Goal: Task Accomplishment & Management: Complete application form

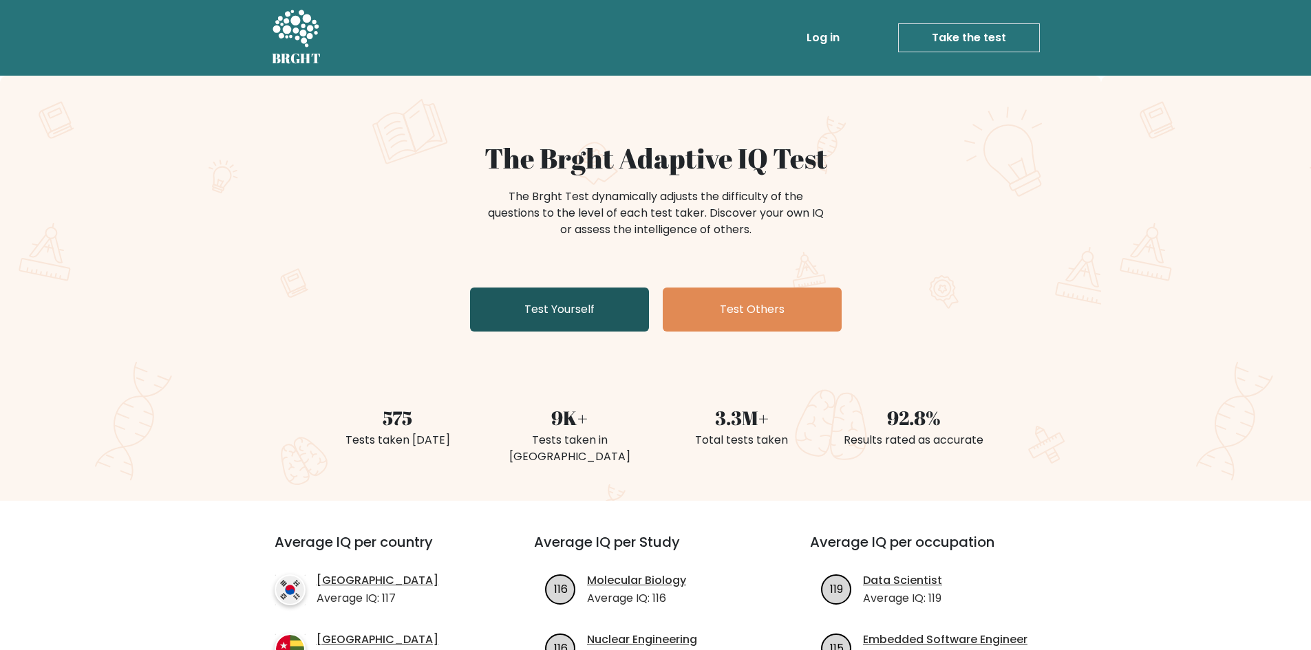
click at [558, 298] on link "Test Yourself" at bounding box center [559, 310] width 179 height 44
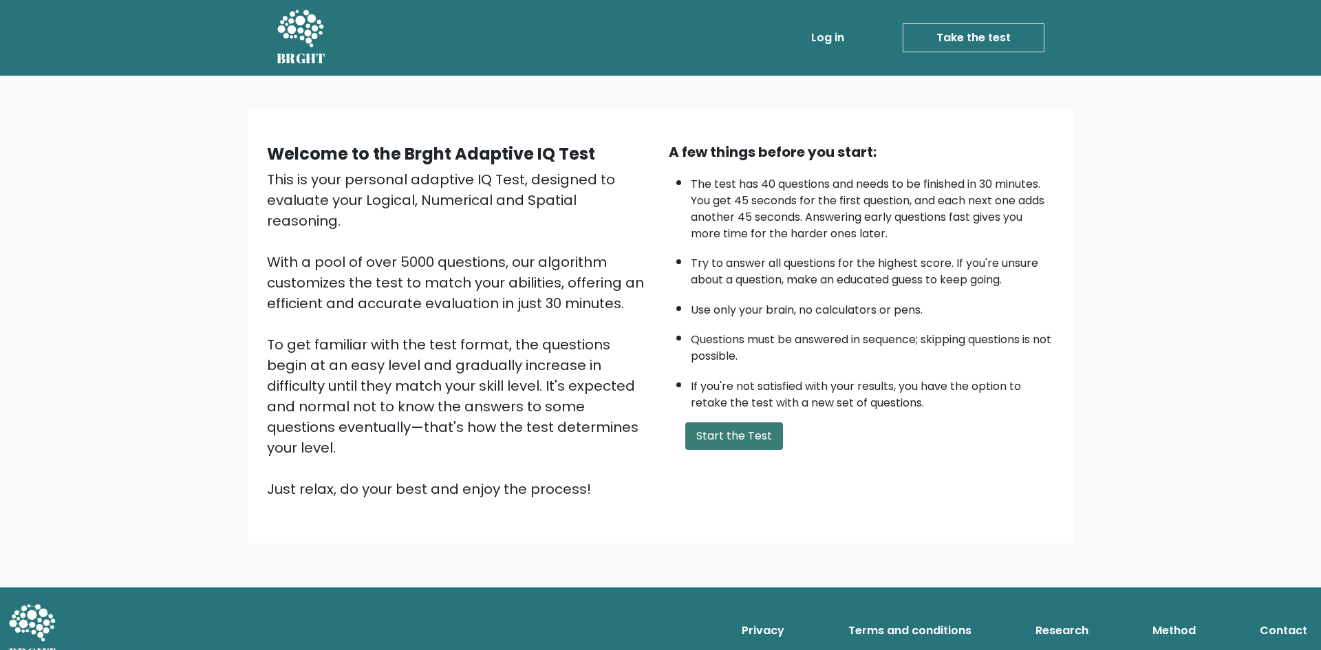
click at [736, 436] on button "Start the Test" at bounding box center [734, 436] width 98 height 28
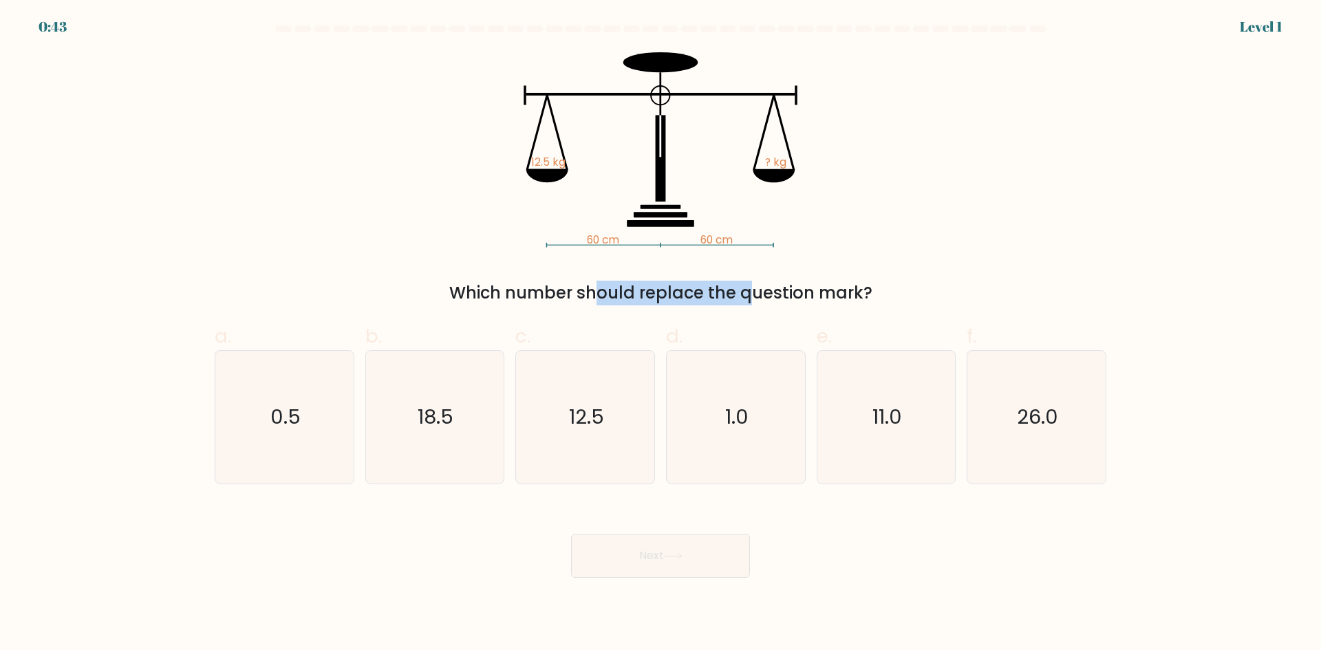
drag, startPoint x: 608, startPoint y: 300, endPoint x: 630, endPoint y: 299, distance: 22.7
click at [630, 299] on div "Which number should replace the question mark?" at bounding box center [660, 293] width 875 height 25
click at [580, 294] on div "Which number should replace the question mark?" at bounding box center [660, 293] width 875 height 25
click at [608, 421] on icon "12.5" at bounding box center [585, 417] width 133 height 133
click at [661, 334] on input "c. 12.5" at bounding box center [661, 329] width 1 height 9
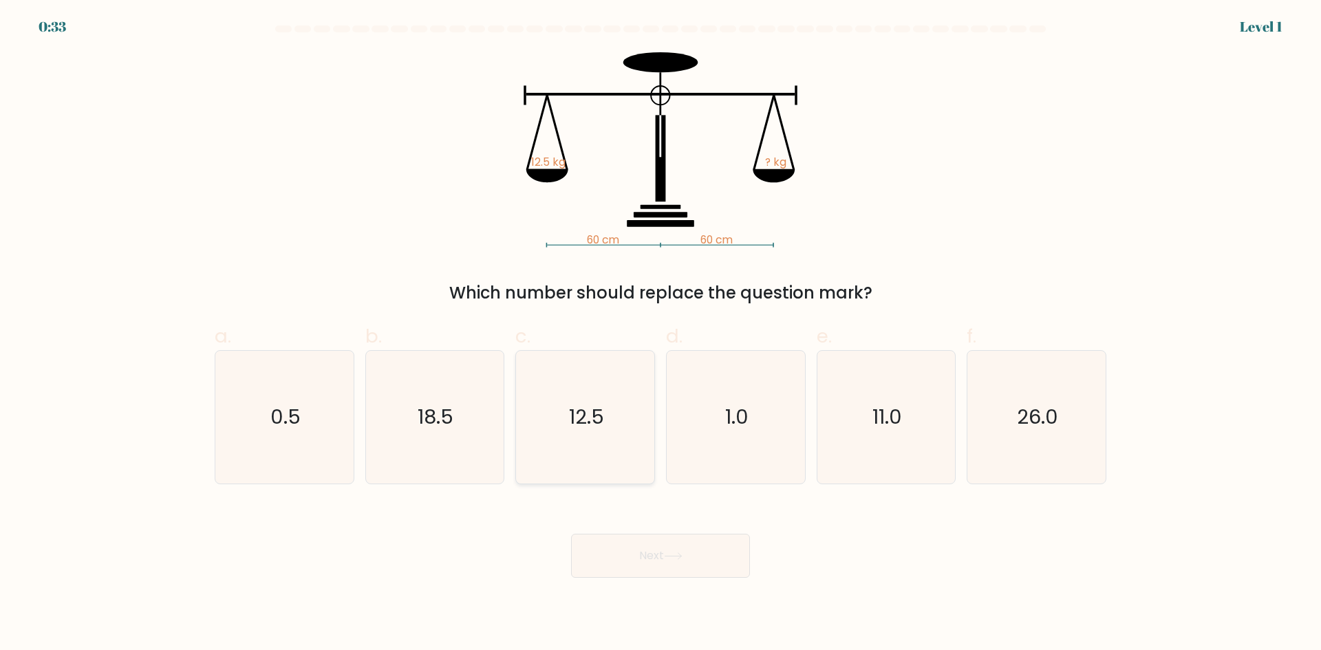
radio input "true"
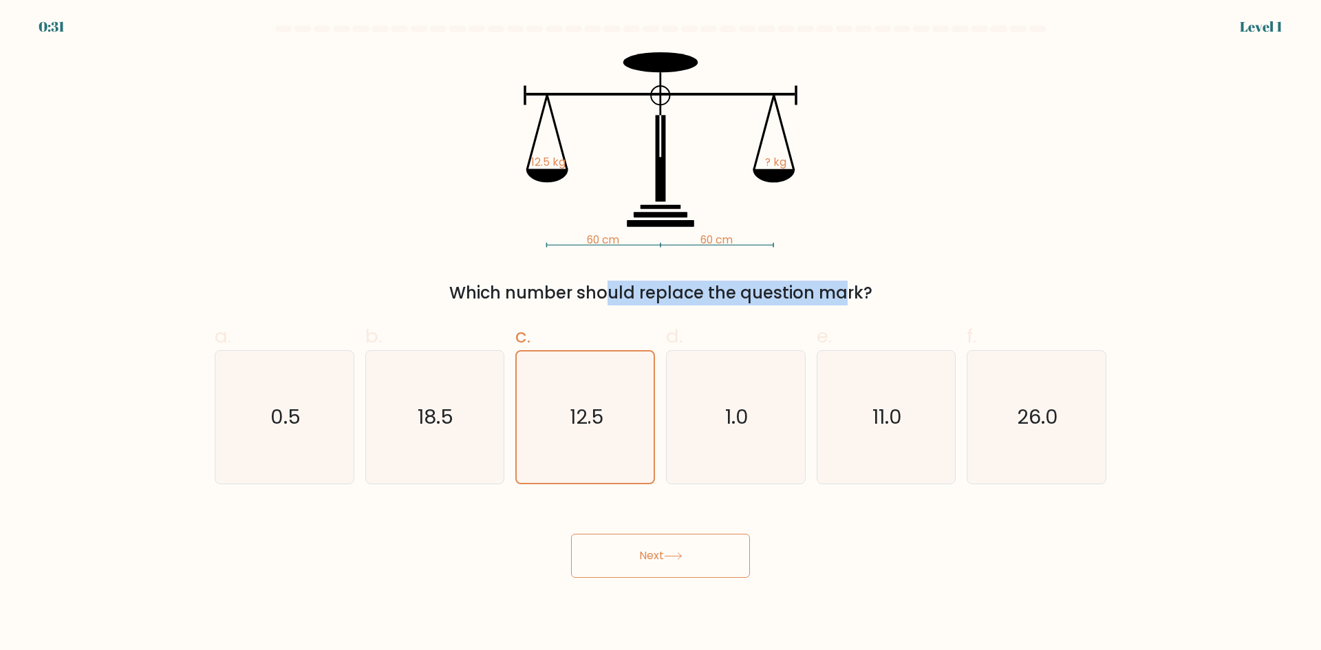
drag, startPoint x: 477, startPoint y: 289, endPoint x: 714, endPoint y: 303, distance: 237.8
click at [714, 303] on div "Which number should replace the question mark?" at bounding box center [660, 293] width 875 height 25
click at [715, 302] on div "Which number should replace the question mark?" at bounding box center [660, 293] width 875 height 25
click at [665, 559] on button "Next" at bounding box center [660, 556] width 179 height 44
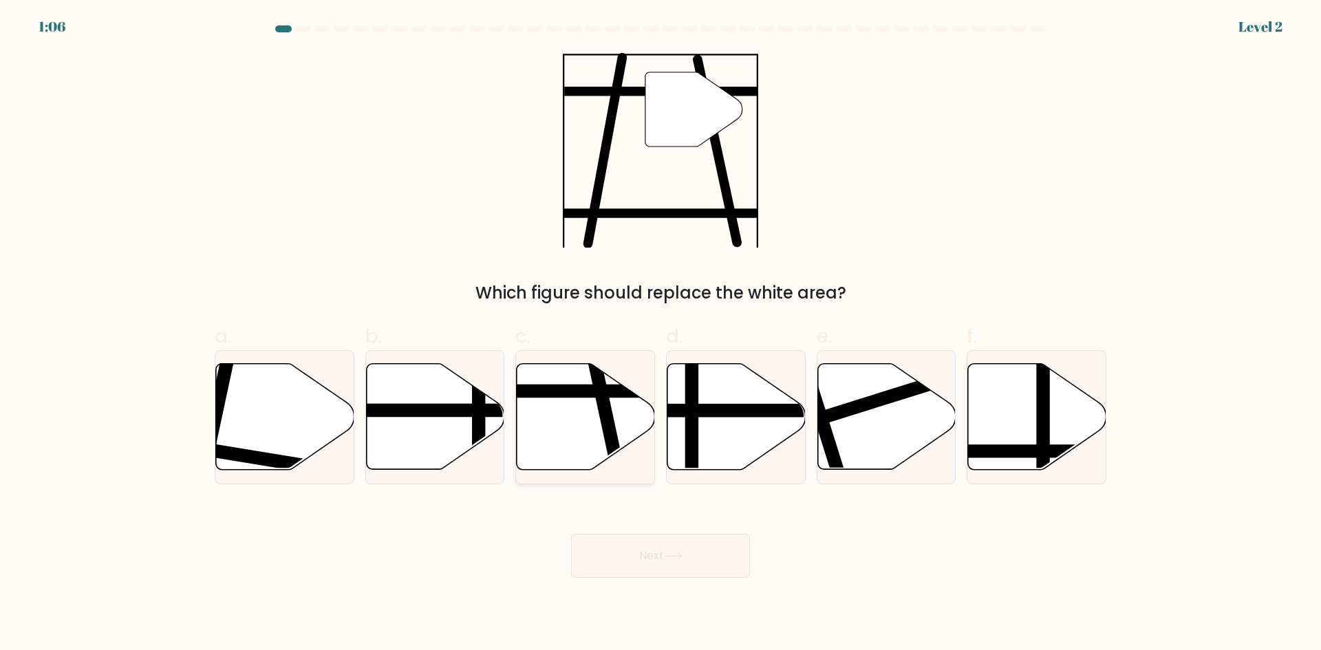
click at [583, 422] on icon at bounding box center [586, 417] width 138 height 106
click at [661, 334] on input "c." at bounding box center [661, 329] width 1 height 9
radio input "true"
click at [655, 562] on button "Next" at bounding box center [660, 556] width 179 height 44
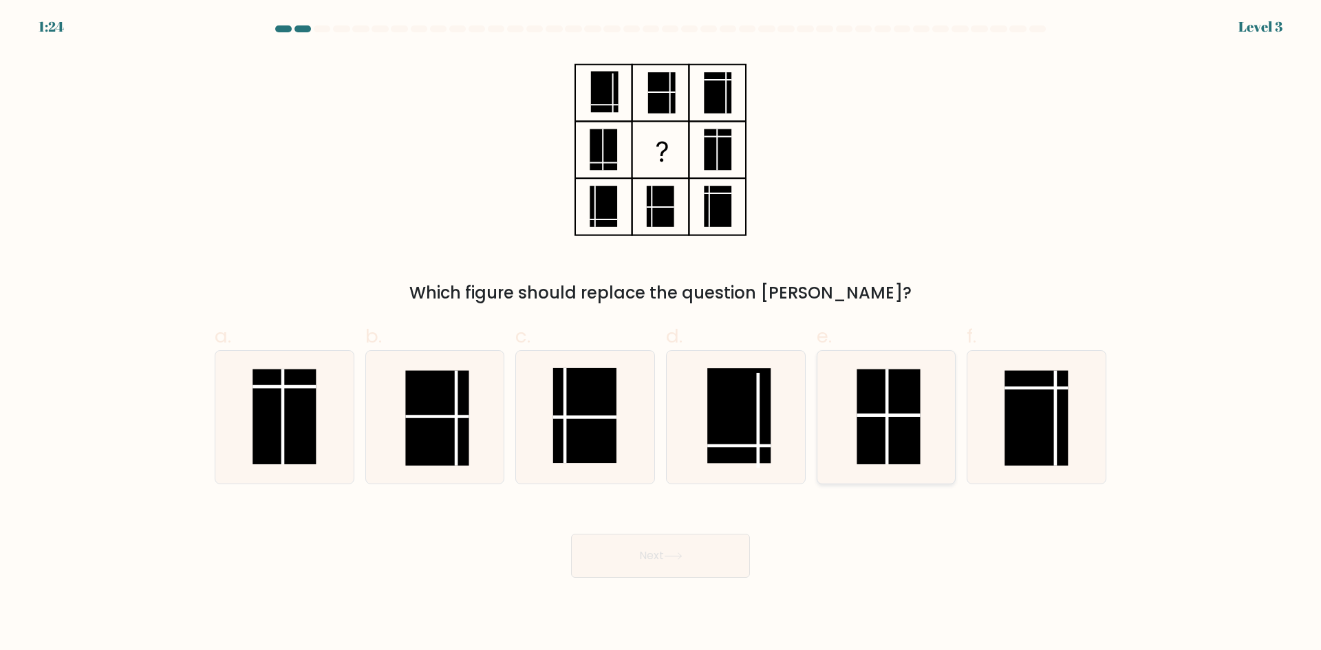
click at [857, 418] on rect at bounding box center [888, 416] width 63 height 95
click at [661, 334] on input "e." at bounding box center [661, 329] width 1 height 9
radio input "true"
click at [641, 559] on button "Next" at bounding box center [660, 556] width 179 height 44
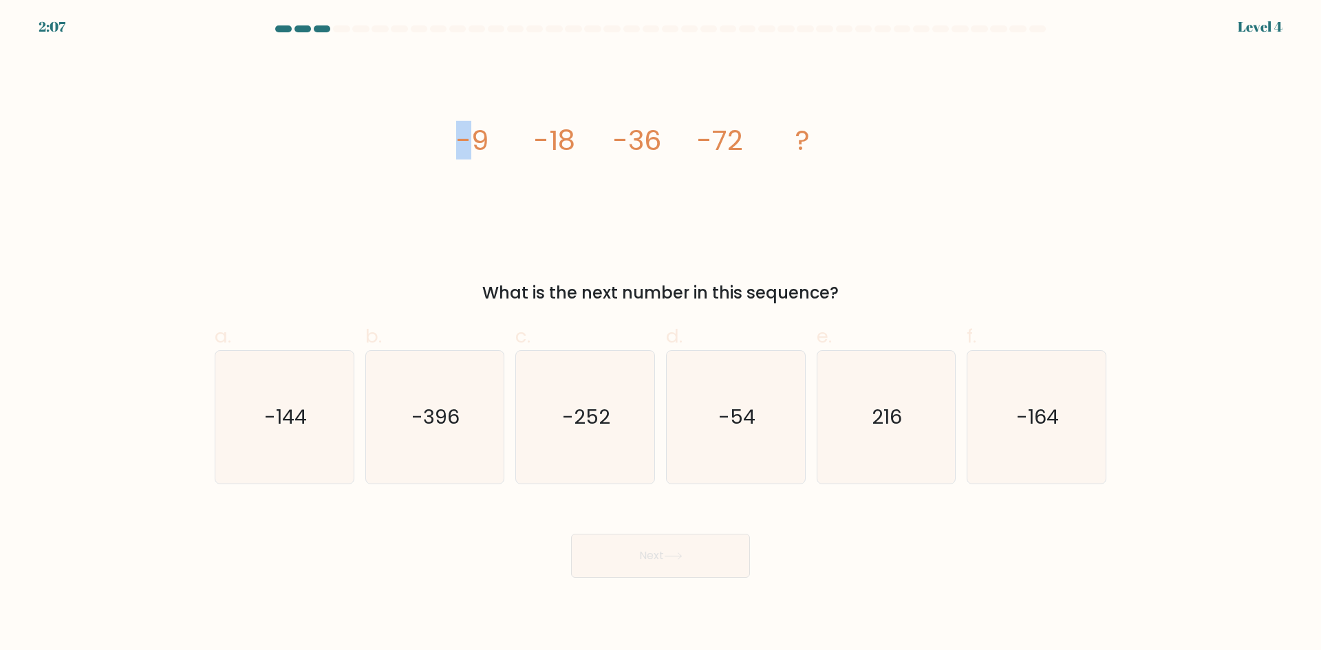
drag, startPoint x: 464, startPoint y: 142, endPoint x: 479, endPoint y: 147, distance: 15.0
click at [479, 146] on div "image/svg+xml -9 -18 -36 -72 ? What is the next number in this sequence?" at bounding box center [660, 178] width 908 height 253
click at [402, 269] on div "image/svg+xml -9 -18 -36 -72 ? What is the next number in this sequence?" at bounding box center [660, 178] width 908 height 253
drag, startPoint x: 519, startPoint y: 148, endPoint x: 527, endPoint y: 148, distance: 8.3
click at [527, 148] on div "image/svg+xml -9 -18 -36 -72 ? What is the next number in this sequence?" at bounding box center [660, 178] width 908 height 253
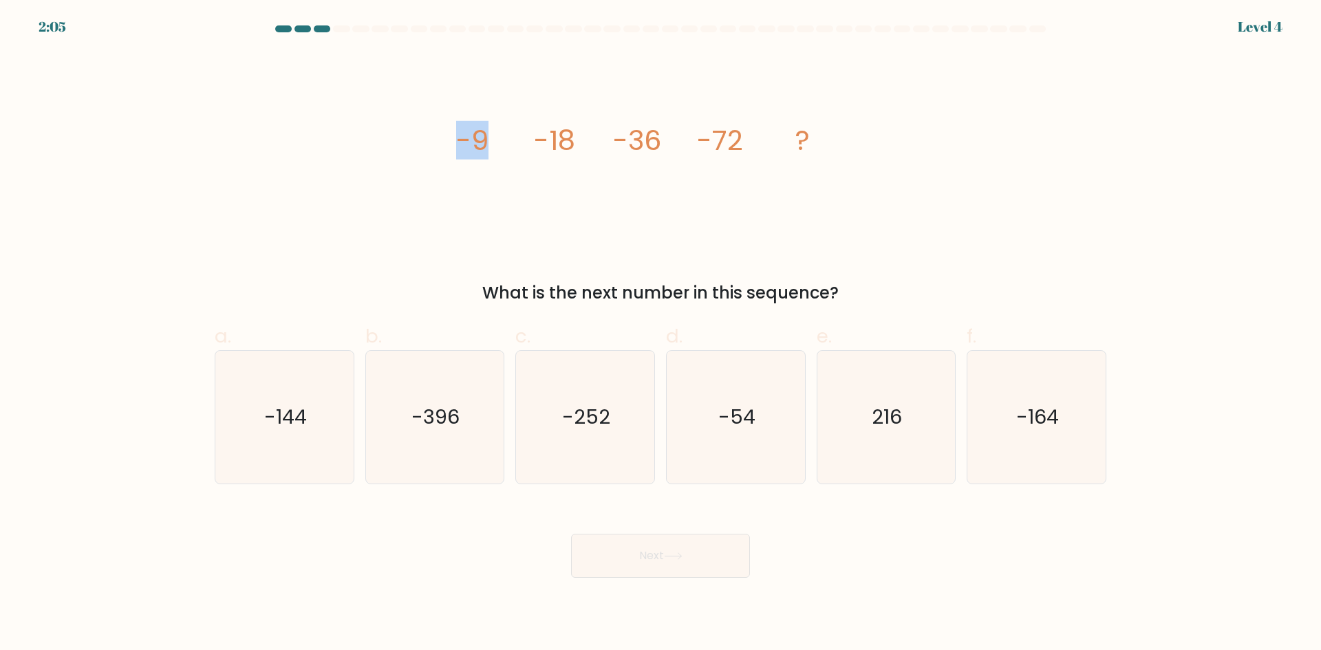
click at [475, 145] on tspan "-9" at bounding box center [472, 140] width 32 height 39
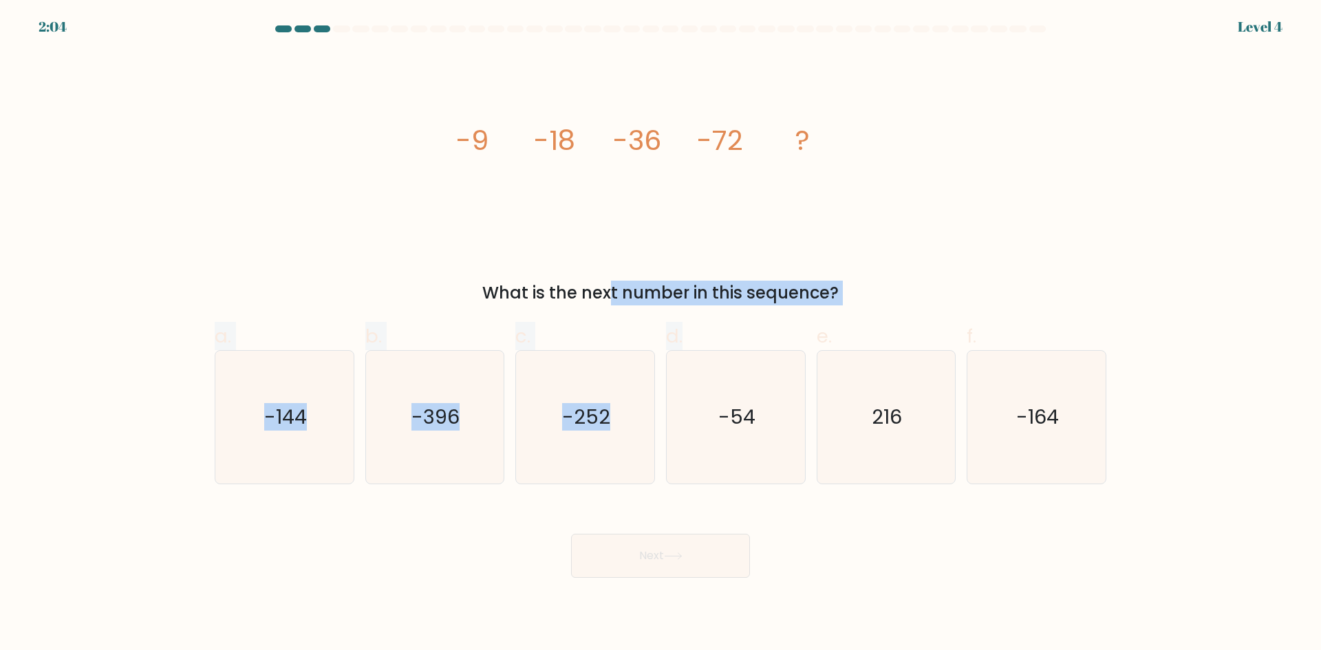
drag, startPoint x: 497, startPoint y: 306, endPoint x: 724, endPoint y: 312, distance: 226.4
click at [736, 312] on form at bounding box center [660, 301] width 1321 height 552
click at [632, 308] on form at bounding box center [660, 301] width 1321 height 552
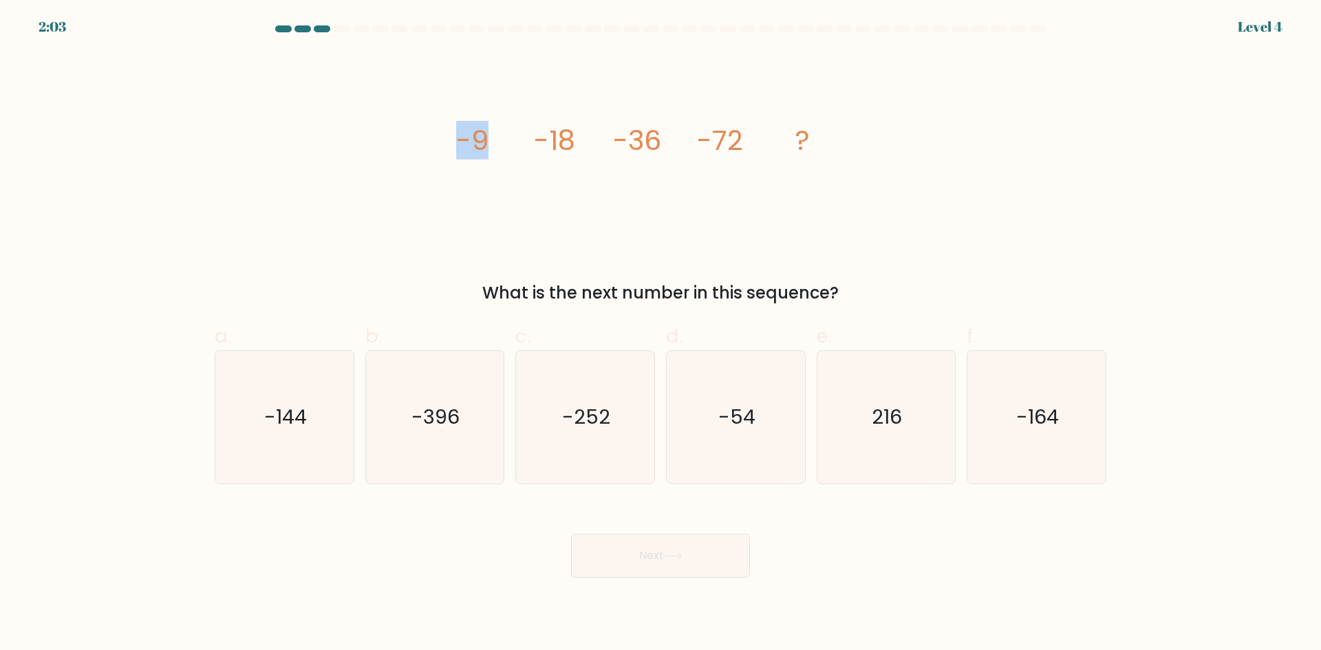
drag, startPoint x: 453, startPoint y: 133, endPoint x: 511, endPoint y: 141, distance: 59.0
click at [511, 141] on div "image/svg+xml -9 -18 -36 -72 ? What is the next number in this sequence?" at bounding box center [660, 178] width 908 height 253
drag, startPoint x: 556, startPoint y: 142, endPoint x: 577, endPoint y: 142, distance: 21.3
click at [577, 142] on icon "image/svg+xml -9 -18 -36 -72 ?" at bounding box center [660, 149] width 413 height 195
click at [623, 144] on tspan "-36" at bounding box center [637, 140] width 48 height 39
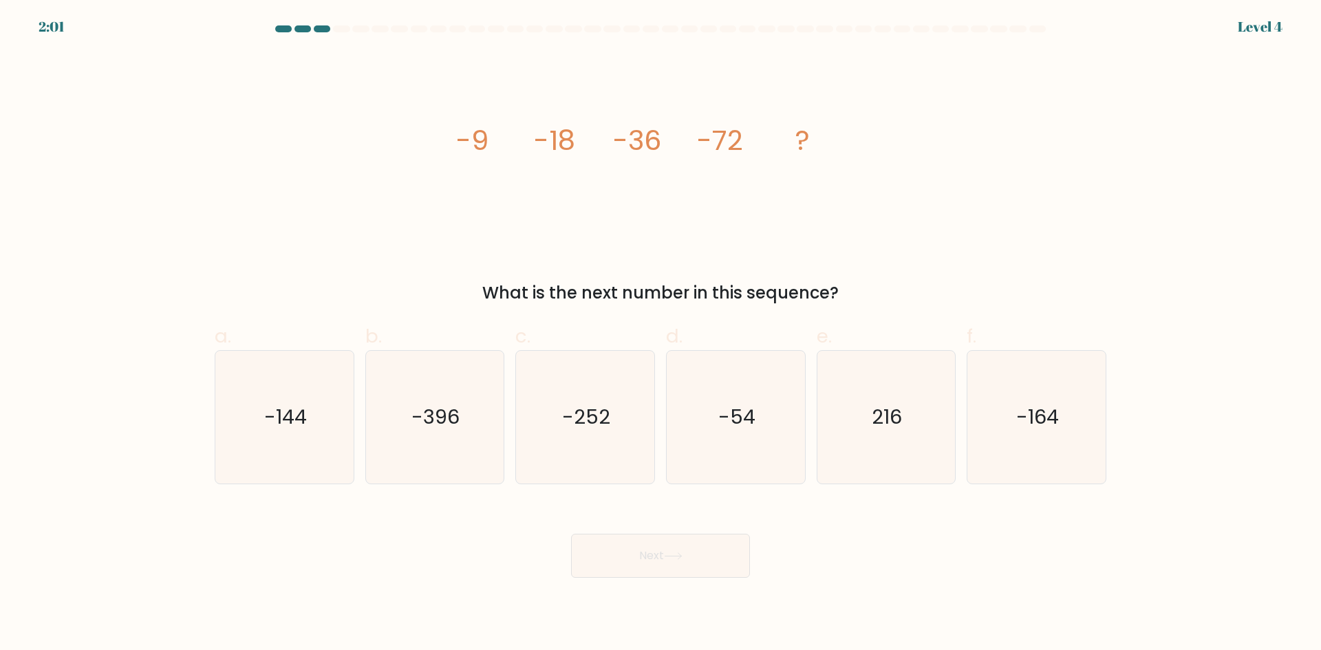
click at [643, 145] on tspan "-36" at bounding box center [637, 140] width 48 height 39
click at [300, 410] on text "-144" at bounding box center [285, 417] width 43 height 28
click at [661, 334] on input "a. -144" at bounding box center [661, 329] width 1 height 9
radio input "true"
click at [645, 557] on button "Next" at bounding box center [660, 556] width 179 height 44
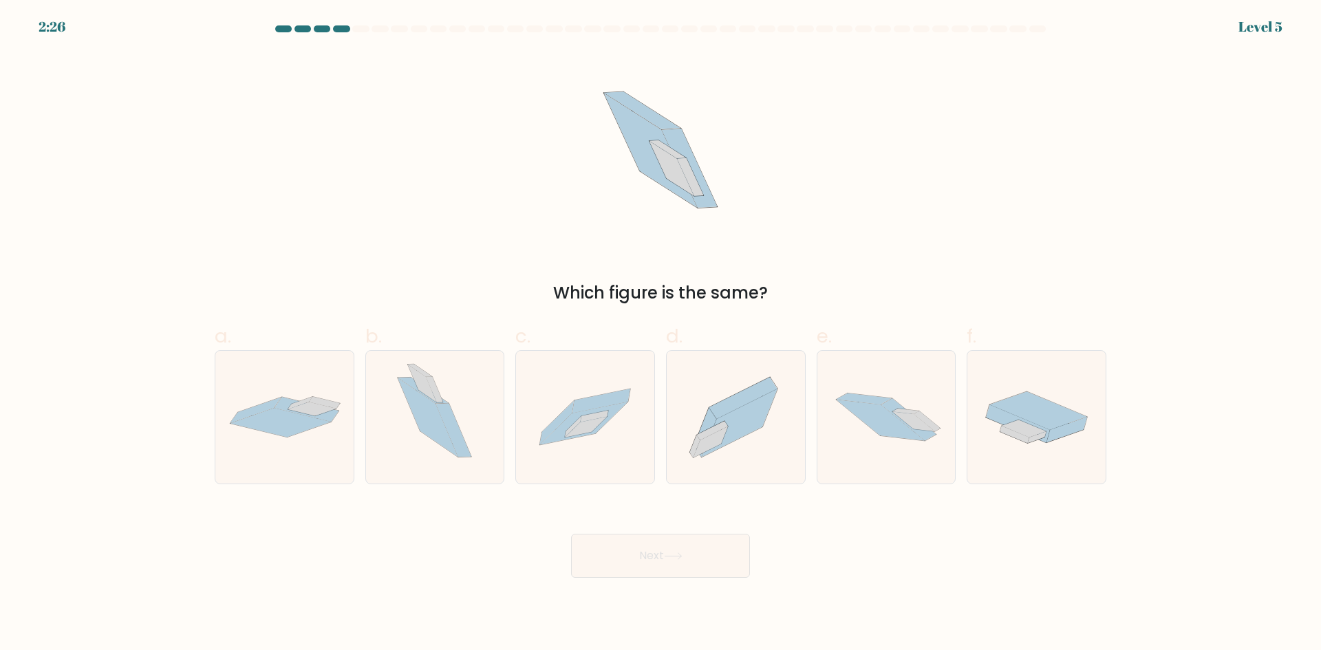
drag, startPoint x: 661, startPoint y: 142, endPoint x: 800, endPoint y: 129, distance: 140.3
click at [802, 128] on div "Which figure is the same?" at bounding box center [660, 178] width 908 height 253
click at [718, 422] on icon at bounding box center [740, 423] width 76 height 68
click at [661, 334] on input "d." at bounding box center [661, 329] width 1 height 9
radio input "true"
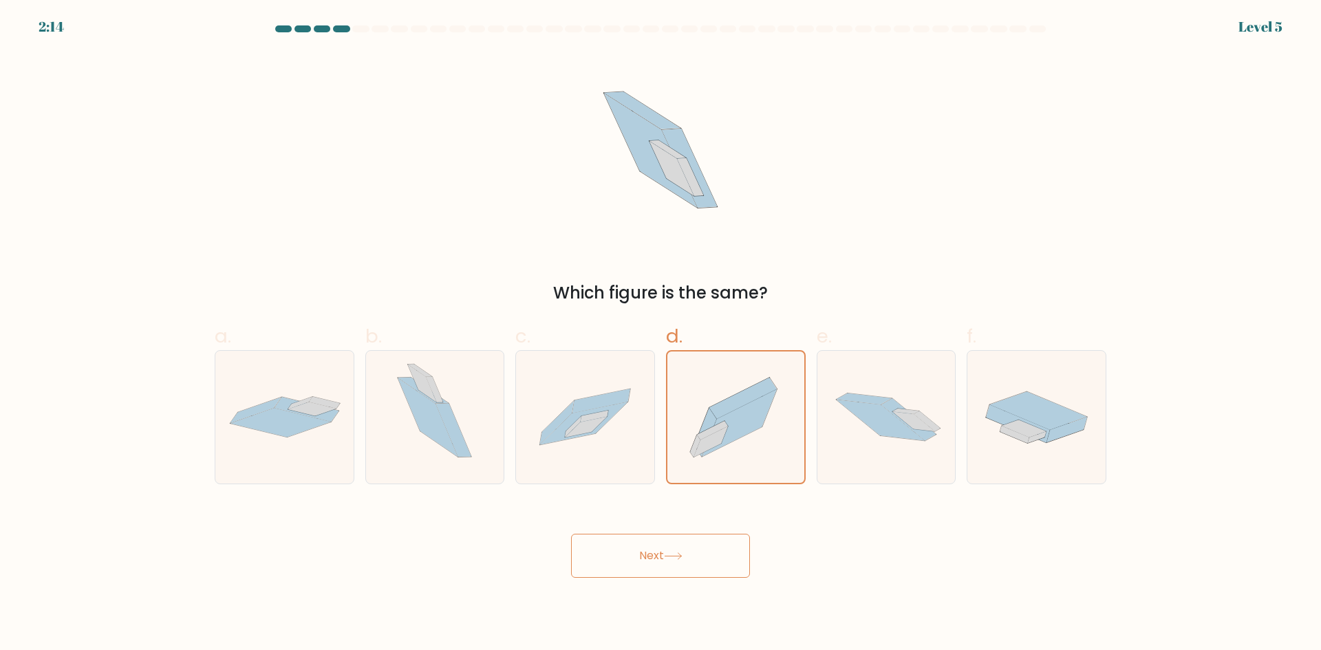
click at [689, 546] on button "Next" at bounding box center [660, 556] width 179 height 44
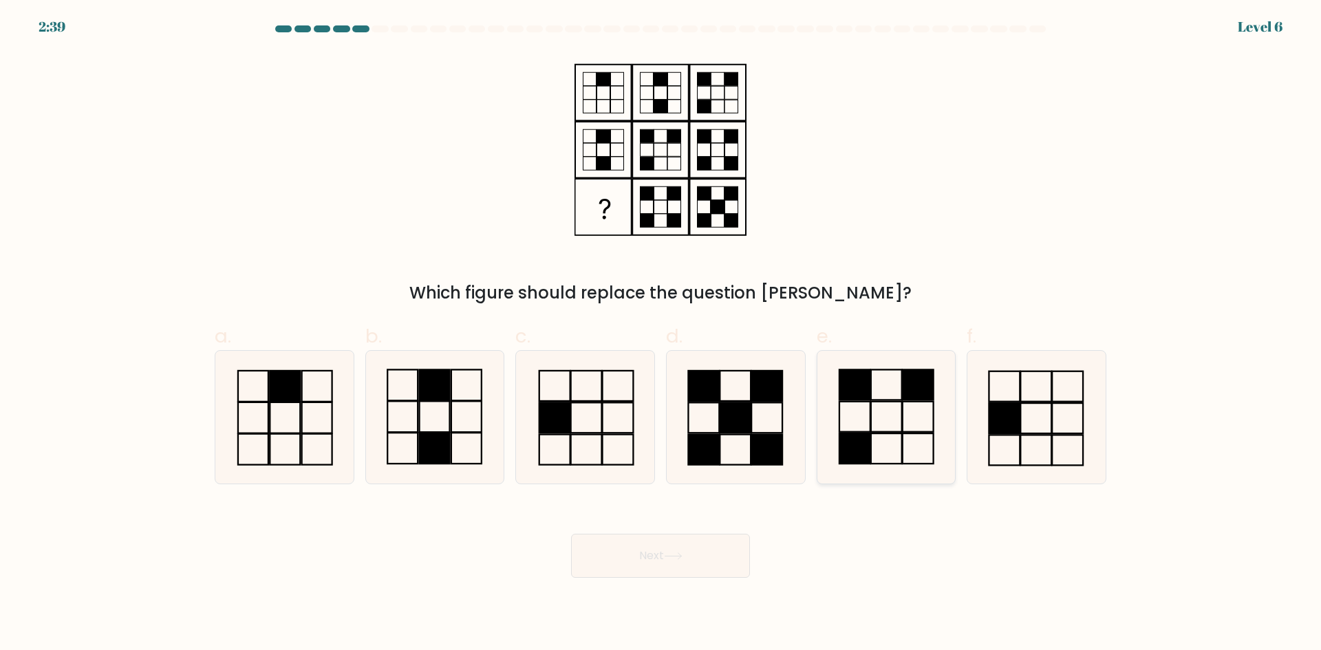
click at [877, 412] on icon at bounding box center [885, 417] width 133 height 133
click at [661, 334] on input "e." at bounding box center [661, 329] width 1 height 9
radio input "true"
click at [694, 555] on button "Next" at bounding box center [660, 556] width 179 height 44
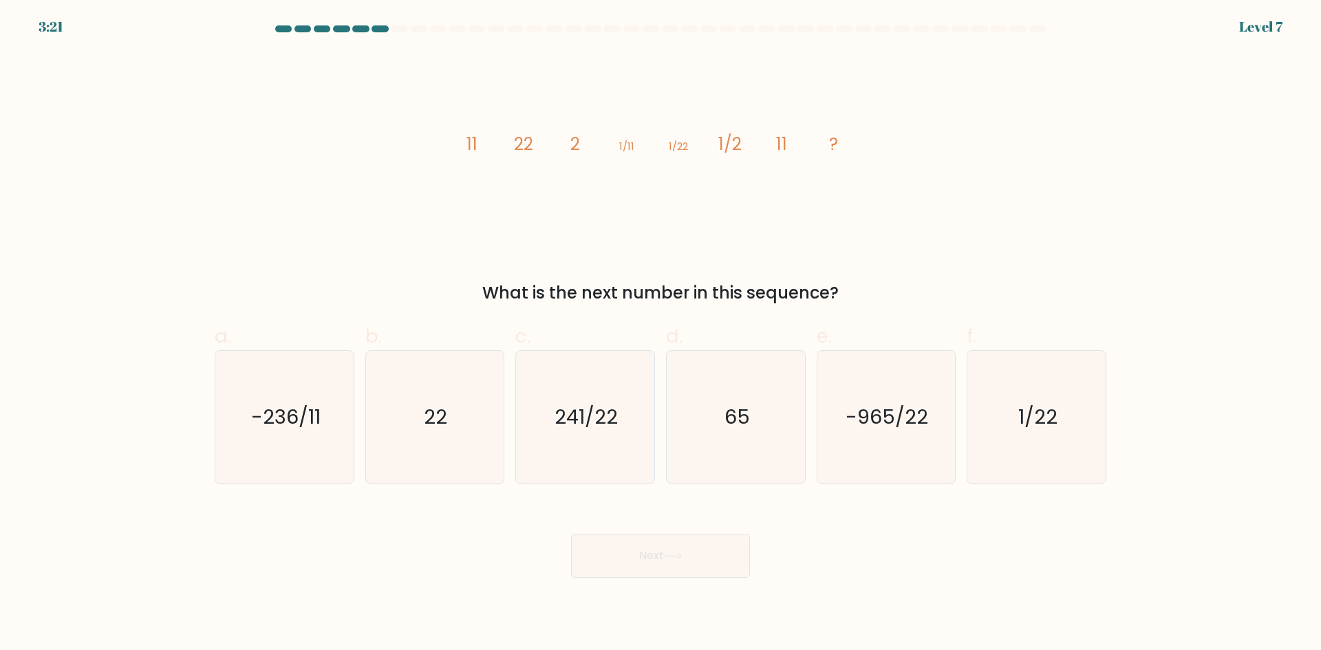
drag, startPoint x: 464, startPoint y: 149, endPoint x: 496, endPoint y: 151, distance: 31.7
click at [493, 151] on icon "image/svg+xml 11 22 2 1/11 1/22 1/2 11 ?" at bounding box center [660, 149] width 413 height 195
drag, startPoint x: 527, startPoint y: 144, endPoint x: 548, endPoint y: 141, distance: 21.5
click at [539, 142] on icon "image/svg+xml 11 22 2 1/11 1/22 1/2 11 ?" at bounding box center [660, 149] width 413 height 195
drag, startPoint x: 563, startPoint y: 144, endPoint x: 603, endPoint y: 149, distance: 40.1
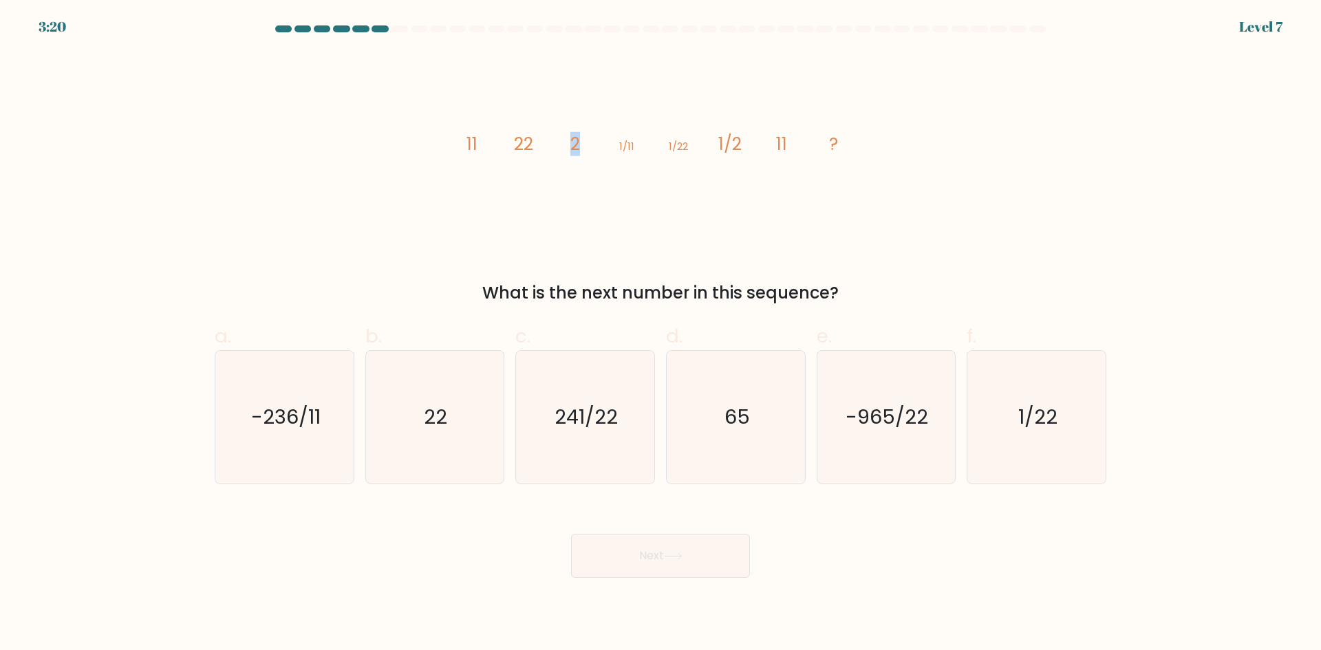
click at [598, 149] on icon "image/svg+xml 11 22 2 1/11 1/22 1/2 11 ?" at bounding box center [660, 149] width 413 height 195
click at [559, 152] on icon "image/svg+xml 11 22 2 1/11 1/22 1/2 11 ?" at bounding box center [660, 149] width 413 height 195
drag, startPoint x: 466, startPoint y: 138, endPoint x: 542, endPoint y: 145, distance: 76.7
click at [542, 145] on icon "image/svg+xml 11 22 2 1/11 1/22 1/2 11 ?" at bounding box center [660, 149] width 413 height 195
click at [514, 147] on tspan "22" at bounding box center [523, 144] width 19 height 24
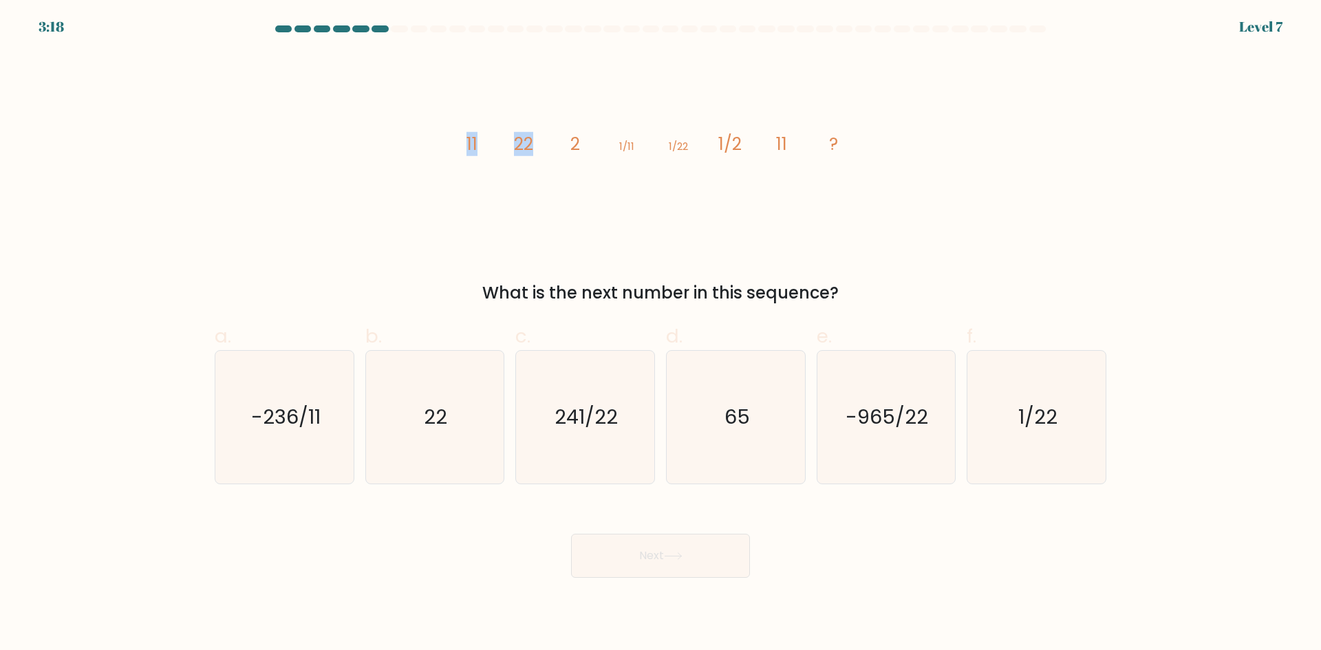
drag, startPoint x: 479, startPoint y: 155, endPoint x: 535, endPoint y: 151, distance: 56.5
click at [535, 151] on div "image/svg+xml 11 22 2 1/11 1/22 1/2 11 ? What is the next number in this sequen…" at bounding box center [660, 178] width 908 height 253
click at [533, 153] on tspan "22" at bounding box center [523, 144] width 19 height 24
drag, startPoint x: 551, startPoint y: 147, endPoint x: 597, endPoint y: 145, distance: 46.1
click at [597, 145] on icon "image/svg+xml 11 22 2 1/11 1/22 1/2 11 ?" at bounding box center [660, 149] width 413 height 195
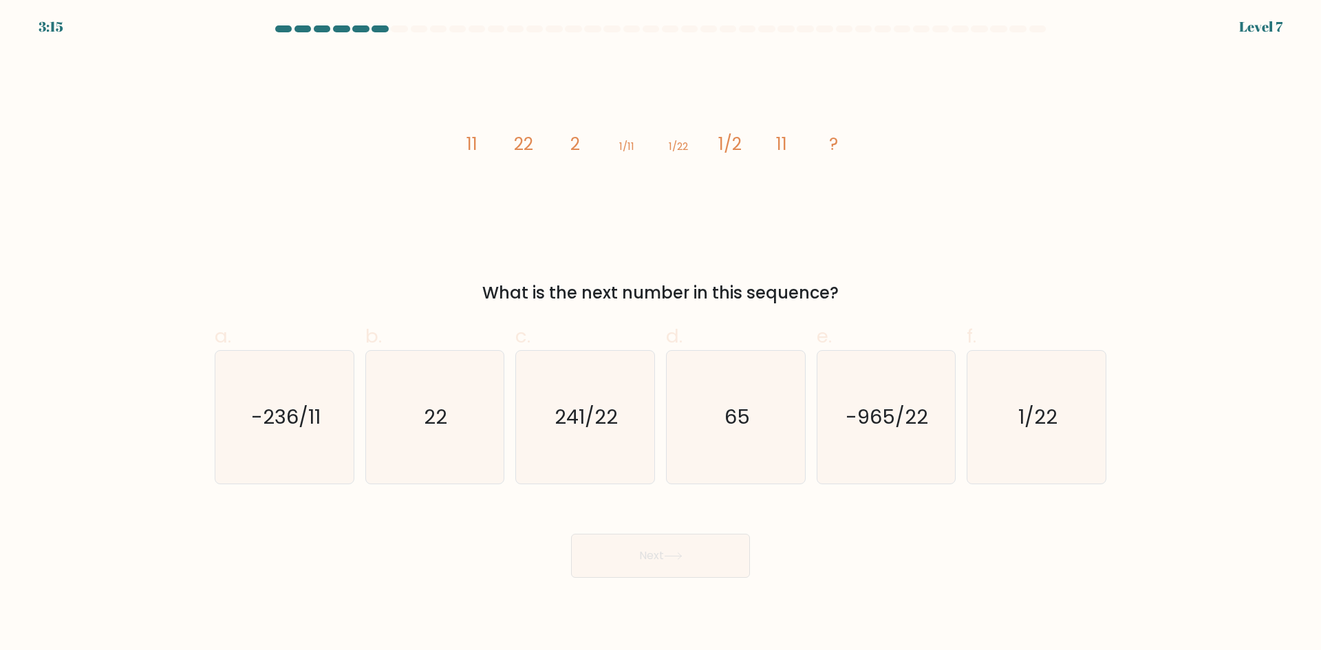
click at [601, 162] on icon "image/svg+xml 11 22 2 1/11 1/22 1/2 11 ?" at bounding box center [660, 149] width 413 height 195
click at [632, 147] on icon "image/svg+xml 11 22 2 1/11 1/22 1/2 11 ?" at bounding box center [660, 149] width 413 height 195
click at [643, 151] on icon "image/svg+xml 11 22 2 1/11 1/22 1/2 11 ?" at bounding box center [660, 149] width 413 height 195
drag, startPoint x: 673, startPoint y: 144, endPoint x: 715, endPoint y: 143, distance: 42.0
click at [715, 143] on icon "image/svg+xml 11 22 2 1/11 1/22 1/2 11 ?" at bounding box center [660, 149] width 413 height 195
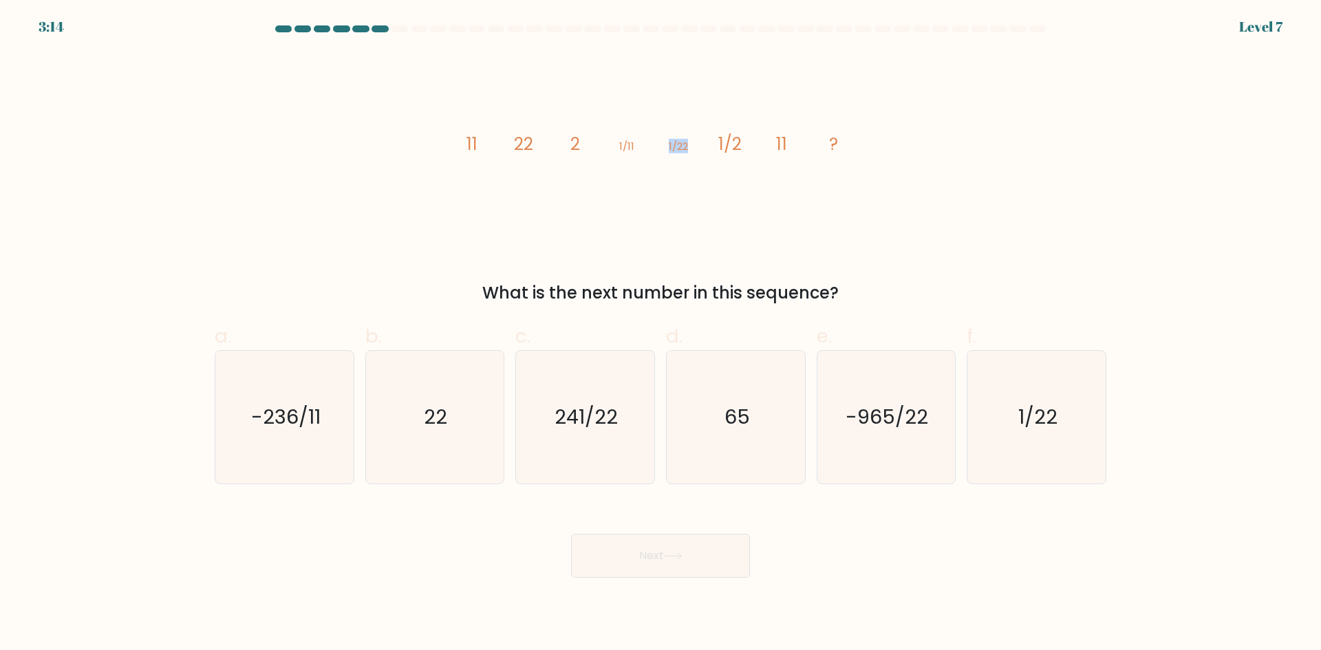
click at [704, 148] on icon "image/svg+xml 11 22 2 1/11 1/22 1/2 11 ?" at bounding box center [660, 149] width 413 height 195
drag, startPoint x: 738, startPoint y: 144, endPoint x: 757, endPoint y: 144, distance: 19.3
click at [749, 144] on icon "image/svg+xml 11 22 2 1/11 1/22 1/2 11 ?" at bounding box center [660, 149] width 413 height 195
click at [756, 145] on icon "image/svg+xml 11 22 2 1/11 1/22 1/2 11 ?" at bounding box center [660, 149] width 413 height 195
click at [822, 144] on icon "image/svg+xml 11 22 2 1/11 1/22 1/2 11 ?" at bounding box center [660, 149] width 413 height 195
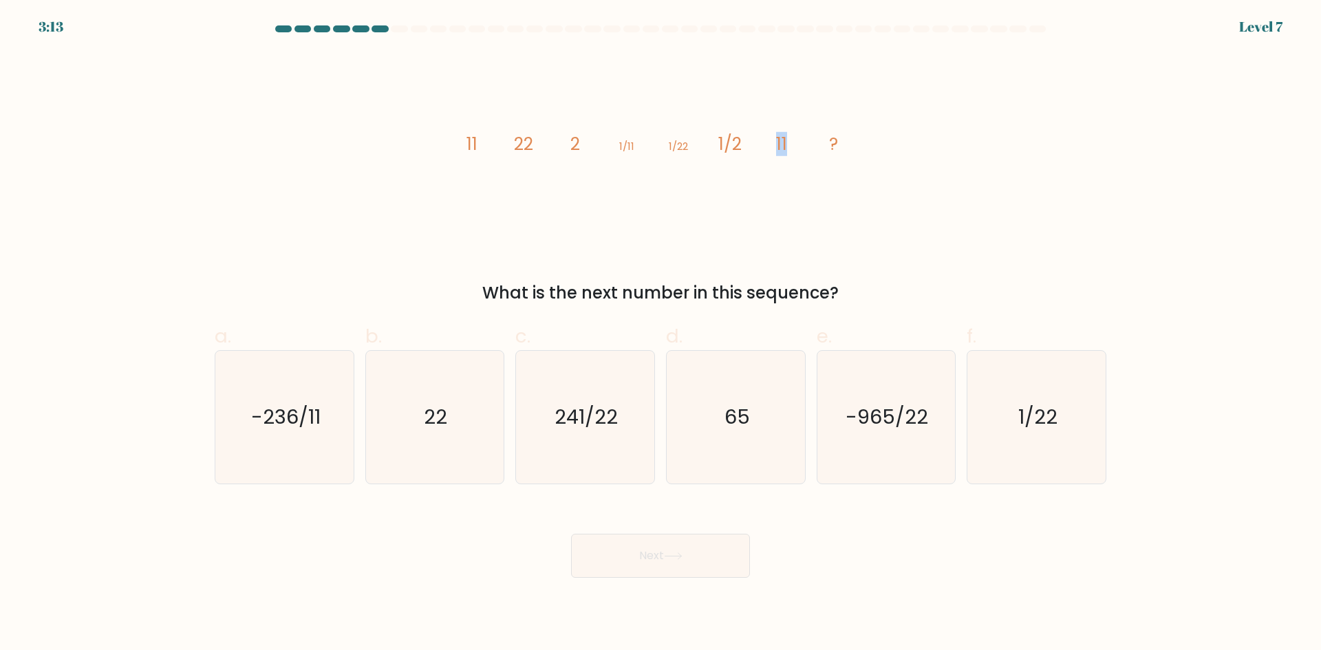
click at [789, 152] on icon "image/svg+xml 11 22 2 1/11 1/22 1/2 11 ?" at bounding box center [660, 149] width 413 height 195
click at [841, 144] on icon "image/svg+xml 11 22 2 1/11 1/22 1/2 11 ?" at bounding box center [660, 149] width 413 height 195
click at [809, 210] on icon "image/svg+xml 11 22 2 1/11 1/22 1/2 11 ?" at bounding box center [660, 149] width 413 height 195
click at [1010, 417] on icon "1/22" at bounding box center [1036, 417] width 133 height 133
click at [661, 334] on input "f. 1/22" at bounding box center [661, 329] width 1 height 9
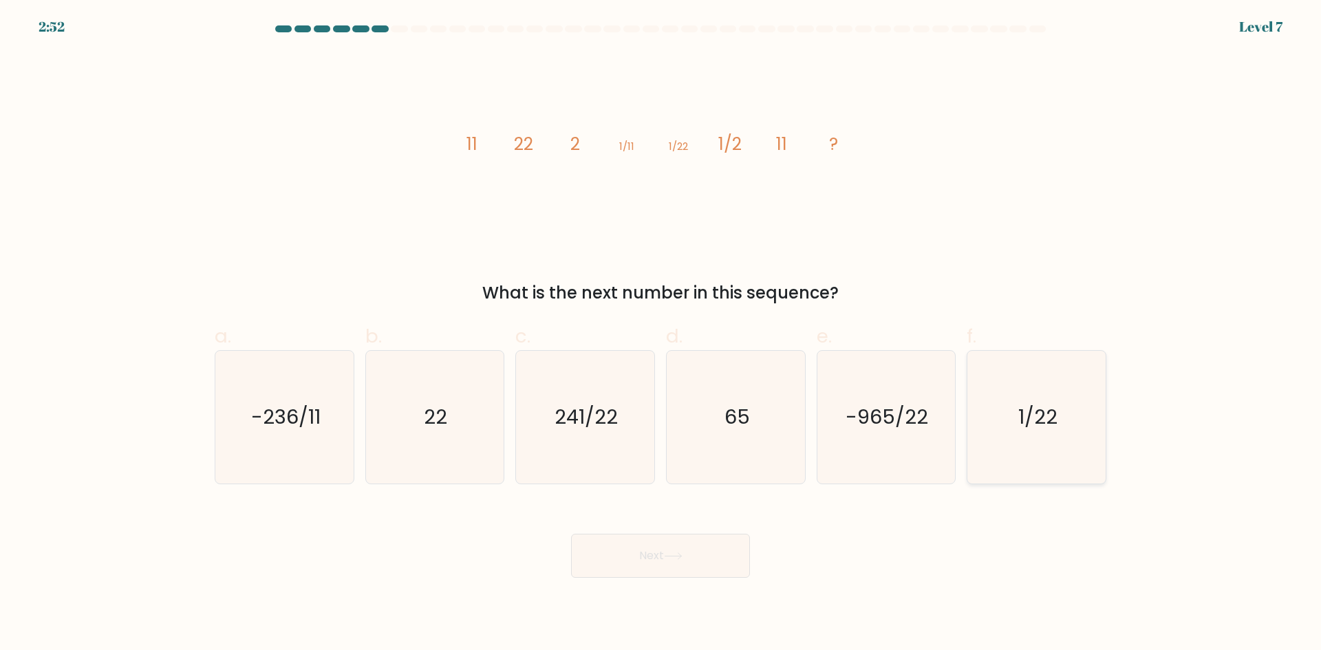
radio input "true"
click at [701, 547] on button "Next" at bounding box center [660, 556] width 179 height 44
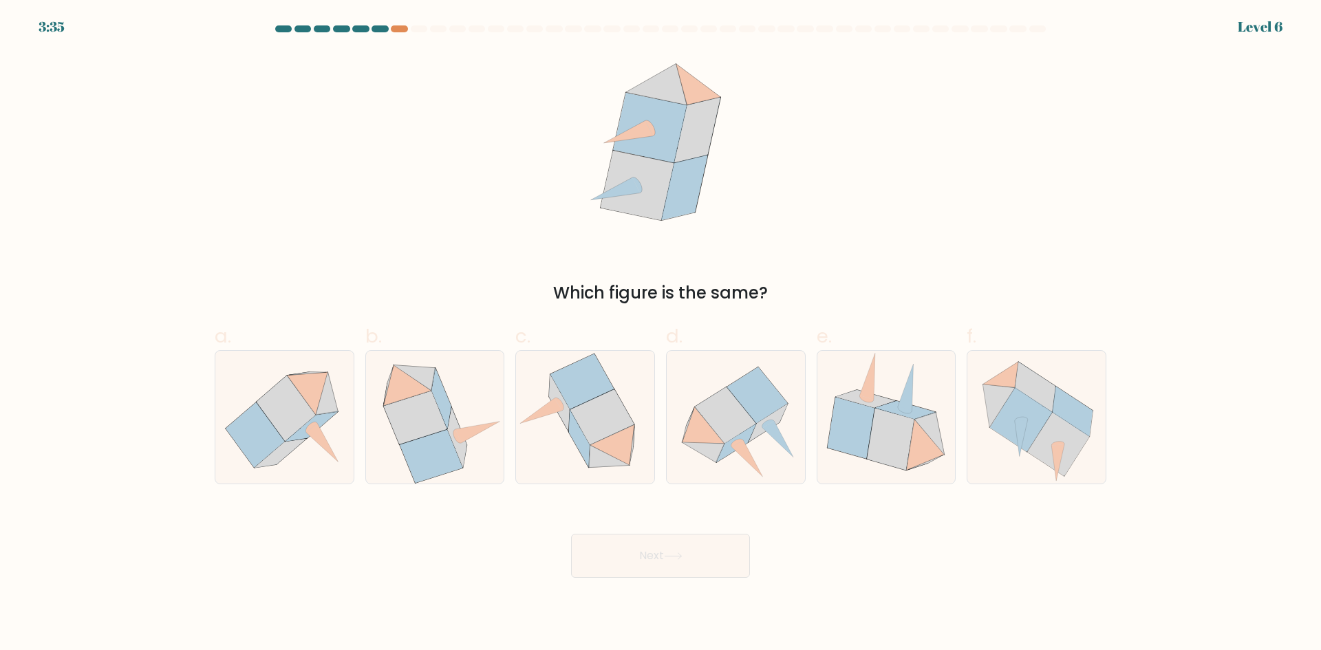
drag, startPoint x: 650, startPoint y: 146, endPoint x: 741, endPoint y: 153, distance: 91.1
click at [741, 153] on icon at bounding box center [661, 149] width 168 height 195
click at [741, 438] on icon at bounding box center [736, 443] width 39 height 38
click at [661, 334] on input "d." at bounding box center [661, 329] width 1 height 9
radio input "true"
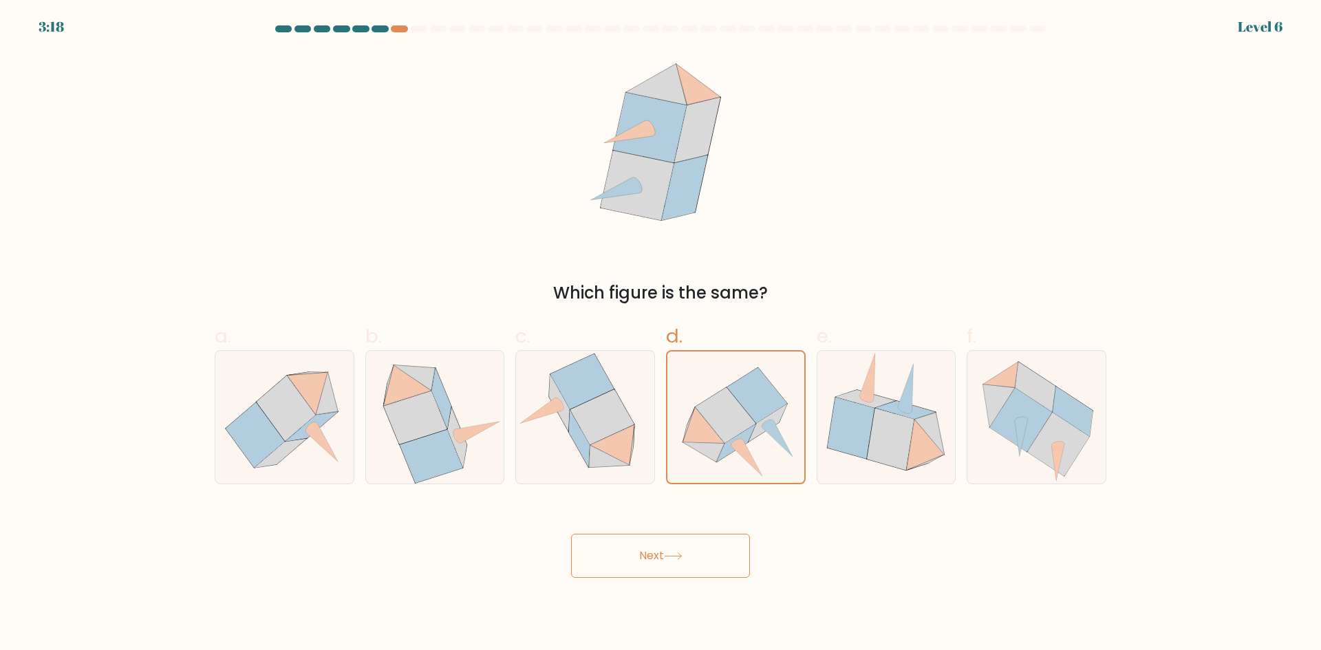
click at [1087, 144] on div "Which figure is the same?" at bounding box center [660, 178] width 908 height 253
click at [762, 391] on icon at bounding box center [757, 395] width 60 height 55
click at [661, 334] on input "d." at bounding box center [661, 329] width 1 height 9
click at [760, 384] on icon at bounding box center [757, 395] width 60 height 55
click at [661, 334] on input "d." at bounding box center [661, 329] width 1 height 9
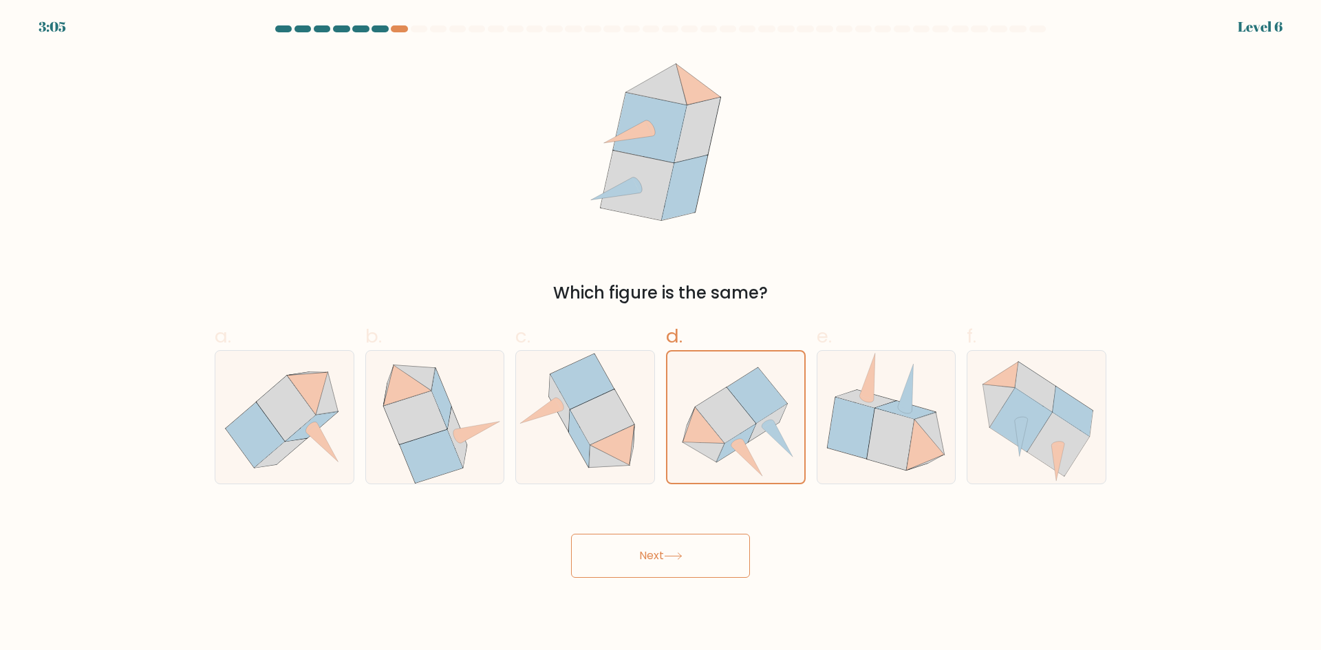
click at [631, 567] on button "Next" at bounding box center [660, 556] width 179 height 44
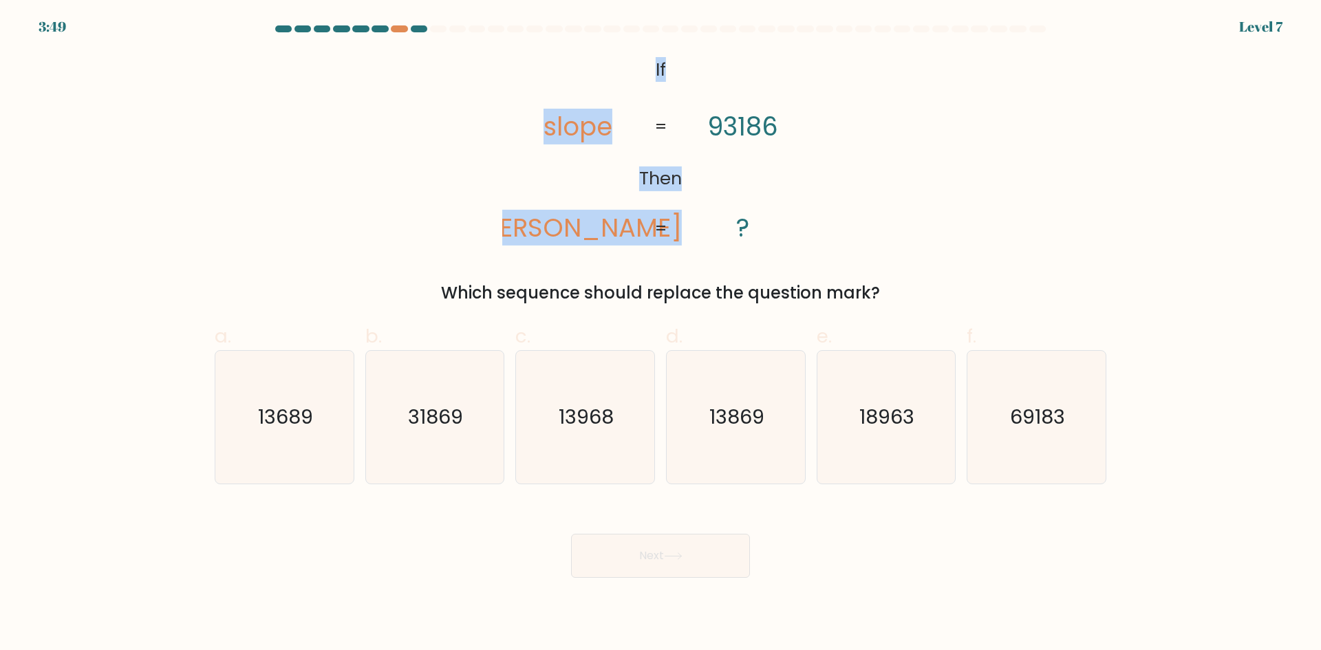
drag, startPoint x: 698, startPoint y: 67, endPoint x: 679, endPoint y: 89, distance: 28.3
click at [715, 74] on icon "@import url('https://fonts.googleapis.com/css?family=Abril+Fatface:400,100,100i…" at bounding box center [660, 149] width 316 height 195
click at [581, 127] on tspan "slope" at bounding box center [578, 127] width 69 height 36
click at [706, 141] on icon "@import url('https://fonts.googleapis.com/css?family=Abril+Fatface:400,100,100i…" at bounding box center [660, 149] width 316 height 195
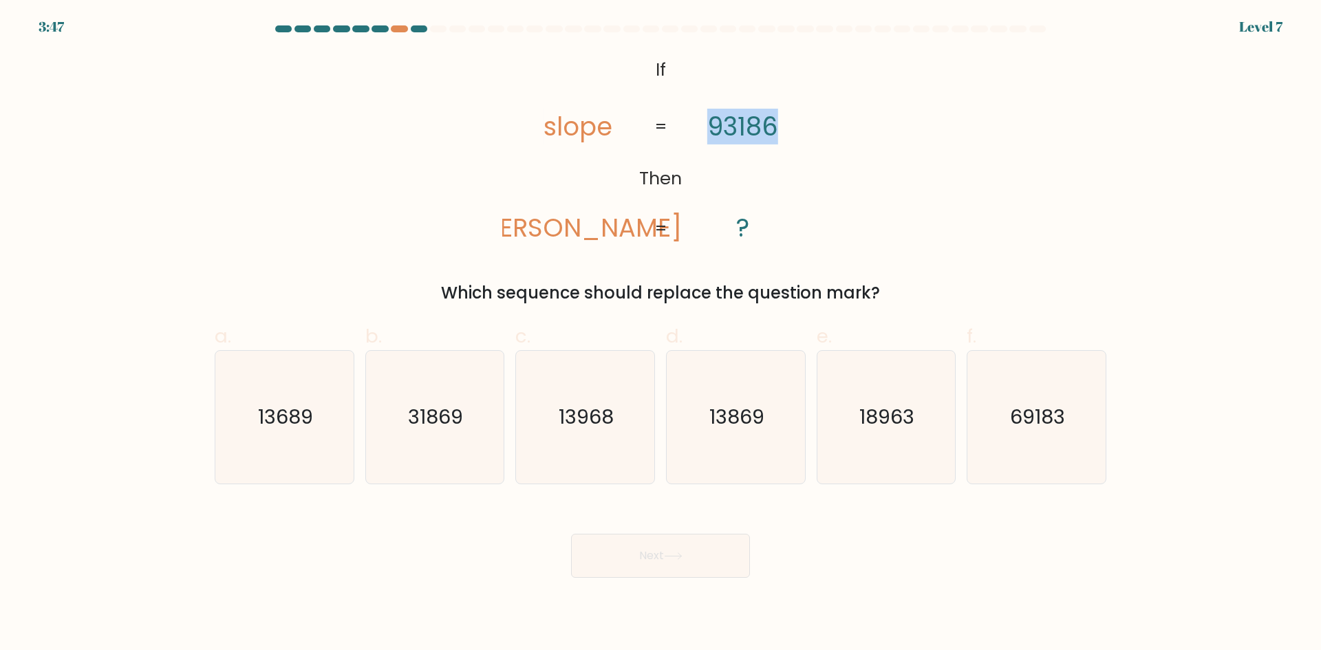
drag, startPoint x: 770, startPoint y: 131, endPoint x: 783, endPoint y: 132, distance: 13.1
click at [783, 132] on icon "@import url('https://fonts.googleapis.com/css?family=Abril+Fatface:400,100,100i…" at bounding box center [660, 149] width 316 height 195
click at [744, 132] on tspan "93186" at bounding box center [742, 127] width 71 height 36
click at [740, 133] on tspan "93186" at bounding box center [742, 127] width 71 height 36
drag, startPoint x: 631, startPoint y: 175, endPoint x: 699, endPoint y: 185, distance: 68.9
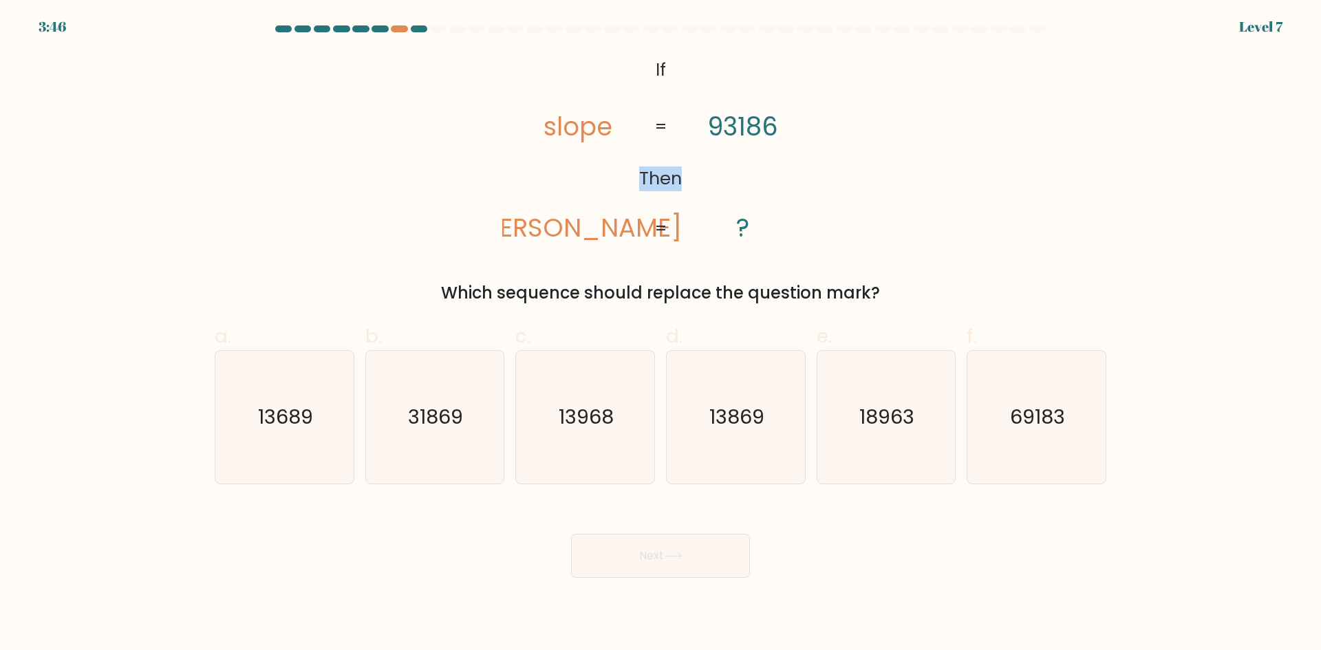
click at [702, 180] on icon "@import url('https://fonts.googleapis.com/css?family=Abril+Fatface:400,100,100i…" at bounding box center [660, 149] width 316 height 195
click at [638, 193] on icon "@import url('https://fonts.googleapis.com/css?family=Abril+Fatface:400,100,100i…" at bounding box center [660, 149] width 316 height 195
click at [397, 29] on div at bounding box center [399, 28] width 17 height 7
drag, startPoint x: 549, startPoint y: 234, endPoint x: 612, endPoint y: 240, distance: 62.9
click at [612, 240] on tspan "lopes" at bounding box center [578, 228] width 208 height 36
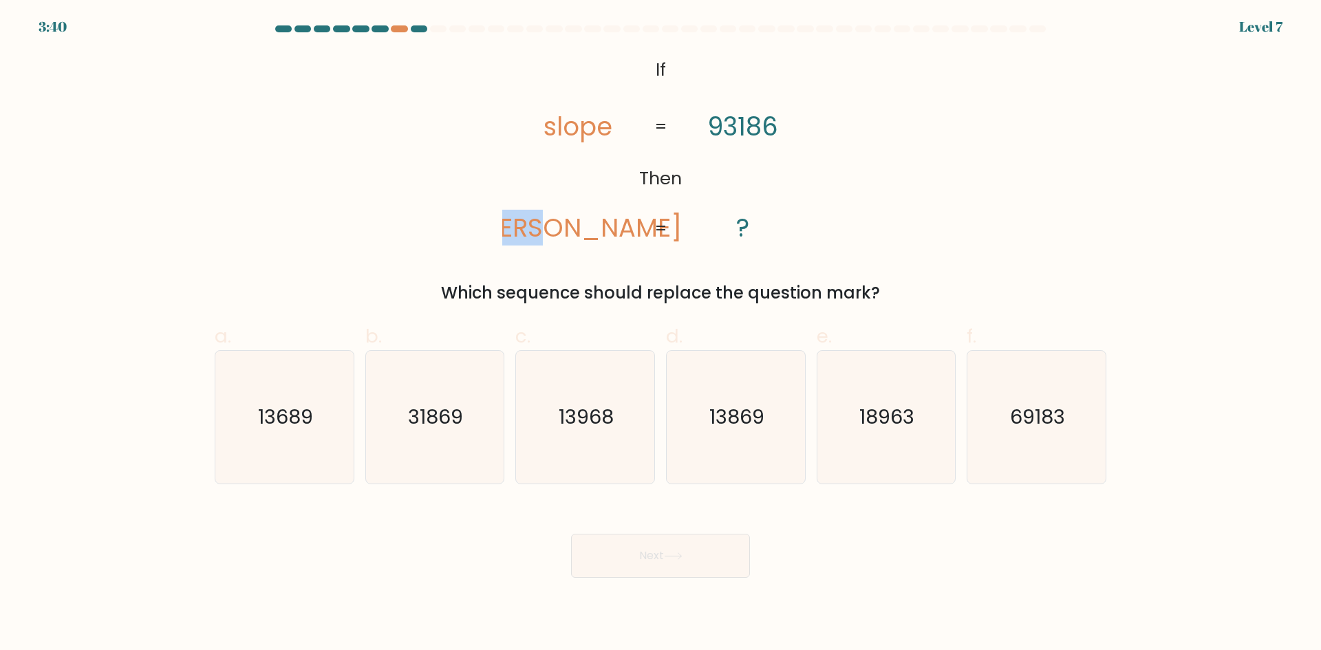
click at [595, 236] on tspan "lopes" at bounding box center [578, 228] width 208 height 36
drag, startPoint x: 653, startPoint y: 70, endPoint x: 687, endPoint y: 96, distance: 43.2
click at [689, 77] on icon "@import url('https://fonts.googleapis.com/css?family=Abril+Fatface:400,100,100i…" at bounding box center [660, 149] width 316 height 195
click at [691, 129] on icon "@import url('https://fonts.googleapis.com/css?family=Abril+Fatface:400,100,100i…" at bounding box center [660, 149] width 316 height 195
drag, startPoint x: 543, startPoint y: 125, endPoint x: 707, endPoint y: 129, distance: 163.8
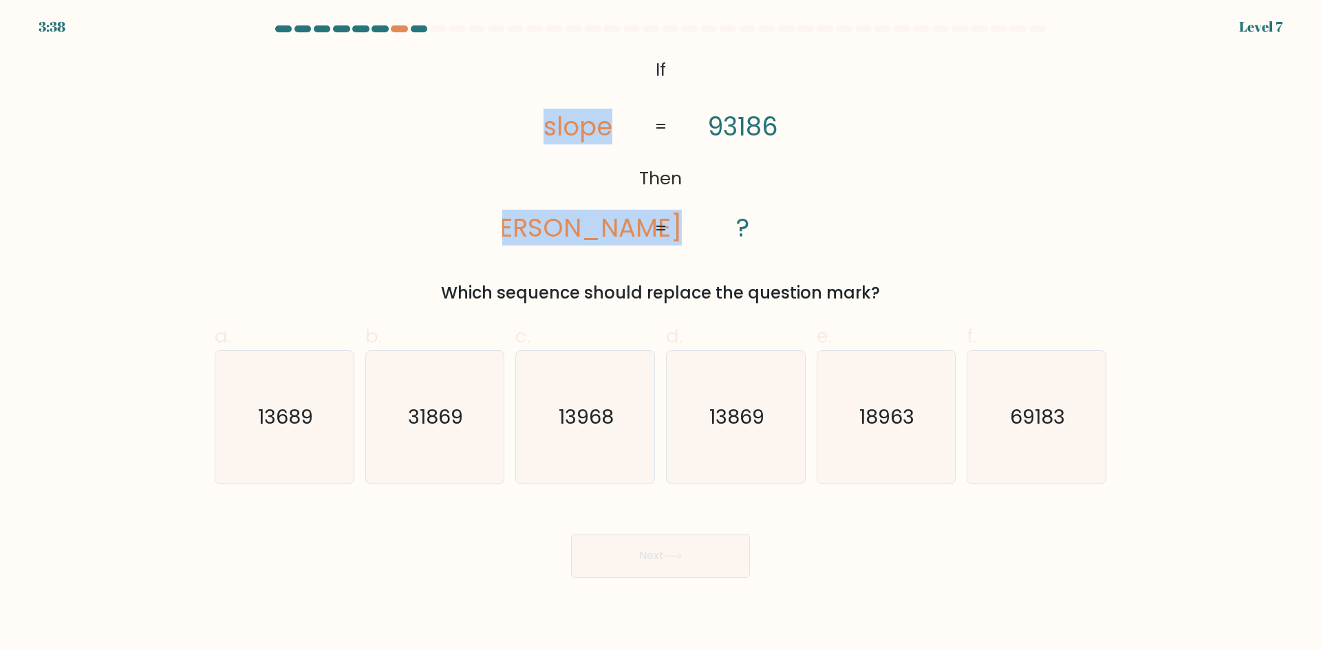
click at [707, 129] on icon "@import url('https://fonts.googleapis.com/css?family=Abril+Fatface:400,100,100i…" at bounding box center [660, 149] width 316 height 195
click at [698, 135] on icon "@import url('https://fonts.googleapis.com/css?family=Abril+Fatface:400,100,100i…" at bounding box center [660, 149] width 316 height 195
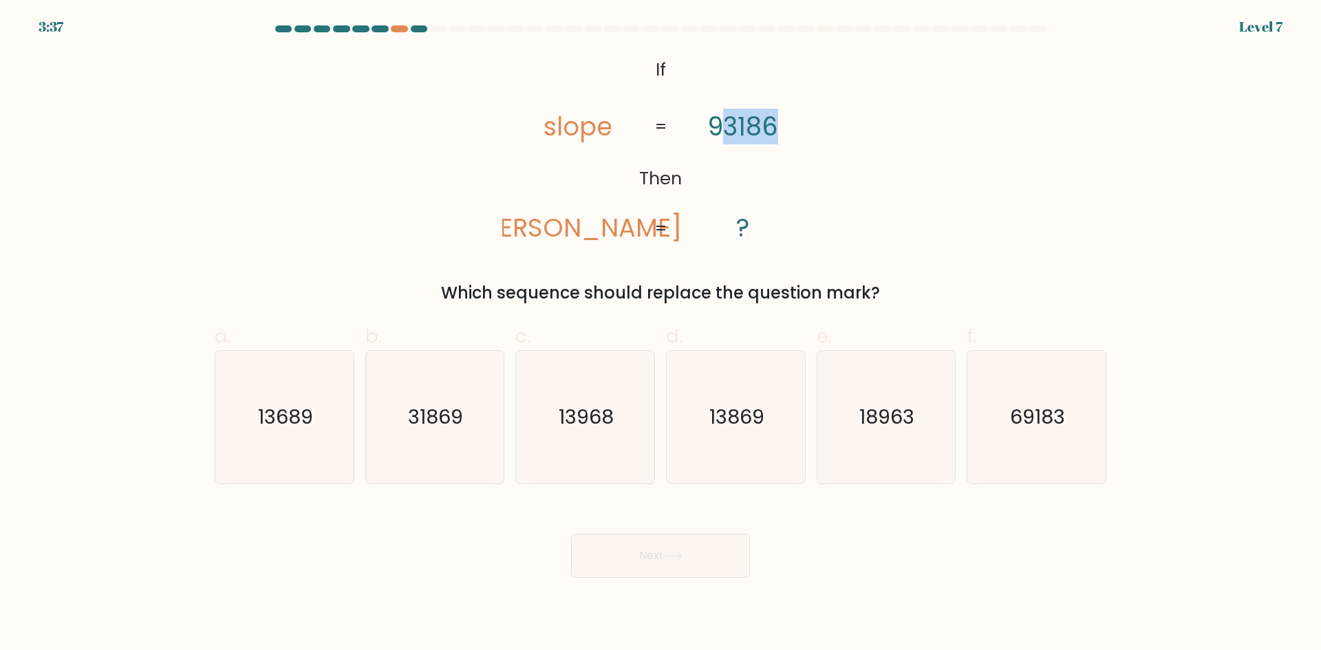
drag, startPoint x: 729, startPoint y: 131, endPoint x: 774, endPoint y: 129, distance: 44.8
click at [774, 129] on tspan "93186" at bounding box center [742, 127] width 71 height 36
click at [751, 130] on tspan "93186" at bounding box center [742, 127] width 71 height 36
drag, startPoint x: 473, startPoint y: 290, endPoint x: 791, endPoint y: 290, distance: 317.2
click at [791, 290] on div "Which sequence should replace the question mark?" at bounding box center [660, 293] width 875 height 25
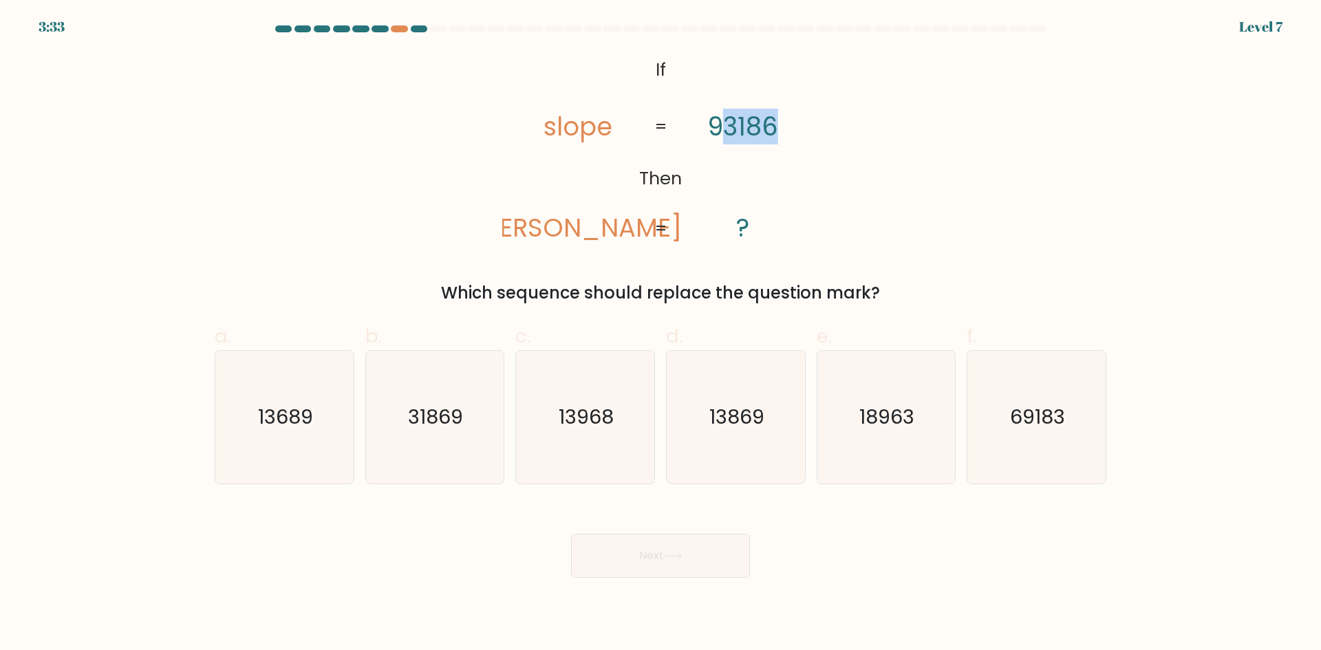
click at [759, 299] on div "Which sequence should replace the question mark?" at bounding box center [660, 293] width 875 height 25
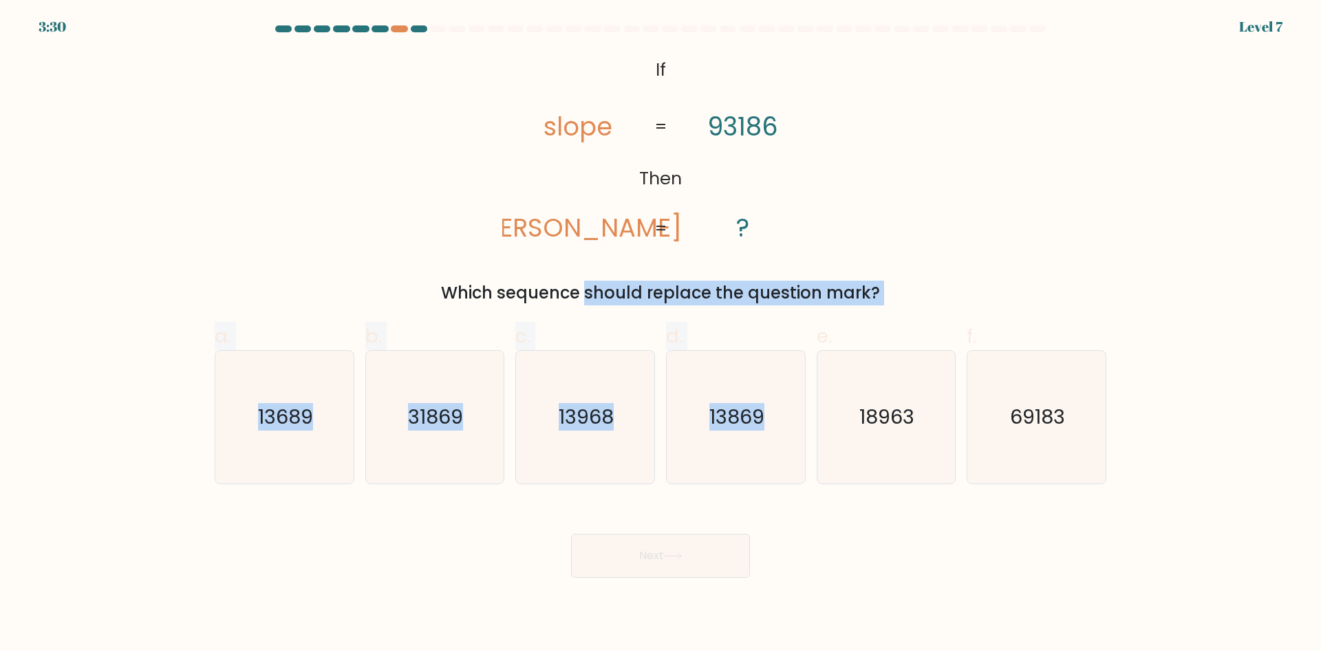
drag, startPoint x: 497, startPoint y: 294, endPoint x: 815, endPoint y: 307, distance: 318.8
click at [822, 307] on form "If ?" at bounding box center [660, 301] width 1321 height 552
click at [782, 297] on div "Which sequence should replace the question mark?" at bounding box center [660, 293] width 875 height 25
click at [625, 293] on div "Which sequence should replace the question mark?" at bounding box center [660, 293] width 875 height 25
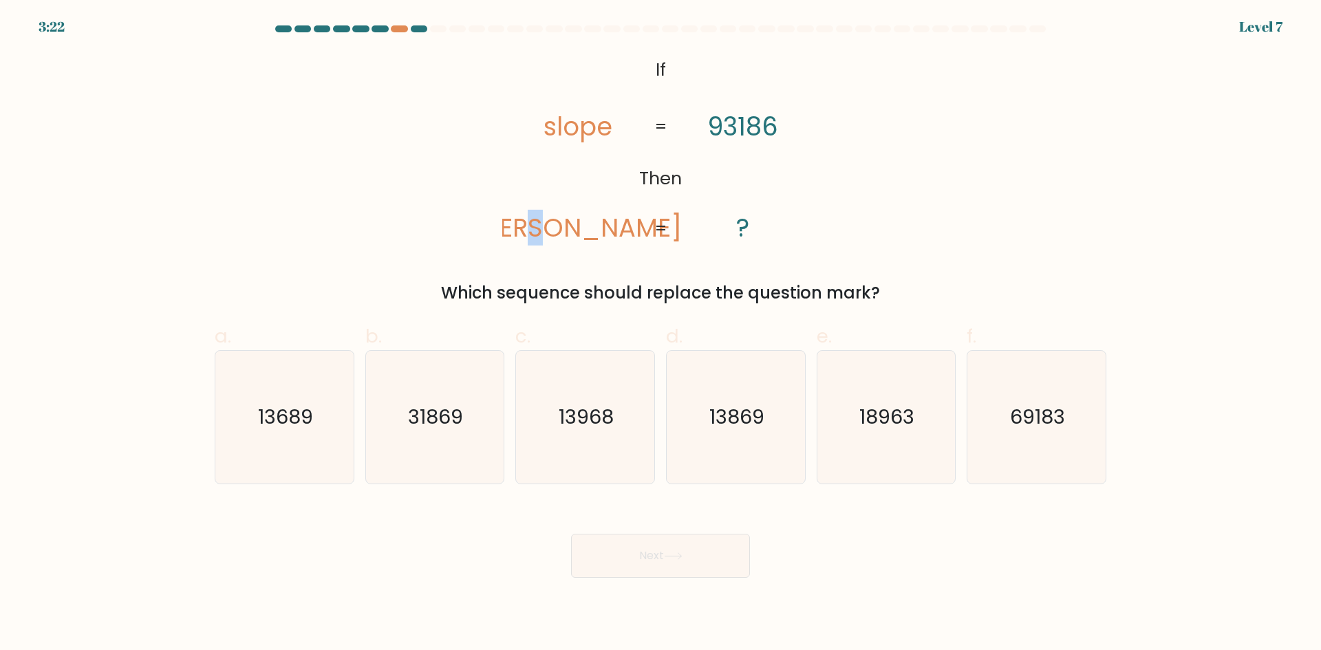
click at [597, 231] on tspan "lopes" at bounding box center [578, 228] width 208 height 36
click at [607, 236] on tspan "lopes" at bounding box center [578, 228] width 208 height 36
click at [605, 230] on tspan "lopes" at bounding box center [578, 228] width 208 height 36
click at [548, 122] on tspan "slope" at bounding box center [578, 127] width 69 height 36
drag, startPoint x: 546, startPoint y: 223, endPoint x: 555, endPoint y: 217, distance: 9.9
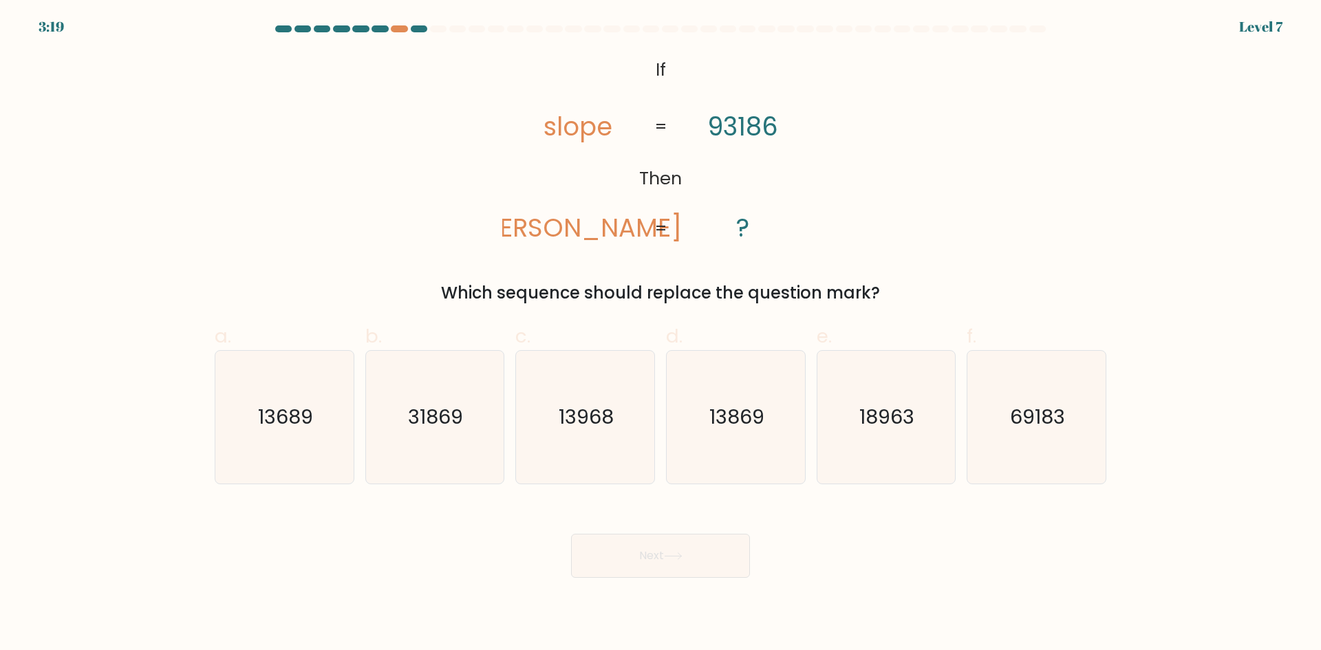
click at [554, 222] on tspan "lopes" at bounding box center [578, 228] width 208 height 36
click at [561, 144] on tspan "slope" at bounding box center [578, 127] width 69 height 36
drag, startPoint x: 723, startPoint y: 132, endPoint x: 776, endPoint y: 131, distance: 53.0
click at [776, 131] on tspan "93186" at bounding box center [742, 127] width 71 height 36
click at [424, 414] on text "31869" at bounding box center [436, 417] width 55 height 28
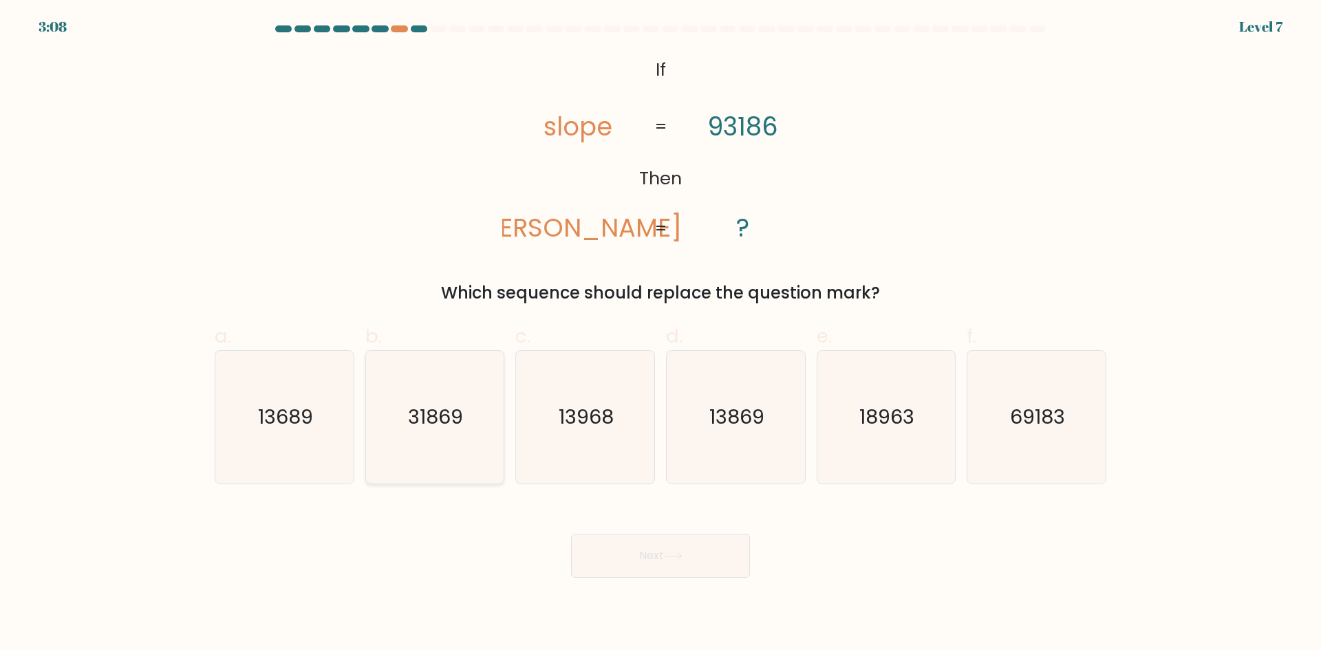
click at [661, 334] on input "b. 31869" at bounding box center [661, 329] width 1 height 9
radio input "true"
click at [599, 535] on button "Next" at bounding box center [660, 556] width 179 height 44
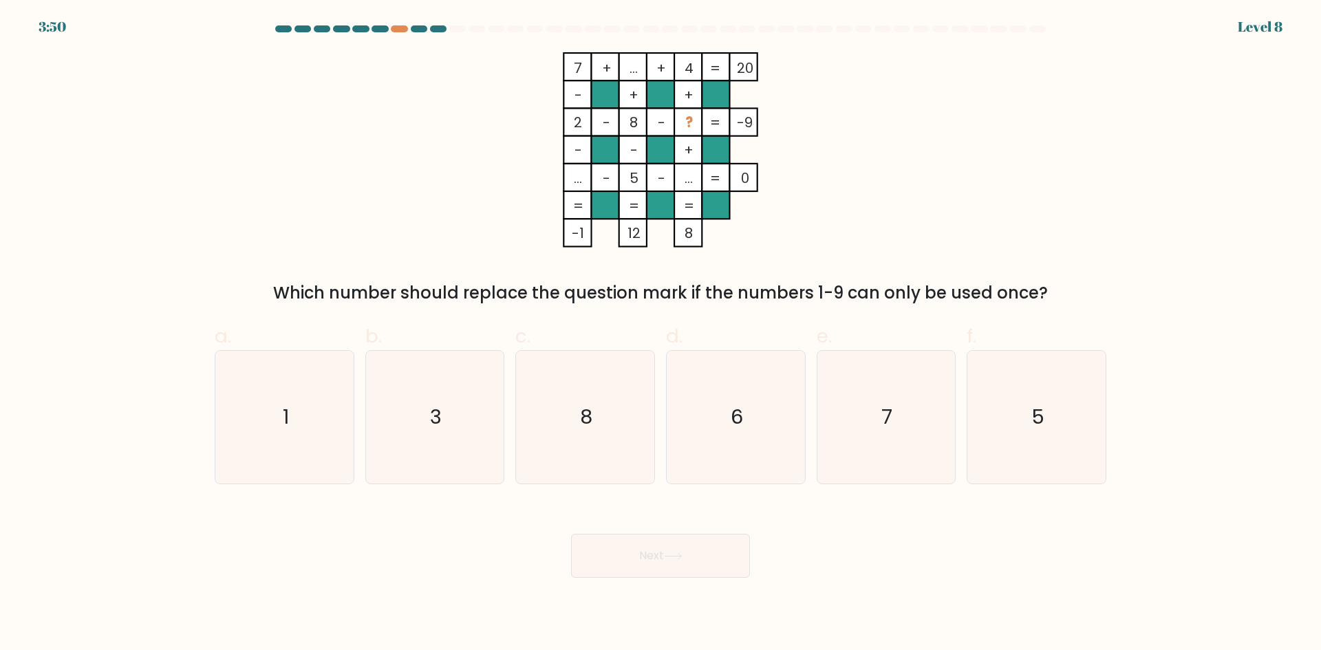
click at [350, 311] on div "a. 1 b. 3 c. 8 d." at bounding box center [660, 397] width 903 height 173
drag, startPoint x: 281, startPoint y: 293, endPoint x: 1029, endPoint y: 298, distance: 748.6
click at [1029, 298] on div "Which number should replace the question mark if the numbers 1-9 can only be us…" at bounding box center [660, 293] width 875 height 25
click at [959, 297] on div "Which number should replace the question mark if the numbers 1-9 can only be us…" at bounding box center [660, 293] width 875 height 25
click at [630, 65] on tspan "..." at bounding box center [634, 67] width 8 height 19
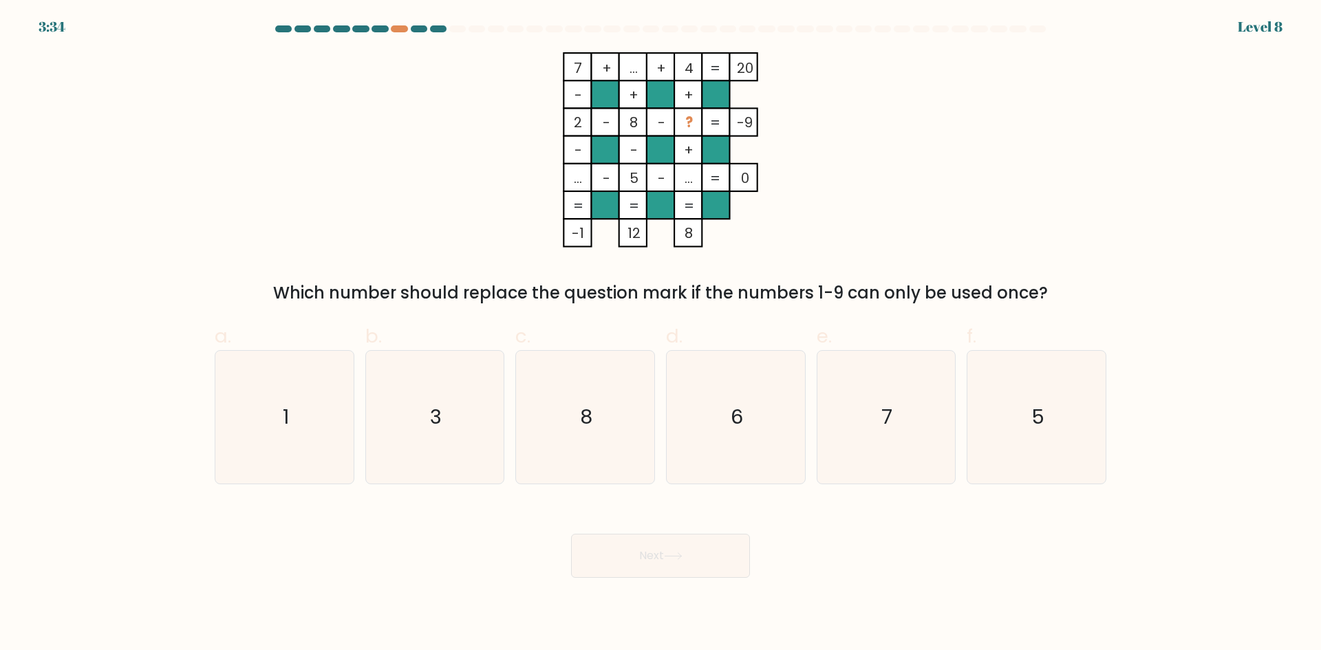
click at [636, 67] on tspan "..." at bounding box center [634, 67] width 8 height 19
drag, startPoint x: 619, startPoint y: 66, endPoint x: 691, endPoint y: 69, distance: 72.3
click at [678, 67] on icon "7 + ... + 4 20 - + + 2 - 8 - ? -9 - - + ... - 5 - ... = 0 = = = = -1 12 8 =" at bounding box center [660, 149] width 413 height 195
click at [665, 67] on tspan "+" at bounding box center [661, 67] width 10 height 19
drag, startPoint x: 619, startPoint y: 65, endPoint x: 642, endPoint y: 66, distance: 23.4
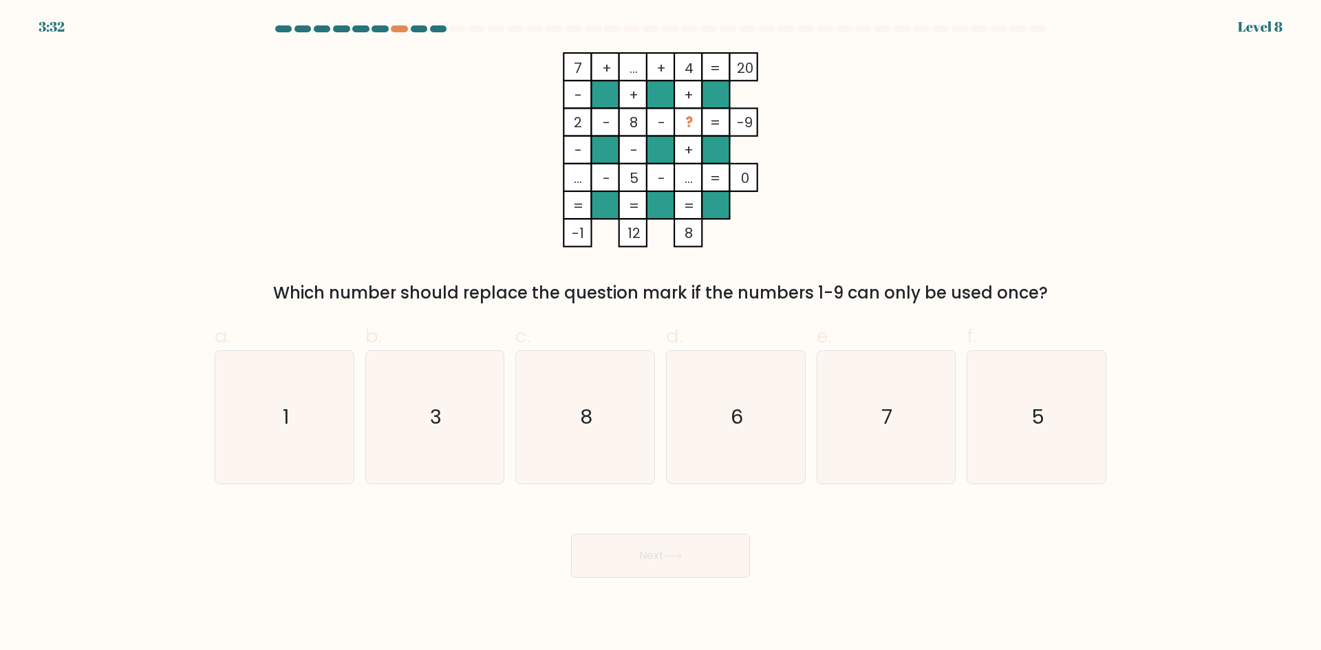
click at [642, 66] on rect at bounding box center [633, 67] width 28 height 28
click at [630, 67] on tspan "..." at bounding box center [634, 67] width 8 height 19
drag, startPoint x: 626, startPoint y: 69, endPoint x: 635, endPoint y: 69, distance: 9.0
click at [635, 69] on icon "7 + ... + 4 20 - + + 2 - 8 - ? -9 - - + ... - 5 - ... = 0 = = = = -1 12 8 =" at bounding box center [660, 149] width 413 height 195
click at [634, 69] on tspan "..." at bounding box center [634, 67] width 8 height 19
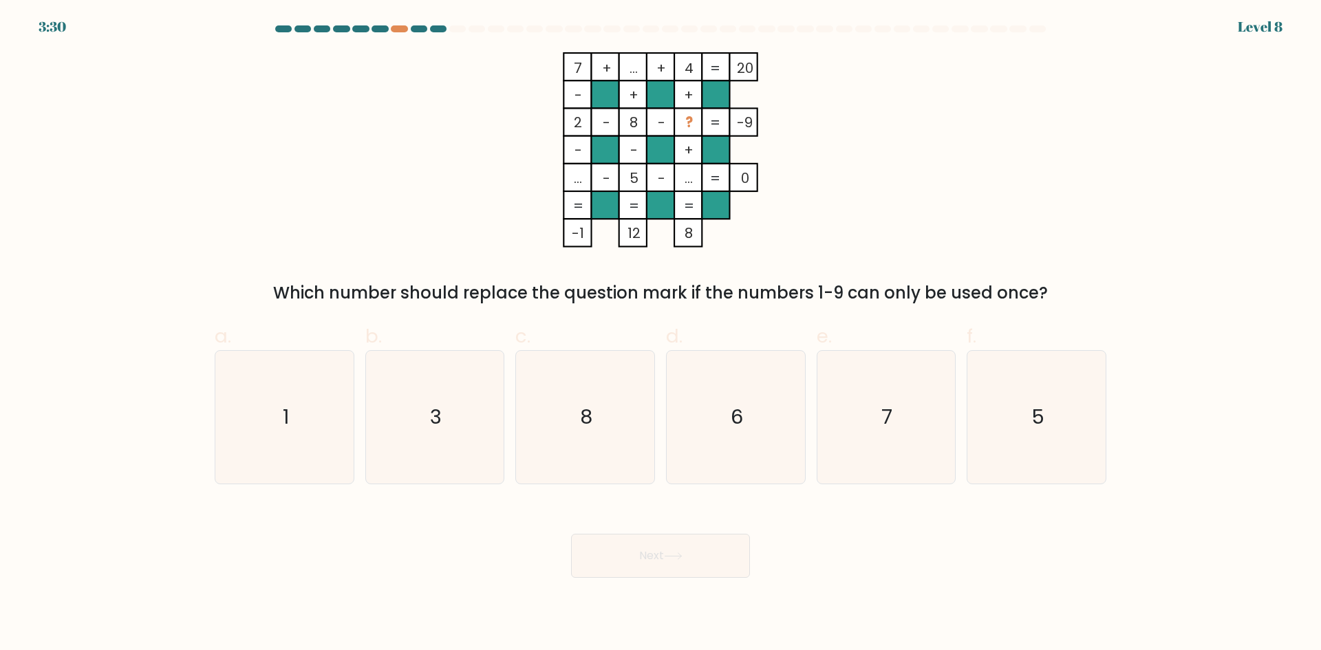
click at [632, 69] on tspan "..." at bounding box center [634, 67] width 8 height 19
click at [644, 57] on rect at bounding box center [633, 67] width 28 height 28
click at [447, 402] on icon "3" at bounding box center [434, 417] width 133 height 133
click at [661, 334] on input "b. 3" at bounding box center [661, 329] width 1 height 9
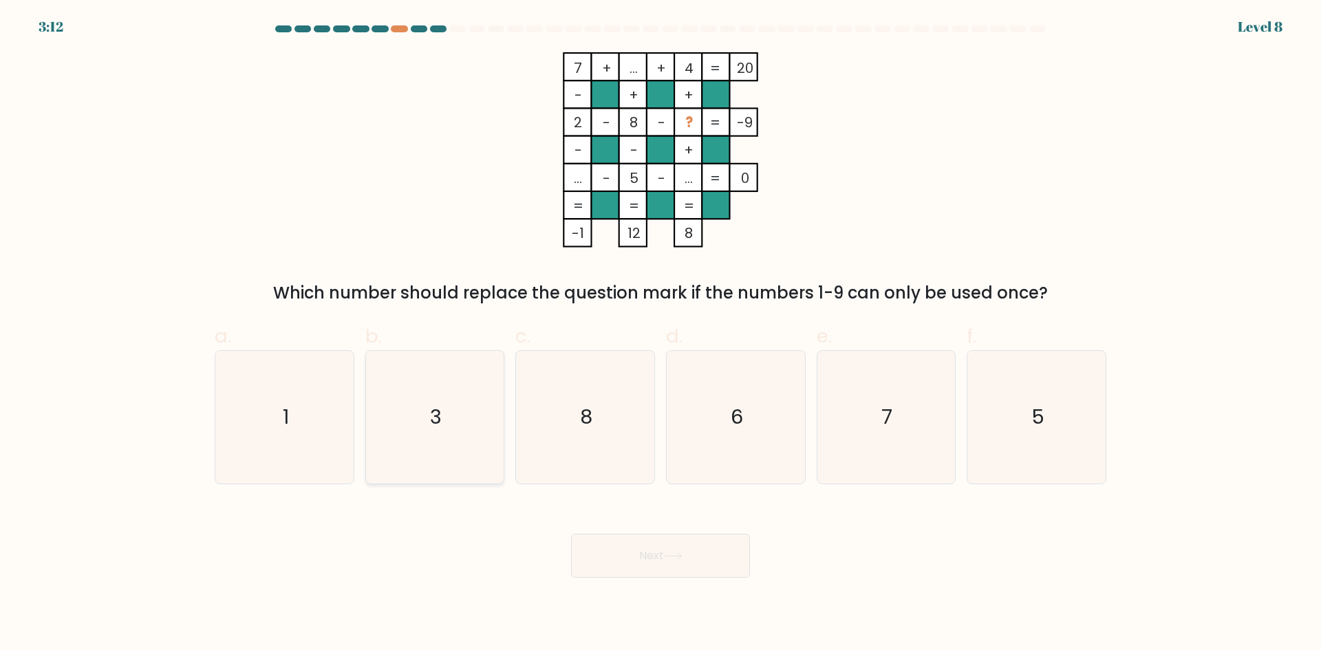
radio input "true"
click at [643, 559] on button "Next" at bounding box center [660, 556] width 179 height 44
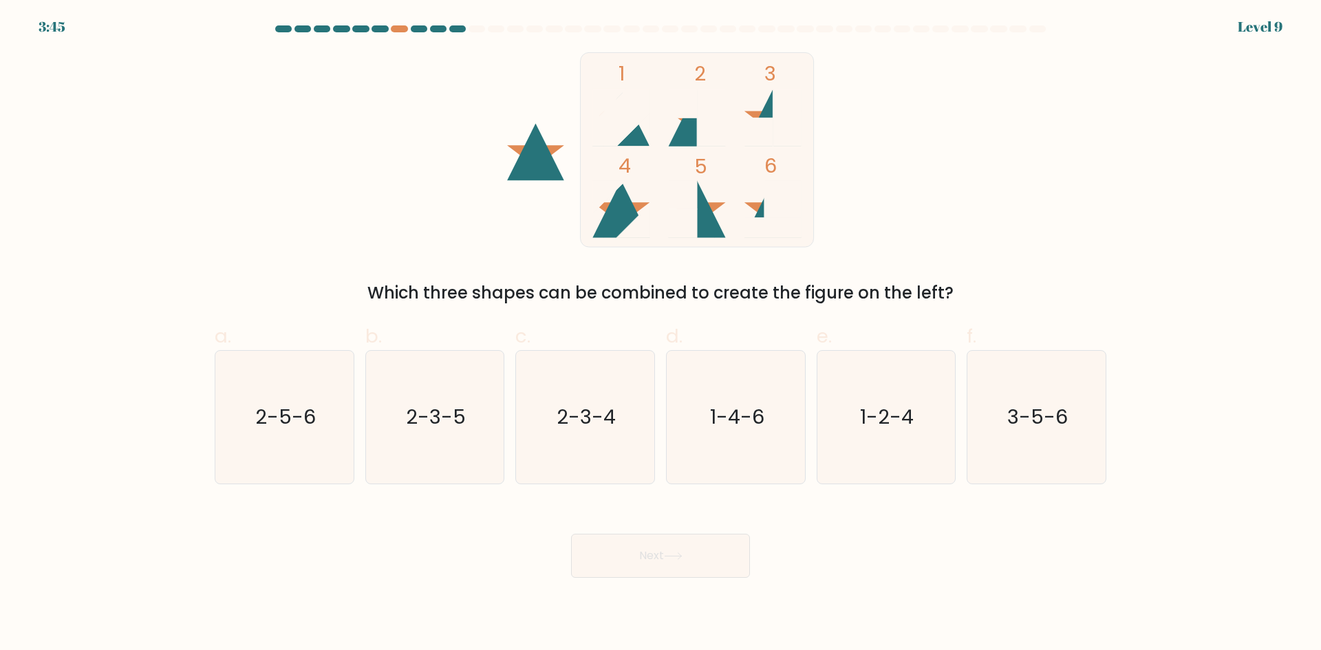
click at [654, 68] on rect at bounding box center [697, 149] width 233 height 195
drag, startPoint x: 698, startPoint y: 71, endPoint x: 738, endPoint y: 69, distance: 39.2
click at [738, 69] on icon "1 2 3 4 5 6" at bounding box center [660, 149] width 370 height 195
drag, startPoint x: 393, startPoint y: 283, endPoint x: 932, endPoint y: 302, distance: 539.7
click at [932, 302] on div "Which three shapes can be combined to create the figure on the left?" at bounding box center [660, 293] width 875 height 25
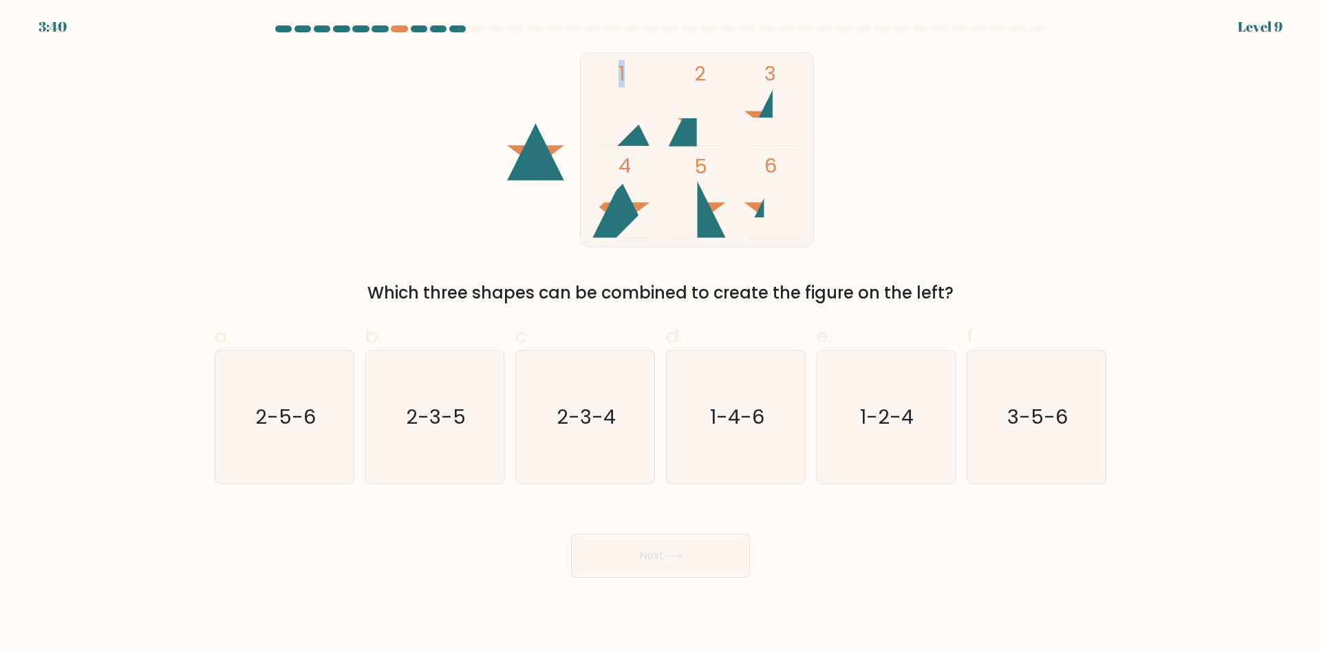
click at [932, 302] on div "Which three shapes can be combined to create the figure on the left?" at bounding box center [660, 293] width 875 height 25
click at [395, 418] on icon "2-3-5" at bounding box center [434, 417] width 133 height 133
click at [661, 334] on input "b. 2-3-5" at bounding box center [661, 329] width 1 height 9
radio input "true"
click at [639, 566] on button "Next" at bounding box center [660, 556] width 179 height 44
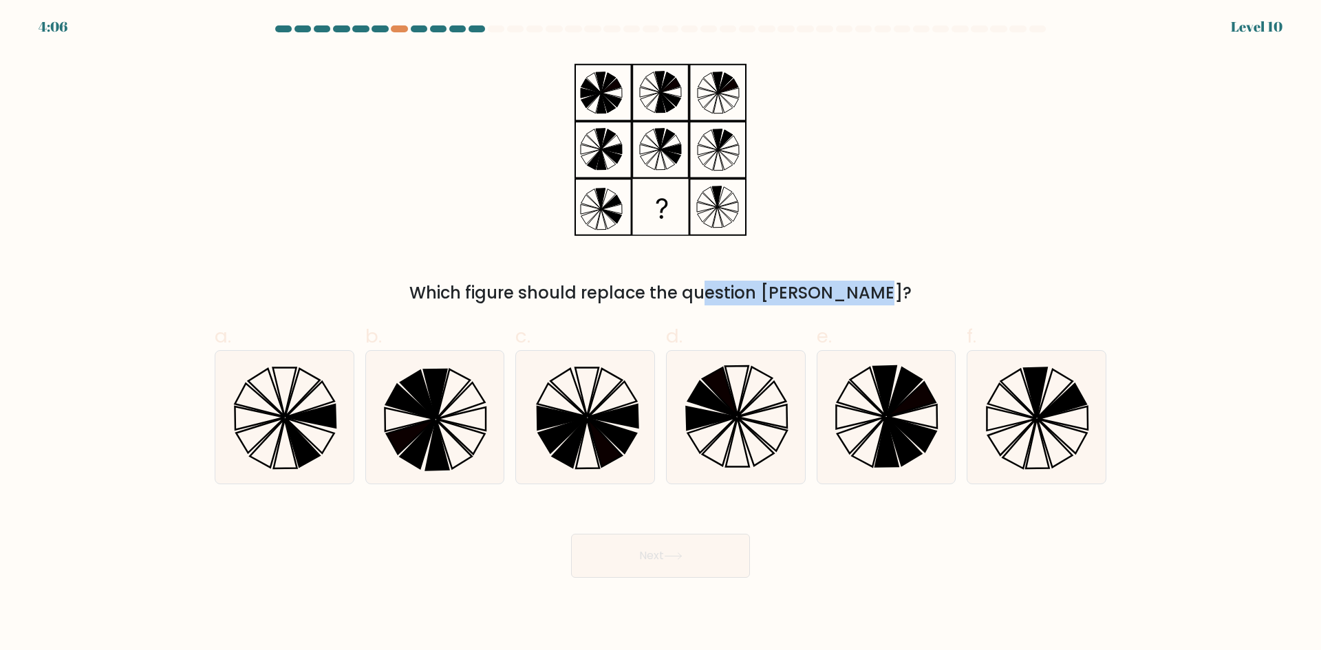
drag, startPoint x: 656, startPoint y: 288, endPoint x: 790, endPoint y: 283, distance: 134.3
click at [790, 283] on div "Which figure should replace the question mark?" at bounding box center [660, 293] width 875 height 25
click at [597, 109] on icon at bounding box center [661, 149] width 172 height 195
drag, startPoint x: 544, startPoint y: 292, endPoint x: 838, endPoint y: 291, distance: 293.8
click at [839, 291] on div "Which figure should replace the question mark?" at bounding box center [660, 293] width 875 height 25
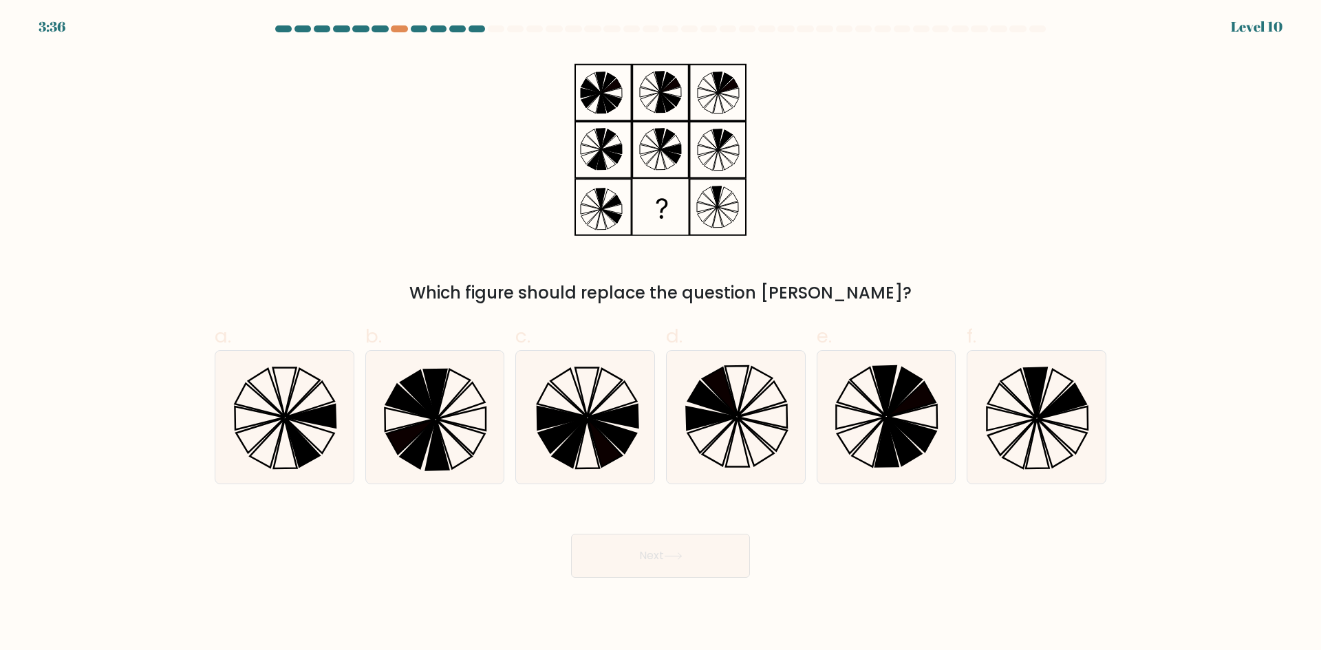
click at [826, 291] on div "Which figure should replace the question mark?" at bounding box center [660, 293] width 875 height 25
click at [863, 437] on icon at bounding box center [885, 417] width 133 height 133
click at [661, 334] on input "e." at bounding box center [661, 329] width 1 height 9
radio input "true"
click at [649, 559] on button "Next" at bounding box center [660, 556] width 179 height 44
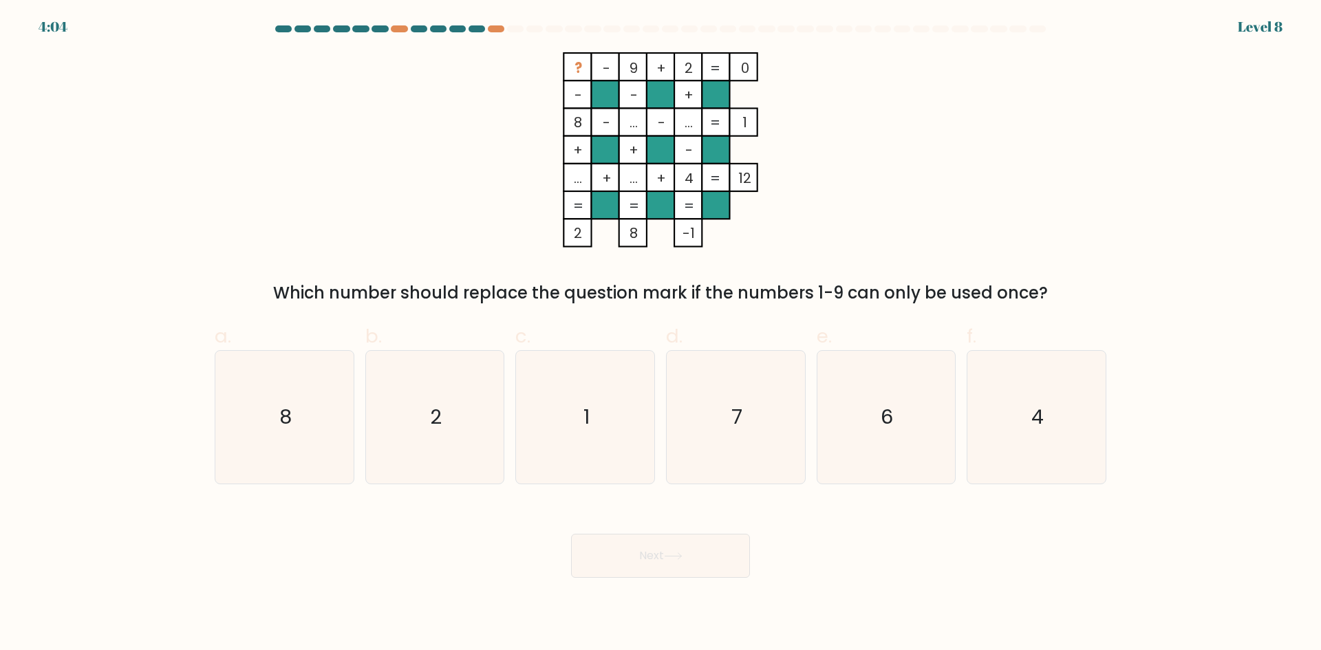
click at [493, 25] on div "4:04 Level 8" at bounding box center [660, 18] width 1321 height 37
click at [493, 28] on div at bounding box center [496, 28] width 17 height 7
drag, startPoint x: 568, startPoint y: 65, endPoint x: 593, endPoint y: 66, distance: 25.5
click at [592, 65] on icon "? - 9 + 2 0 - - + 8 - ... - ... 1 + + - ... + ... + 4 = 12 = = = = 2 8 -1 =" at bounding box center [660, 149] width 413 height 195
click at [622, 66] on icon "? - 9 + 2 0 - - + 8 - ... - ... 1 + + - ... + ... + 4 = 12 = = = = 2 8 -1 =" at bounding box center [660, 149] width 413 height 195
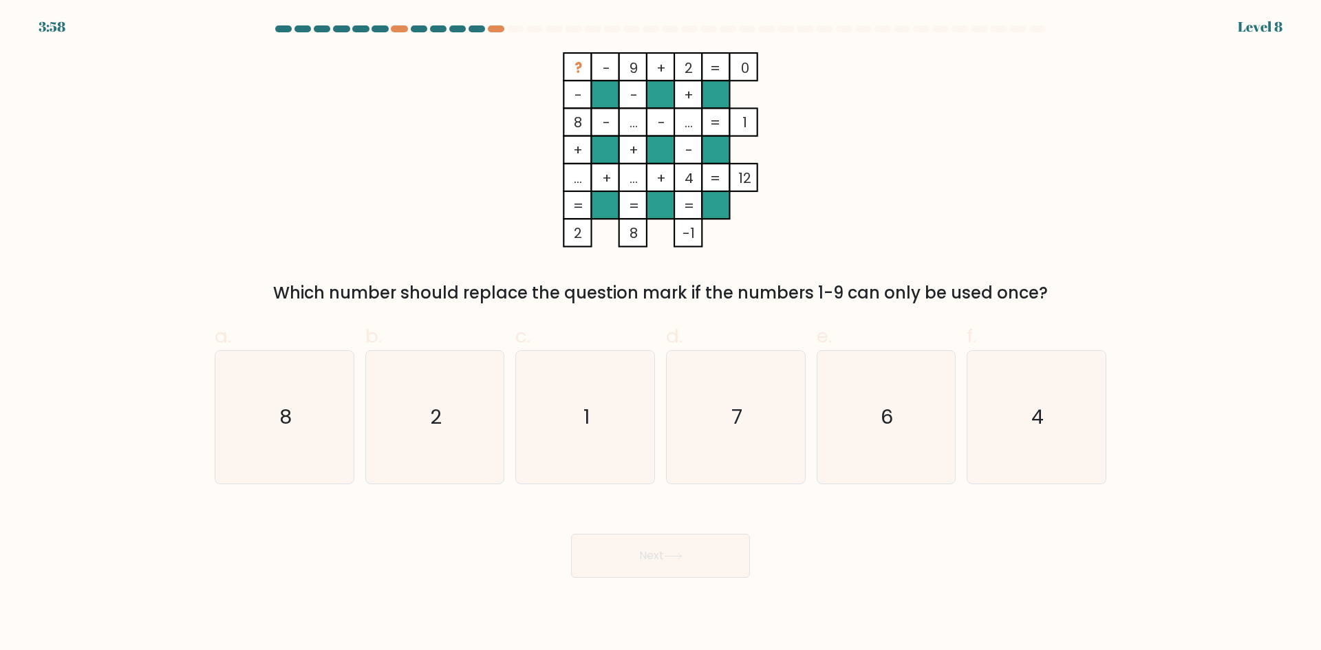
drag, startPoint x: 620, startPoint y: 67, endPoint x: 638, endPoint y: 69, distance: 18.7
click at [631, 68] on icon "? - 9 + 2 0 - - + 8 - ... - ... 1 + + - ... + ... + 4 = 12 = = = = 2 8 -1 =" at bounding box center [660, 149] width 413 height 195
click at [669, 73] on rect at bounding box center [661, 67] width 28 height 28
drag, startPoint x: 568, startPoint y: 66, endPoint x: 611, endPoint y: 66, distance: 43.3
click at [611, 66] on icon "? - 9 + 2 0 - - + 8 - ... - ... 1 + + - ... + ... + 4 = 12 = = = = 2 8 -1 =" at bounding box center [660, 149] width 413 height 195
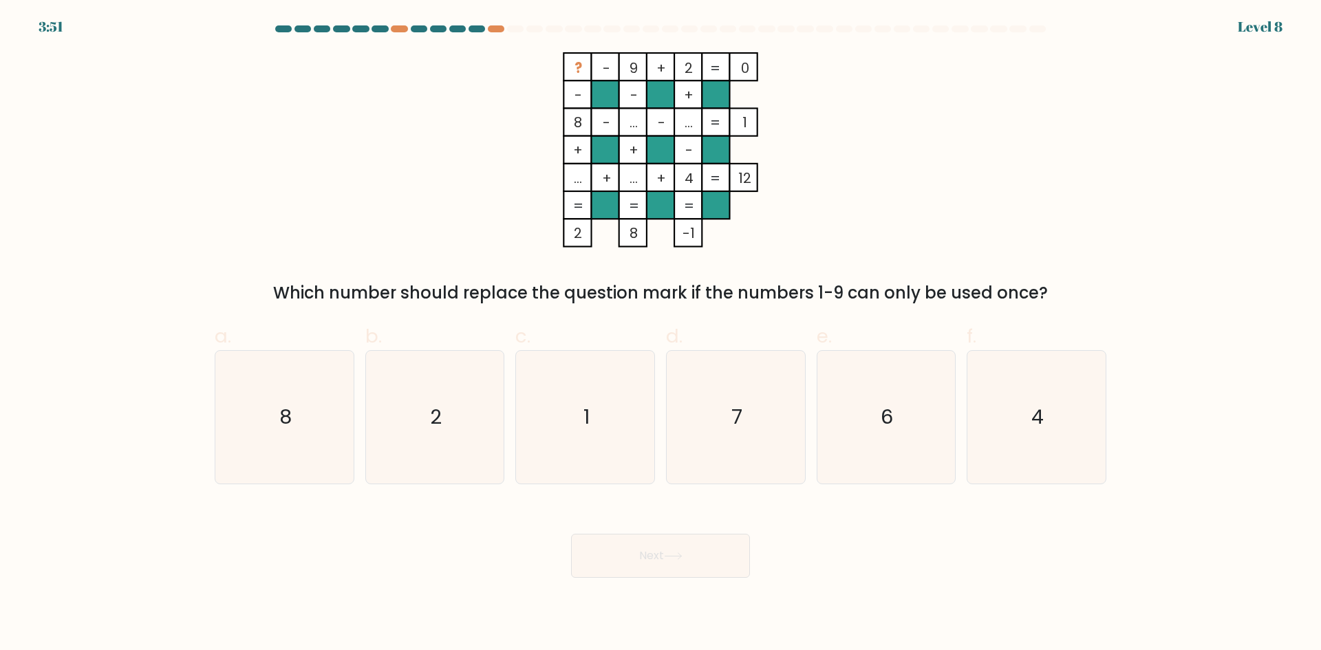
click at [577, 70] on tspan "?" at bounding box center [579, 67] width 8 height 19
click at [577, 65] on tspan "?" at bounding box center [579, 67] width 8 height 19
click at [722, 433] on icon "7" at bounding box center [735, 417] width 133 height 133
click at [661, 334] on input "d. 7" at bounding box center [661, 329] width 1 height 9
radio input "true"
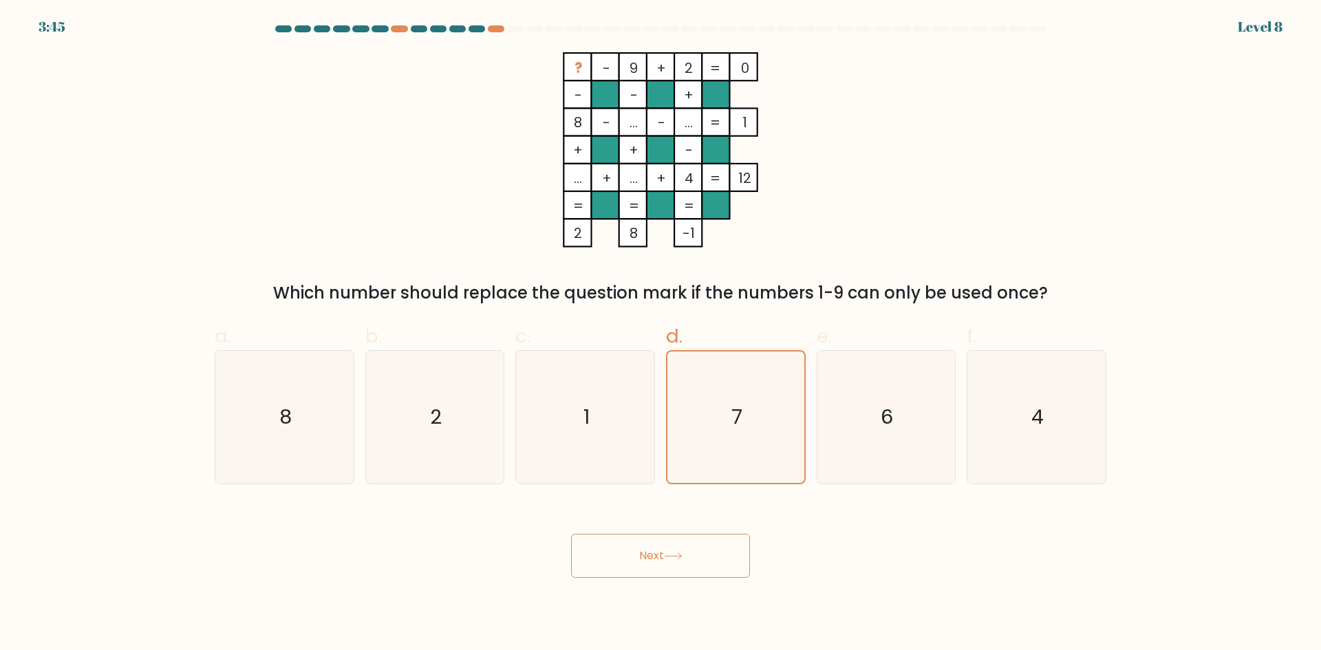
click at [658, 550] on button "Next" at bounding box center [660, 556] width 179 height 44
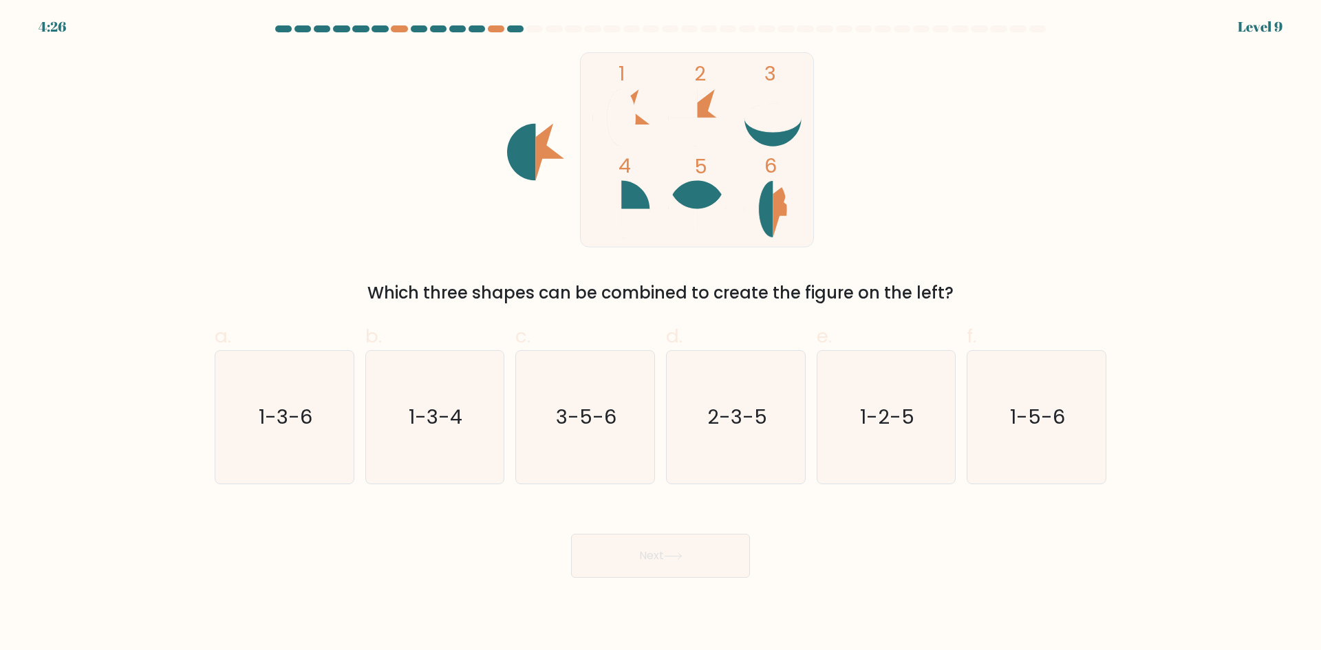
drag, startPoint x: 378, startPoint y: 296, endPoint x: 927, endPoint y: 299, distance: 549.1
click at [927, 299] on div "Which three shapes can be combined to create the figure on the left?" at bounding box center [660, 293] width 875 height 25
click at [502, 161] on icon "1 2 3 4 5 6" at bounding box center [660, 149] width 370 height 195
click at [281, 432] on icon "1-3-6" at bounding box center [284, 417] width 133 height 133
click at [661, 334] on input "a. 1-3-6" at bounding box center [661, 329] width 1 height 9
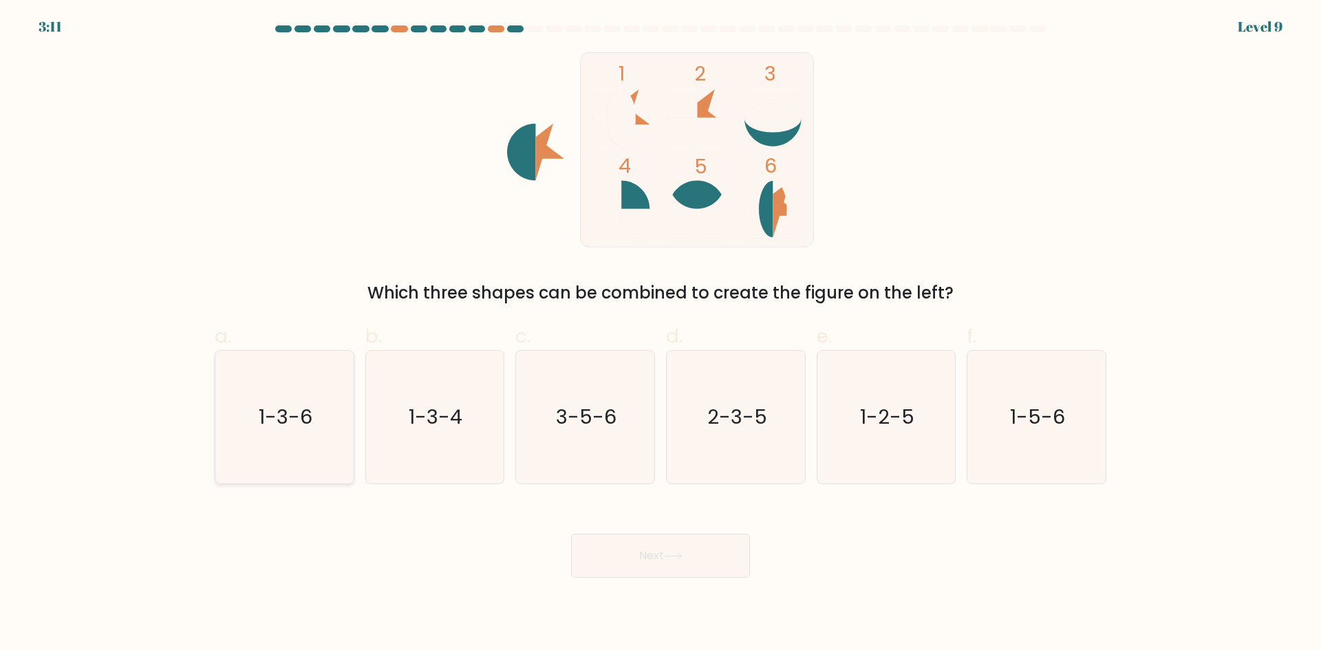
radio input "true"
click at [646, 552] on button "Next" at bounding box center [660, 556] width 179 height 44
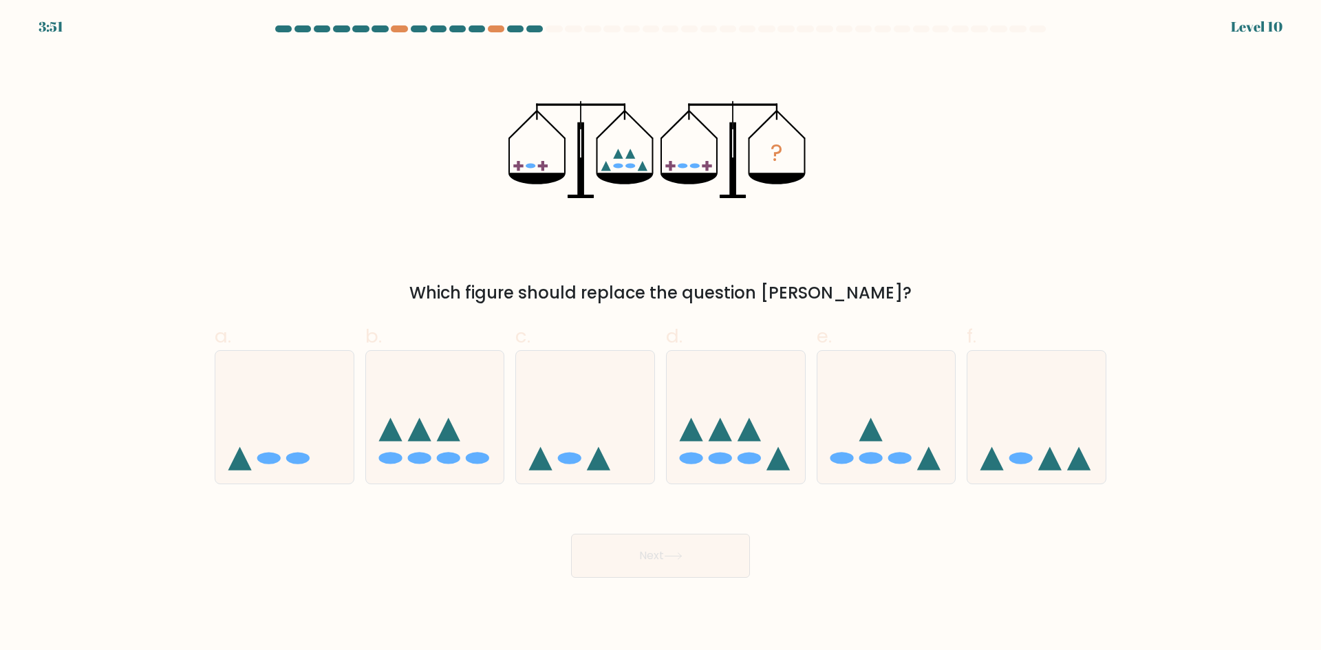
drag, startPoint x: 471, startPoint y: 295, endPoint x: 821, endPoint y: 295, distance: 350.2
click at [833, 294] on div "Which figure should replace the question mark?" at bounding box center [660, 293] width 875 height 25
click at [793, 299] on div "Which figure should replace the question mark?" at bounding box center [660, 293] width 875 height 25
click at [745, 430] on icon at bounding box center [749, 429] width 23 height 23
click at [661, 334] on input "d." at bounding box center [661, 329] width 1 height 9
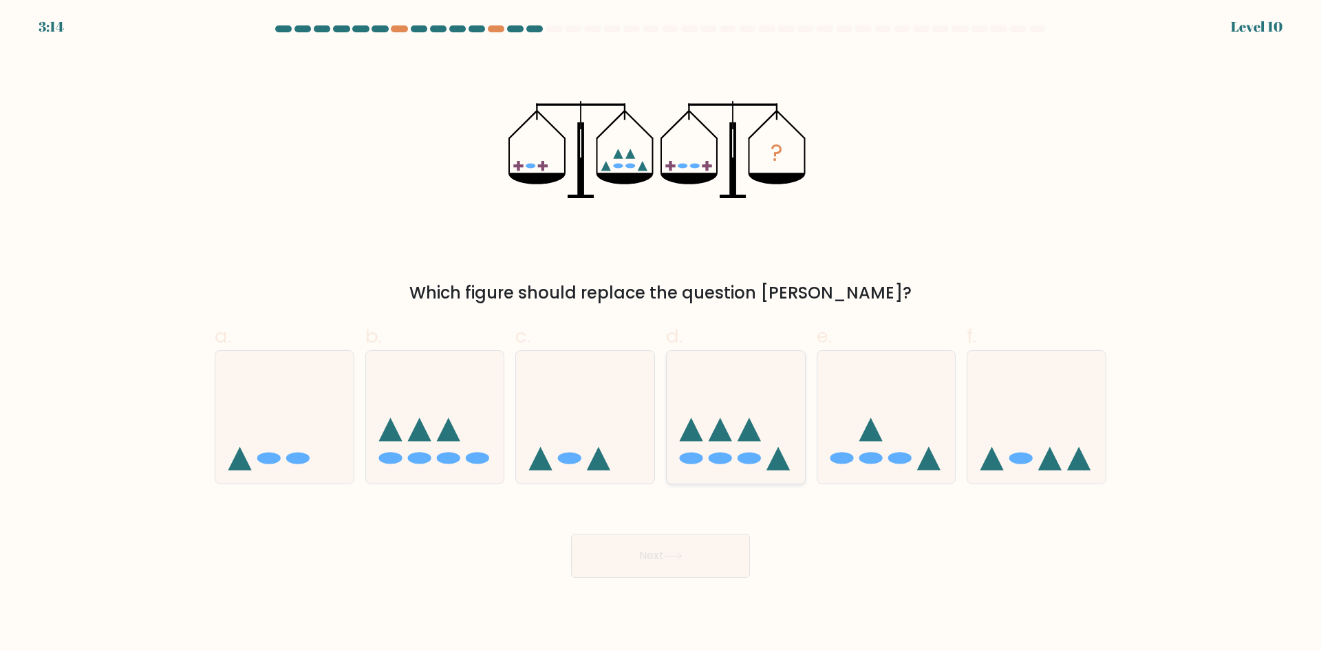
radio input "true"
click at [658, 557] on button "Next" at bounding box center [660, 556] width 179 height 44
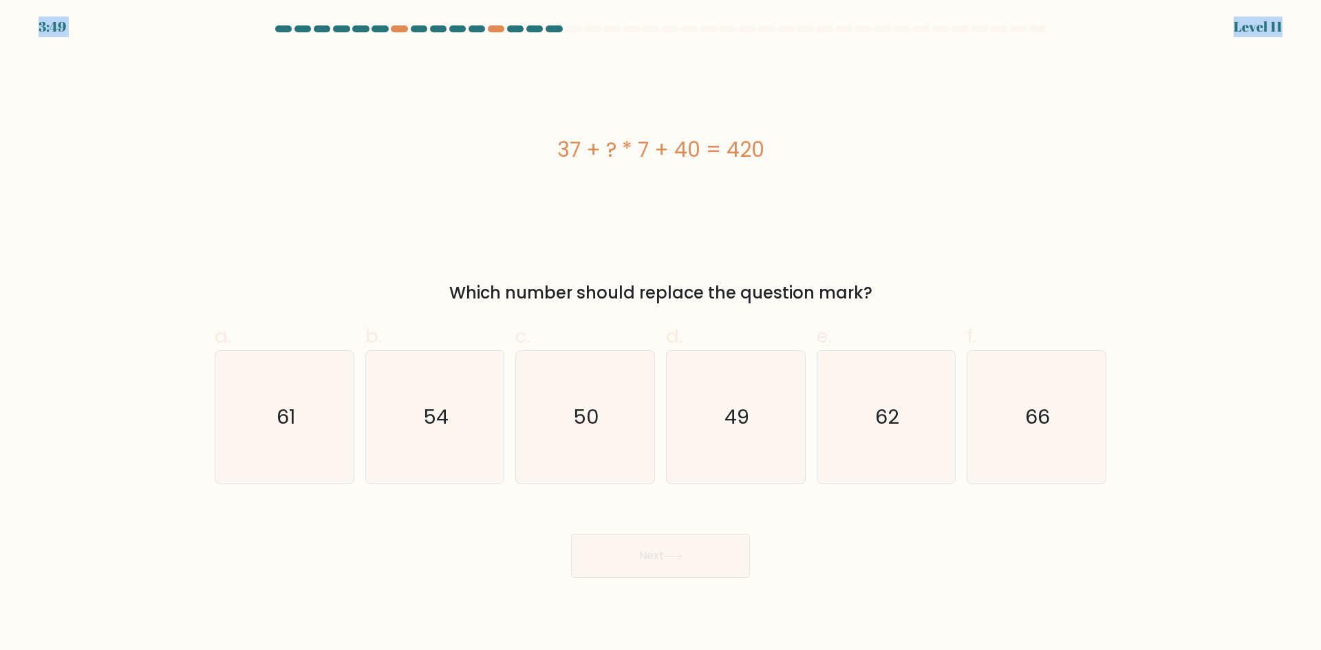
click at [1287, 21] on body "3:49 Level 11" at bounding box center [660, 325] width 1321 height 650
click at [1274, 24] on div "Level 11" at bounding box center [1258, 27] width 49 height 21
drag, startPoint x: 1257, startPoint y: 28, endPoint x: 1271, endPoint y: 25, distance: 14.9
click at [1271, 25] on body "3:47 Level 11" at bounding box center [660, 325] width 1321 height 650
click at [1269, 43] on form "a." at bounding box center [660, 301] width 1321 height 552
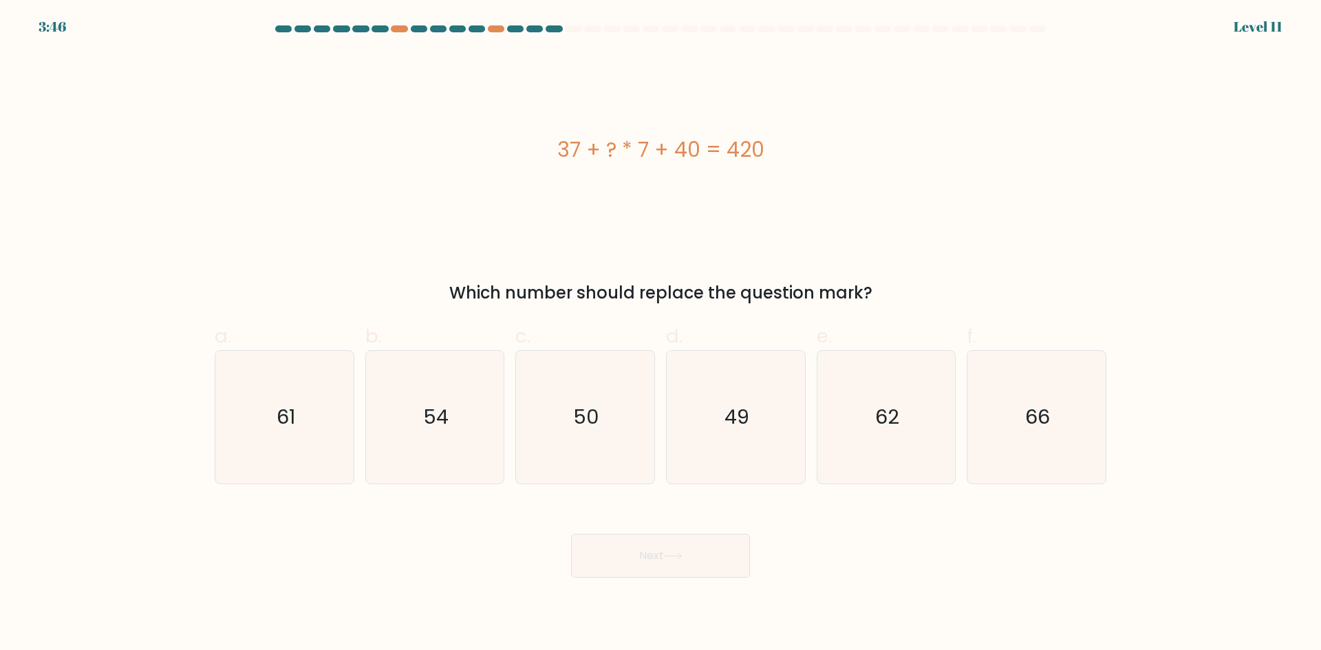
drag, startPoint x: 1273, startPoint y: 30, endPoint x: 1282, endPoint y: 25, distance: 10.8
click at [1282, 25] on form "a." at bounding box center [660, 301] width 1321 height 552
drag, startPoint x: 1273, startPoint y: 23, endPoint x: 1280, endPoint y: 25, distance: 7.0
click at [1280, 25] on div "Level 11" at bounding box center [1258, 27] width 49 height 21
click at [1274, 30] on form "a." at bounding box center [660, 301] width 1321 height 552
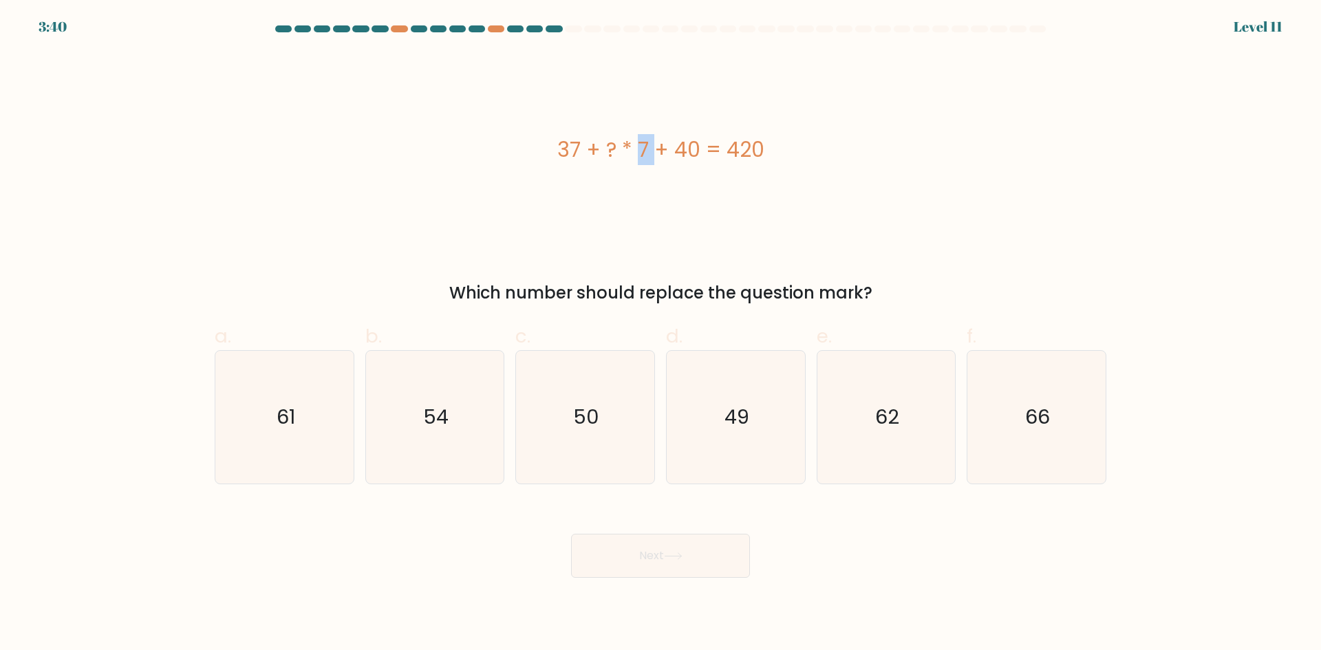
click at [578, 149] on div "37 + ? * 7 + 40 = 420" at bounding box center [661, 149] width 892 height 31
click at [577, 148] on div "37 + ? * 7 + 40 = 420" at bounding box center [661, 149] width 892 height 31
drag, startPoint x: 607, startPoint y: 149, endPoint x: 621, endPoint y: 152, distance: 14.7
click at [621, 152] on div "37 + ? * 7 + 40 = 420" at bounding box center [661, 149] width 892 height 31
click at [614, 151] on div "37 + ? * 7 + 40 = 420" at bounding box center [661, 149] width 892 height 31
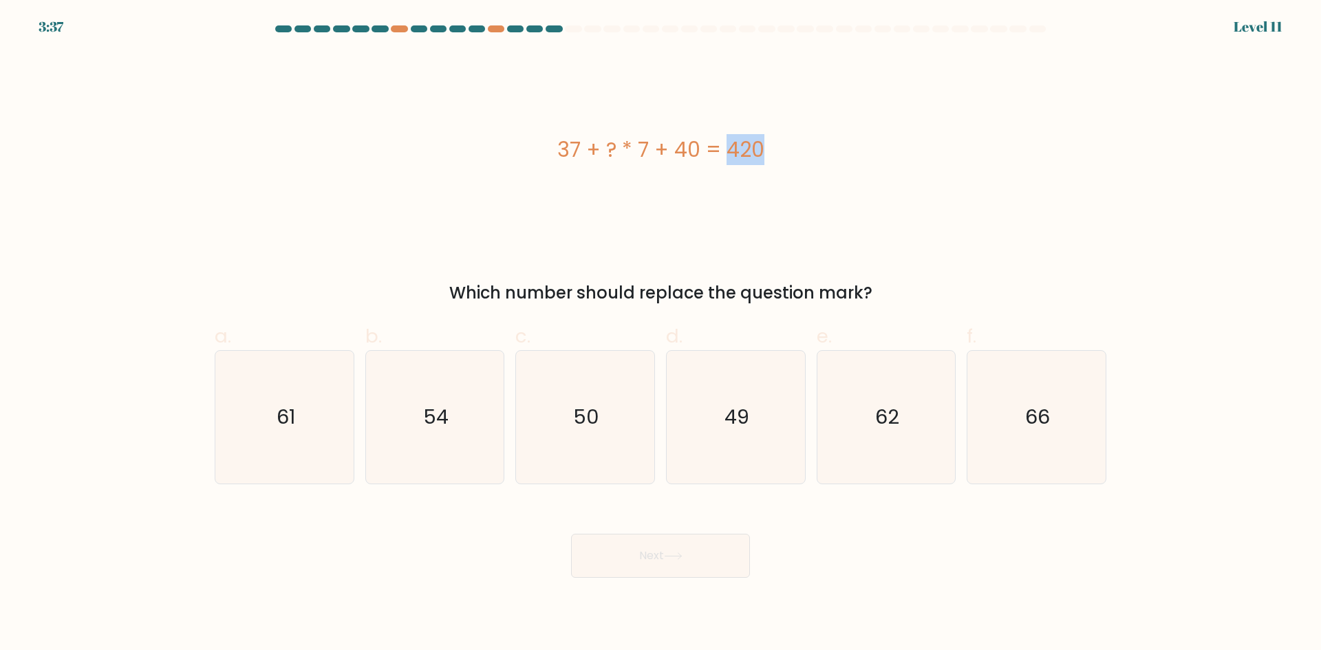
drag, startPoint x: 656, startPoint y: 155, endPoint x: 666, endPoint y: 155, distance: 9.6
click at [666, 155] on div "37 + ? * 7 + 40 = 420" at bounding box center [661, 149] width 892 height 31
click at [673, 155] on div "37 + ? * 7 + 40 = 420" at bounding box center [661, 149] width 892 height 31
drag, startPoint x: 638, startPoint y: 153, endPoint x: 701, endPoint y: 158, distance: 63.5
click at [701, 158] on div "37 + ? * 7 + 40 = 420" at bounding box center [661, 149] width 892 height 31
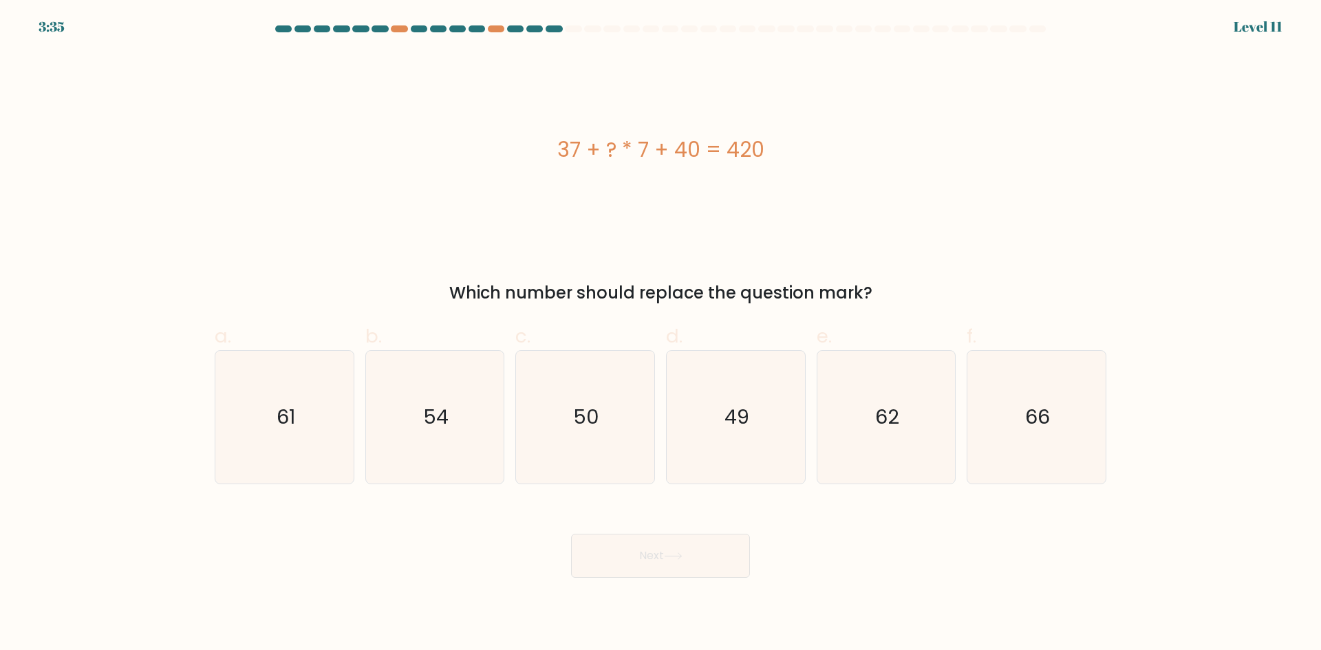
click at [661, 154] on div "37 + ? * 7 + 40 = 420" at bounding box center [661, 149] width 892 height 31
drag, startPoint x: 665, startPoint y: 153, endPoint x: 657, endPoint y: 155, distance: 8.5
click at [667, 153] on div "37 + ? * 7 + 40 = 420" at bounding box center [661, 149] width 892 height 31
click at [666, 145] on div "37 + ? * 7 + 40 = 420" at bounding box center [661, 149] width 892 height 31
drag, startPoint x: 601, startPoint y: 144, endPoint x: 615, endPoint y: 147, distance: 14.0
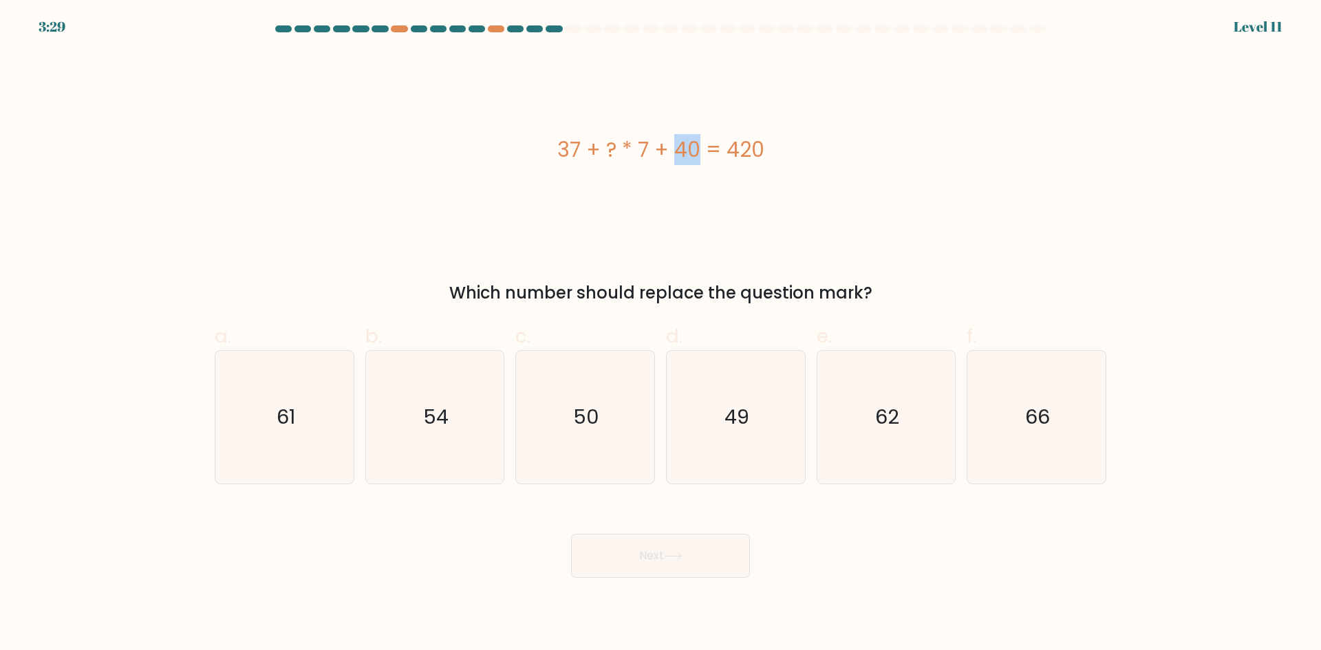
click at [619, 147] on div "37 + ? * 7 + 40 = 420" at bounding box center [661, 149] width 892 height 31
click at [612, 179] on div "37 + ? * 7 + 40 = 420" at bounding box center [661, 149] width 892 height 195
click at [760, 420] on icon "49" at bounding box center [735, 417] width 133 height 133
click at [661, 334] on input "d. 49" at bounding box center [661, 329] width 1 height 9
radio input "true"
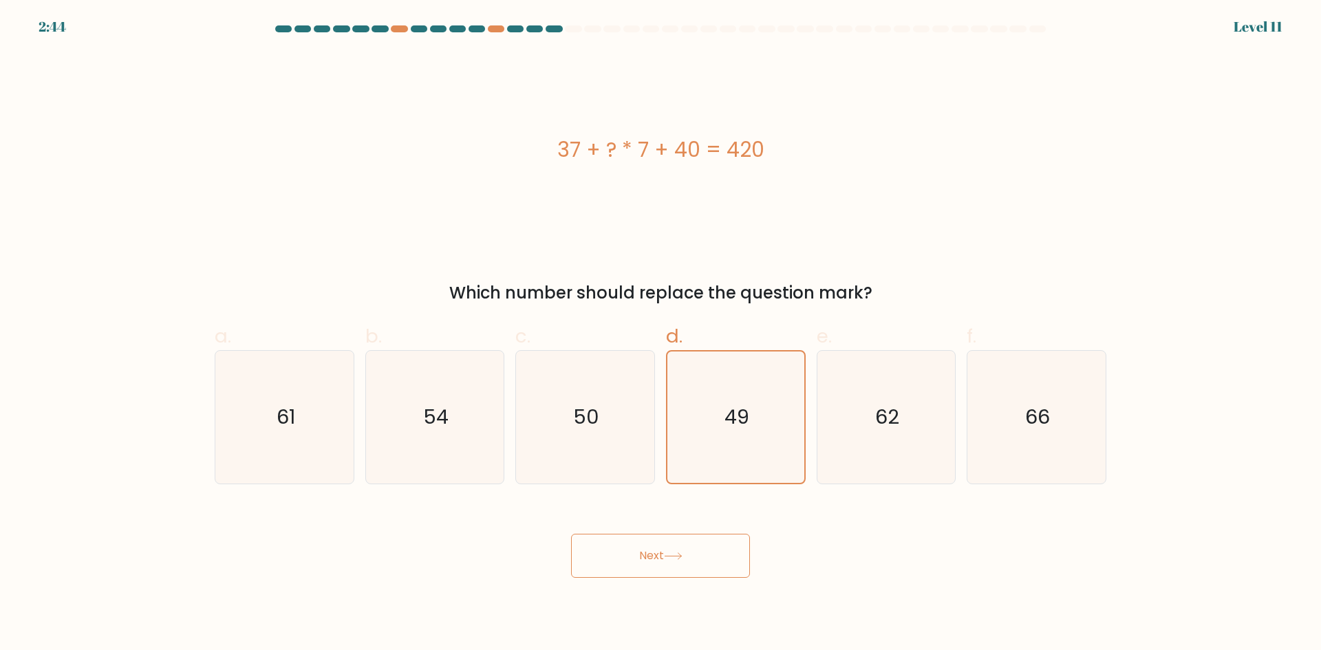
click at [665, 591] on body "2:44 Level 11" at bounding box center [660, 325] width 1321 height 650
click at [678, 561] on button "Next" at bounding box center [660, 556] width 179 height 44
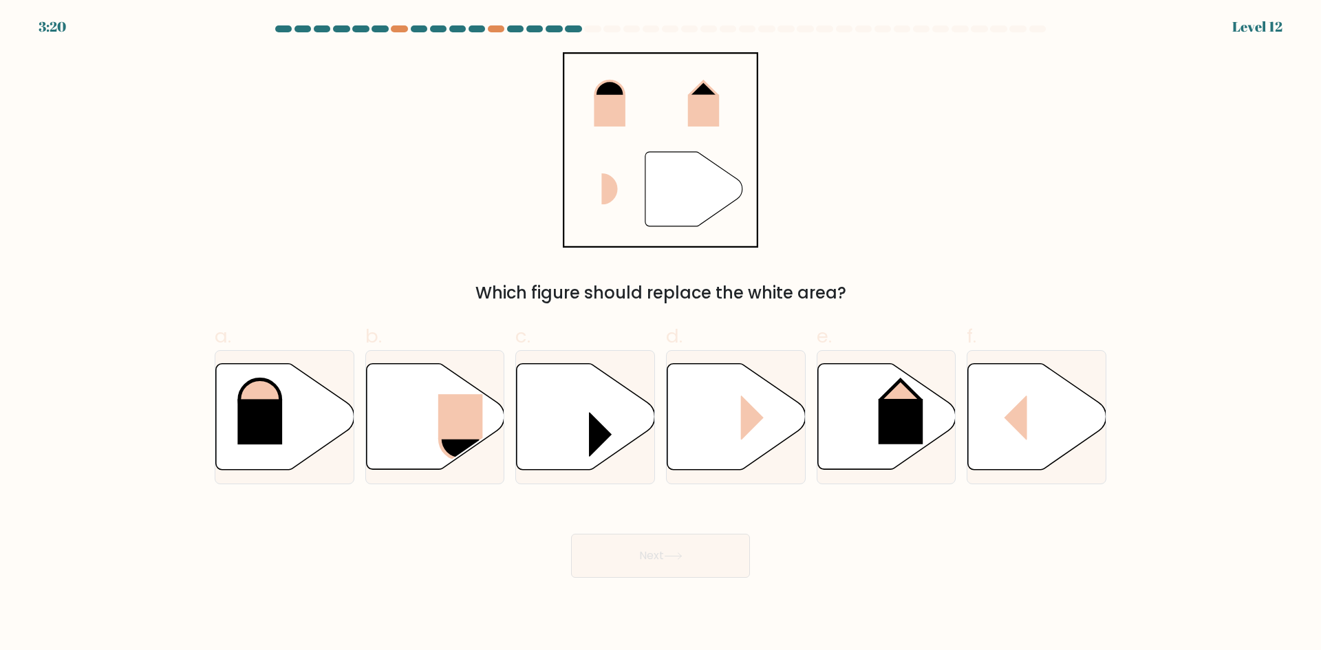
drag, startPoint x: 501, startPoint y: 294, endPoint x: 813, endPoint y: 298, distance: 312.4
click at [813, 298] on div "Which figure should replace the white area?" at bounding box center [660, 293] width 875 height 25
click at [714, 421] on icon at bounding box center [736, 417] width 138 height 106
click at [661, 334] on input "d." at bounding box center [661, 329] width 1 height 9
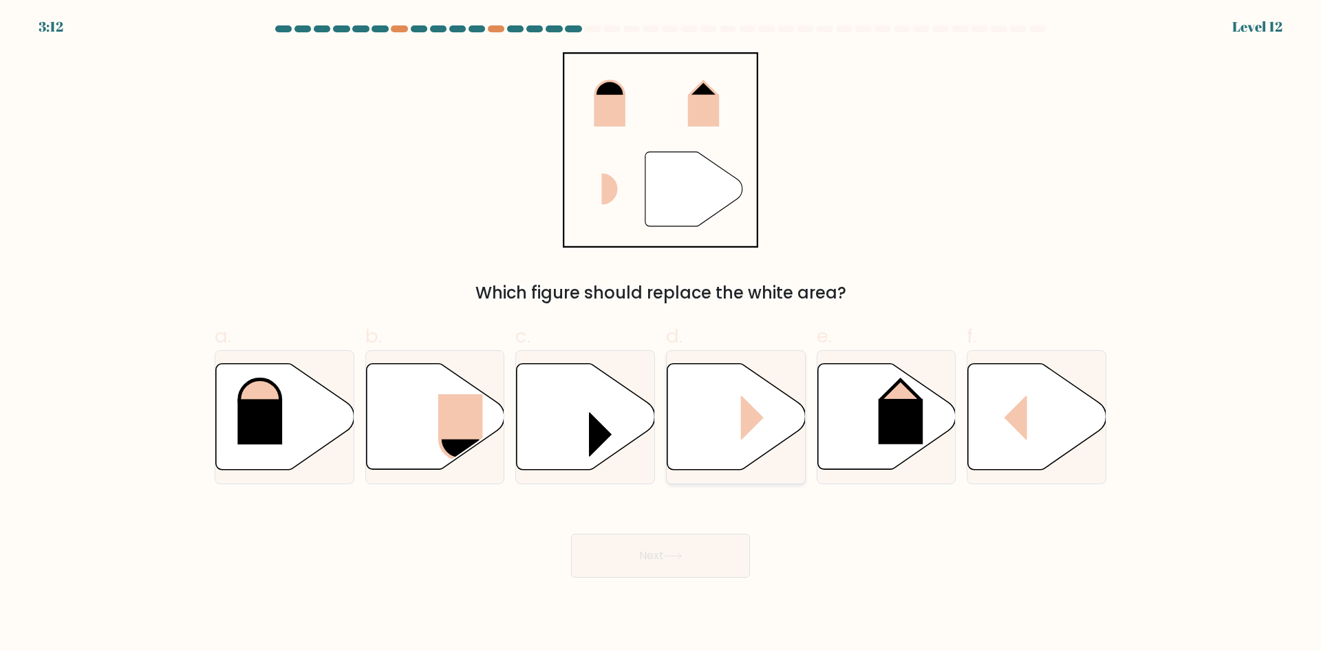
radio input "true"
click at [643, 555] on button "Next" at bounding box center [660, 556] width 179 height 44
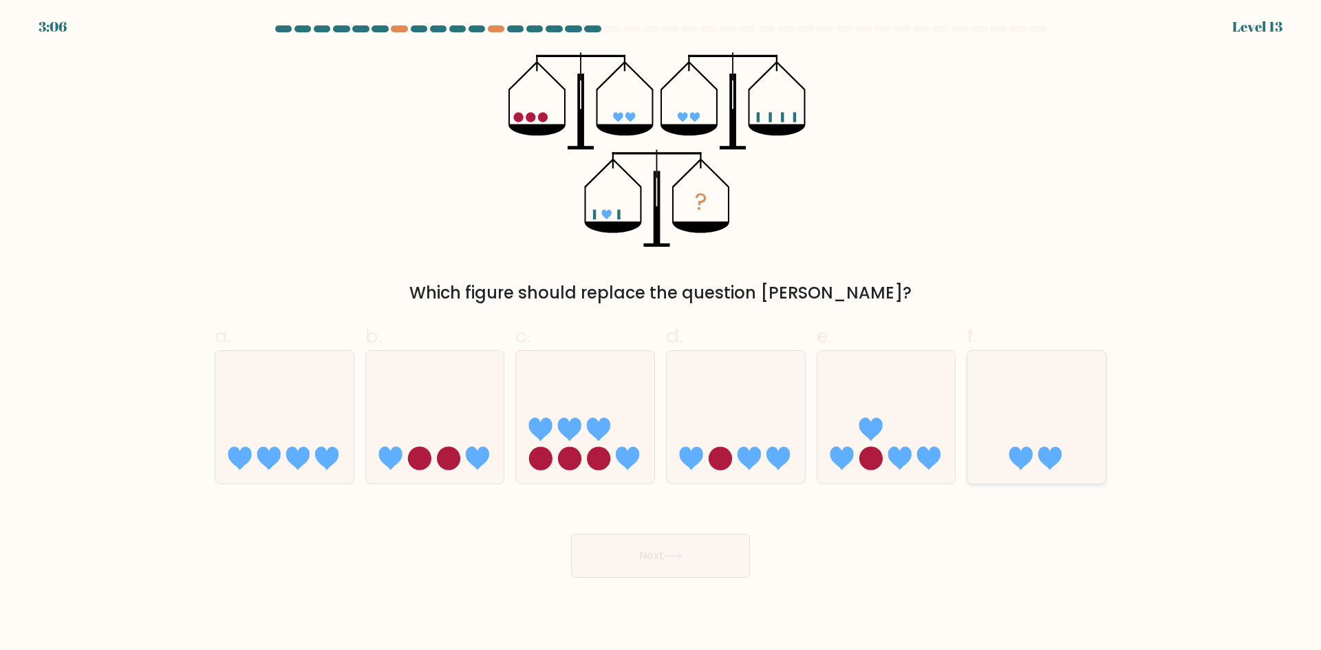
click at [1012, 436] on icon at bounding box center [1036, 417] width 138 height 114
click at [661, 334] on input "f." at bounding box center [661, 329] width 1 height 9
radio input "true"
click at [628, 575] on button "Next" at bounding box center [660, 556] width 179 height 44
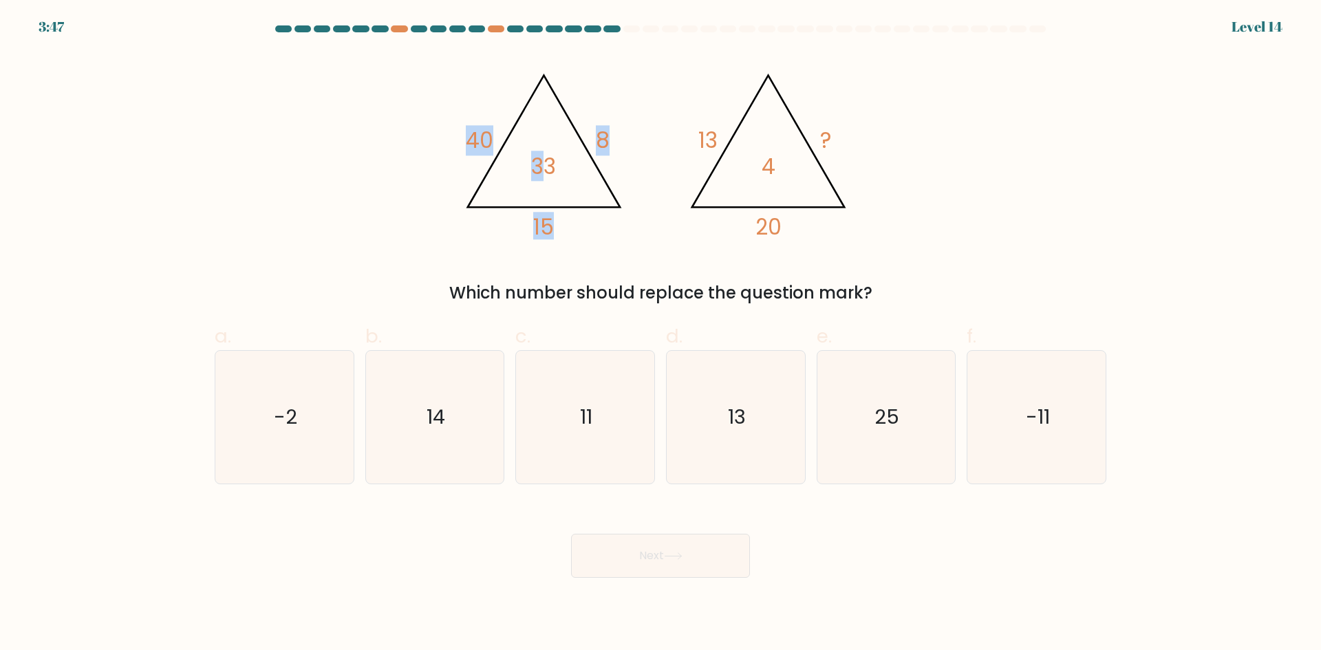
drag, startPoint x: 471, startPoint y: 137, endPoint x: 525, endPoint y: 141, distance: 54.5
click at [539, 143] on icon "@import url('https://fonts.googleapis.com/css?family=Abril+Fatface:400,100,100i…" at bounding box center [660, 149] width 413 height 195
click at [502, 140] on icon "@import url('https://fonts.googleapis.com/css?family=Abril+Fatface:400,100,100i…" at bounding box center [660, 149] width 413 height 195
click at [487, 136] on tspan "40" at bounding box center [480, 140] width 28 height 30
drag, startPoint x: 473, startPoint y: 139, endPoint x: 503, endPoint y: 139, distance: 29.6
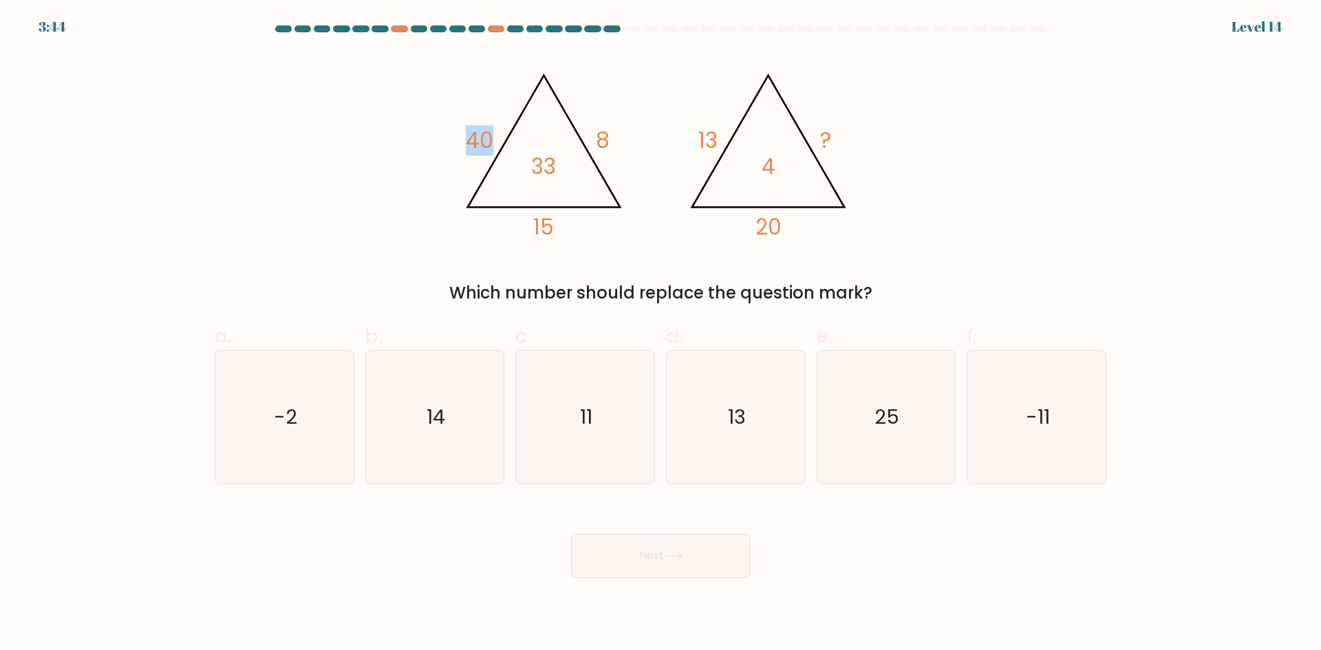
click at [503, 139] on icon "@import url('https://fonts.googleapis.com/css?family=Abril+Fatface:400,100,100i…" at bounding box center [660, 149] width 413 height 195
click at [477, 139] on tspan "40" at bounding box center [480, 140] width 28 height 30
drag, startPoint x: 597, startPoint y: 136, endPoint x: 599, endPoint y: 161, distance: 25.5
click at [618, 142] on icon "@import url('https://fonts.googleapis.com/css?family=Abril+Fatface:400,100,100i…" at bounding box center [660, 149] width 413 height 195
click at [552, 206] on icon "@import url('https://fonts.googleapis.com/css?family=Abril+Fatface:400,100,100i…" at bounding box center [660, 149] width 413 height 195
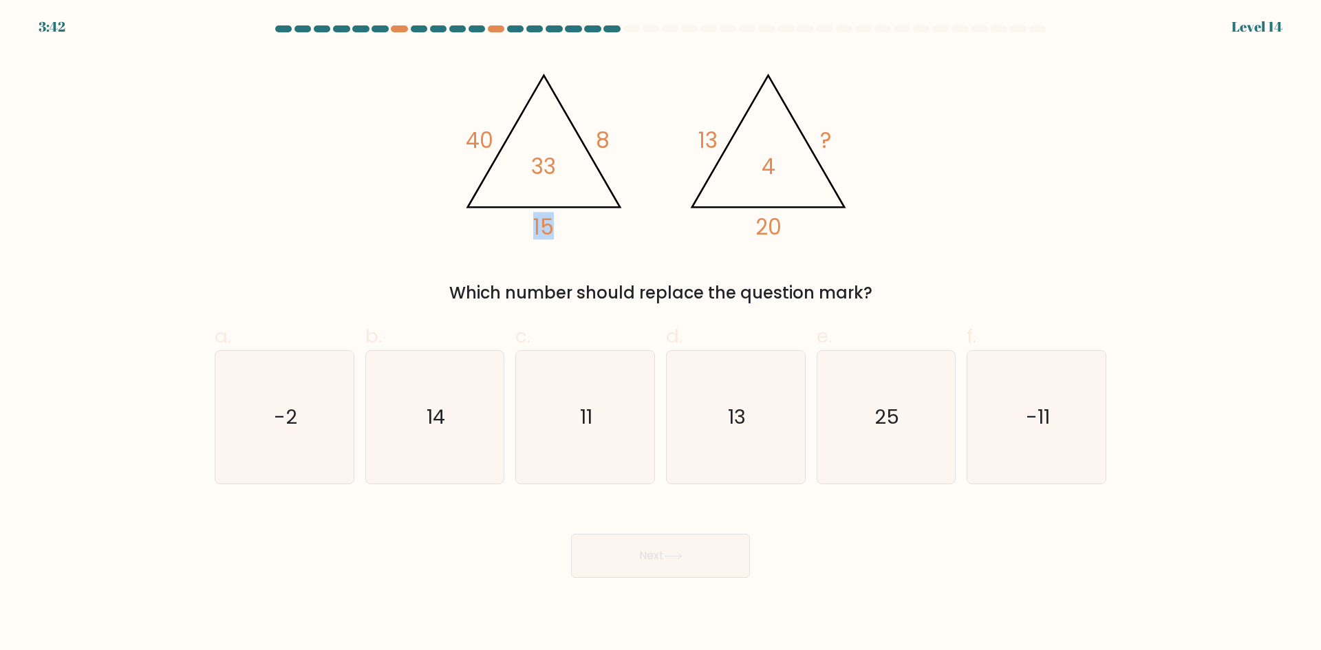
drag, startPoint x: 533, startPoint y: 219, endPoint x: 588, endPoint y: 233, distance: 56.7
click at [588, 233] on icon "@import url('https://fonts.googleapis.com/css?family=Abril+Fatface:400,100,100i…" at bounding box center [660, 149] width 413 height 195
click at [568, 223] on icon "@import url('https://fonts.googleapis.com/css?family=Abril+Fatface:400,100,100i…" at bounding box center [660, 149] width 413 height 195
drag, startPoint x: 551, startPoint y: 160, endPoint x: 609, endPoint y: 176, distance: 60.1
click at [612, 176] on icon "@import url('https://fonts.googleapis.com/css?family=Abril+Fatface:400,100,100i…" at bounding box center [660, 149] width 413 height 195
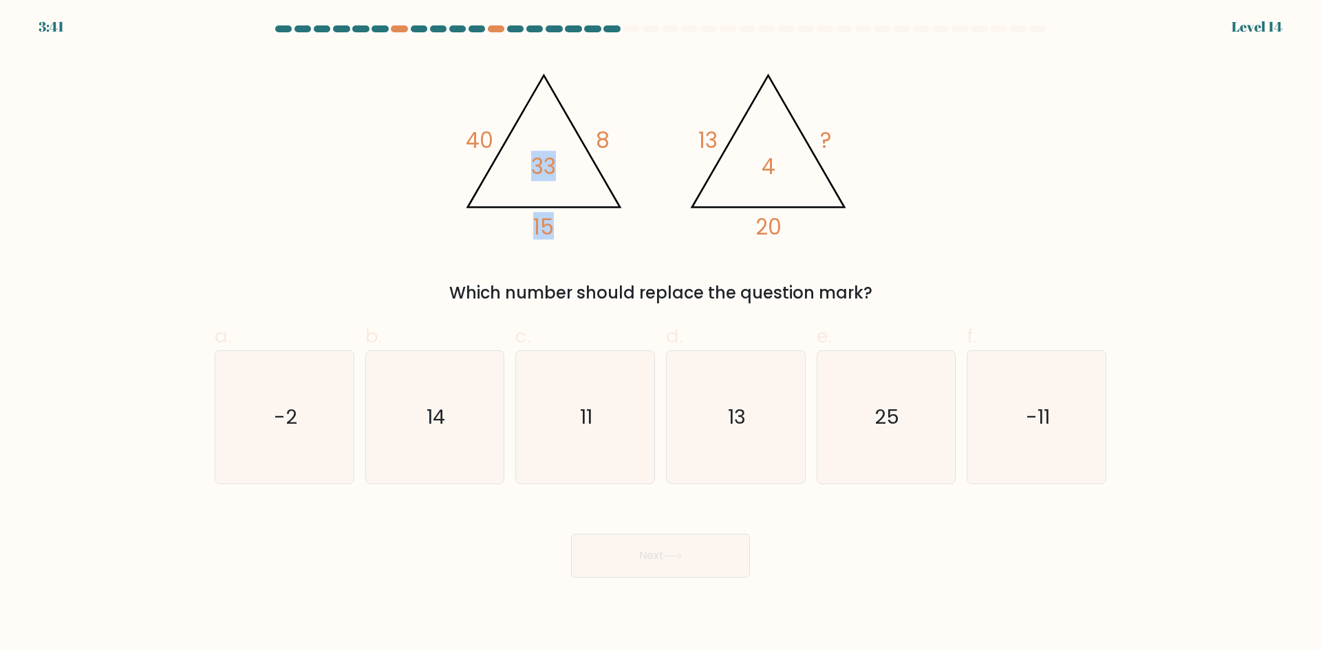
click at [612, 180] on icon "@import url('https://fonts.googleapis.com/css?family=Abril+Fatface:400,100,100i…" at bounding box center [660, 149] width 413 height 195
drag, startPoint x: 686, startPoint y: 140, endPoint x: 725, endPoint y: 147, distance: 39.8
click at [722, 140] on icon "@import url('https://fonts.googleapis.com/css?family=Abril+Fatface:400,100,100i…" at bounding box center [660, 149] width 413 height 195
drag, startPoint x: 773, startPoint y: 214, endPoint x: 791, endPoint y: 217, distance: 18.1
click at [803, 217] on icon "@import url('https://fonts.googleapis.com/css?family=Abril+Fatface:400,100,100i…" at bounding box center [660, 149] width 413 height 195
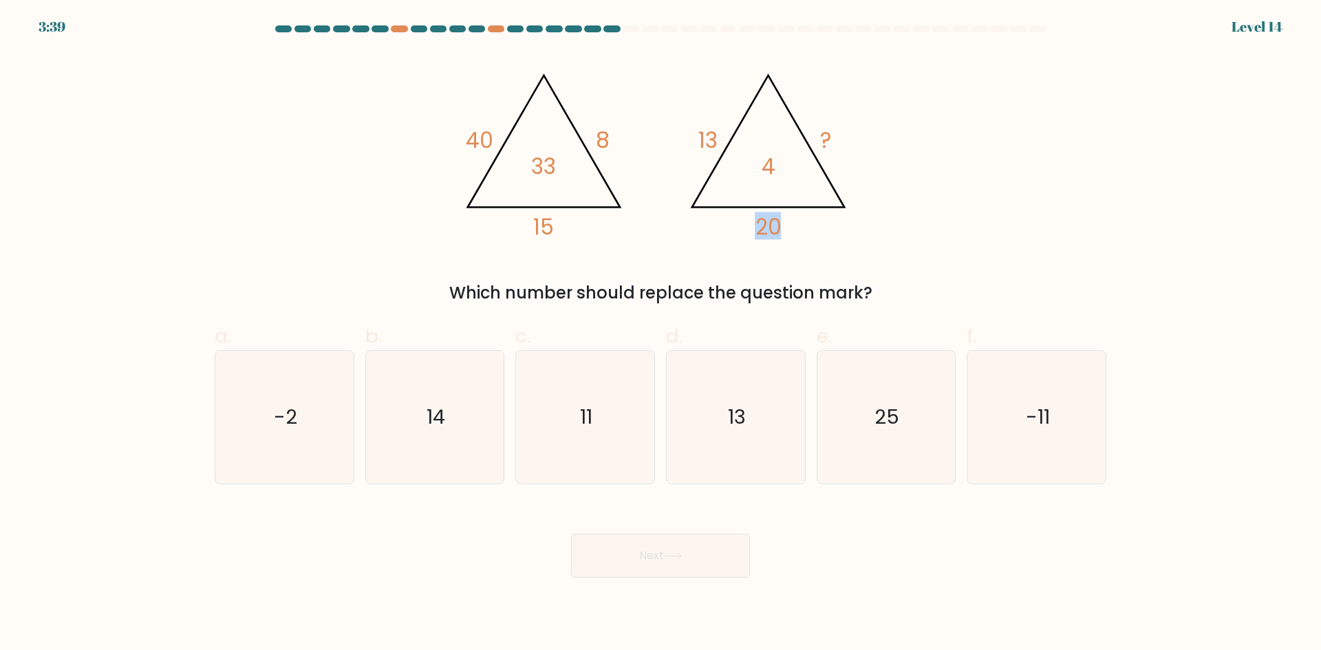
click at [764, 231] on tspan "20" at bounding box center [768, 227] width 26 height 30
drag, startPoint x: 477, startPoint y: 138, endPoint x: 497, endPoint y: 142, distance: 20.2
click at [497, 142] on icon "@import url('https://fonts.googleapis.com/css?family=Abril+Fatface:400,100,100i…" at bounding box center [660, 149] width 413 height 195
click at [490, 142] on tspan "40" at bounding box center [480, 140] width 28 height 30
click at [543, 382] on icon "11" at bounding box center [585, 417] width 133 height 133
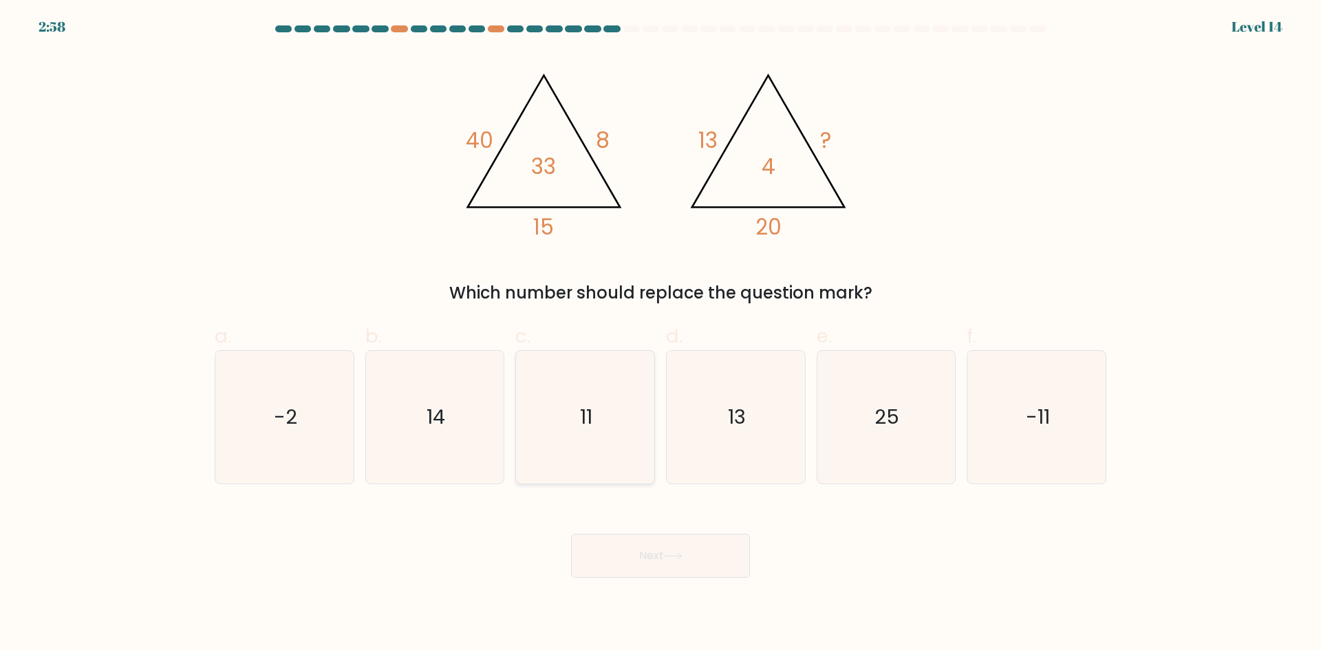
click at [661, 334] on input "c. 11" at bounding box center [661, 329] width 1 height 9
radio input "true"
click at [670, 565] on button "Next" at bounding box center [660, 556] width 179 height 44
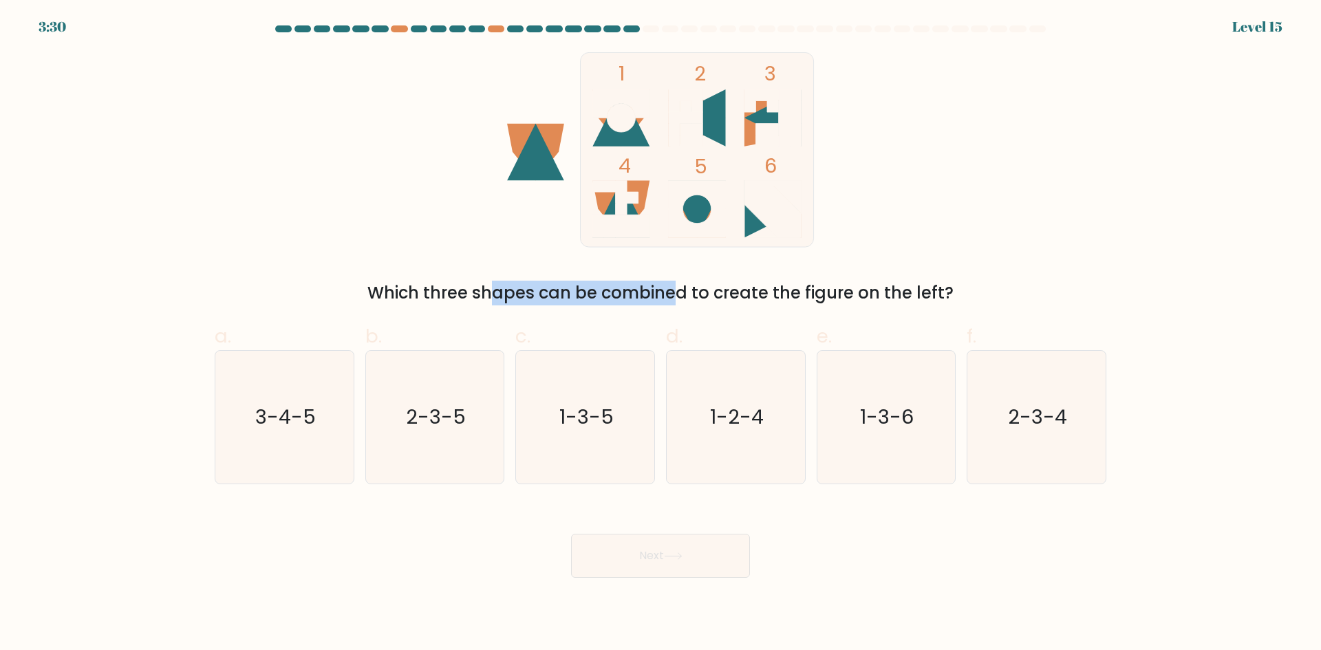
drag, startPoint x: 354, startPoint y: 298, endPoint x: 545, endPoint y: 304, distance: 190.7
click at [545, 304] on div "Which three shapes can be combined to create the figure on the left?" at bounding box center [660, 293] width 875 height 25
click at [530, 295] on div "Which three shapes can be combined to create the figure on the left?" at bounding box center [660, 293] width 875 height 25
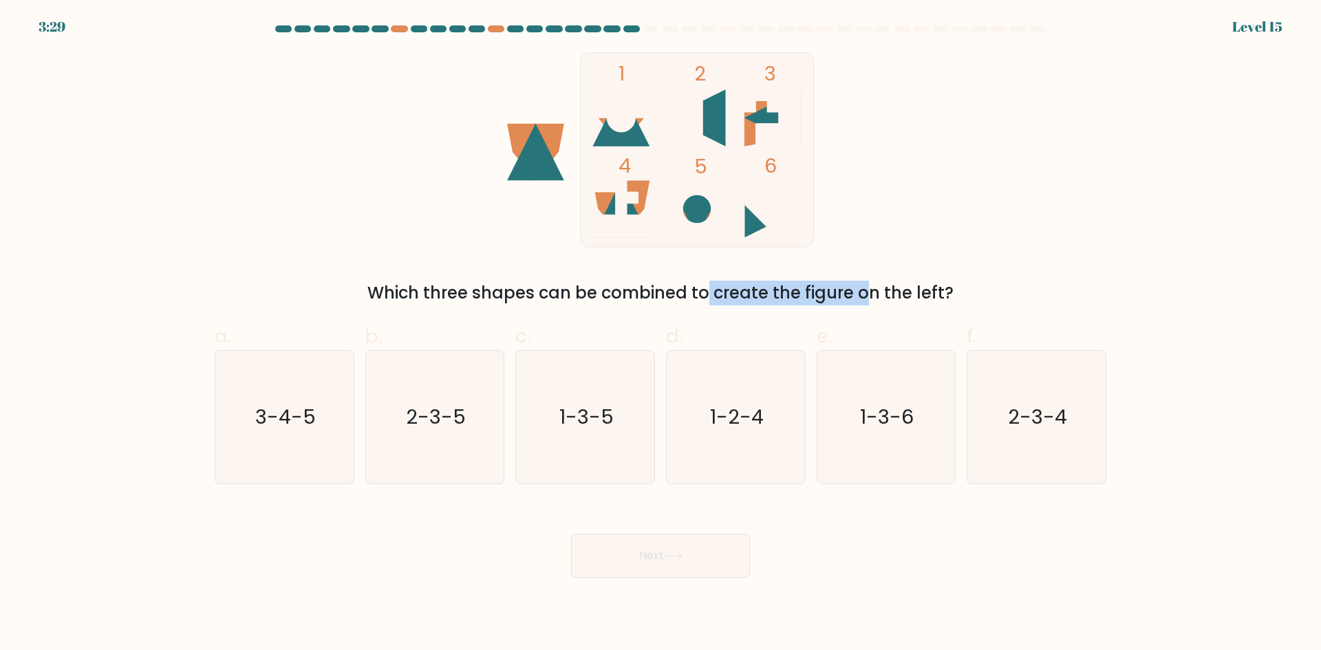
drag, startPoint x: 579, startPoint y: 285, endPoint x: 758, endPoint y: 288, distance: 178.9
click at [758, 288] on div "Which three shapes can be combined to create the figure on the left?" at bounding box center [660, 293] width 875 height 25
click at [708, 292] on div "Which three shapes can be combined to create the figure on the left?" at bounding box center [660, 293] width 875 height 25
click at [1021, 434] on icon "2-3-4" at bounding box center [1036, 417] width 133 height 133
click at [661, 334] on input "f. 2-3-4" at bounding box center [661, 329] width 1 height 9
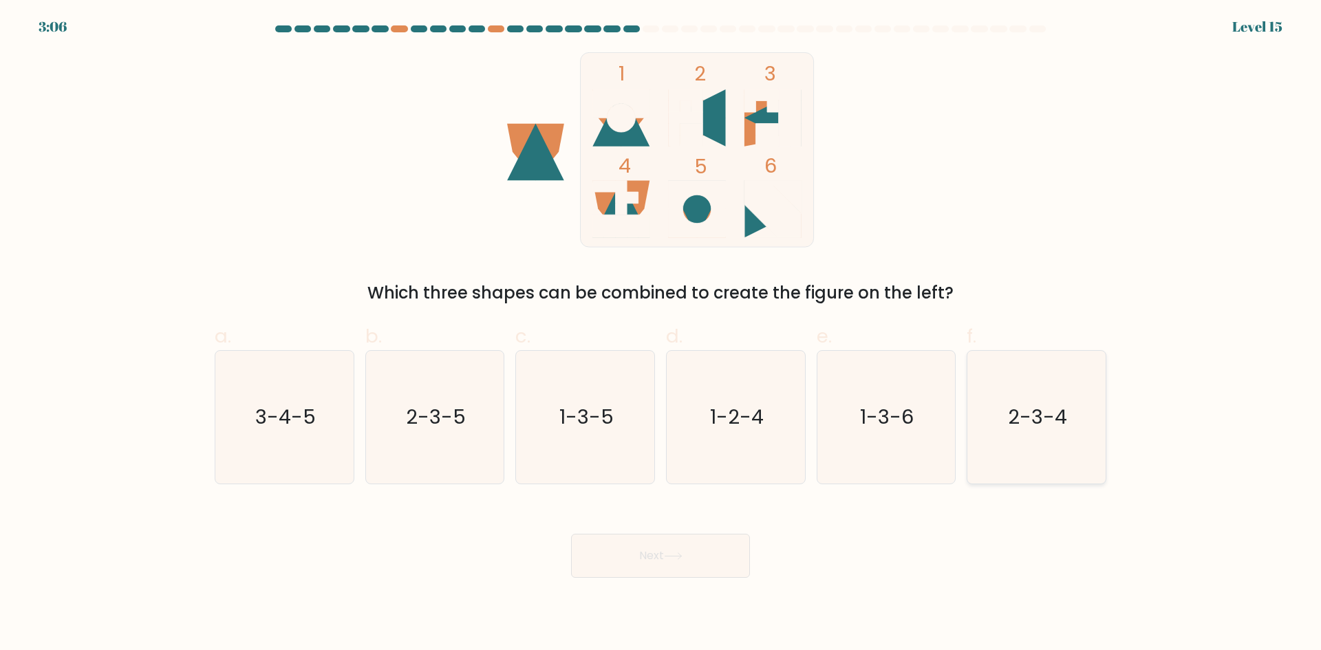
radio input "true"
click at [674, 543] on button "Next" at bounding box center [660, 556] width 179 height 44
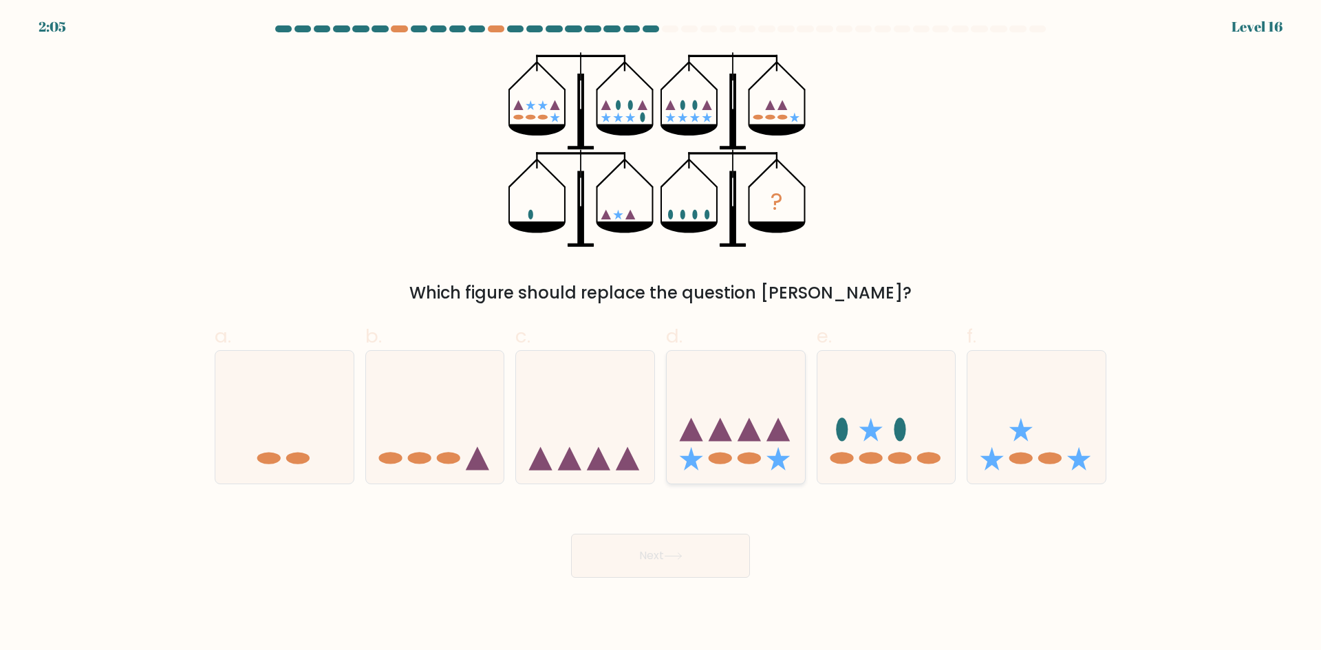
click at [729, 383] on icon at bounding box center [736, 417] width 138 height 114
click at [661, 334] on input "d." at bounding box center [661, 329] width 1 height 9
radio input "true"
click at [711, 399] on icon at bounding box center [735, 418] width 137 height 114
click at [661, 334] on input "d." at bounding box center [661, 329] width 1 height 9
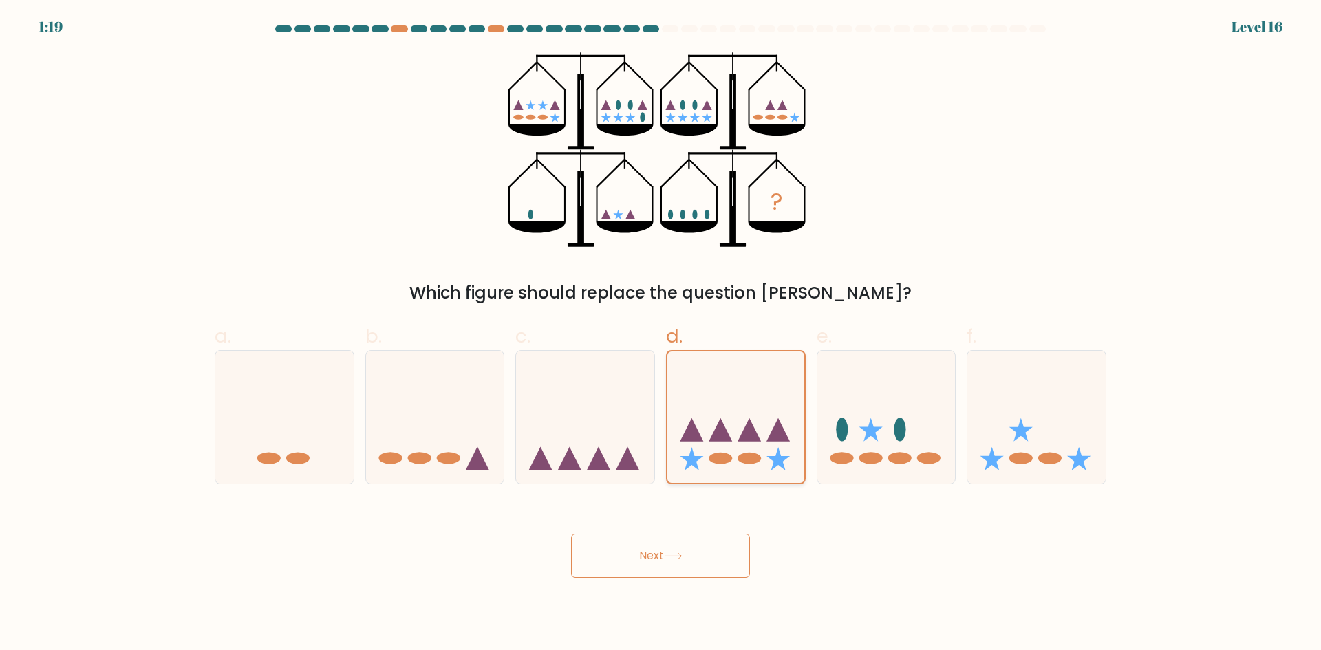
click at [730, 387] on icon at bounding box center [735, 418] width 137 height 114
click at [661, 334] on input "d." at bounding box center [661, 329] width 1 height 9
click at [670, 557] on icon at bounding box center [673, 556] width 19 height 8
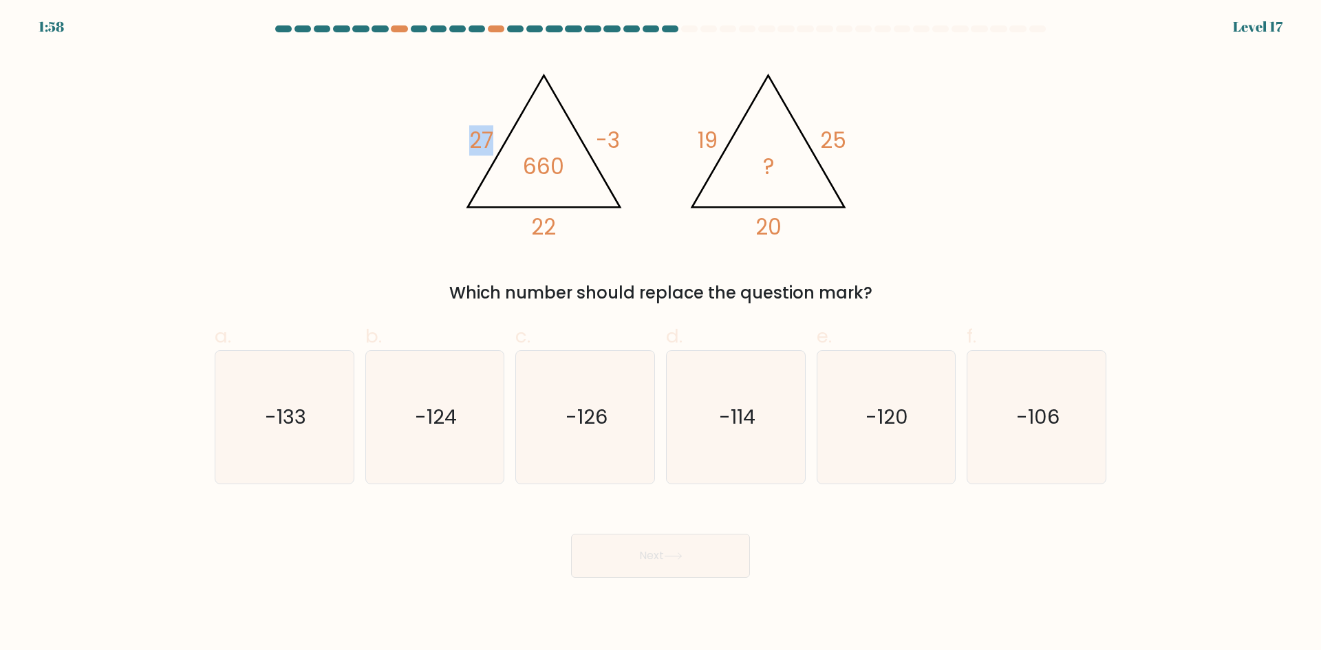
drag, startPoint x: 459, startPoint y: 130, endPoint x: 490, endPoint y: 136, distance: 31.4
click at [490, 136] on icon "@import url('https://fonts.googleapis.com/css?family=Abril+Fatface:400,100,100i…" at bounding box center [660, 149] width 413 height 195
click at [486, 138] on tspan "27" at bounding box center [481, 140] width 24 height 30
drag, startPoint x: 527, startPoint y: 226, endPoint x: 548, endPoint y: 223, distance: 20.8
click at [548, 223] on icon "@import url('https://fonts.googleapis.com/css?family=Abril+Fatface:400,100,100i…" at bounding box center [660, 149] width 413 height 195
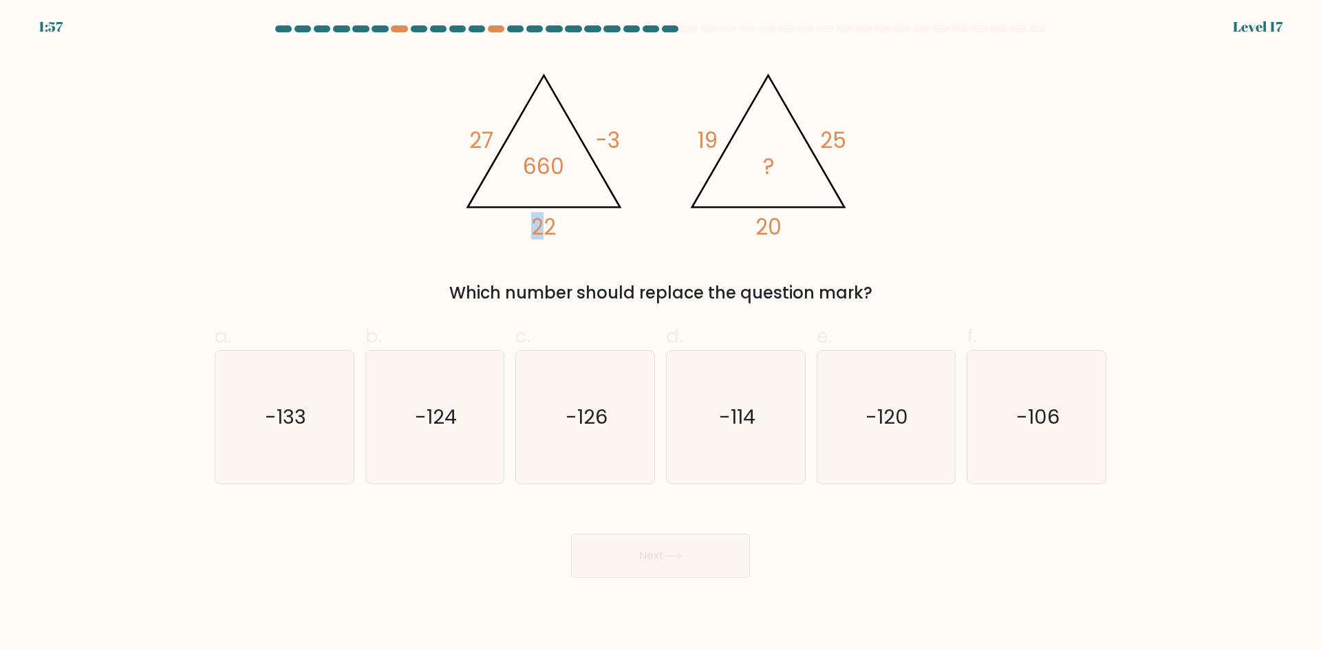
click at [548, 233] on tspan "22" at bounding box center [543, 227] width 25 height 30
click at [886, 438] on icon "-120" at bounding box center [885, 417] width 133 height 133
click at [661, 334] on input "e. -120" at bounding box center [661, 329] width 1 height 9
radio input "true"
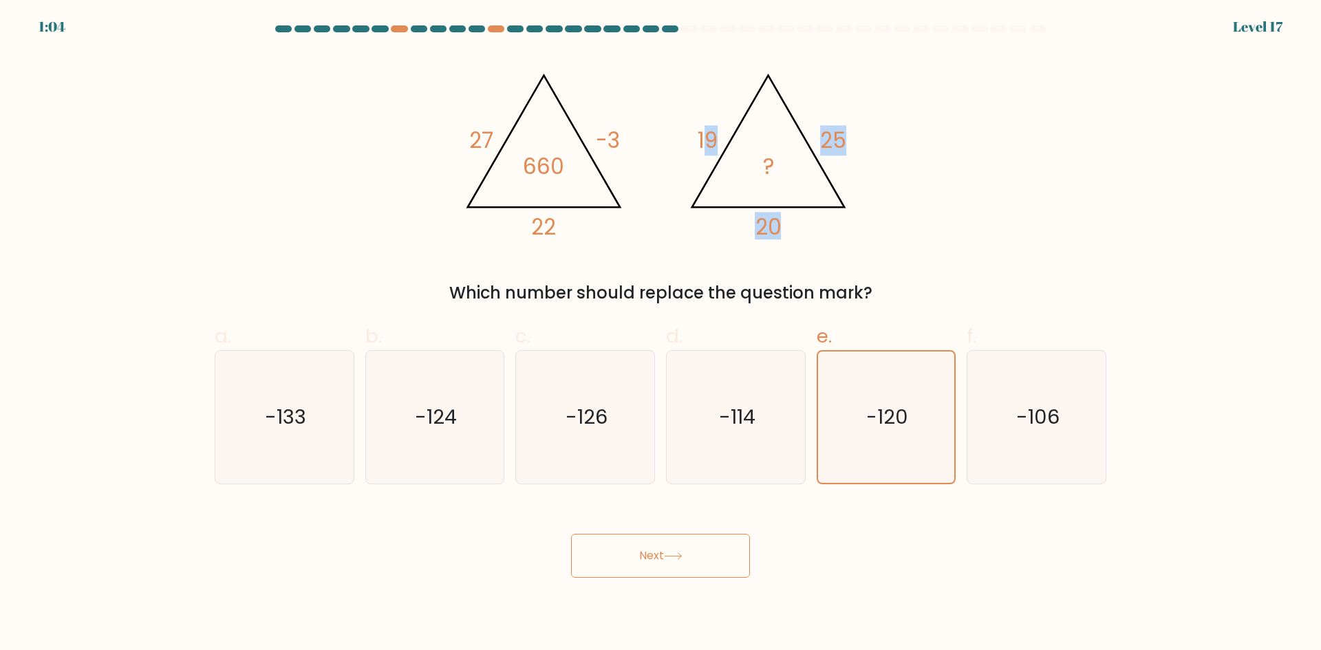
drag, startPoint x: 721, startPoint y: 140, endPoint x: 737, endPoint y: 139, distance: 15.8
click at [750, 140] on icon "@import url('https://fonts.googleapis.com/css?family=Abril+Fatface:400,100,100i…" at bounding box center [660, 149] width 413 height 195
click at [709, 137] on tspan "19" at bounding box center [708, 140] width 20 height 30
click at [667, 574] on button "Next" at bounding box center [660, 556] width 179 height 44
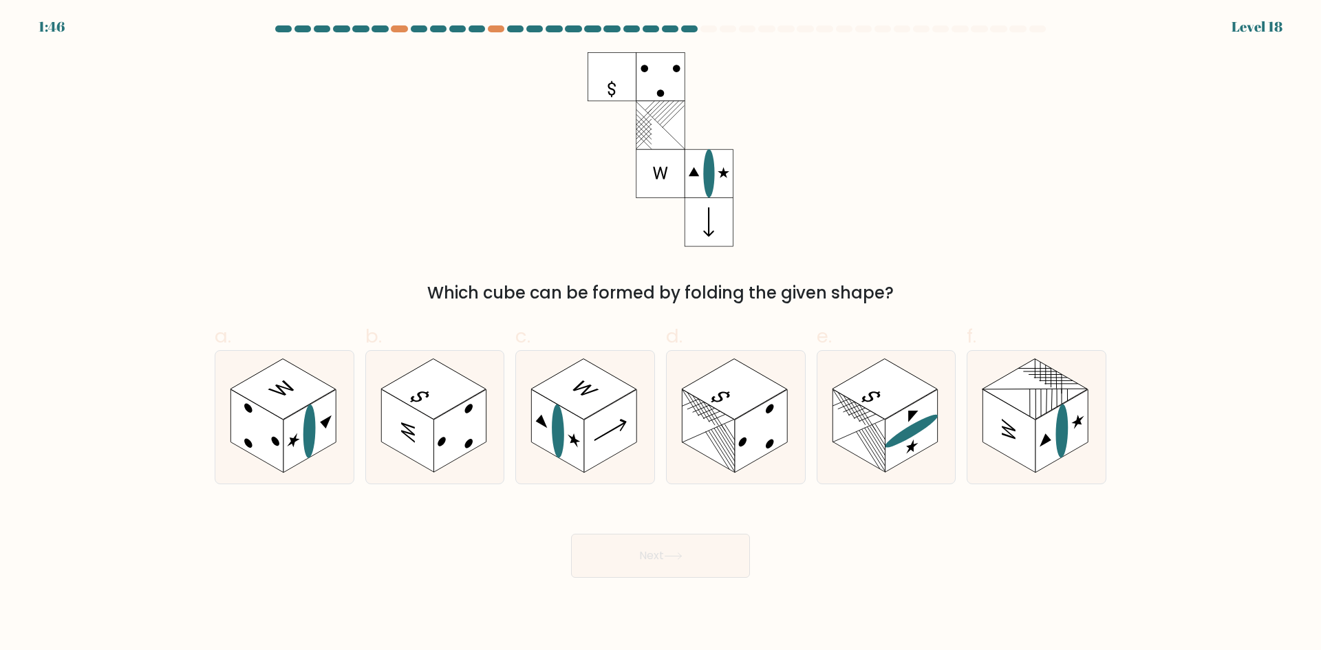
drag, startPoint x: 600, startPoint y: 85, endPoint x: 612, endPoint y: 85, distance: 11.7
click at [612, 85] on rect at bounding box center [612, 76] width 49 height 49
drag, startPoint x: 447, startPoint y: 288, endPoint x: 809, endPoint y: 299, distance: 362.8
click at [809, 299] on div "Which cube can be formed by folding the given shape?" at bounding box center [660, 293] width 875 height 25
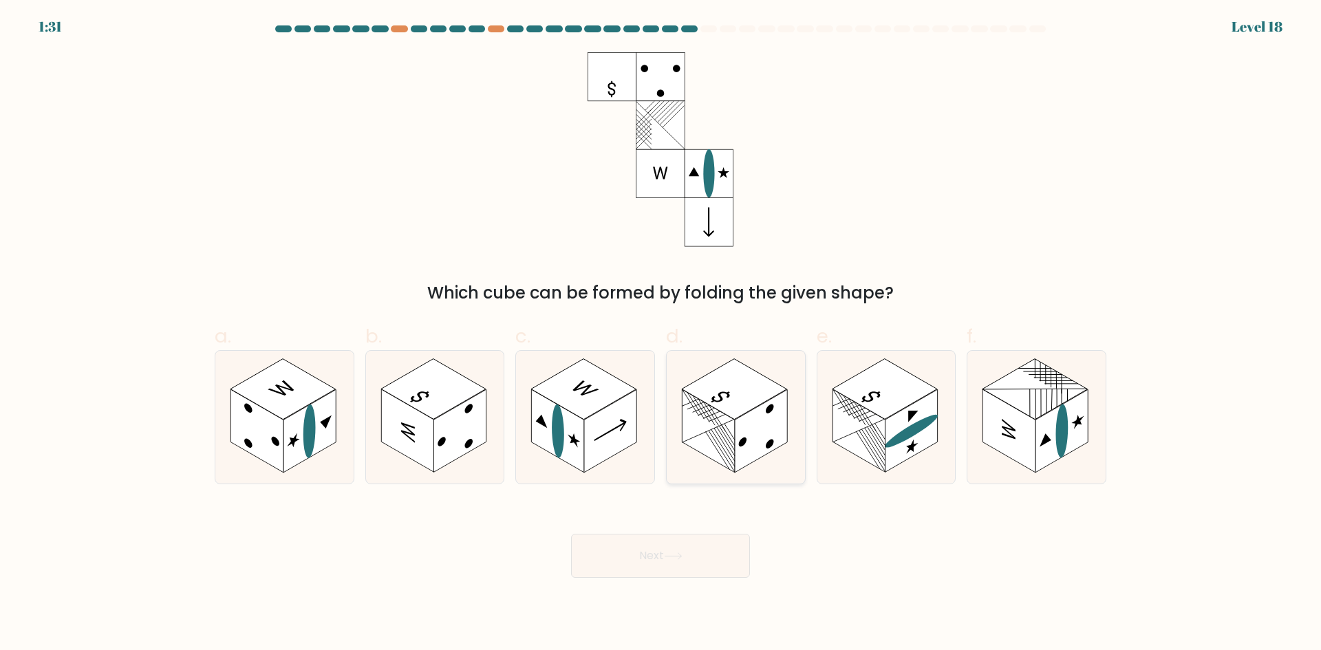
click at [698, 408] on rect at bounding box center [708, 430] width 52 height 83
click at [661, 334] on input "d." at bounding box center [661, 329] width 1 height 9
radio input "true"
click at [663, 555] on button "Next" at bounding box center [660, 556] width 179 height 44
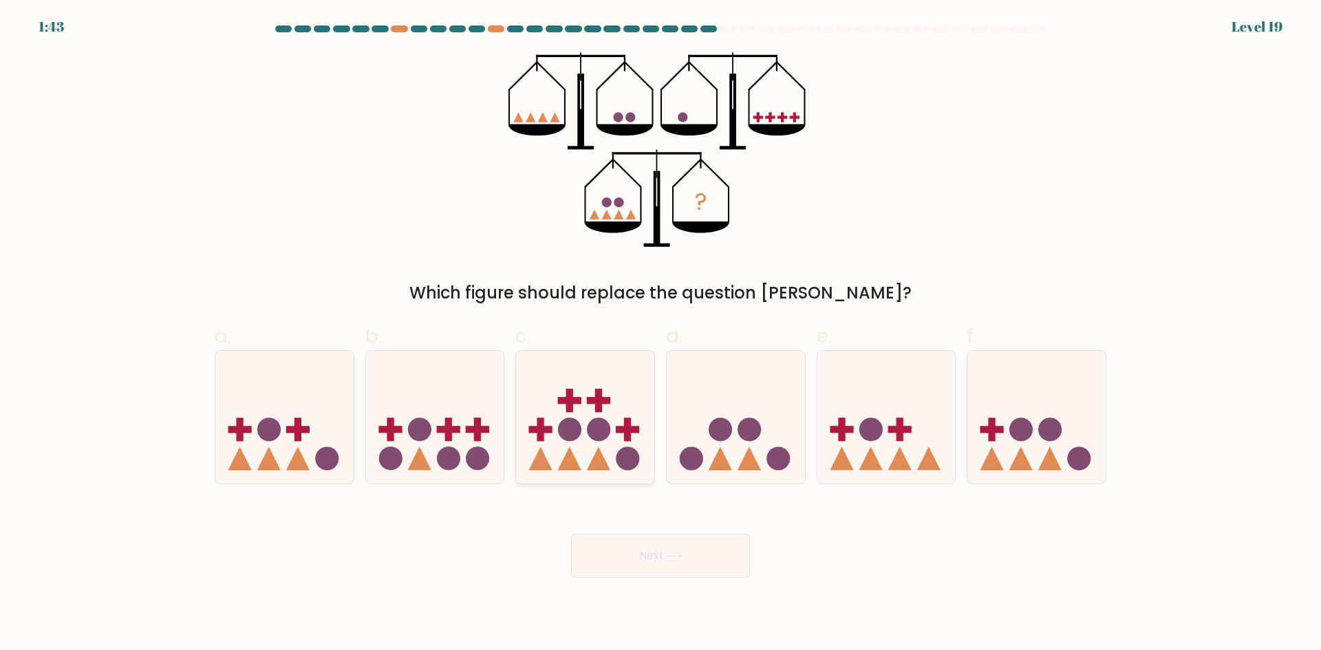
click at [583, 438] on icon at bounding box center [585, 417] width 138 height 114
click at [661, 334] on input "c." at bounding box center [661, 329] width 1 height 9
radio input "true"
click at [636, 560] on button "Next" at bounding box center [660, 556] width 179 height 44
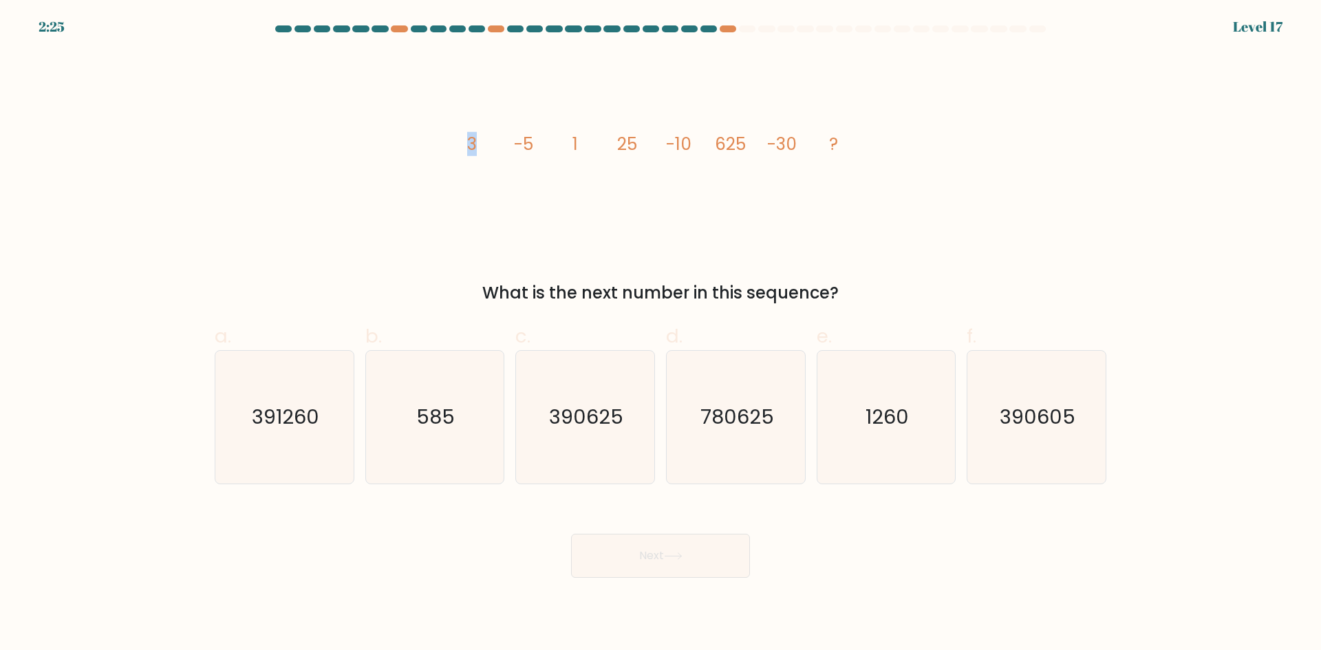
drag, startPoint x: 475, startPoint y: 145, endPoint x: 459, endPoint y: 145, distance: 15.8
click at [459, 145] on icon "image/svg+xml 3 -5 1 25 -10 625 -30 ?" at bounding box center [660, 149] width 413 height 195
click at [475, 146] on tspan "3" at bounding box center [472, 144] width 10 height 24
click at [727, 29] on div at bounding box center [728, 28] width 17 height 7
drag, startPoint x: 458, startPoint y: 140, endPoint x: 517, endPoint y: 143, distance: 59.9
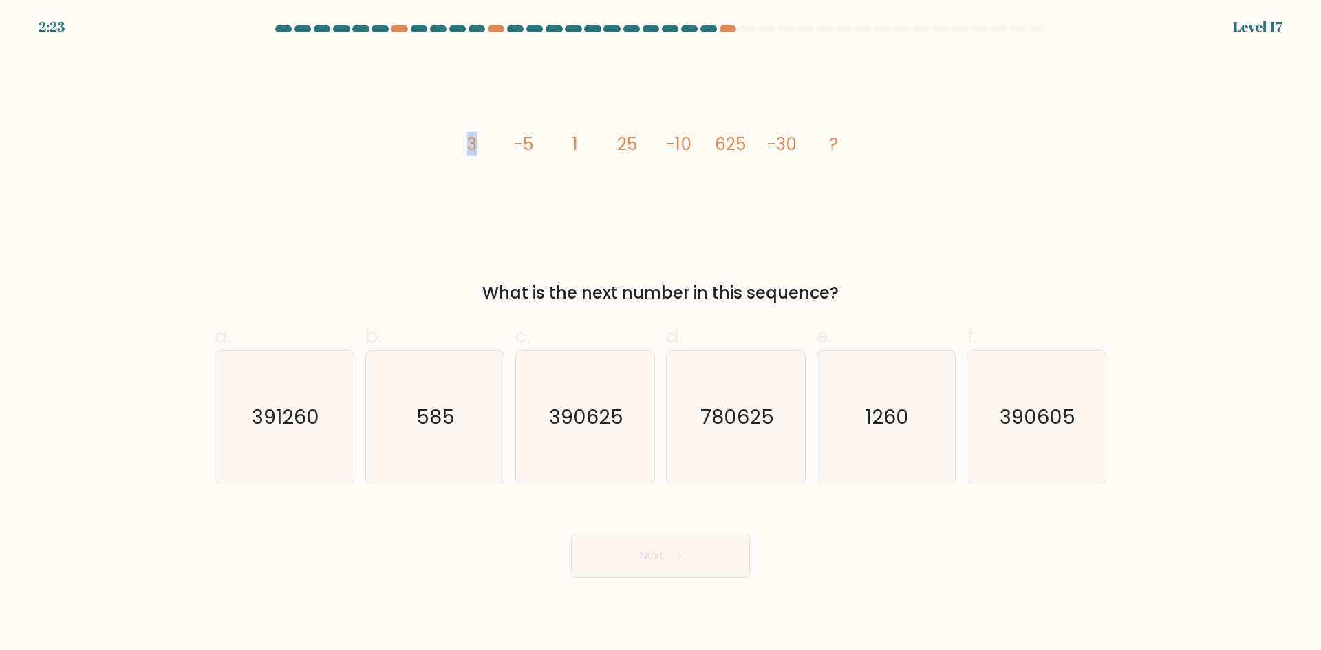
click at [517, 143] on icon "image/svg+xml 3 -5 1 25 -10 625 -30 ?" at bounding box center [660, 149] width 413 height 195
click at [483, 142] on icon "image/svg+xml 3 -5 1 25 -10 625 -30 ?" at bounding box center [660, 149] width 413 height 195
drag, startPoint x: 577, startPoint y: 292, endPoint x: 602, endPoint y: 286, distance: 26.4
click at [632, 292] on div "What is the next number in this sequence?" at bounding box center [660, 293] width 875 height 25
click at [598, 286] on div "What is the next number in this sequence?" at bounding box center [660, 293] width 875 height 25
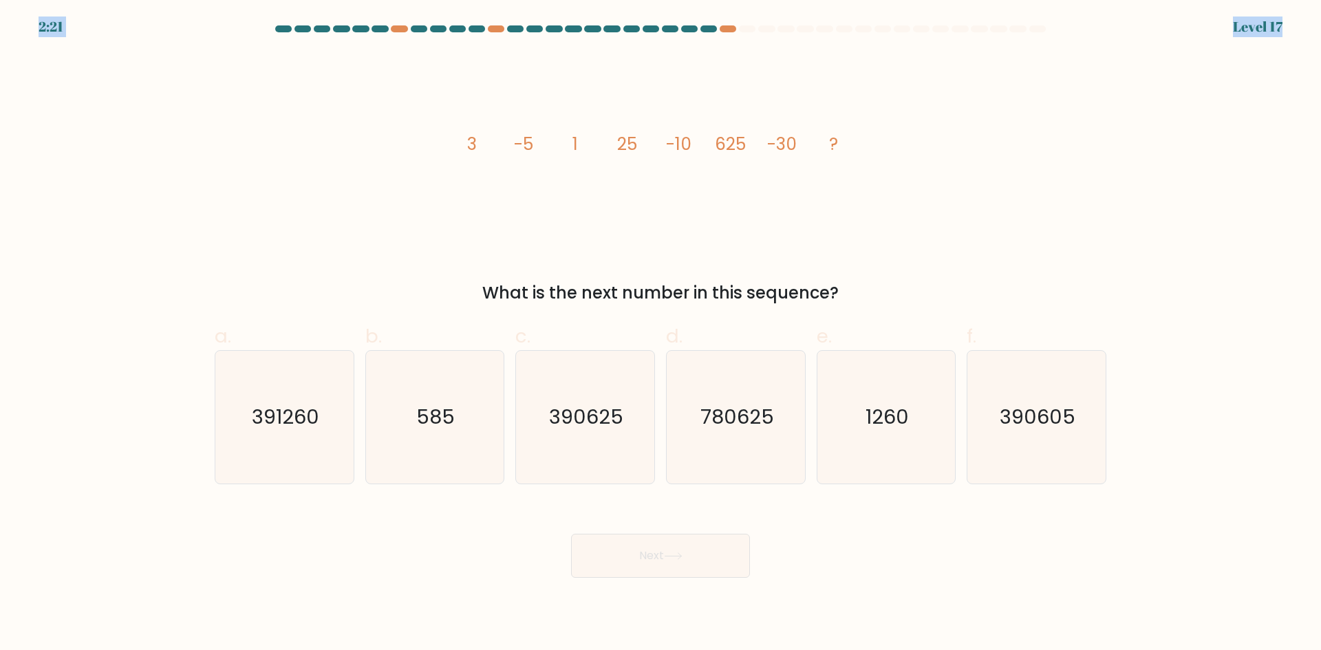
drag, startPoint x: 29, startPoint y: 19, endPoint x: 56, endPoint y: 27, distance: 27.9
click at [56, 27] on body "2:21 Level 17" at bounding box center [660, 325] width 1321 height 650
click at [54, 28] on form at bounding box center [660, 301] width 1321 height 552
drag, startPoint x: 606, startPoint y: 294, endPoint x: 661, endPoint y: 291, distance: 55.1
click at [661, 291] on div "What is the next number in this sequence?" at bounding box center [660, 293] width 875 height 25
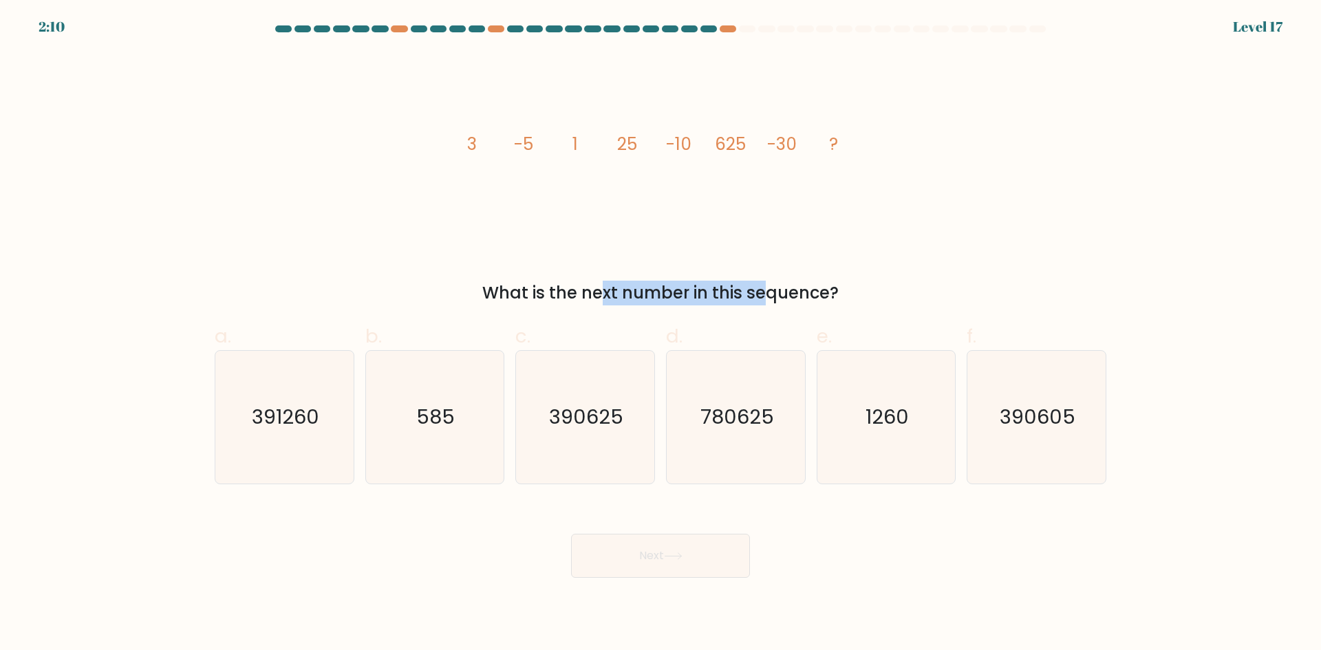
click at [661, 291] on div "What is the next number in this sequence?" at bounding box center [660, 293] width 875 height 25
drag, startPoint x: 459, startPoint y: 146, endPoint x: 522, endPoint y: 156, distance: 63.5
click at [516, 156] on icon "image/svg+xml 3 -5 1 25 -10 625 -30 ?" at bounding box center [660, 149] width 413 height 195
drag, startPoint x: 530, startPoint y: 151, endPoint x: 552, endPoint y: 151, distance: 21.3
click at [550, 151] on icon "image/svg+xml 3 -5 1 25 -10 625 -30 ?" at bounding box center [660, 149] width 413 height 195
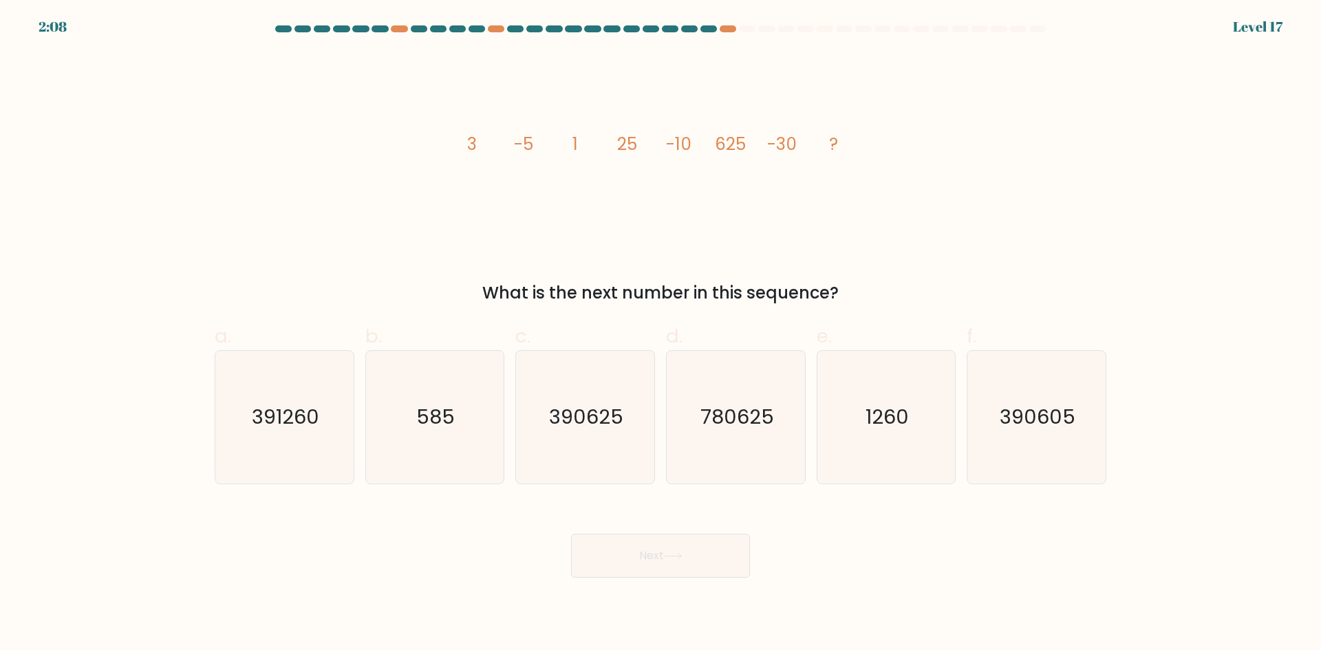
click at [559, 154] on icon "image/svg+xml 3 -5 1 25 -10 625 -30 ?" at bounding box center [660, 149] width 413 height 195
drag, startPoint x: 557, startPoint y: 146, endPoint x: 597, endPoint y: 147, distance: 40.6
click at [597, 147] on icon "image/svg+xml 3 -5 1 25 -10 625 -30 ?" at bounding box center [660, 149] width 413 height 195
click at [599, 147] on icon "image/svg+xml 3 -5 1 25 -10 625 -30 ?" at bounding box center [660, 149] width 413 height 195
drag, startPoint x: 611, startPoint y: 146, endPoint x: 646, endPoint y: 143, distance: 35.2
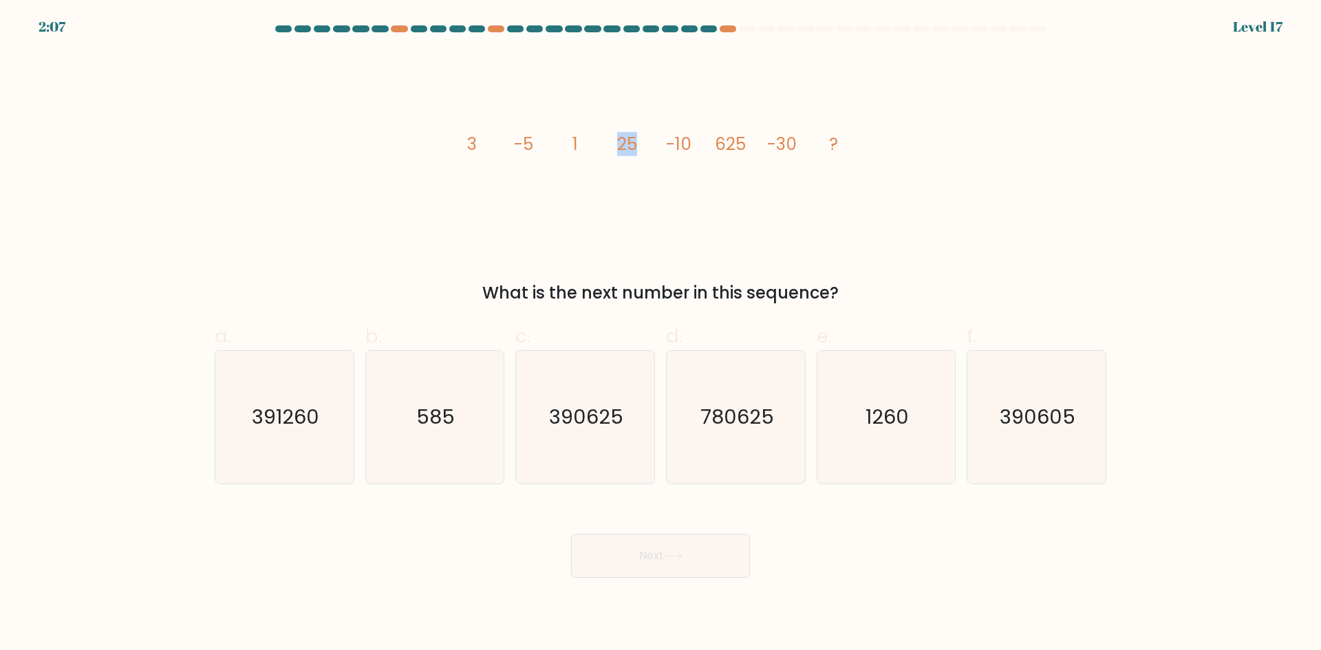
click at [646, 143] on icon "image/svg+xml 3 -5 1 25 -10 625 -30 ?" at bounding box center [660, 149] width 413 height 195
click at [627, 144] on tspan "25" at bounding box center [627, 144] width 20 height 24
drag, startPoint x: 656, startPoint y: 149, endPoint x: 694, endPoint y: 147, distance: 37.9
click at [694, 147] on icon "image/svg+xml 3 -5 1 25 -10 625 -30 ?" at bounding box center [660, 149] width 413 height 195
click at [676, 149] on tspan "-10" at bounding box center [678, 144] width 25 height 24
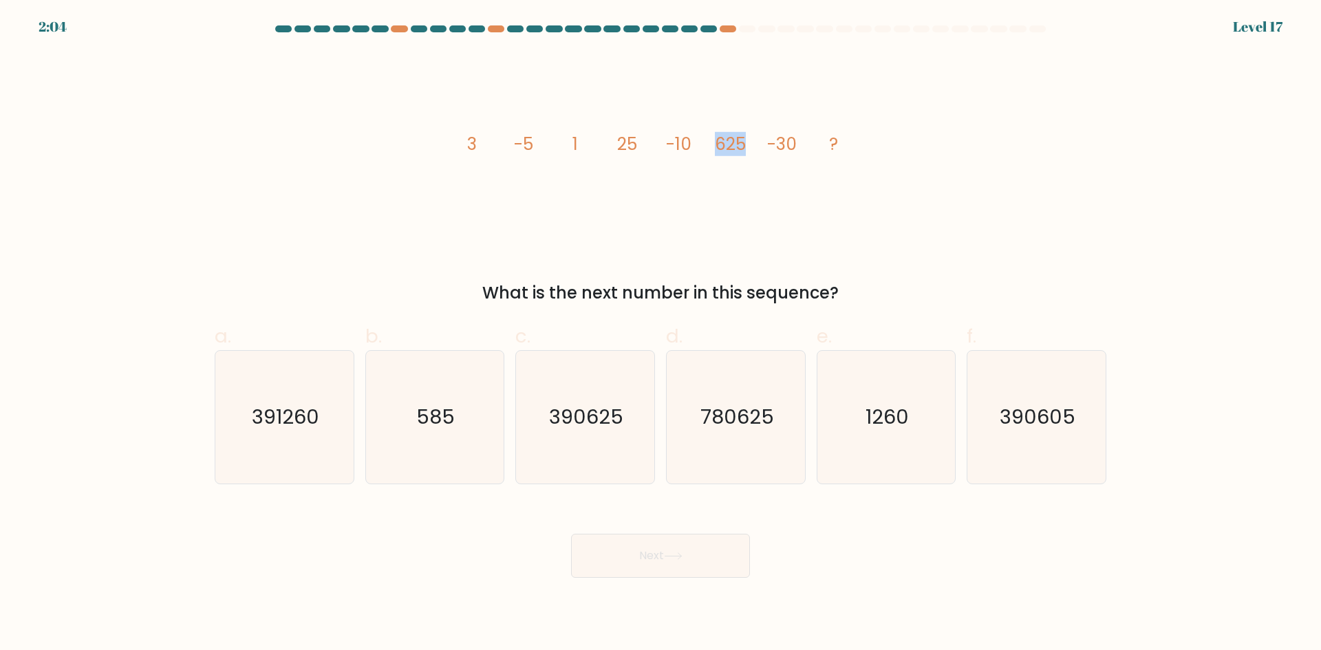
drag, startPoint x: 743, startPoint y: 149, endPoint x: 757, endPoint y: 148, distance: 13.8
click at [757, 148] on icon "image/svg+xml 3 -5 1 25 -10 625 -30 ?" at bounding box center [660, 149] width 413 height 195
click at [740, 147] on tspan "625" at bounding box center [730, 144] width 31 height 24
click at [768, 158] on icon "image/svg+xml 3 -5 1 25 -10 625 -30 ?" at bounding box center [660, 149] width 413 height 195
click at [636, 251] on div "image/svg+xml 3 -5 1 25 -10 625 -30 ? What is the next number in this sequence?" at bounding box center [660, 178] width 908 height 253
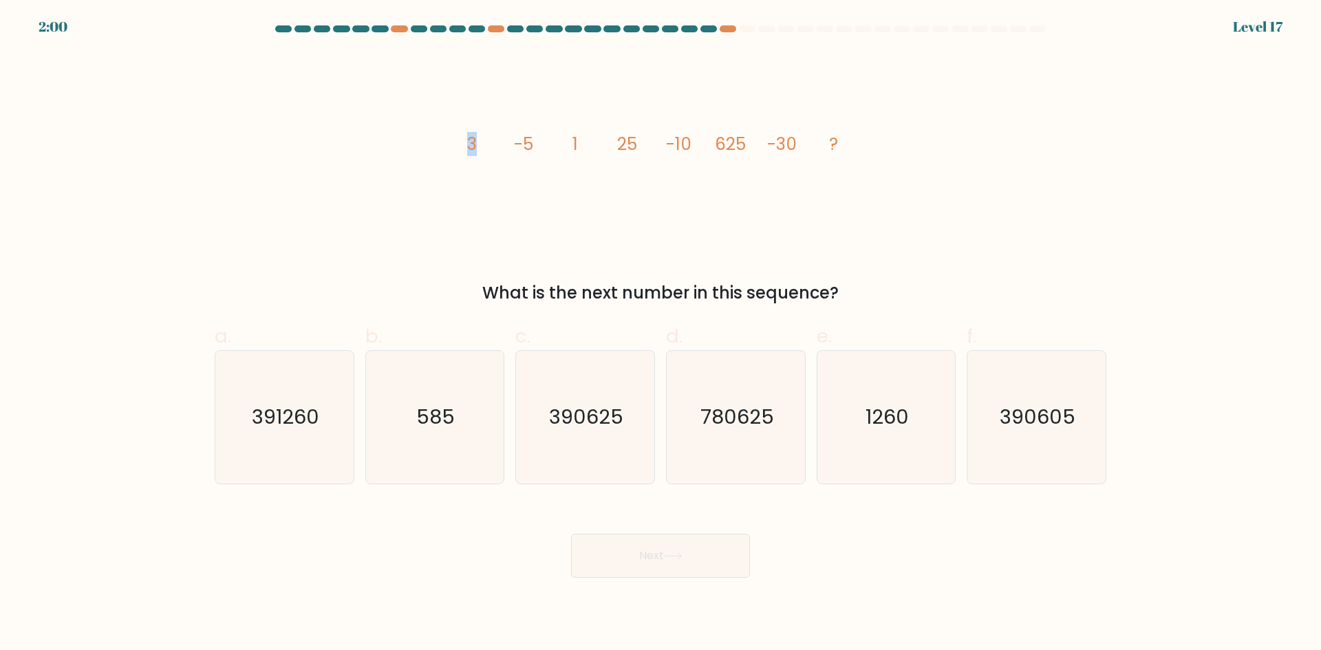
drag, startPoint x: 460, startPoint y: 133, endPoint x: 506, endPoint y: 143, distance: 47.1
click at [506, 143] on icon "image/svg+xml 3 -5 1 25 -10 625 -30 ?" at bounding box center [660, 149] width 413 height 195
click at [493, 150] on icon "image/svg+xml 3 -5 1 25 -10 625 -30 ?" at bounding box center [660, 149] width 413 height 195
drag, startPoint x: 464, startPoint y: 147, endPoint x: 517, endPoint y: 148, distance: 53.0
click at [516, 148] on icon "image/svg+xml 3 -5 1 25 -10 625 -30 ?" at bounding box center [660, 149] width 413 height 195
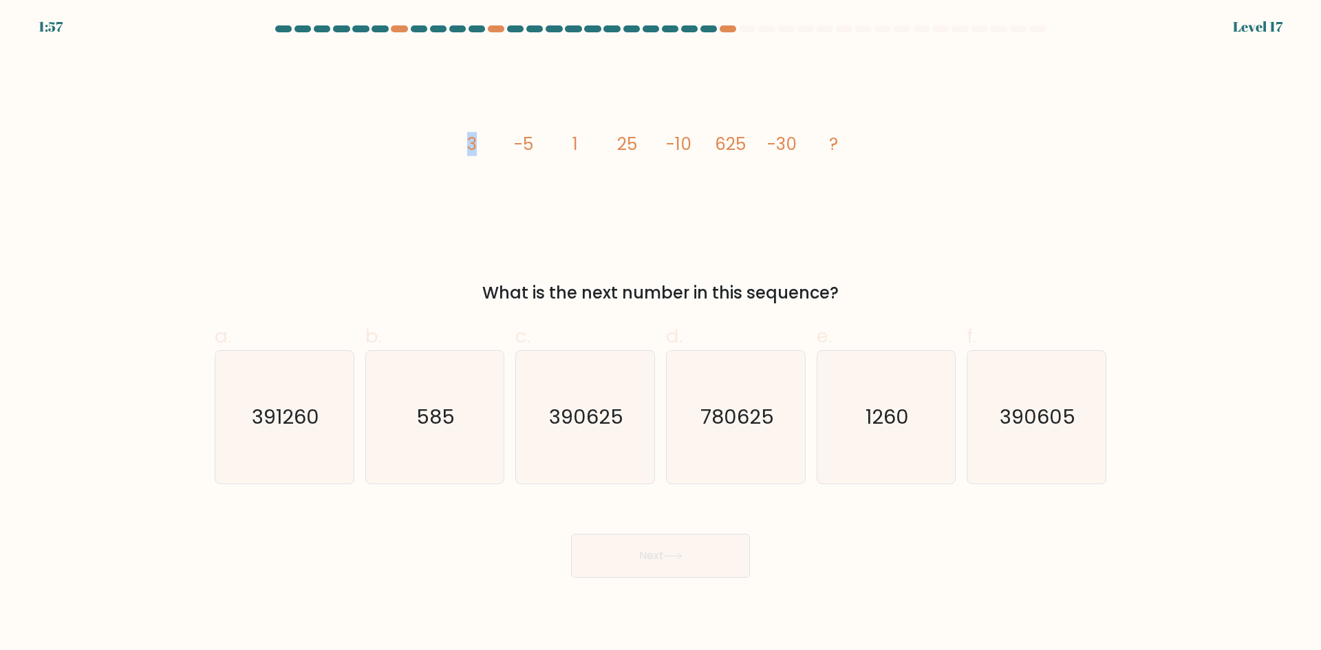
click at [517, 148] on tspan "-5" at bounding box center [523, 144] width 19 height 24
drag, startPoint x: 455, startPoint y: 147, endPoint x: 533, endPoint y: 150, distance: 77.8
click at [531, 150] on icon "image/svg+xml 3 -5 1 25 -10 625 -30 ?" at bounding box center [660, 149] width 413 height 195
click at [480, 149] on icon "image/svg+xml 3 -5 1 25 -10 625 -30 ?" at bounding box center [660, 149] width 413 height 195
drag, startPoint x: 475, startPoint y: 143, endPoint x: 451, endPoint y: 147, distance: 24.3
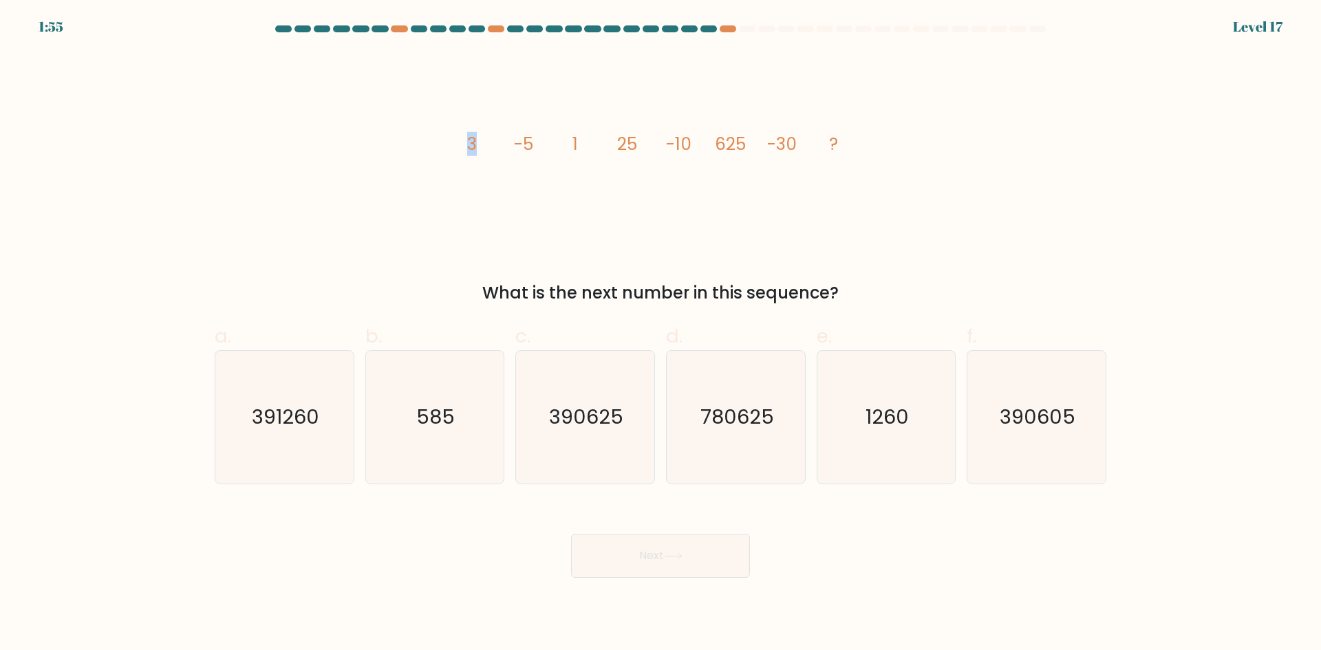
click at [452, 147] on div "image/svg+xml 3 -5 1 25 -10 625 -30 ? What is the next number in this sequence?" at bounding box center [660, 178] width 908 height 253
click at [482, 147] on icon "image/svg+xml 3 -5 1 25 -10 625 -30 ?" at bounding box center [660, 149] width 413 height 195
drag, startPoint x: 517, startPoint y: 145, endPoint x: 583, endPoint y: 148, distance: 66.8
click at [583, 148] on icon "image/svg+xml 3 -5 1 25 -10 625 -30 ?" at bounding box center [660, 149] width 413 height 195
click at [562, 152] on icon "image/svg+xml 3 -5 1 25 -10 625 -30 ?" at bounding box center [660, 149] width 413 height 195
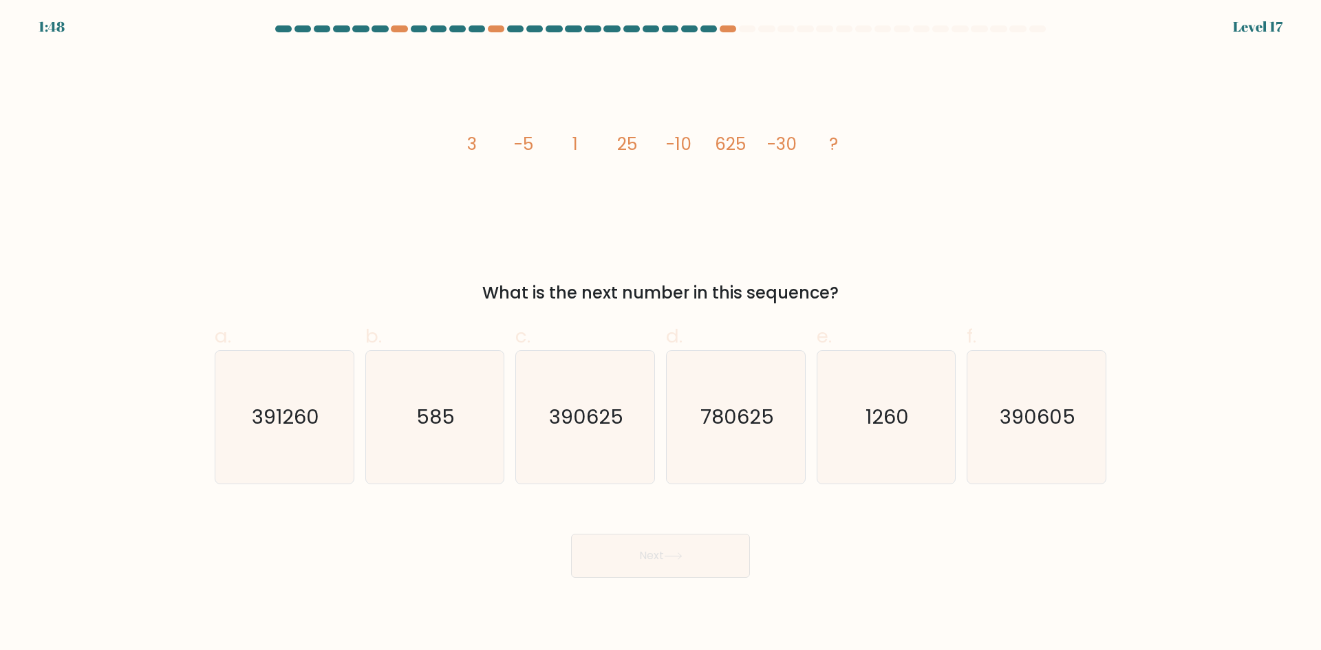
click at [708, 146] on icon "image/svg+xml 3 -5 1 25 -10 625 -30 ?" at bounding box center [660, 149] width 413 height 195
click at [588, 438] on icon "390625" at bounding box center [585, 417] width 133 height 133
click at [661, 334] on input "c. 390625" at bounding box center [661, 329] width 1 height 9
radio input "true"
click at [628, 545] on button "Next" at bounding box center [660, 556] width 179 height 44
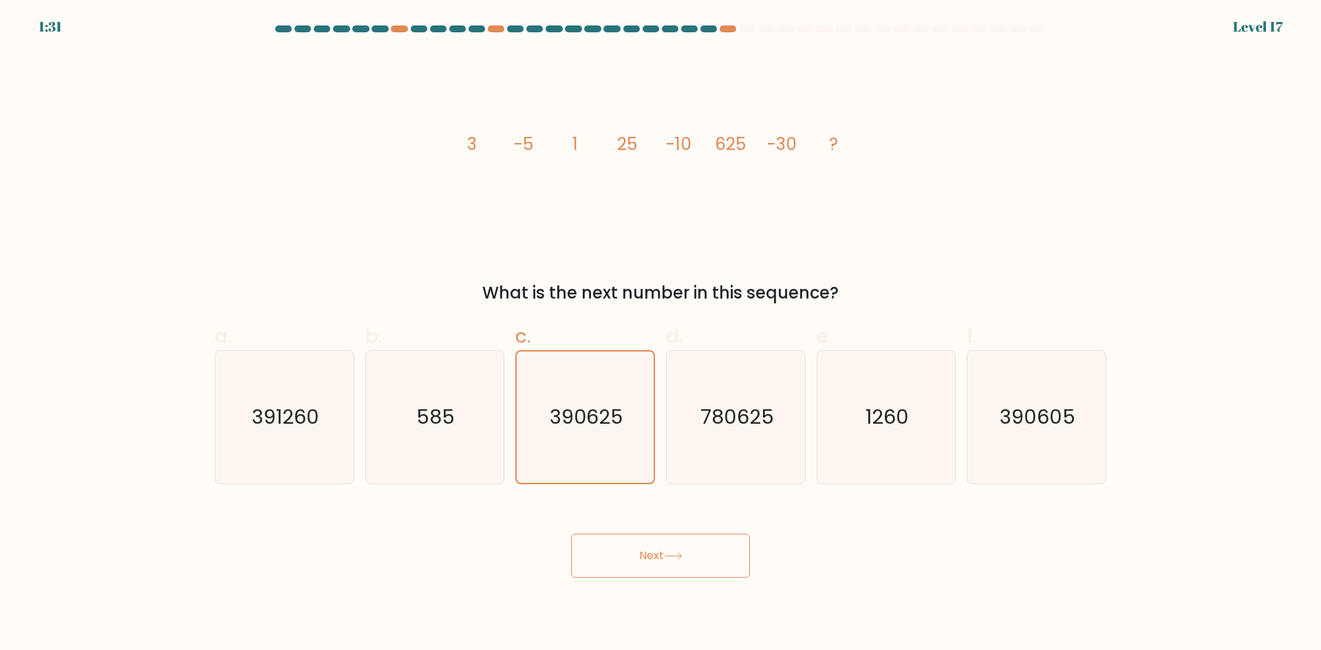
click at [638, 564] on button "Next" at bounding box center [660, 556] width 179 height 44
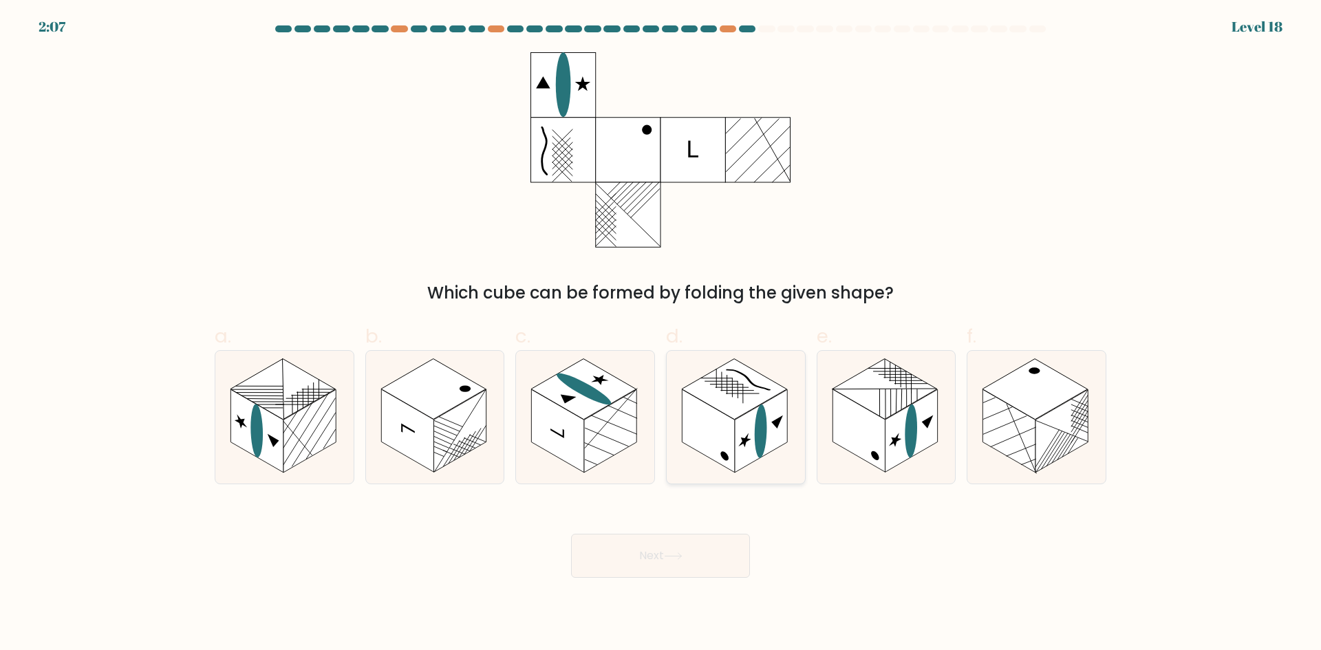
click at [711, 431] on rect at bounding box center [708, 430] width 52 height 83
click at [661, 334] on input "d." at bounding box center [661, 329] width 1 height 9
radio input "true"
click at [665, 550] on button "Next" at bounding box center [660, 556] width 179 height 44
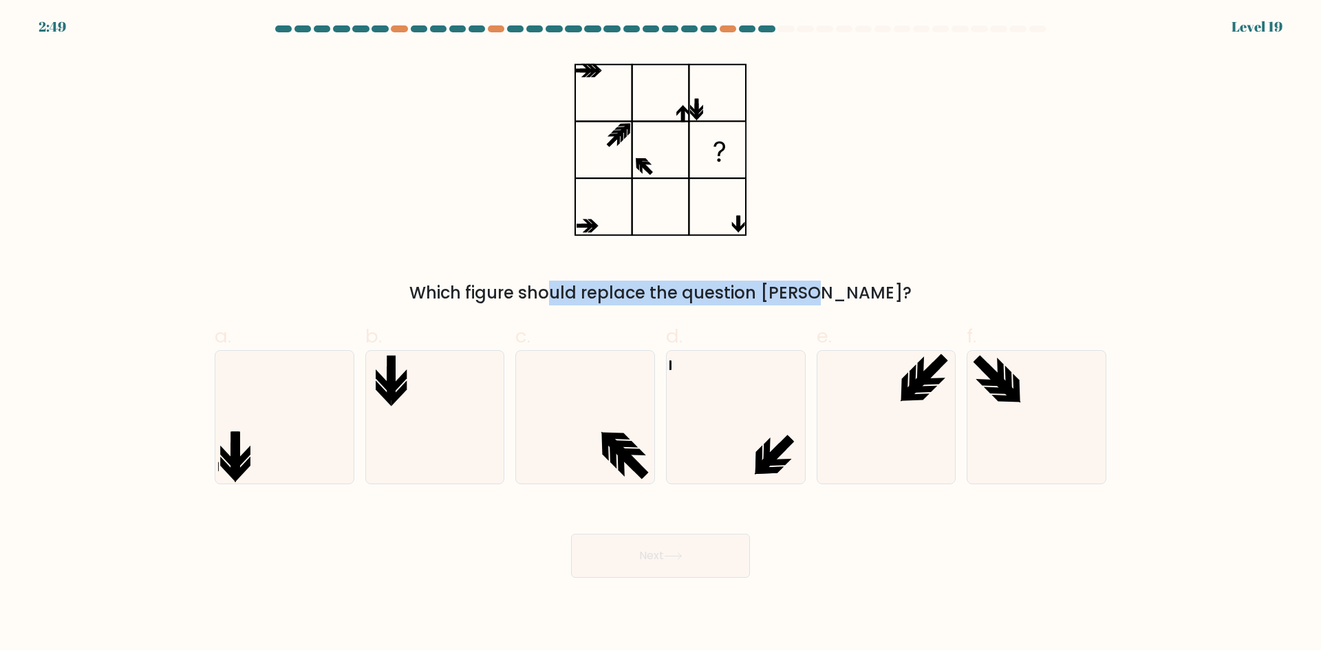
drag, startPoint x: 485, startPoint y: 289, endPoint x: 745, endPoint y: 297, distance: 260.2
click at [745, 297] on div "Which figure should replace the question mark?" at bounding box center [660, 293] width 875 height 25
click at [718, 299] on div "Which figure should replace the question mark?" at bounding box center [660, 293] width 875 height 25
click at [606, 435] on icon at bounding box center [615, 435] width 29 height 7
click at [661, 334] on input "c." at bounding box center [661, 329] width 1 height 9
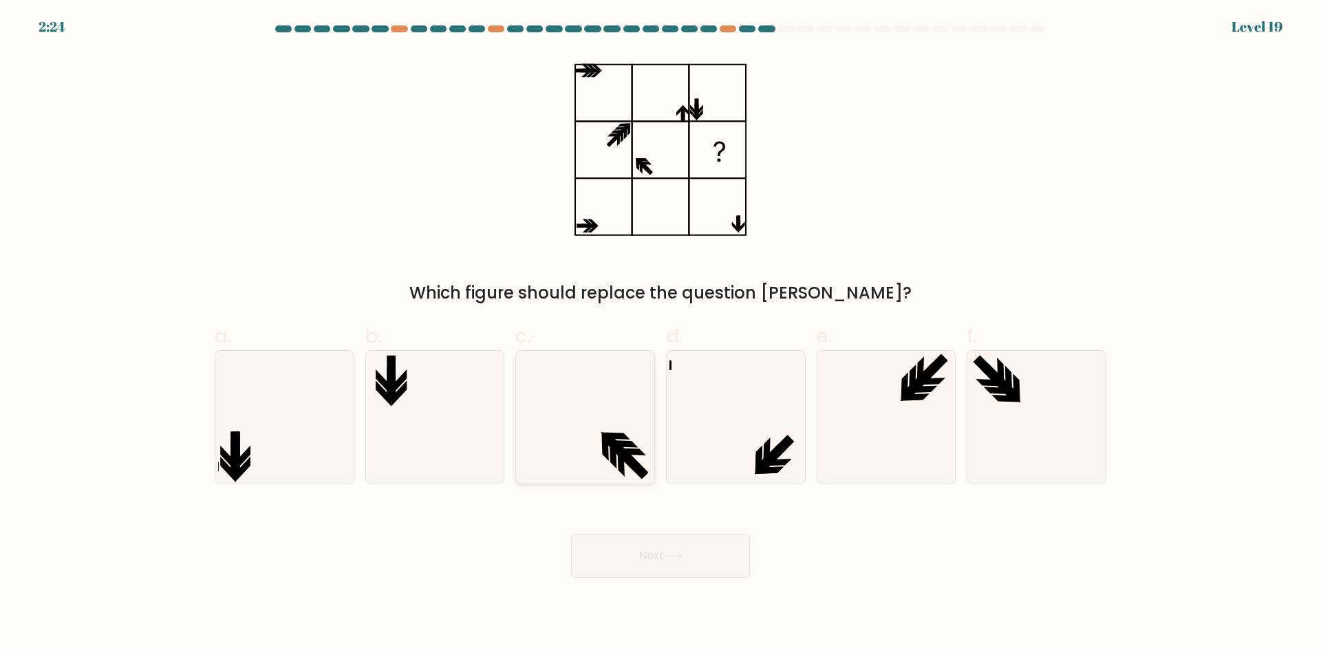
radio input "true"
click at [647, 557] on button "Next" at bounding box center [660, 556] width 179 height 44
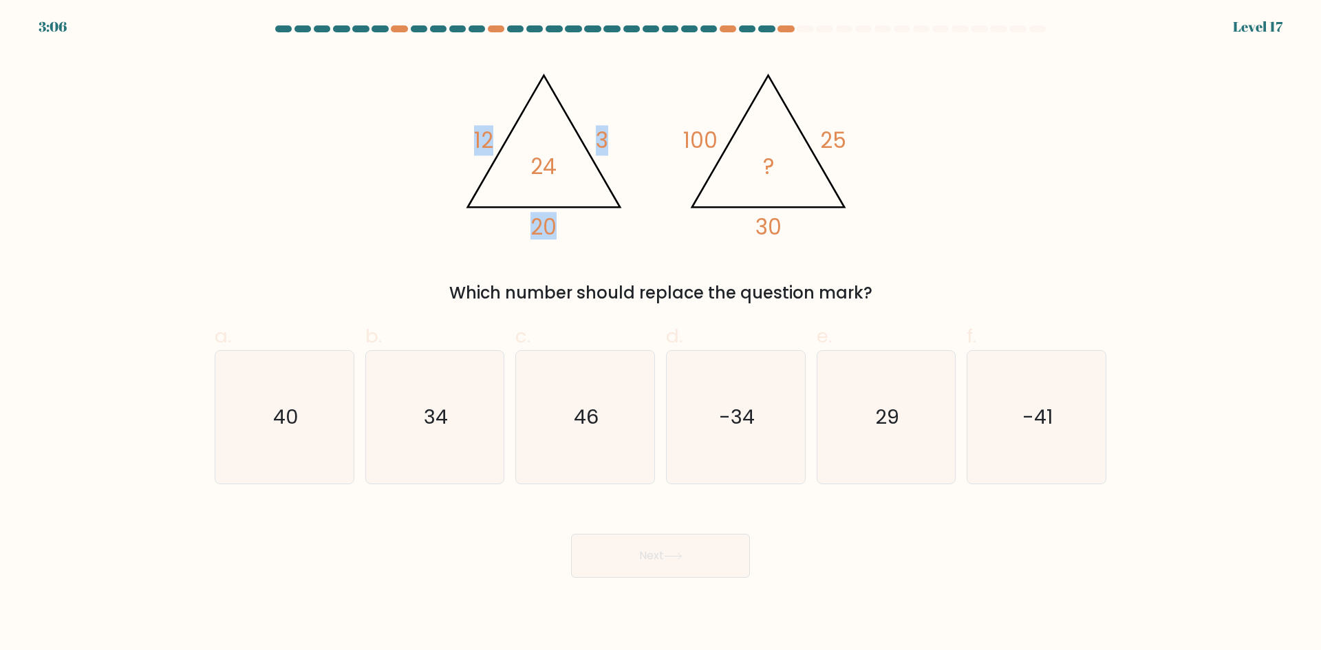
drag, startPoint x: 469, startPoint y: 138, endPoint x: 550, endPoint y: 149, distance: 81.9
click at [547, 148] on icon "@import url('https://fonts.googleapis.com/css?family=Abril+Fatface:400,100,100i…" at bounding box center [660, 149] width 413 height 195
click at [523, 188] on icon "@import url('https://fonts.googleapis.com/css?family=Abril+Fatface:400,100,100i…" at bounding box center [660, 149] width 413 height 195
drag, startPoint x: 463, startPoint y: 296, endPoint x: 550, endPoint y: 288, distance: 87.7
click at [550, 288] on div "Which number should replace the question mark?" at bounding box center [660, 293] width 875 height 25
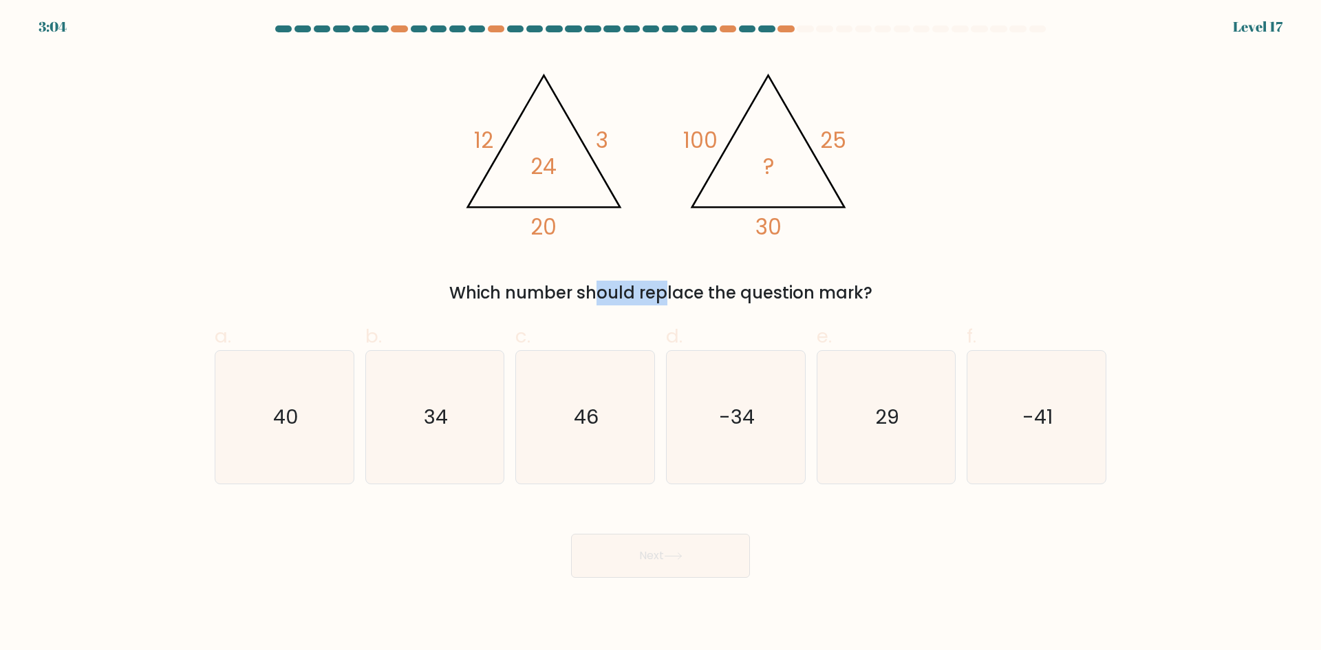
click at [516, 288] on div "Which number should replace the question mark?" at bounding box center [660, 293] width 875 height 25
drag, startPoint x: 460, startPoint y: 294, endPoint x: 833, endPoint y: 305, distance: 373.1
click at [833, 305] on div "Which number should replace the question mark?" at bounding box center [660, 293] width 875 height 25
click at [750, 299] on div "Which number should replace the question mark?" at bounding box center [660, 293] width 875 height 25
click at [528, 140] on icon "@import url('https://fonts.googleapis.com/css?family=Abril+Fatface:400,100,100i…" at bounding box center [660, 149] width 413 height 195
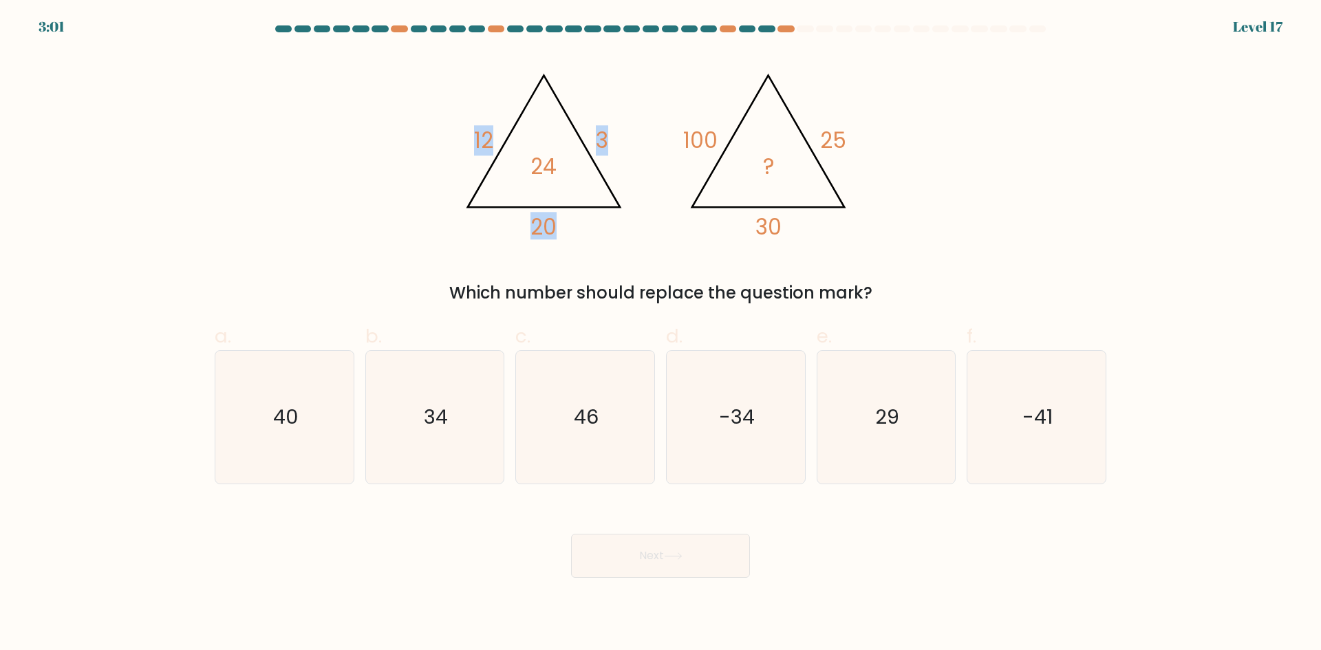
click at [508, 184] on icon "@import url('https://fonts.googleapis.com/css?family=Abril+Fatface:400,100,100i…" at bounding box center [660, 149] width 413 height 195
click at [400, 405] on icon "34" at bounding box center [434, 417] width 133 height 133
click at [661, 334] on input "b. 34" at bounding box center [661, 329] width 1 height 9
radio input "true"
click at [658, 549] on button "Next" at bounding box center [660, 556] width 179 height 44
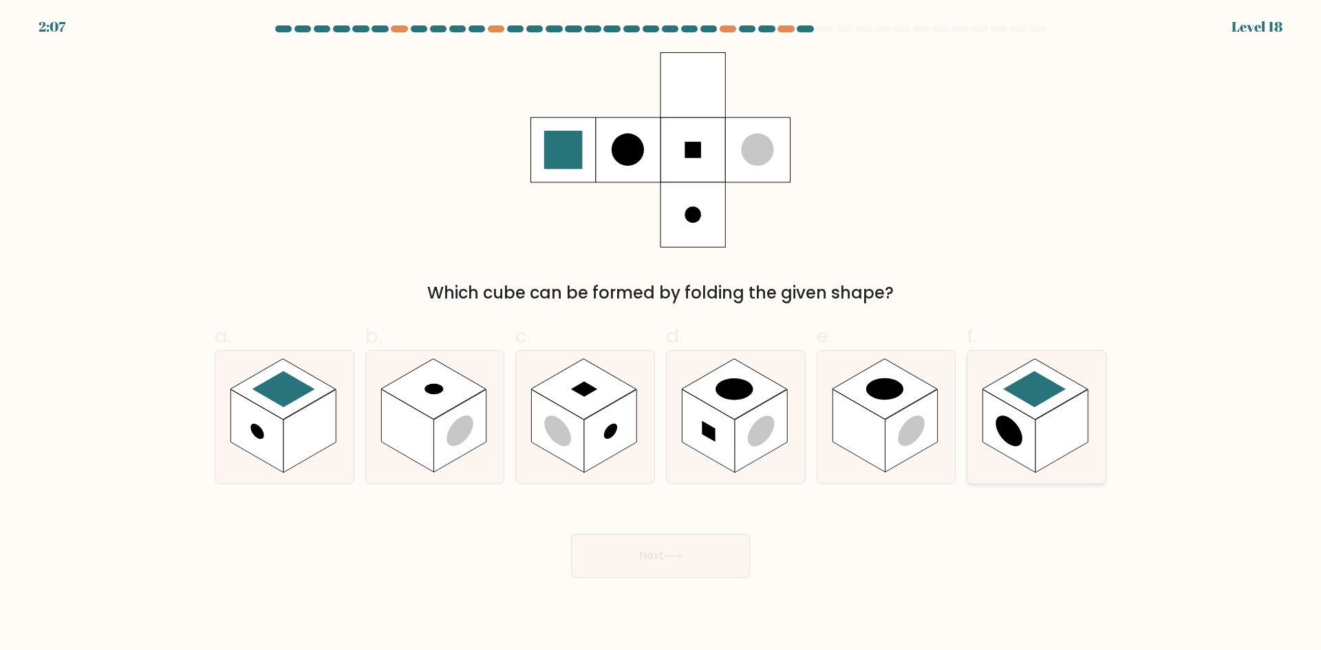
click at [1011, 428] on circle at bounding box center [1009, 431] width 27 height 42
click at [661, 334] on input "f." at bounding box center [661, 329] width 1 height 9
radio input "true"
click at [659, 561] on button "Next" at bounding box center [660, 556] width 179 height 44
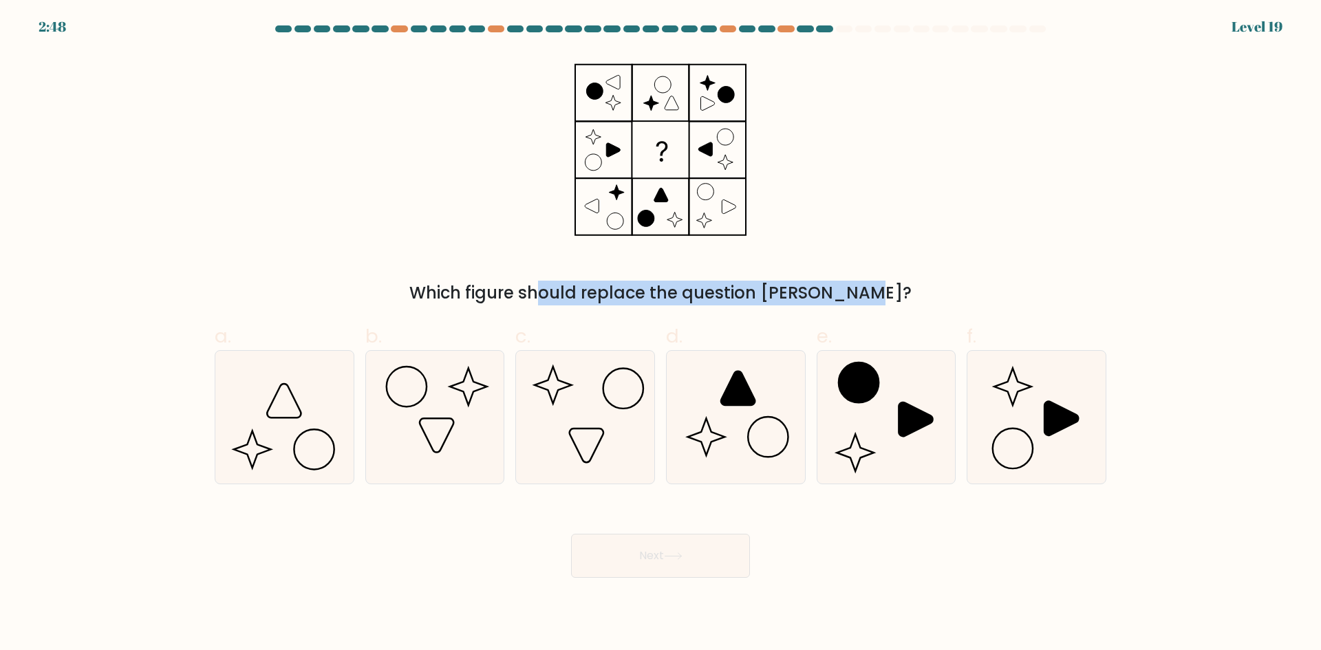
drag, startPoint x: 513, startPoint y: 296, endPoint x: 784, endPoint y: 296, distance: 271.1
click at [786, 296] on div "Which figure should replace the question mark?" at bounding box center [660, 293] width 875 height 25
click at [771, 297] on div "Which figure should replace the question mark?" at bounding box center [660, 293] width 875 height 25
click at [633, 283] on div "Which figure should replace the question mark?" at bounding box center [660, 293] width 875 height 25
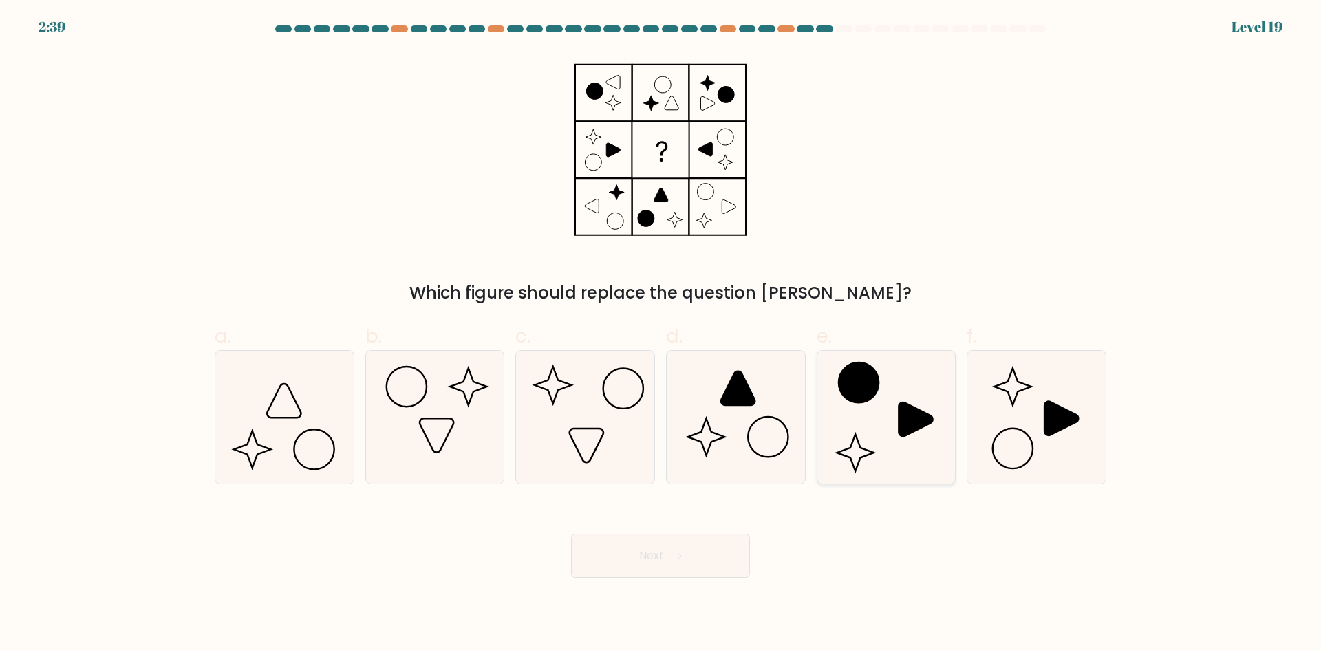
click at [857, 406] on icon at bounding box center [885, 417] width 133 height 133
click at [661, 334] on input "e." at bounding box center [661, 329] width 1 height 9
radio input "true"
click at [698, 573] on button "Next" at bounding box center [660, 556] width 179 height 44
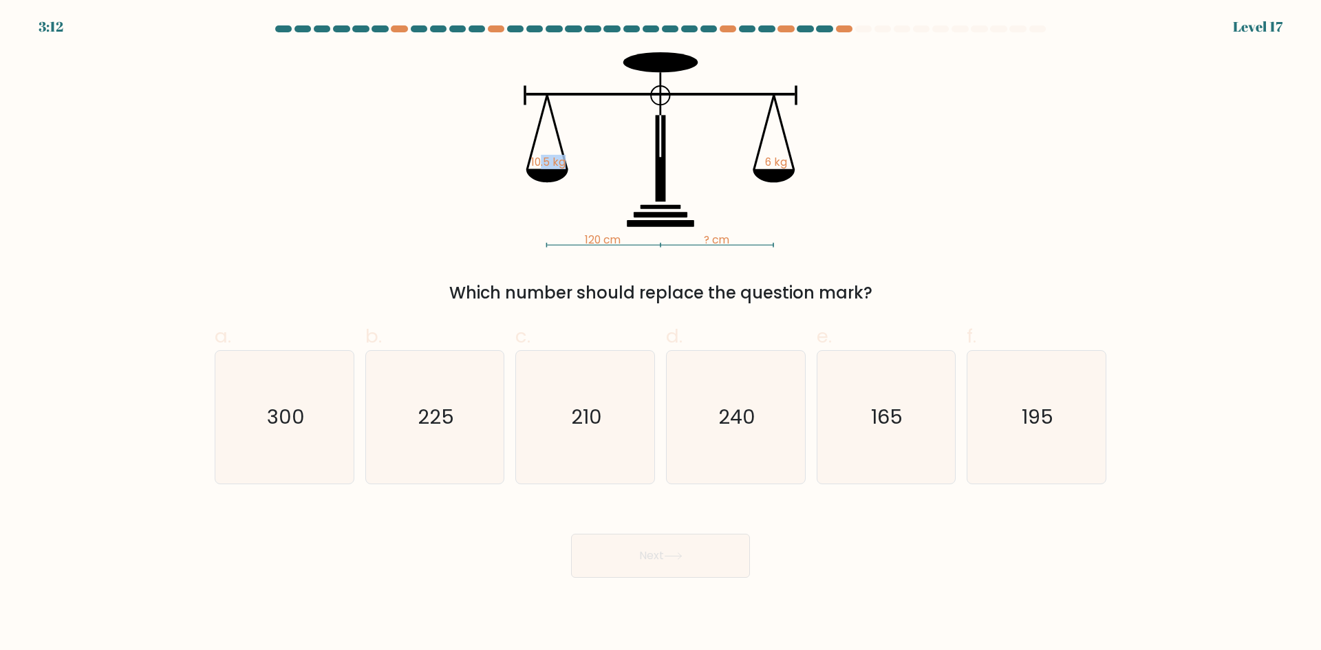
drag, startPoint x: 546, startPoint y: 162, endPoint x: 602, endPoint y: 160, distance: 55.8
click at [604, 160] on icon "120 cm ? cm 10.5 kg 6 kg" at bounding box center [660, 149] width 413 height 195
click at [548, 166] on tspan "10.5 kg" at bounding box center [548, 162] width 34 height 14
drag, startPoint x: 518, startPoint y: 164, endPoint x: 597, endPoint y: 166, distance: 78.5
click at [596, 166] on icon "120 cm ? cm 10.5 kg 6 kg" at bounding box center [660, 149] width 413 height 195
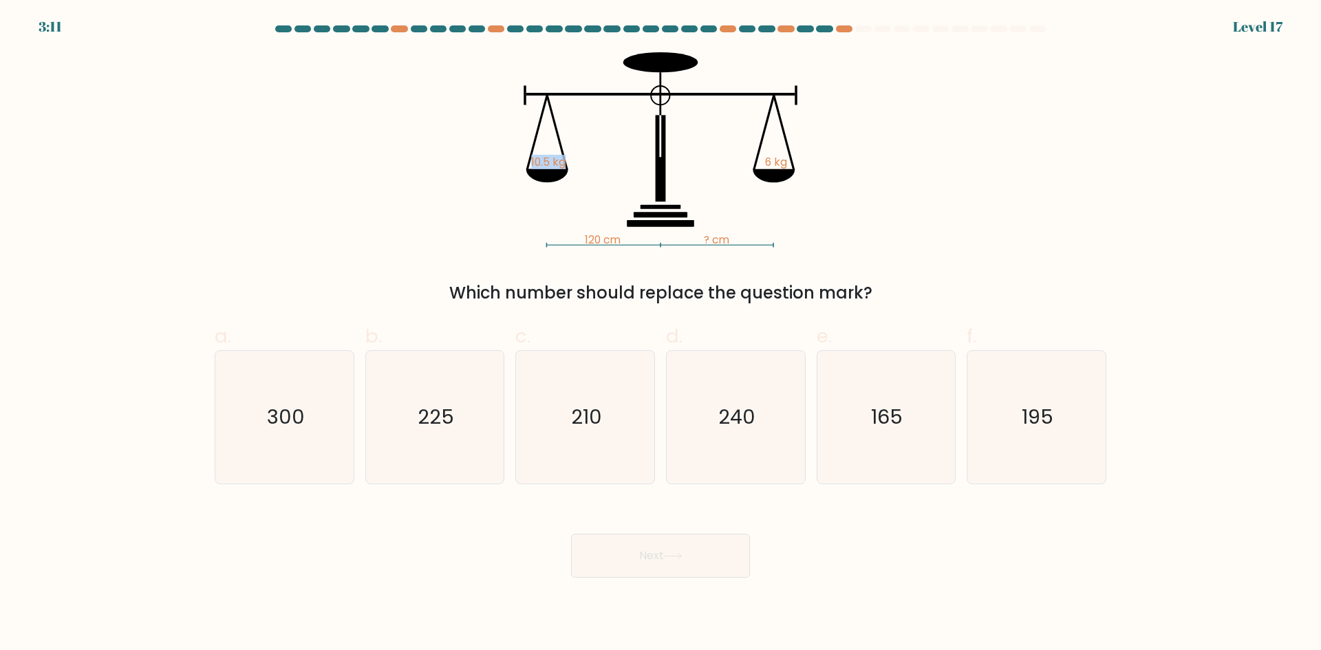
click at [558, 168] on tspan "10.5 kg" at bounding box center [548, 162] width 34 height 14
drag, startPoint x: 626, startPoint y: 246, endPoint x: 643, endPoint y: 246, distance: 17.2
click at [643, 246] on icon "120 cm ? cm 10.5 kg 6 kg" at bounding box center [660, 149] width 413 height 195
click at [546, 167] on tspan "10.5 kg" at bounding box center [548, 162] width 34 height 14
drag, startPoint x: 517, startPoint y: 159, endPoint x: 572, endPoint y: 163, distance: 55.9
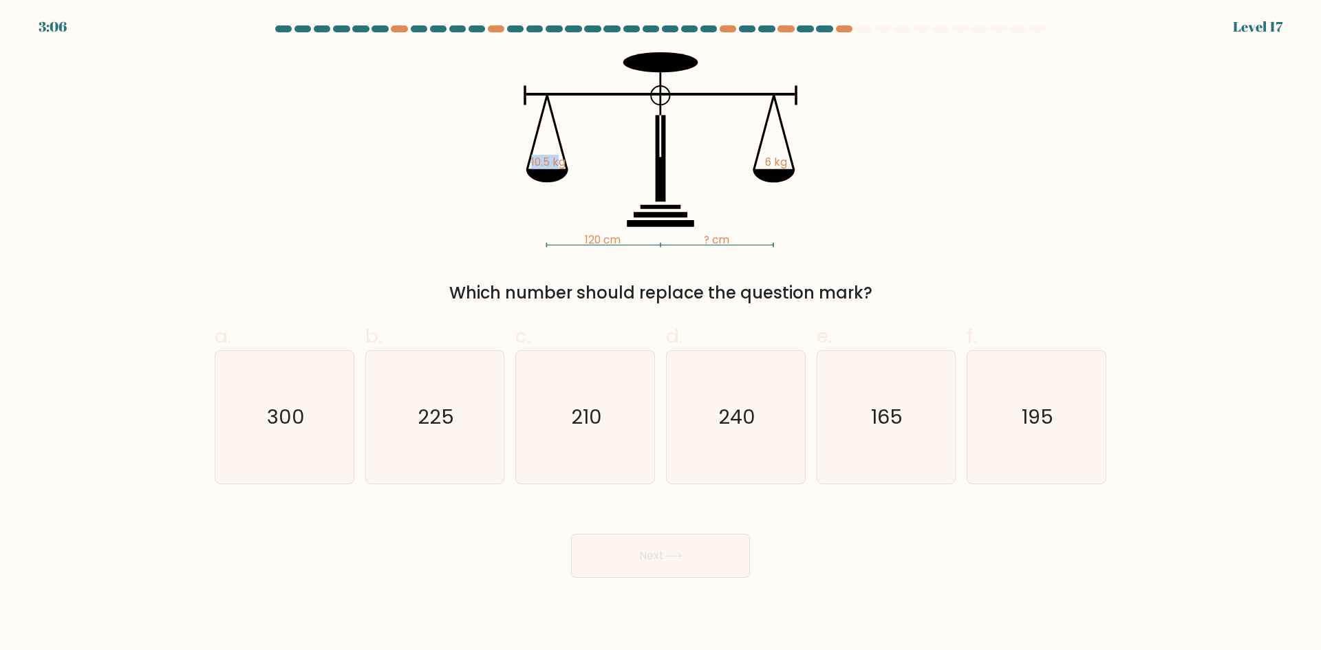
click at [568, 161] on icon "120 cm ? cm 10.5 kg 6 kg" at bounding box center [660, 149] width 413 height 195
click at [528, 170] on icon at bounding box center [547, 176] width 42 height 14
drag, startPoint x: 475, startPoint y: 290, endPoint x: 627, endPoint y: 301, distance: 153.1
click at [627, 301] on div "Which number should replace the question mark?" at bounding box center [660, 293] width 875 height 25
click at [627, 299] on div "Which number should replace the question mark?" at bounding box center [660, 293] width 875 height 25
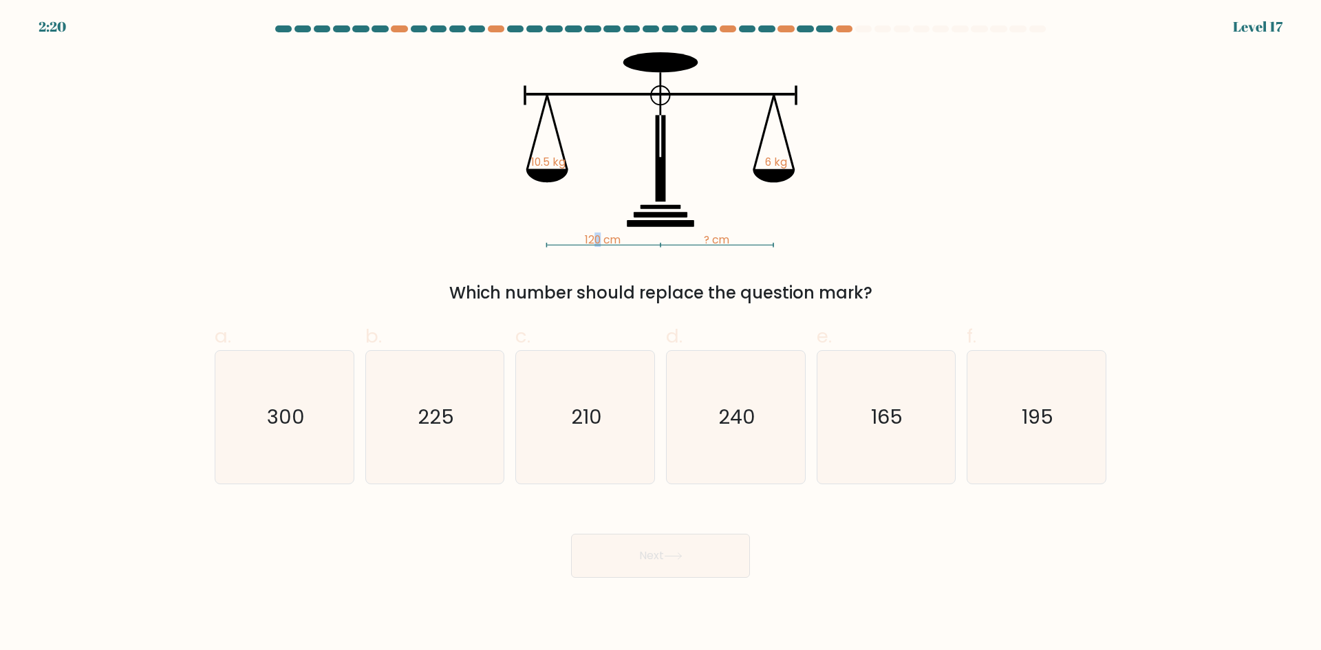
click at [599, 237] on tspan "120 cm" at bounding box center [603, 240] width 36 height 14
click at [522, 195] on icon "120 cm ? cm 10.5 kg 6 kg" at bounding box center [660, 149] width 413 height 195
click at [548, 161] on tspan "10.5 kg" at bounding box center [548, 162] width 34 height 14
click at [533, 163] on tspan "10.5 kg" at bounding box center [548, 162] width 34 height 14
click at [627, 427] on icon "210" at bounding box center [585, 417] width 133 height 133
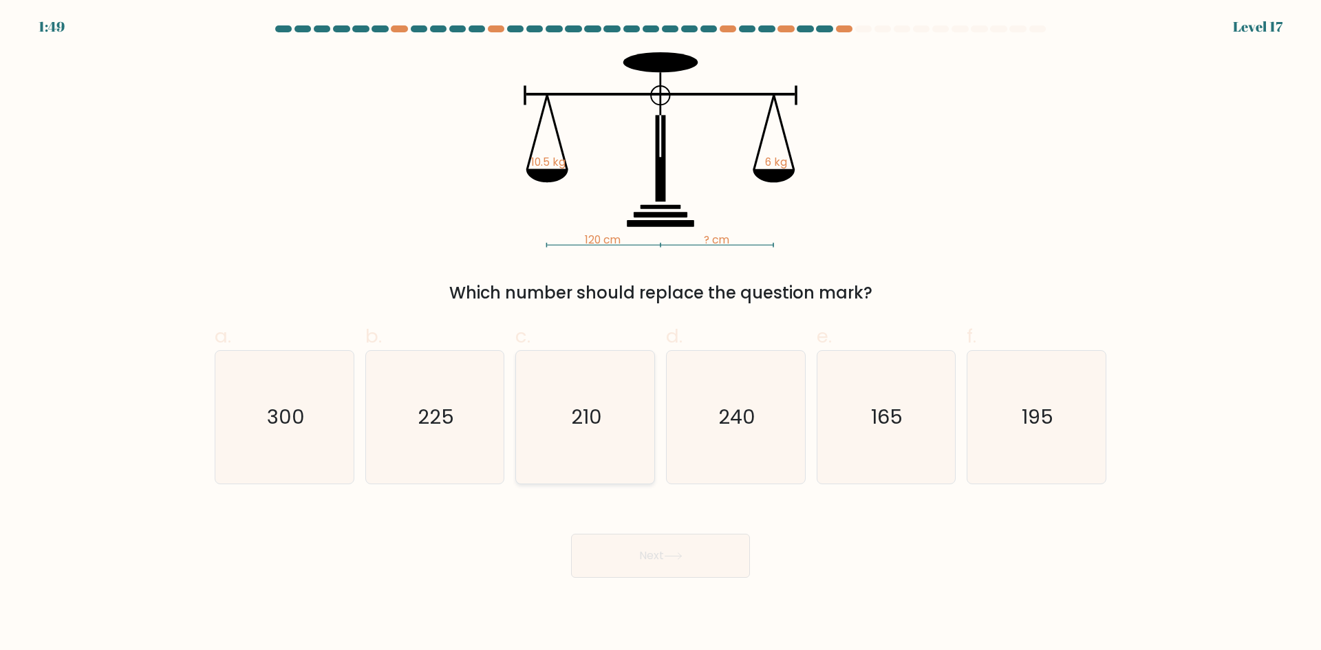
click at [661, 334] on input "c. 210" at bounding box center [661, 329] width 1 height 9
radio input "true"
click at [625, 552] on button "Next" at bounding box center [660, 556] width 179 height 44
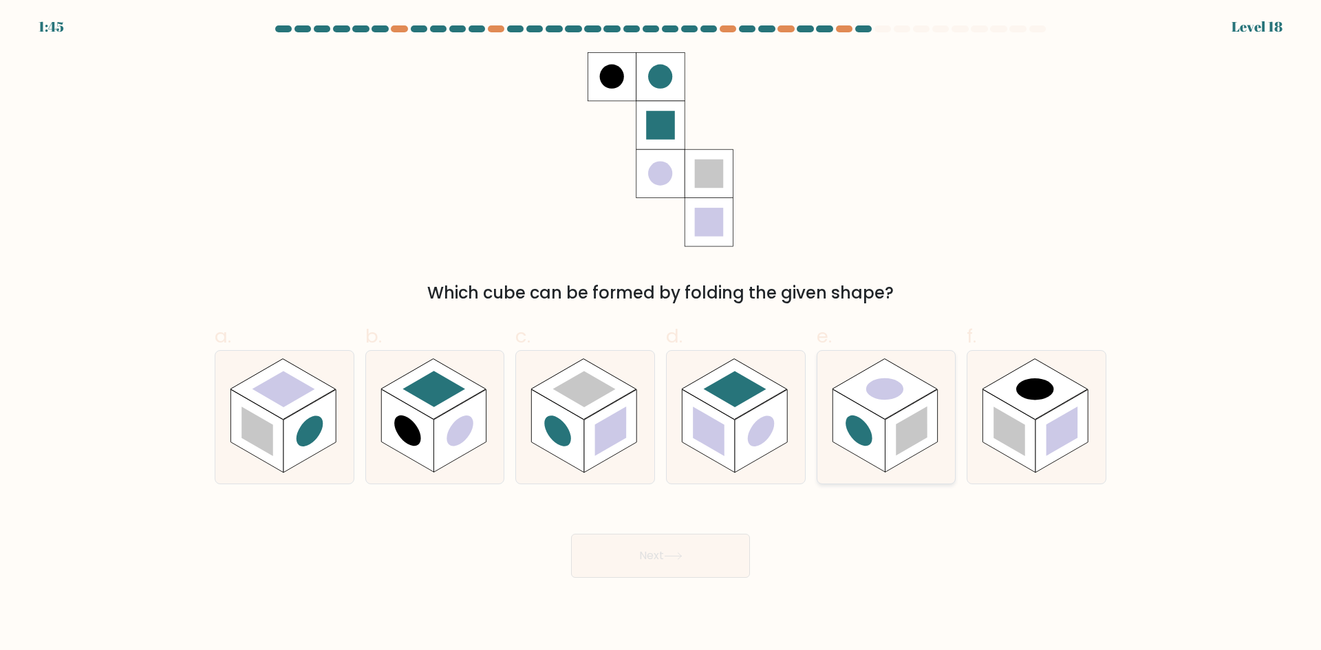
click at [833, 409] on rect at bounding box center [859, 430] width 52 height 83
click at [661, 334] on input "e." at bounding box center [661, 329] width 1 height 9
radio input "true"
click at [447, 428] on rect at bounding box center [459, 430] width 52 height 83
click at [661, 334] on input "b." at bounding box center [661, 329] width 1 height 9
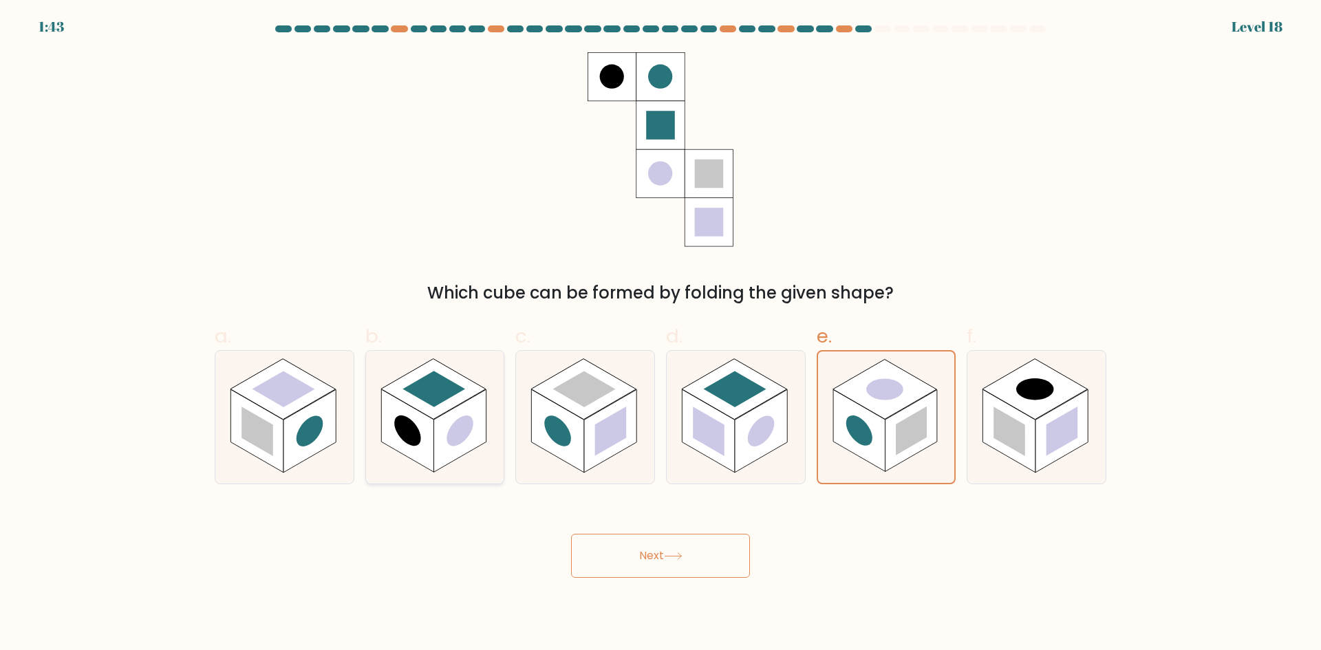
radio input "true"
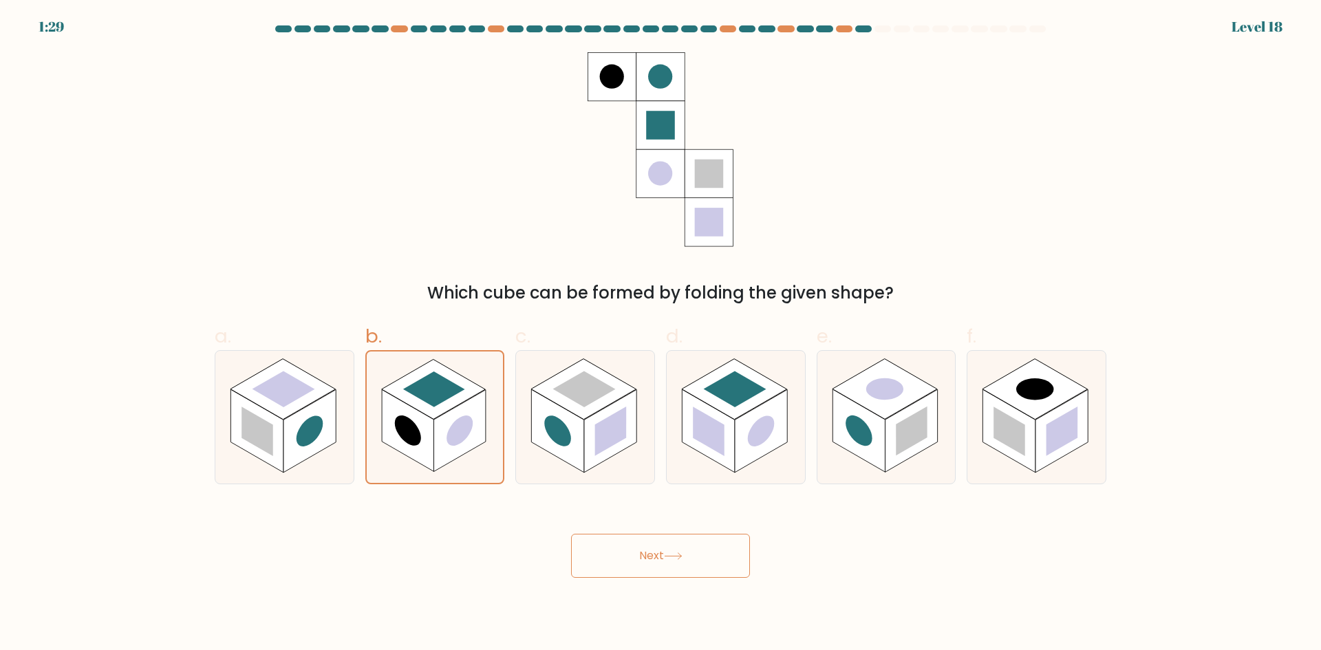
click at [652, 559] on button "Next" at bounding box center [660, 556] width 179 height 44
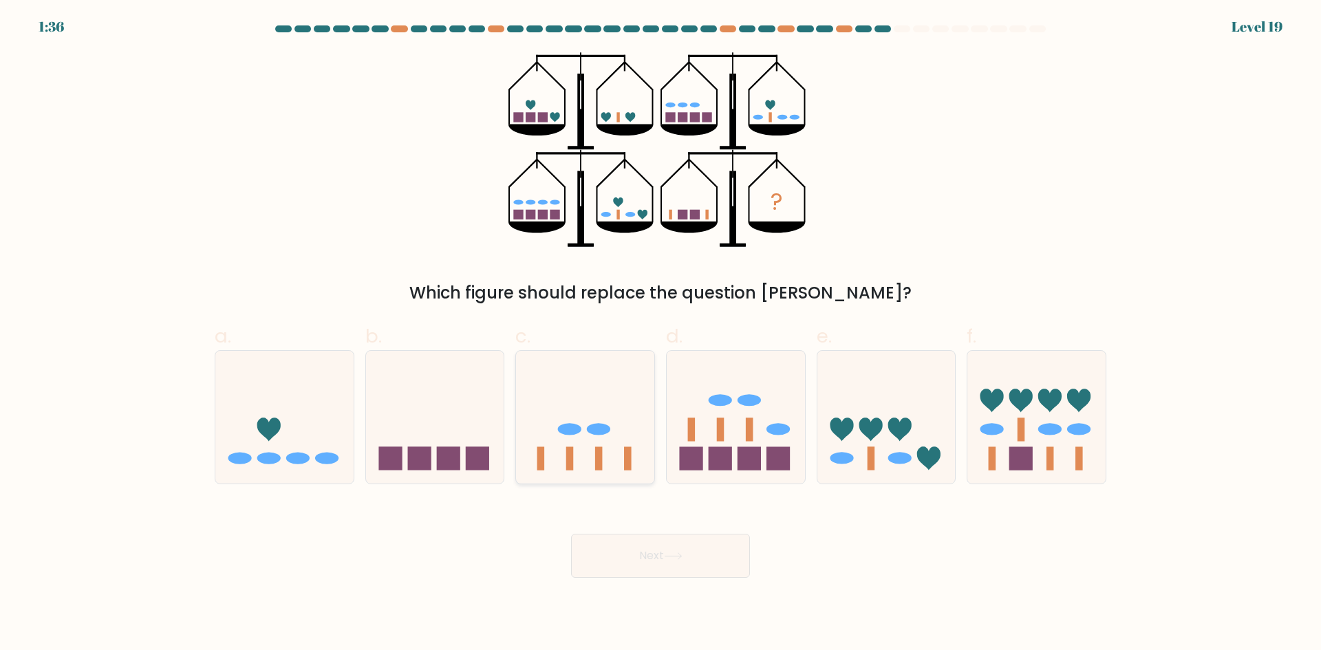
click at [544, 387] on icon at bounding box center [585, 417] width 138 height 114
click at [661, 334] on input "c." at bounding box center [661, 329] width 1 height 9
radio input "true"
click at [649, 568] on button "Next" at bounding box center [660, 556] width 179 height 44
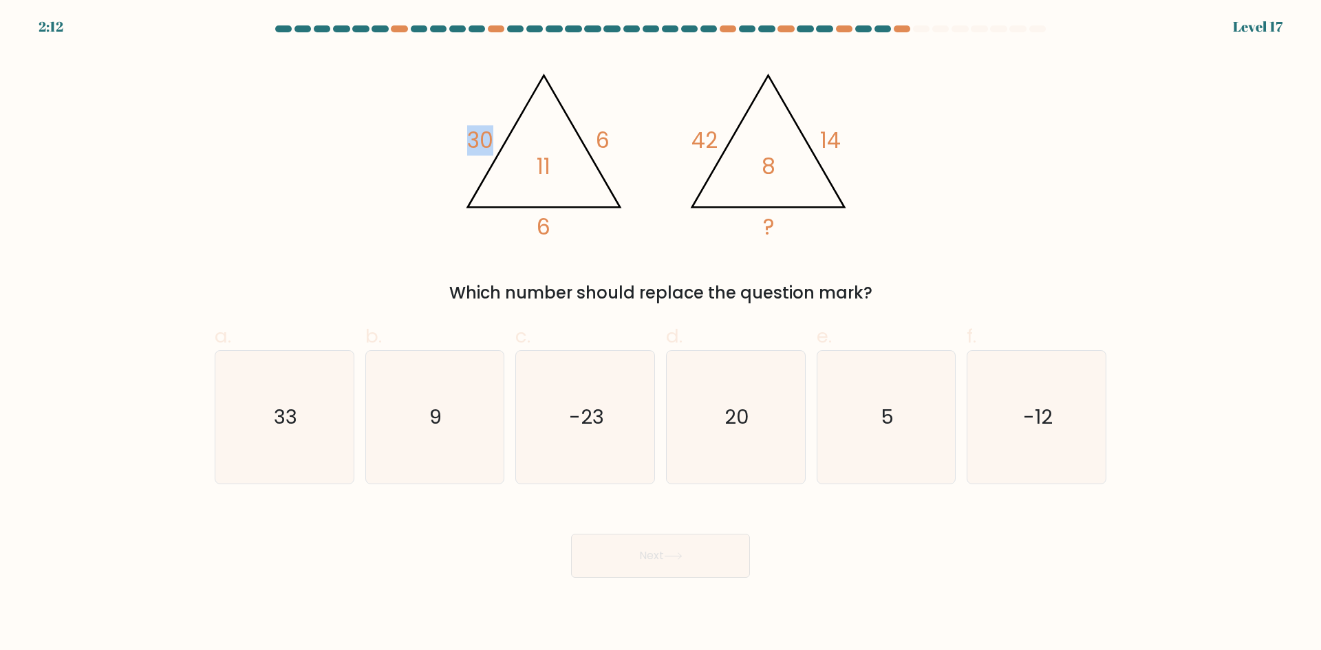
drag, startPoint x: 478, startPoint y: 136, endPoint x: 493, endPoint y: 138, distance: 14.7
click at [493, 138] on tspan "30" at bounding box center [480, 140] width 26 height 30
click at [484, 141] on tspan "30" at bounding box center [480, 140] width 26 height 30
click at [901, 398] on icon "5" at bounding box center [885, 417] width 133 height 133
click at [661, 334] on input "e. 5" at bounding box center [661, 329] width 1 height 9
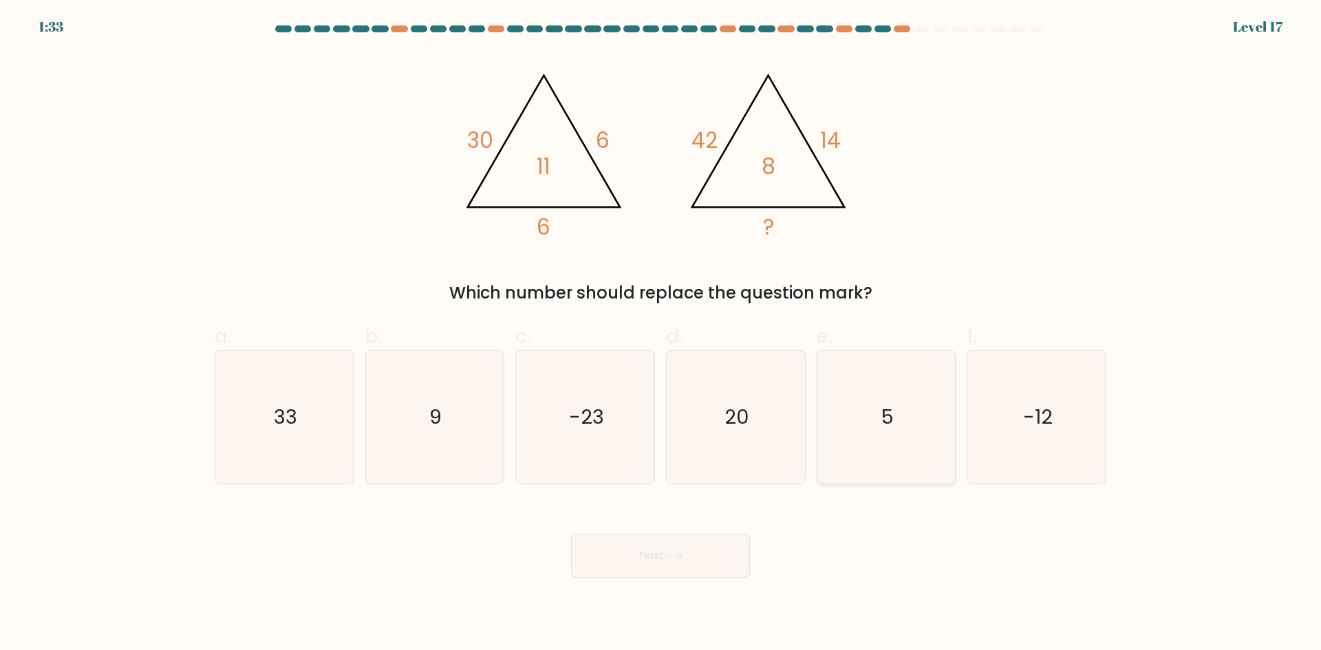
radio input "true"
click at [661, 563] on button "Next" at bounding box center [660, 556] width 179 height 44
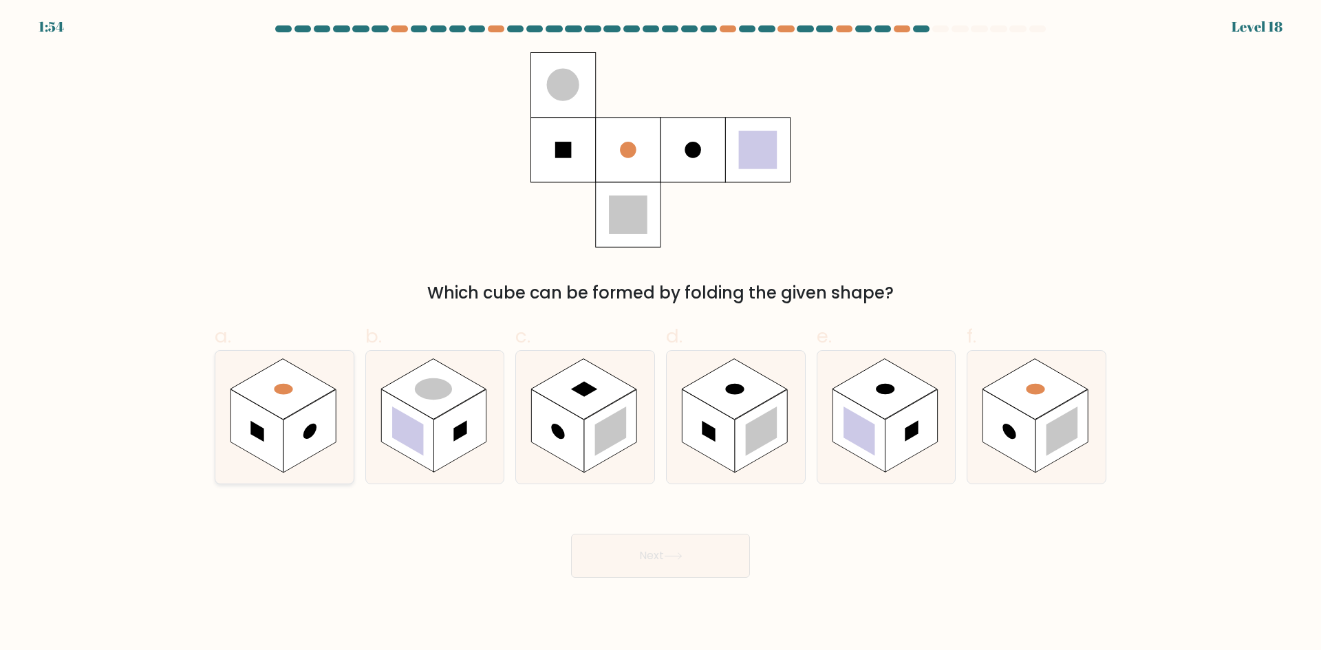
click at [251, 439] on rect at bounding box center [256, 430] width 52 height 83
click at [661, 334] on input "a." at bounding box center [661, 329] width 1 height 9
radio input "true"
click at [553, 105] on rect at bounding box center [563, 84] width 65 height 65
click at [557, 86] on circle at bounding box center [563, 85] width 32 height 32
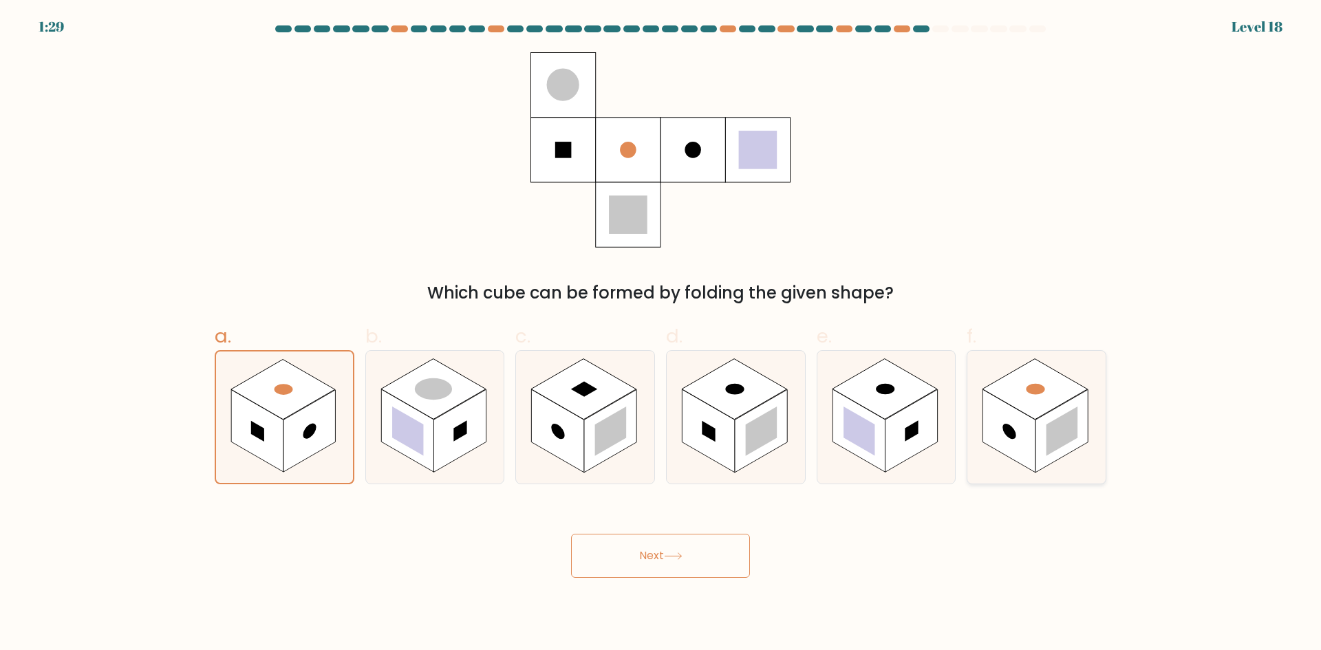
click at [1033, 438] on rect at bounding box center [1009, 430] width 52 height 83
click at [661, 334] on input "f." at bounding box center [661, 329] width 1 height 9
radio input "true"
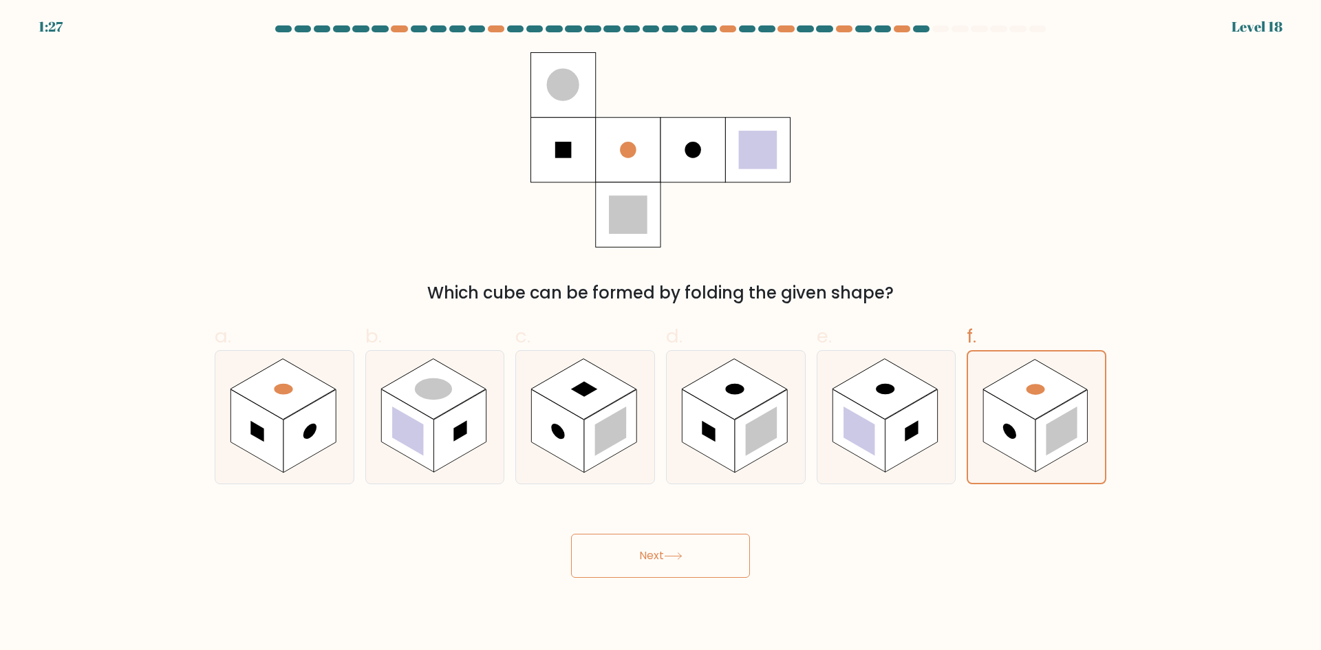
click at [645, 556] on button "Next" at bounding box center [660, 556] width 179 height 44
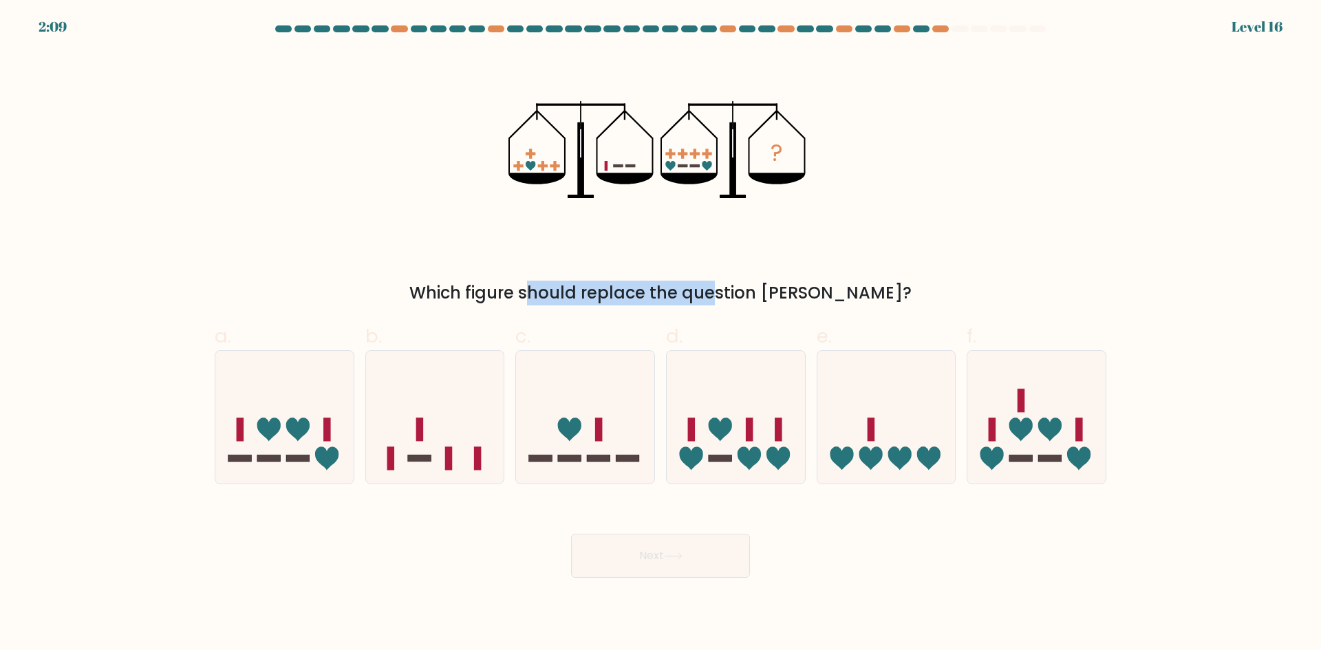
drag, startPoint x: 471, startPoint y: 294, endPoint x: 636, endPoint y: 288, distance: 165.9
click at [636, 288] on div "Which figure should replace the question mark?" at bounding box center [660, 293] width 875 height 25
click at [607, 291] on div "Which figure should replace the question mark?" at bounding box center [660, 293] width 875 height 25
click at [555, 303] on div "Which figure should replace the question mark?" at bounding box center [660, 293] width 875 height 25
drag, startPoint x: 470, startPoint y: 298, endPoint x: 664, endPoint y: 293, distance: 194.1
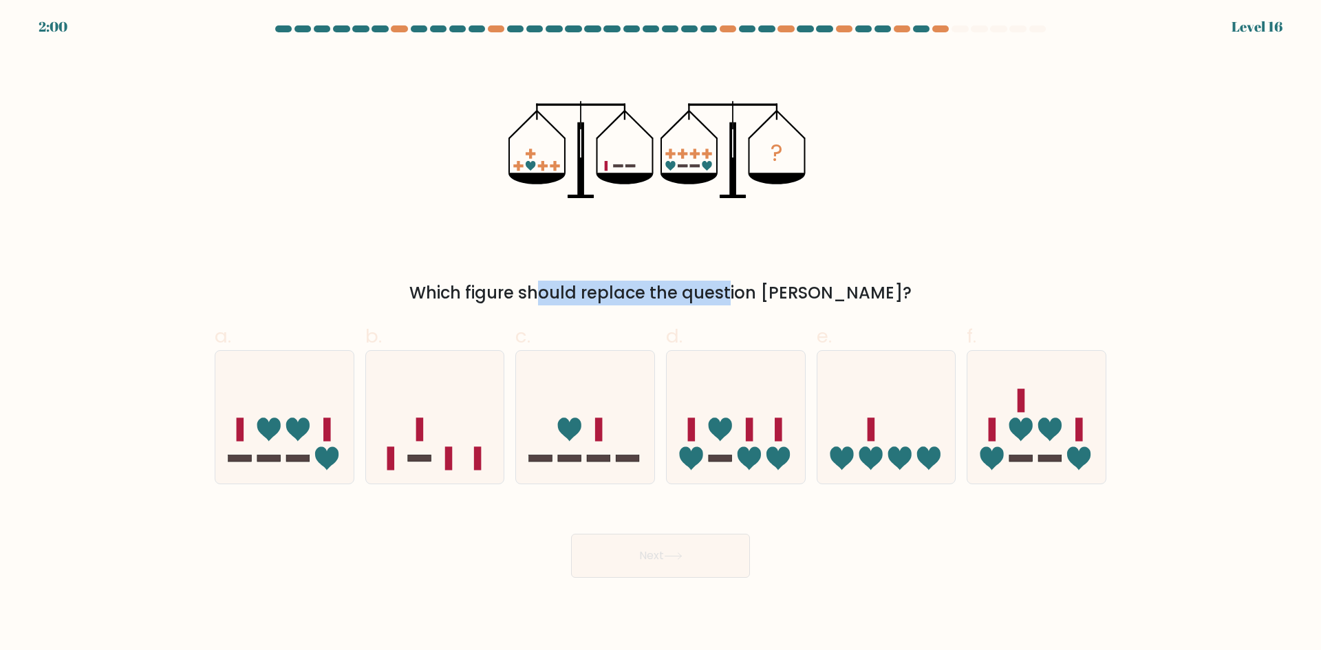
click at [661, 294] on div "Which figure should replace the question mark?" at bounding box center [660, 293] width 875 height 25
click at [664, 293] on div "Which figure should replace the question mark?" at bounding box center [660, 293] width 875 height 25
click at [627, 383] on icon at bounding box center [585, 417] width 138 height 114
click at [661, 334] on input "c." at bounding box center [661, 329] width 1 height 9
radio input "true"
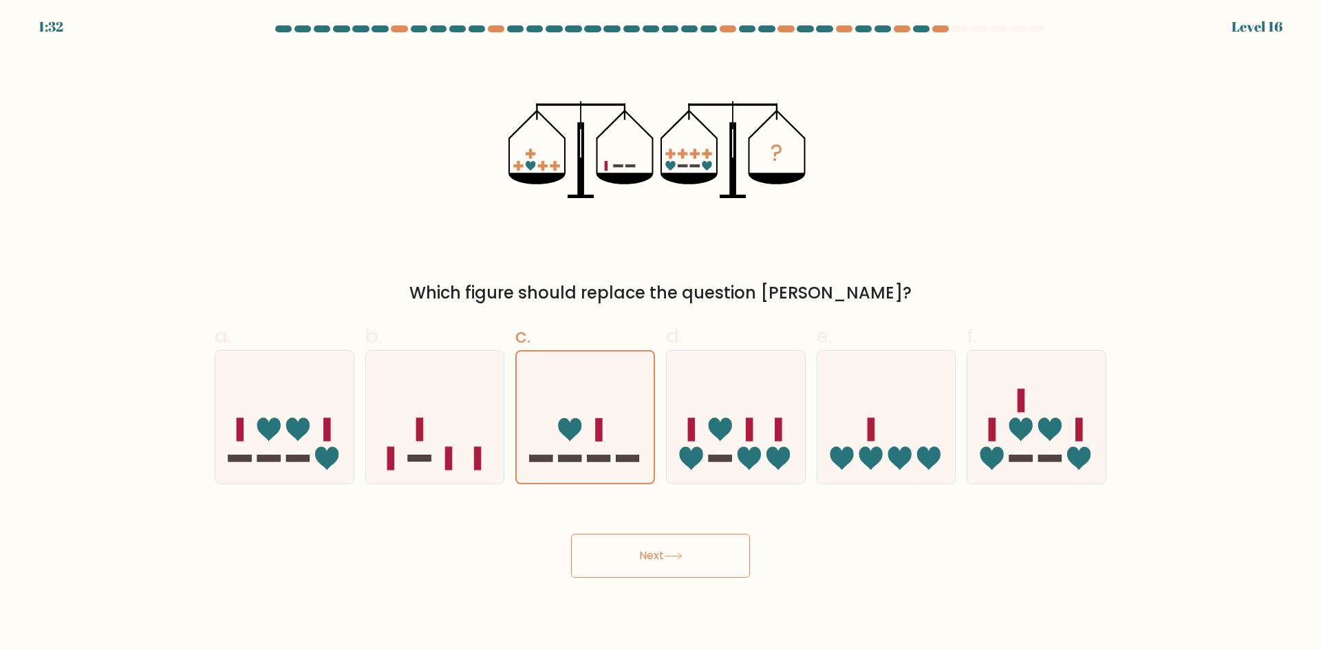
click at [659, 558] on button "Next" at bounding box center [660, 556] width 179 height 44
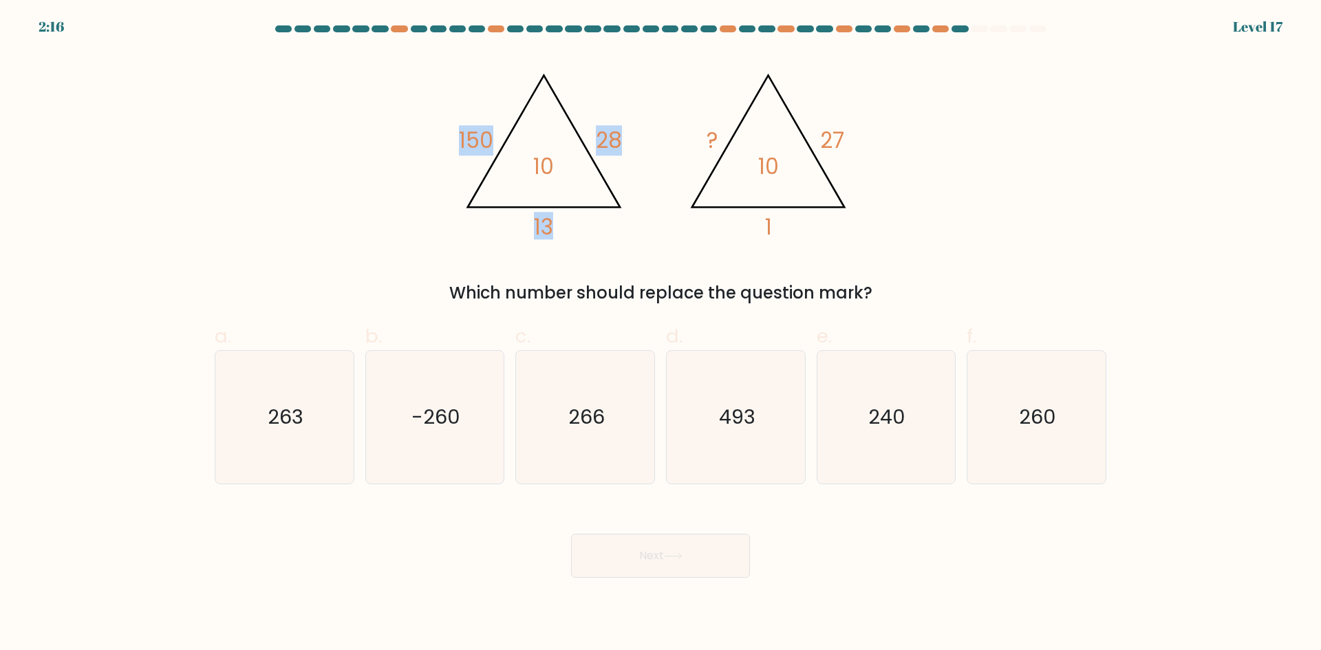
drag, startPoint x: 454, startPoint y: 141, endPoint x: 533, endPoint y: 138, distance: 79.2
click at [533, 138] on icon "@import url('https://fonts.googleapis.com/css?family=Abril+Fatface:400,100,100i…" at bounding box center [660, 149] width 413 height 195
click at [484, 144] on tspan "150" at bounding box center [476, 140] width 34 height 30
click at [1068, 364] on icon "260" at bounding box center [1036, 417] width 133 height 133
click at [661, 334] on input "f. 260" at bounding box center [661, 329] width 1 height 9
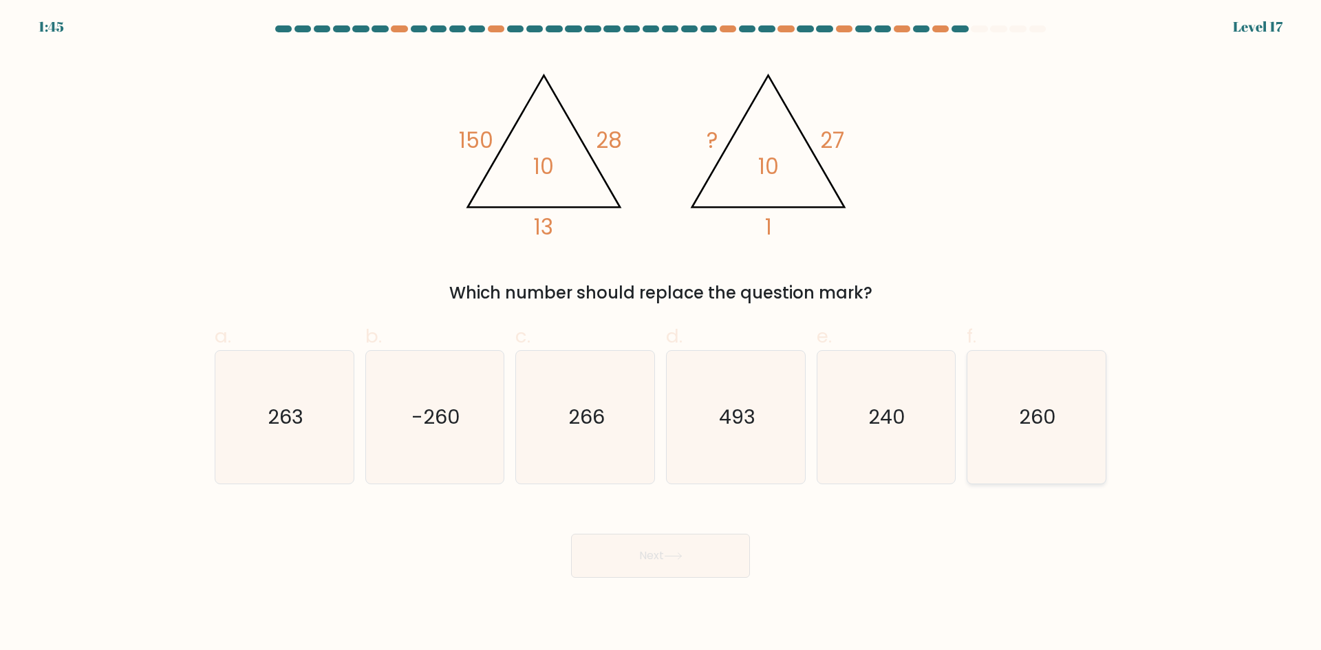
radio input "true"
click at [654, 556] on button "Next" at bounding box center [660, 556] width 179 height 44
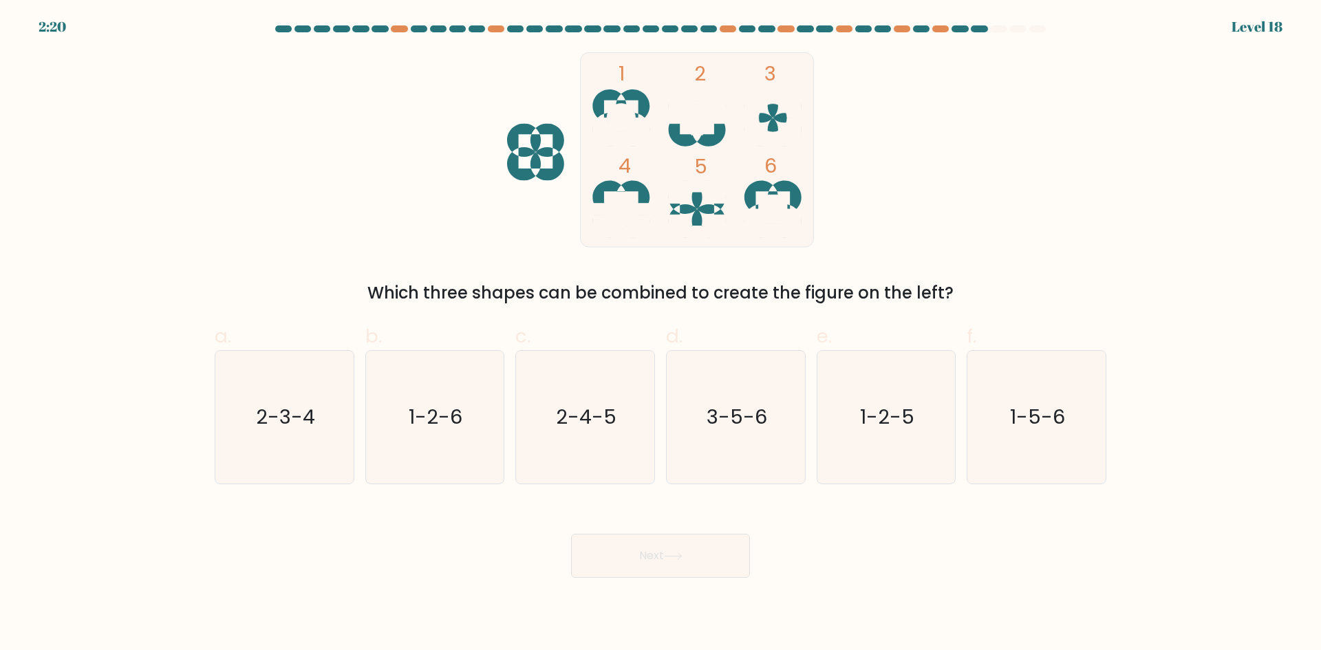
drag, startPoint x: 394, startPoint y: 289, endPoint x: 874, endPoint y: 299, distance: 479.7
click at [874, 299] on div "Which three shapes can be combined to create the figure on the left?" at bounding box center [660, 293] width 875 height 25
click at [553, 201] on icon "1 2 3 4 5 6" at bounding box center [660, 149] width 370 height 195
click at [919, 429] on icon "1-2-5" at bounding box center [885, 417] width 133 height 133
click at [661, 334] on input "e. 1-2-5" at bounding box center [661, 329] width 1 height 9
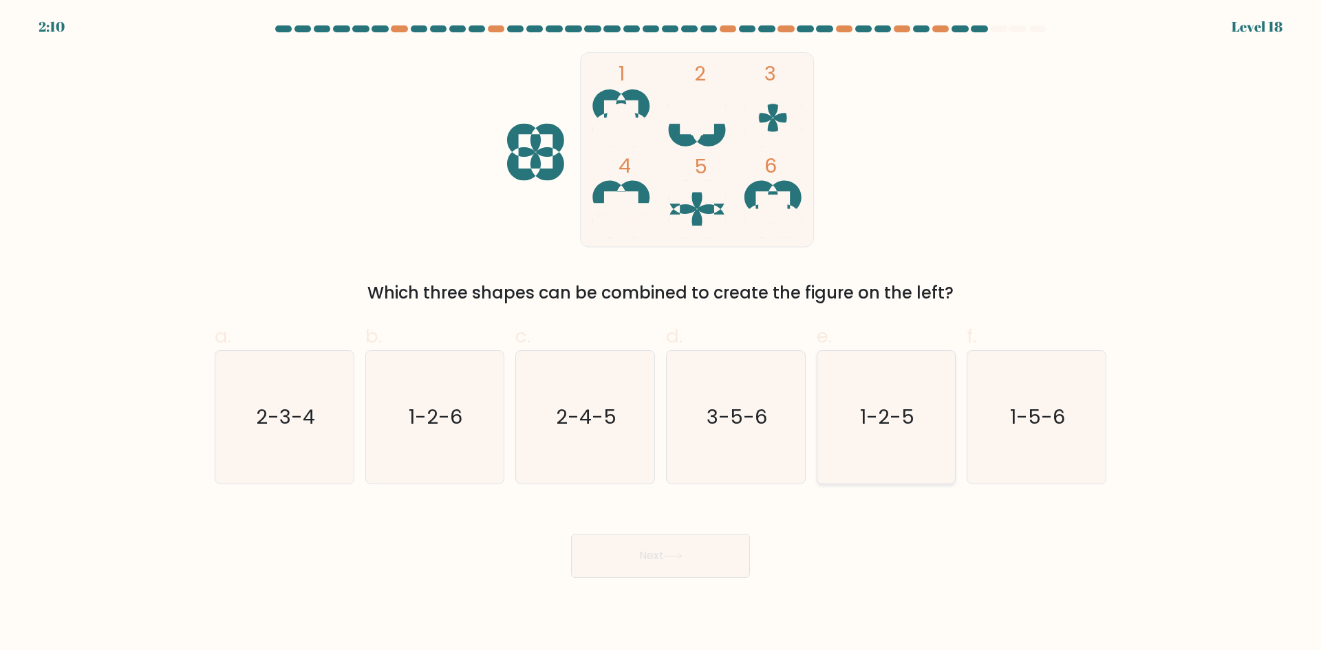
radio input "true"
click at [672, 561] on button "Next" at bounding box center [660, 556] width 179 height 44
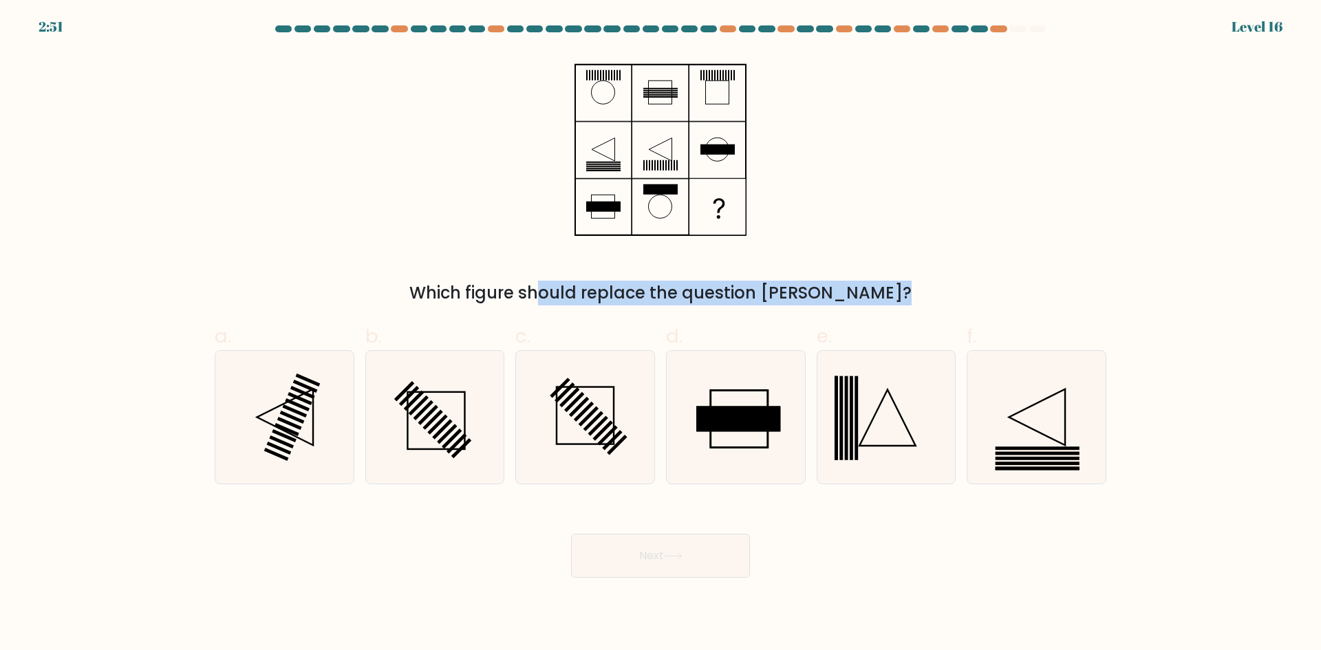
drag, startPoint x: 478, startPoint y: 276, endPoint x: 810, endPoint y: 293, distance: 332.8
click at [815, 293] on div "Which figure should replace the question mark?" at bounding box center [660, 178] width 908 height 253
click at [769, 296] on div "Which figure should replace the question mark?" at bounding box center [660, 293] width 875 height 25
click at [711, 294] on div "Which figure should replace the question mark?" at bounding box center [660, 293] width 875 height 25
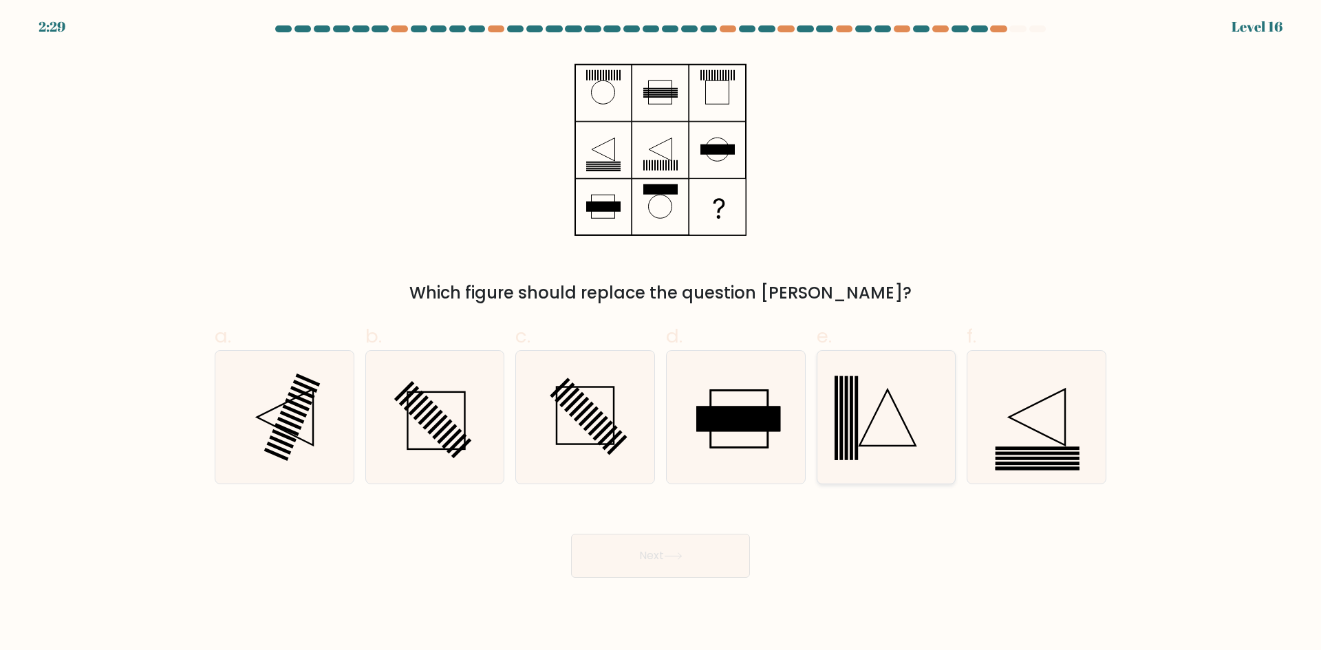
click at [878, 427] on icon at bounding box center [885, 417] width 133 height 133
click at [661, 334] on input "e." at bounding box center [661, 329] width 1 height 9
radio input "true"
click at [329, 409] on icon at bounding box center [284, 417] width 133 height 133
click at [661, 334] on input "a." at bounding box center [661, 329] width 1 height 9
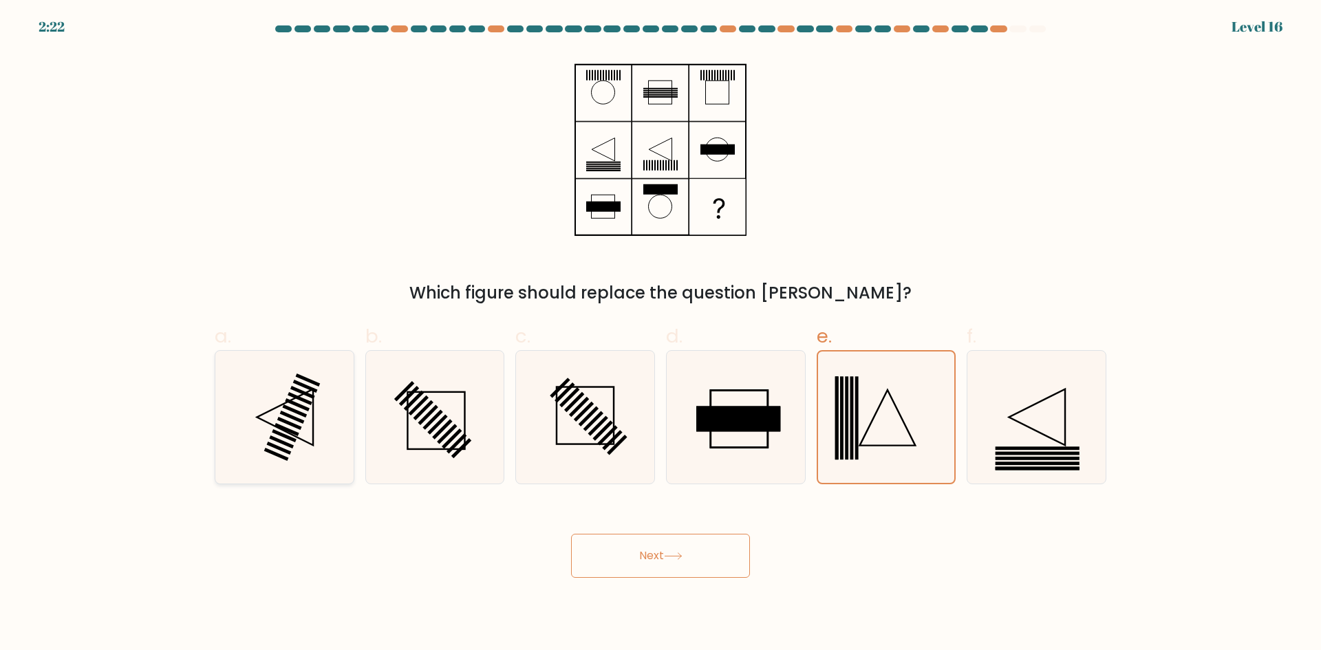
radio input "true"
click at [822, 404] on icon at bounding box center [885, 417] width 133 height 133
click at [661, 334] on input "e." at bounding box center [661, 329] width 1 height 9
radio input "true"
click at [288, 445] on rect at bounding box center [281, 442] width 25 height 13
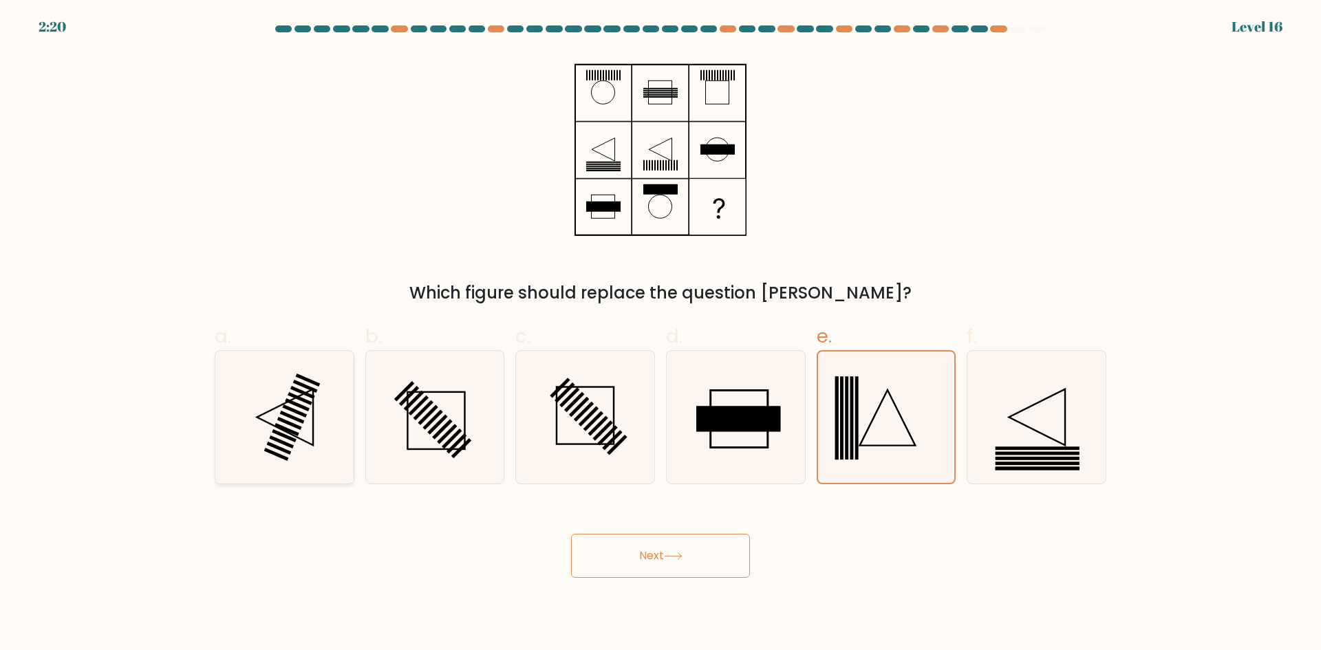
click at [661, 334] on input "a." at bounding box center [661, 329] width 1 height 9
radio input "true"
click at [895, 409] on icon at bounding box center [885, 417] width 133 height 133
click at [661, 334] on input "e." at bounding box center [661, 329] width 1 height 9
radio input "true"
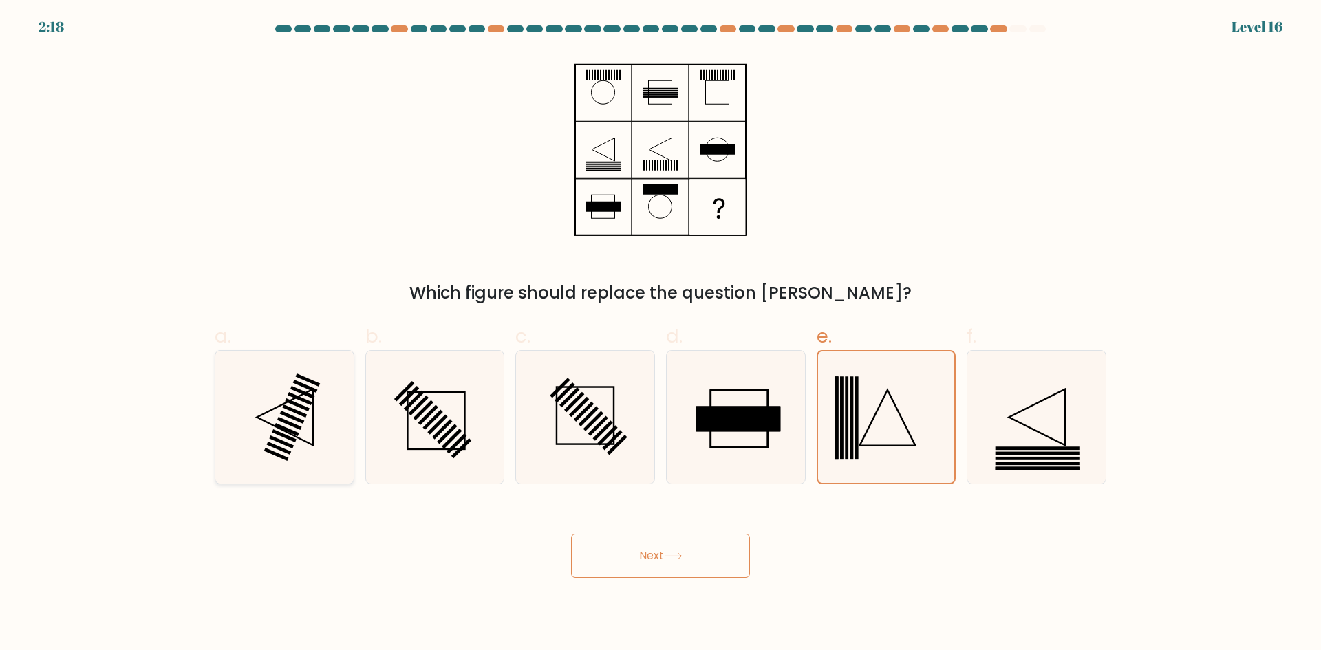
click at [272, 402] on icon at bounding box center [284, 417] width 133 height 133
click at [661, 334] on input "a." at bounding box center [661, 329] width 1 height 9
radio input "true"
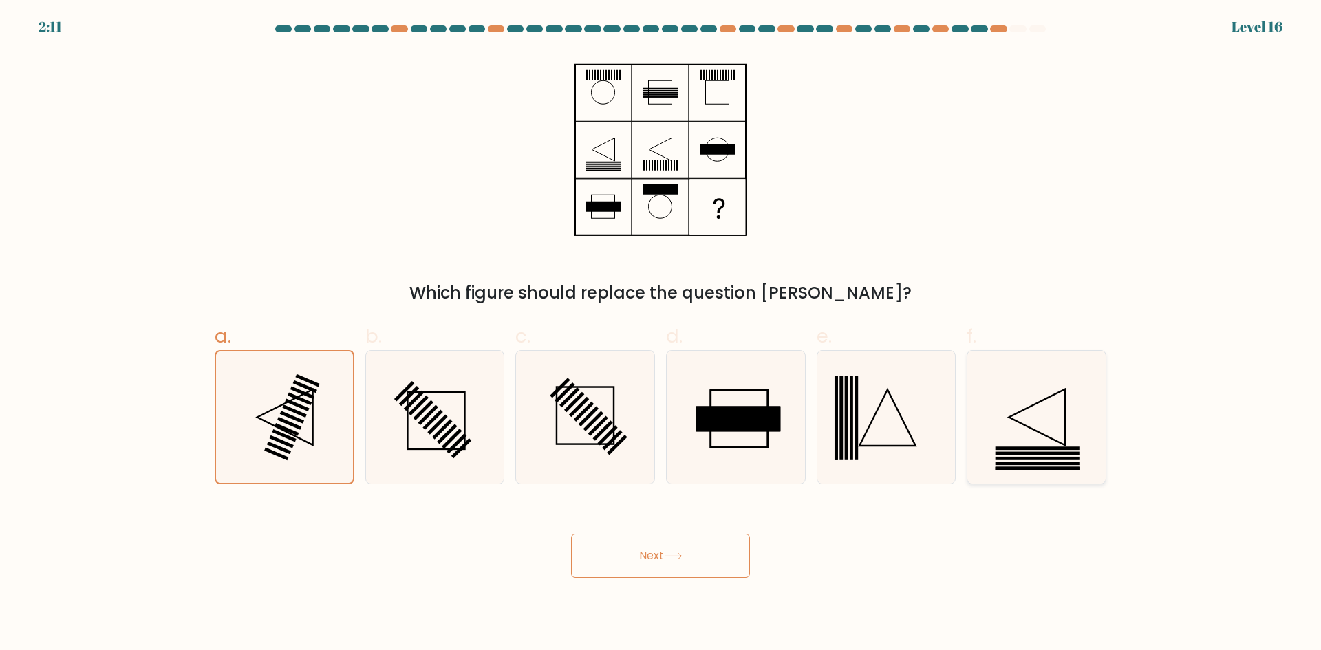
click at [974, 436] on icon at bounding box center [1036, 417] width 133 height 133
click at [661, 334] on input "f." at bounding box center [661, 329] width 1 height 9
radio input "true"
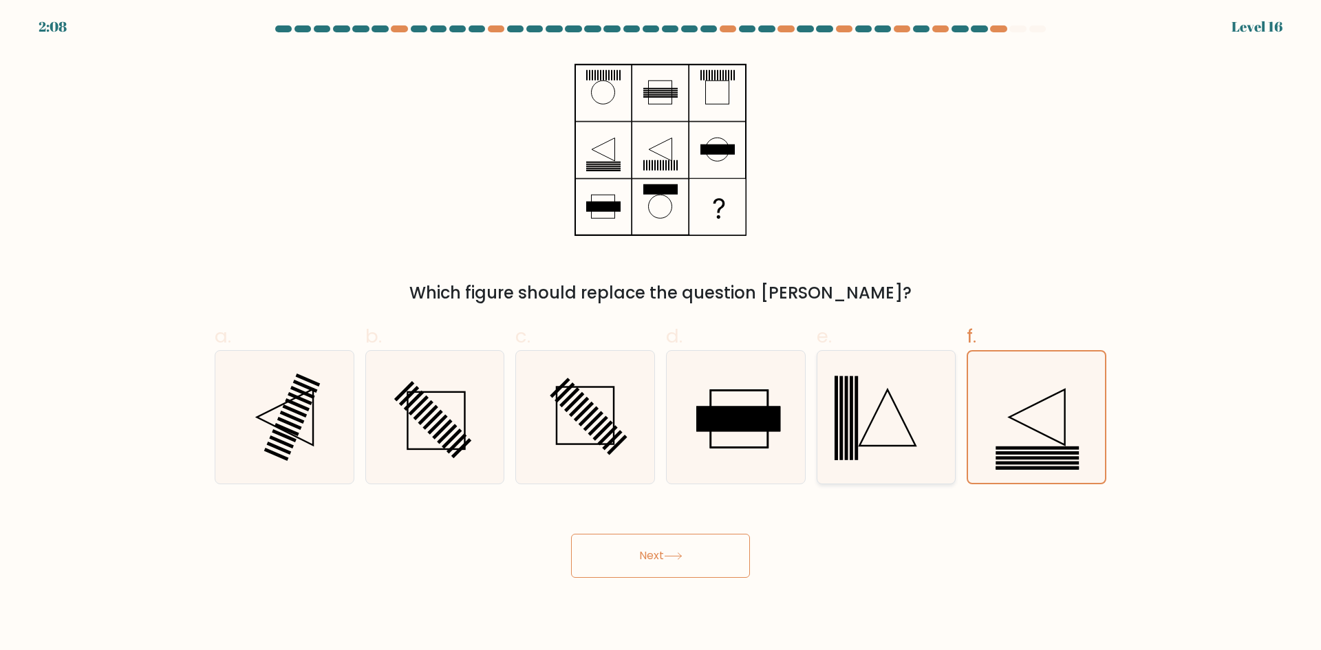
click at [936, 423] on icon at bounding box center [885, 417] width 133 height 133
click at [661, 334] on input "e." at bounding box center [661, 329] width 1 height 9
radio input "true"
click at [656, 556] on button "Next" at bounding box center [660, 556] width 179 height 44
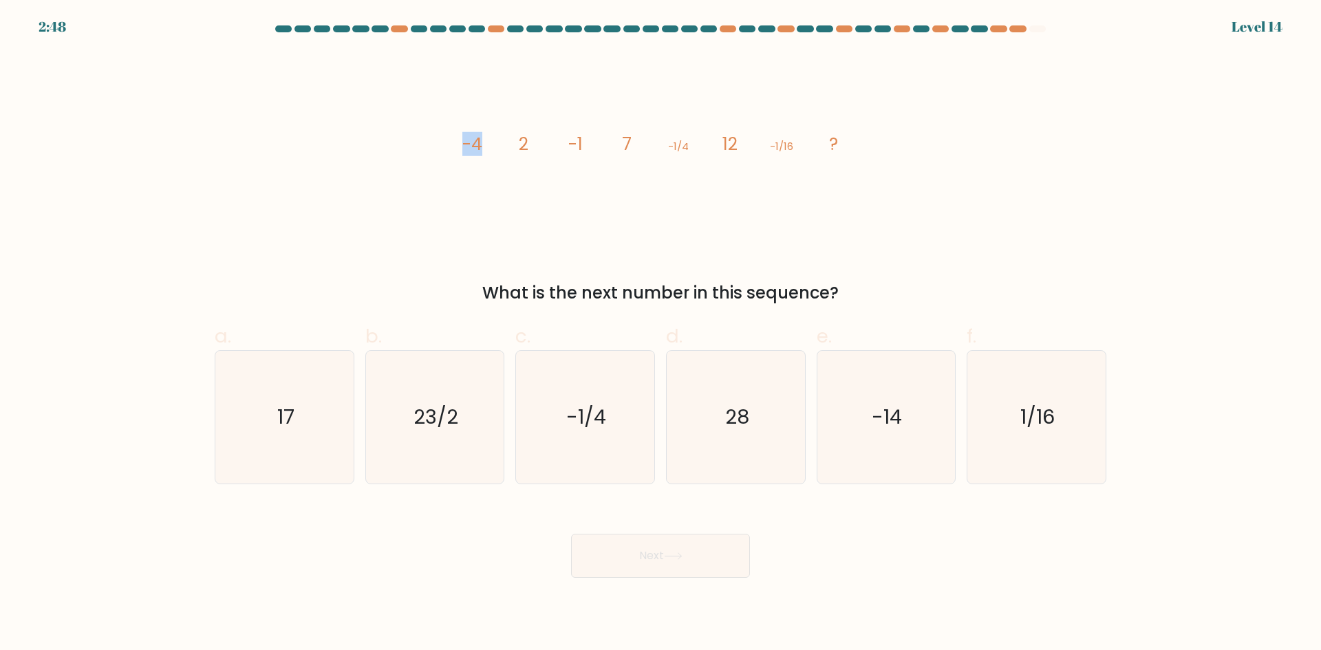
drag, startPoint x: 456, startPoint y: 143, endPoint x: 500, endPoint y: 153, distance: 45.2
click at [500, 153] on icon "image/svg+xml -4 2 -1 7 -1/4 12 -1/16 ?" at bounding box center [660, 149] width 413 height 195
click at [466, 140] on tspan "-4" at bounding box center [472, 144] width 20 height 24
drag, startPoint x: 462, startPoint y: 138, endPoint x: 501, endPoint y: 146, distance: 39.3
click at [501, 146] on icon "image/svg+xml -4 2 -1 7 -1/4 12 -1/16 ?" at bounding box center [660, 149] width 413 height 195
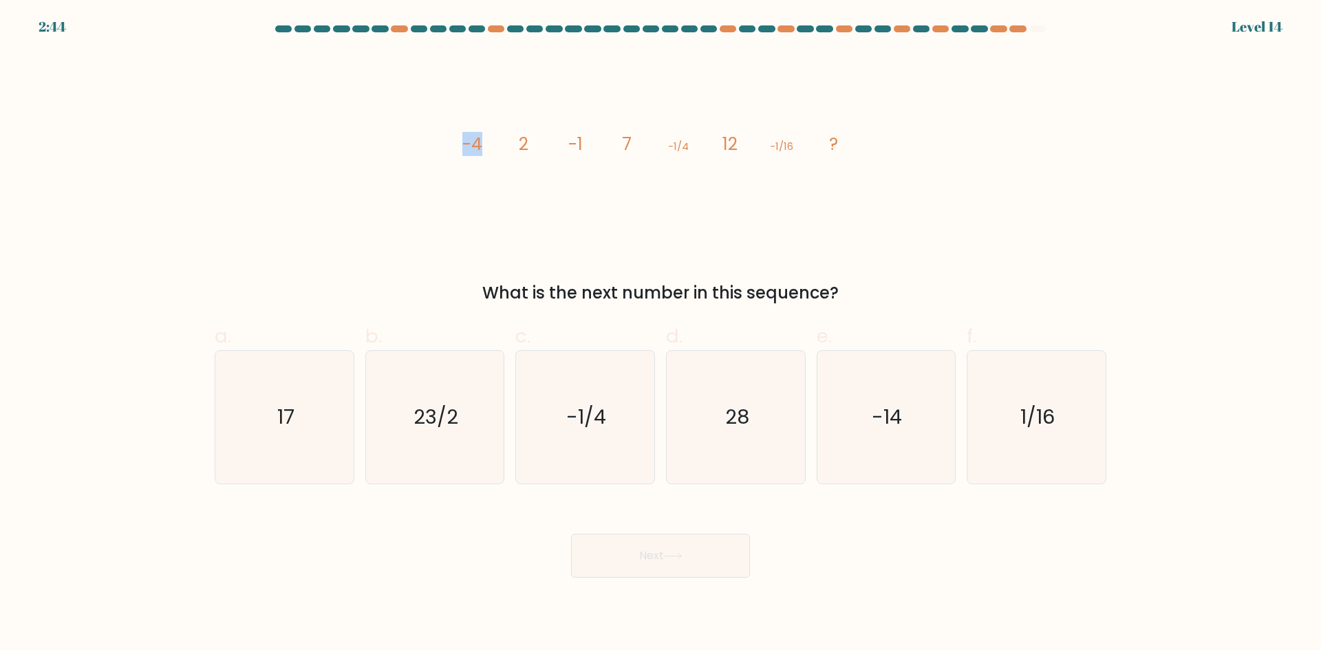
click at [478, 147] on tspan "-4" at bounding box center [472, 144] width 20 height 24
click at [504, 147] on icon "image/svg+xml -4 2 -1 7 -1/4 12 -1/16 ?" at bounding box center [660, 149] width 413 height 195
drag, startPoint x: 575, startPoint y: 146, endPoint x: 609, endPoint y: 145, distance: 33.7
click at [609, 145] on icon "image/svg+xml -4 2 -1 7 -1/4 12 -1/16 ?" at bounding box center [660, 149] width 413 height 195
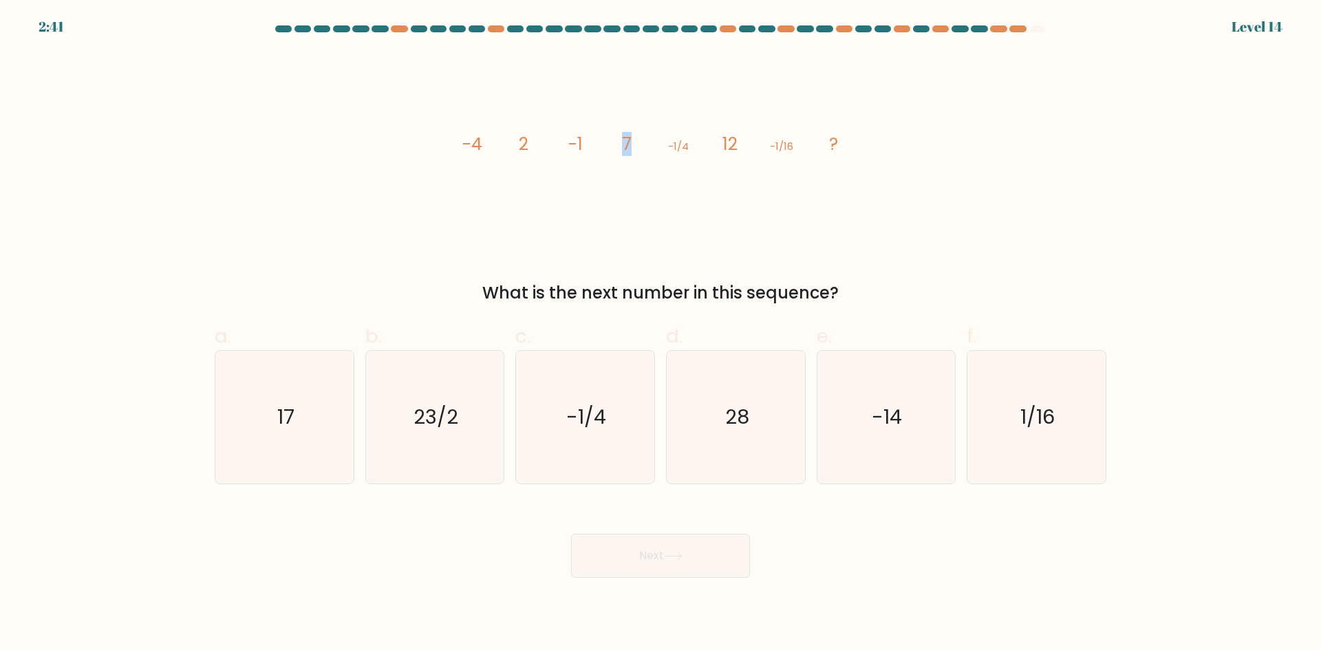
click at [665, 143] on icon "image/svg+xml -4 2 -1 7 -1/4 12 -1/16 ?" at bounding box center [660, 149] width 413 height 195
click at [668, 144] on tspan "-1/4" at bounding box center [678, 146] width 21 height 14
drag, startPoint x: 696, startPoint y: 147, endPoint x: 703, endPoint y: 148, distance: 6.9
click at [702, 148] on icon "image/svg+xml -4 2 -1 7 -1/4 12 -1/16 ?" at bounding box center [660, 149] width 413 height 195
click at [685, 149] on tspan "-1/4" at bounding box center [678, 146] width 21 height 14
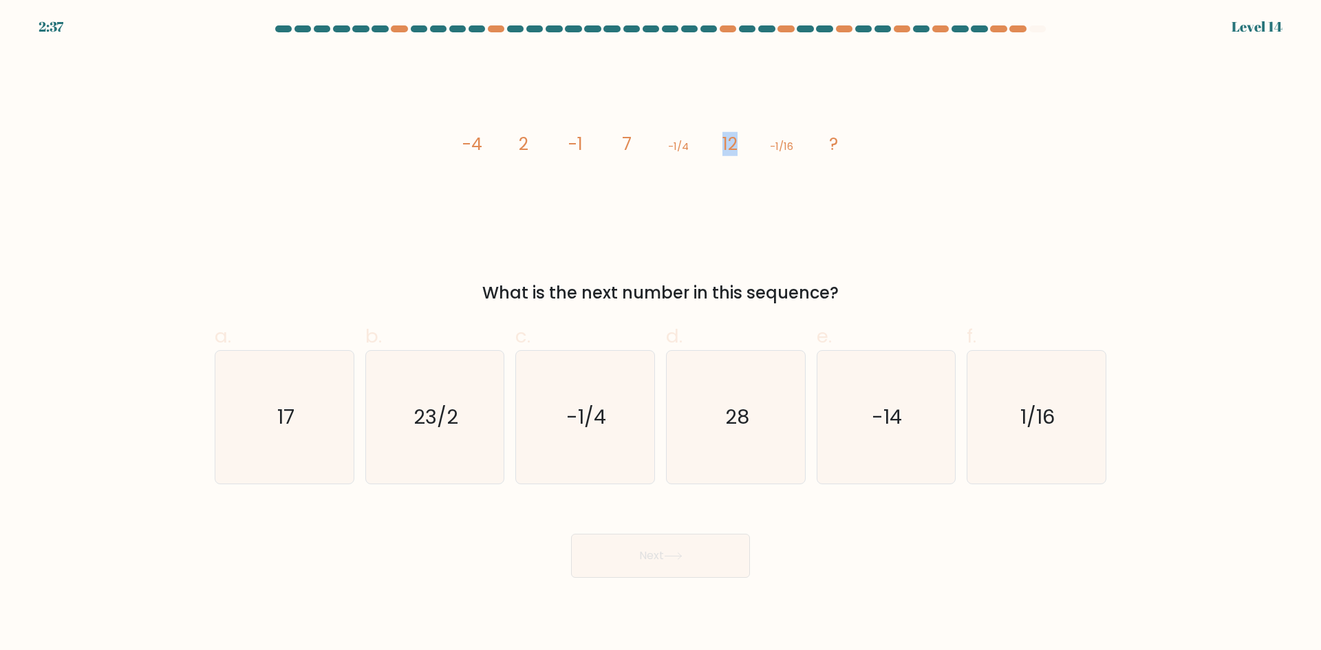
drag, startPoint x: 709, startPoint y: 147, endPoint x: 741, endPoint y: 147, distance: 31.6
click at [741, 147] on icon "image/svg+xml -4 2 -1 7 -1/4 12 -1/16 ?" at bounding box center [660, 149] width 413 height 195
click at [724, 153] on tspan "12" at bounding box center [729, 144] width 15 height 24
click at [751, 420] on icon "28" at bounding box center [735, 417] width 133 height 133
click at [661, 334] on input "d. 28" at bounding box center [661, 329] width 1 height 9
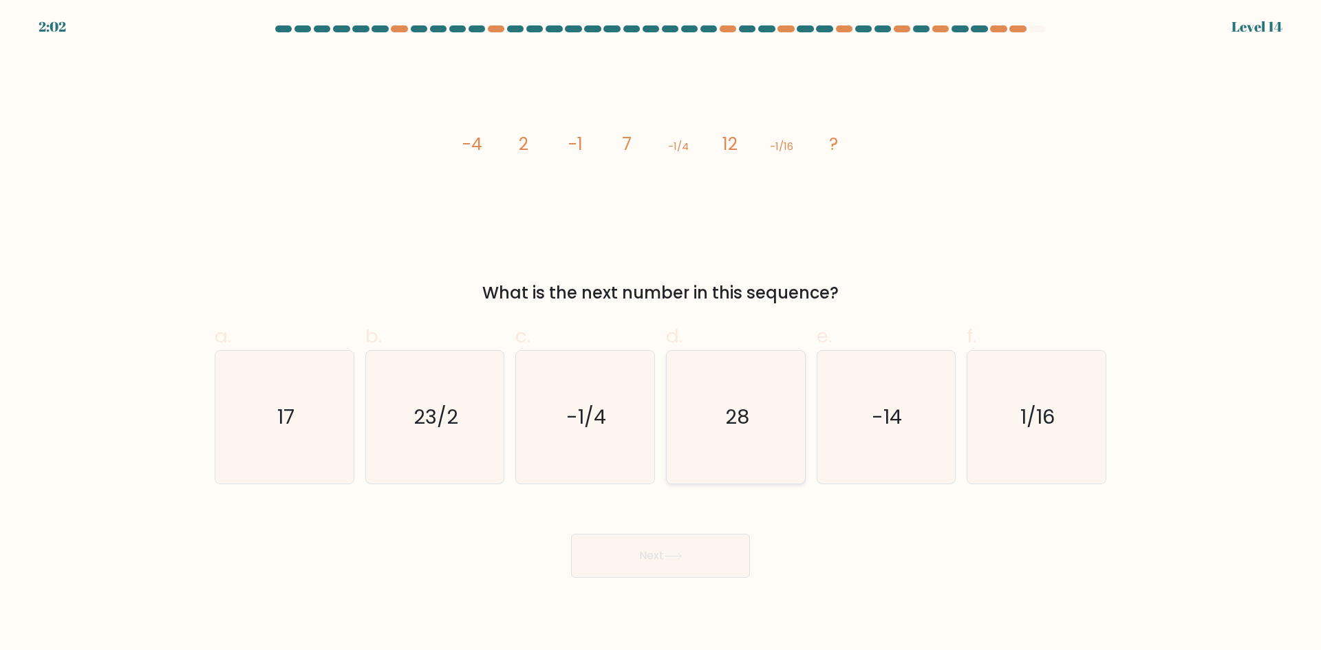
radio input "true"
click at [319, 433] on icon "17" at bounding box center [284, 417] width 133 height 133
click at [661, 334] on input "a. 17" at bounding box center [661, 329] width 1 height 9
radio input "true"
click at [678, 566] on button "Next" at bounding box center [660, 556] width 179 height 44
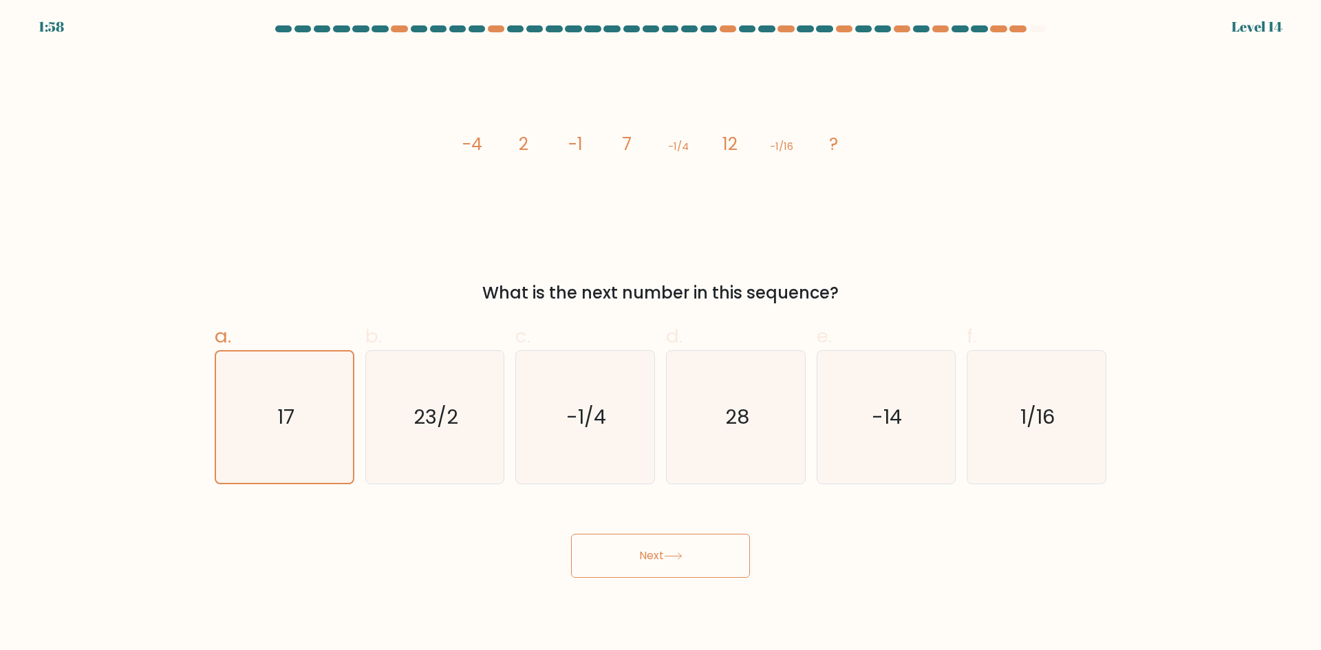
click at [672, 560] on button "Next" at bounding box center [660, 556] width 179 height 44
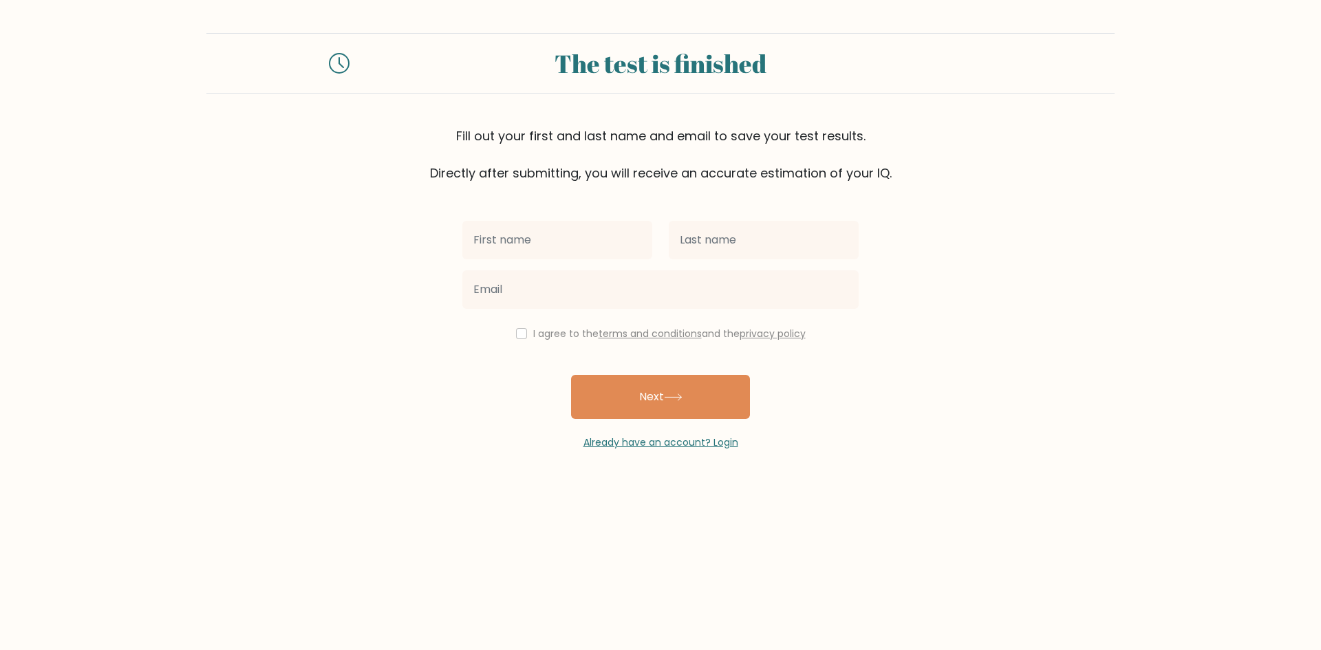
click at [504, 252] on input "text" at bounding box center [557, 240] width 190 height 39
type input "Sameer"
click at [708, 238] on input "text" at bounding box center [764, 240] width 190 height 39
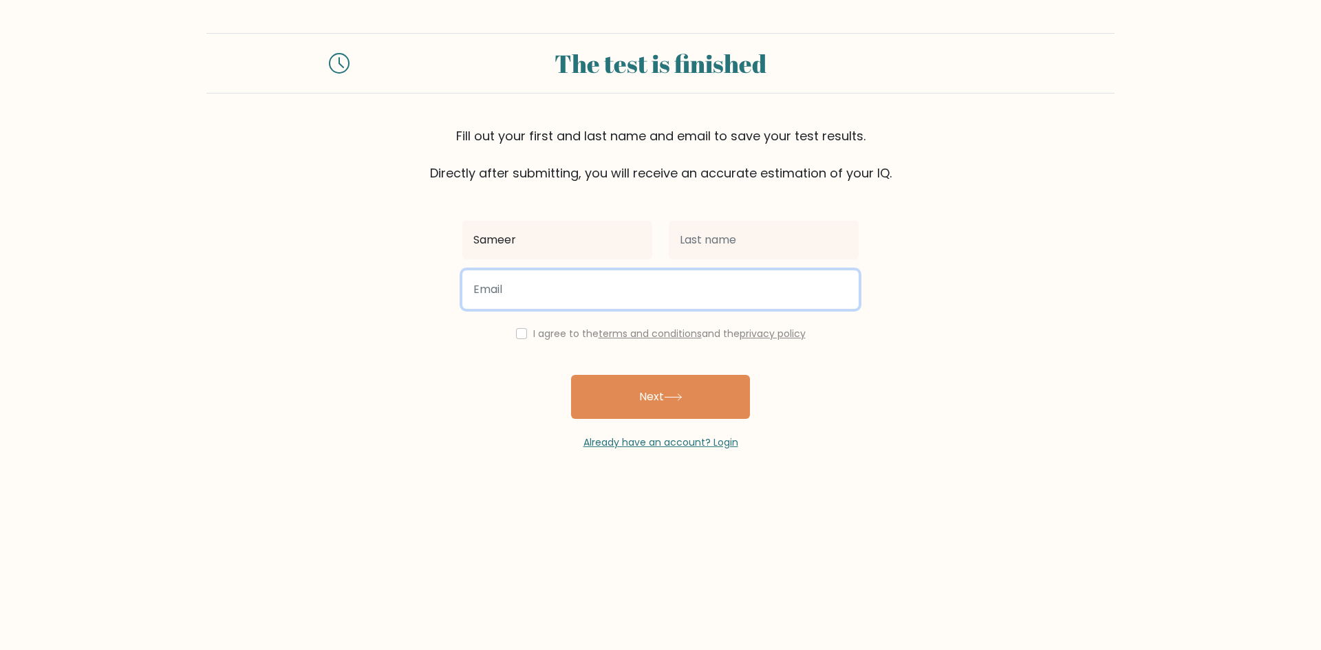
click at [699, 288] on input "email" at bounding box center [660, 289] width 396 height 39
type input "abohussinsamer@gmail.com"
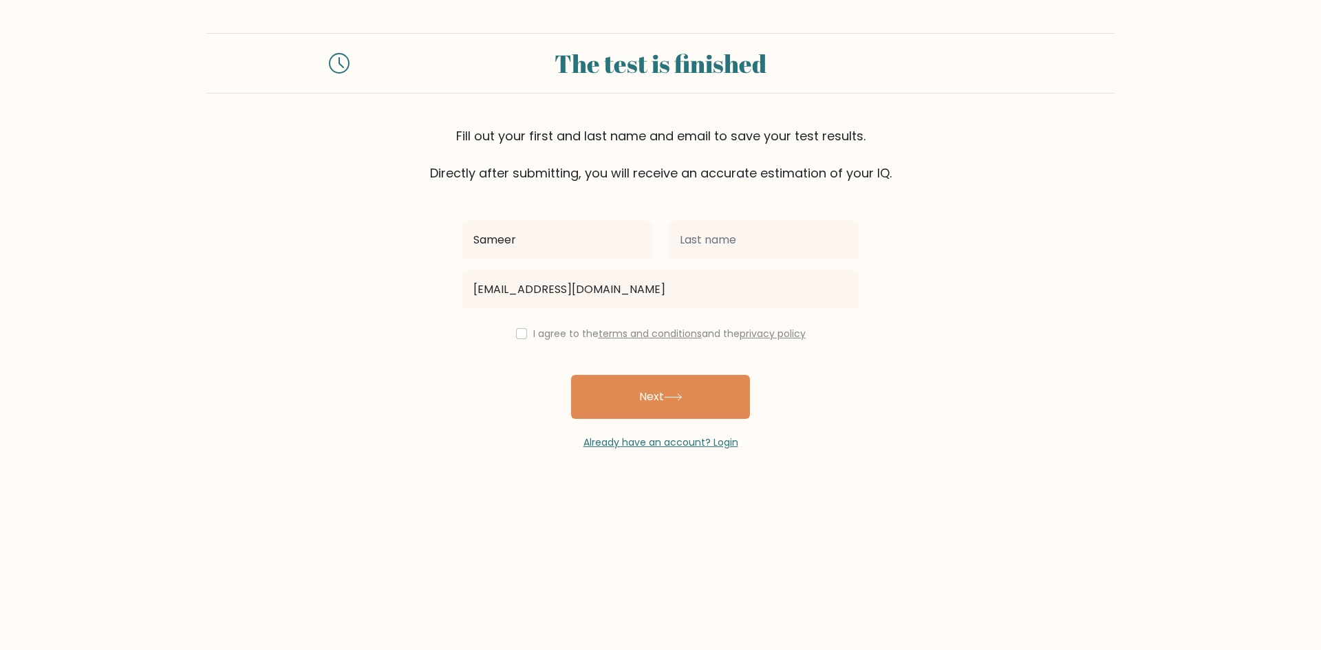
drag, startPoint x: 453, startPoint y: 413, endPoint x: 528, endPoint y: 374, distance: 84.3
click at [454, 414] on form "The test is finished Fill out your first and last name and email to save your t…" at bounding box center [660, 241] width 1321 height 417
click at [563, 337] on label "I agree to the terms and conditions and the privacy policy" at bounding box center [669, 334] width 272 height 14
click at [519, 335] on input "checkbox" at bounding box center [521, 333] width 11 height 11
checkbox input "true"
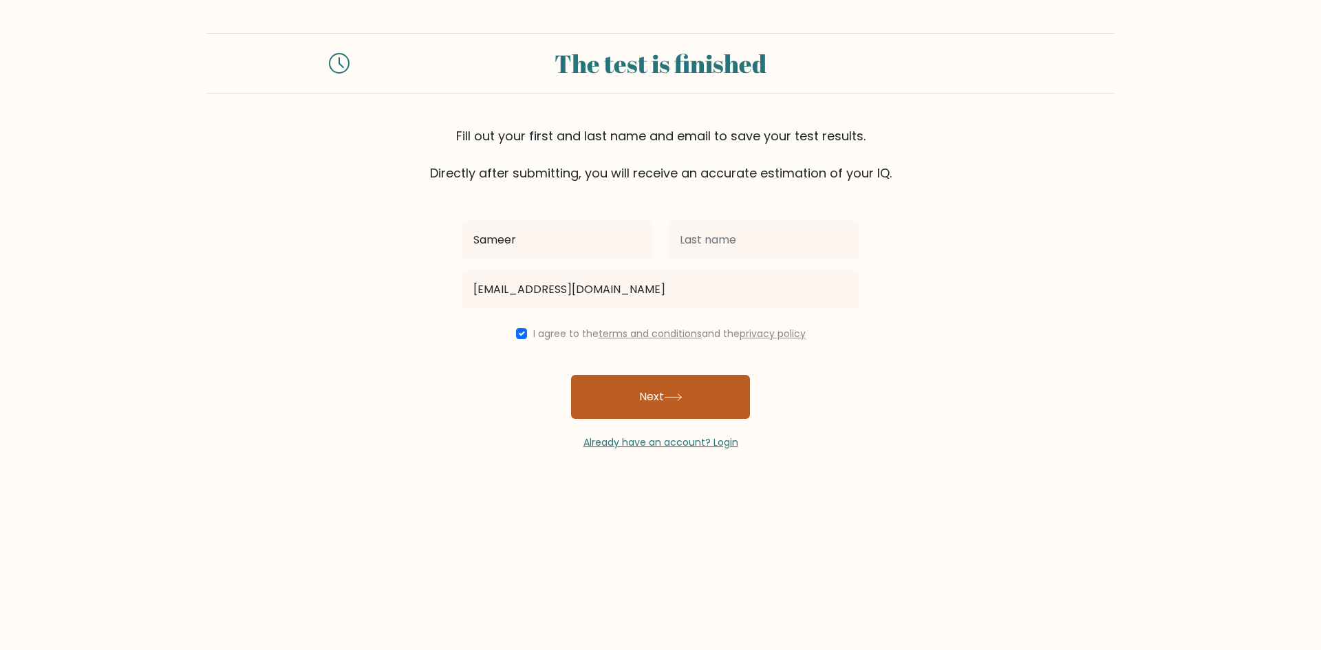
click at [611, 391] on button "Next" at bounding box center [660, 397] width 179 height 44
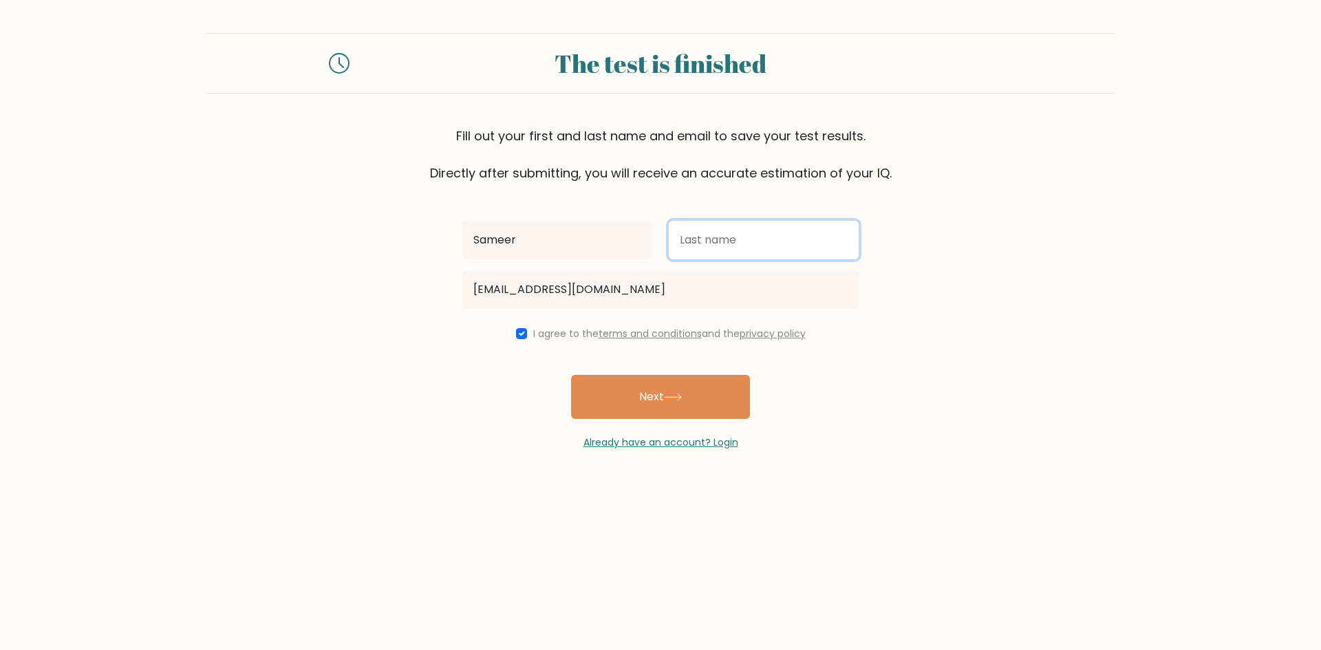
click at [766, 244] on input "text" at bounding box center [764, 240] width 190 height 39
type input "abo hussien"
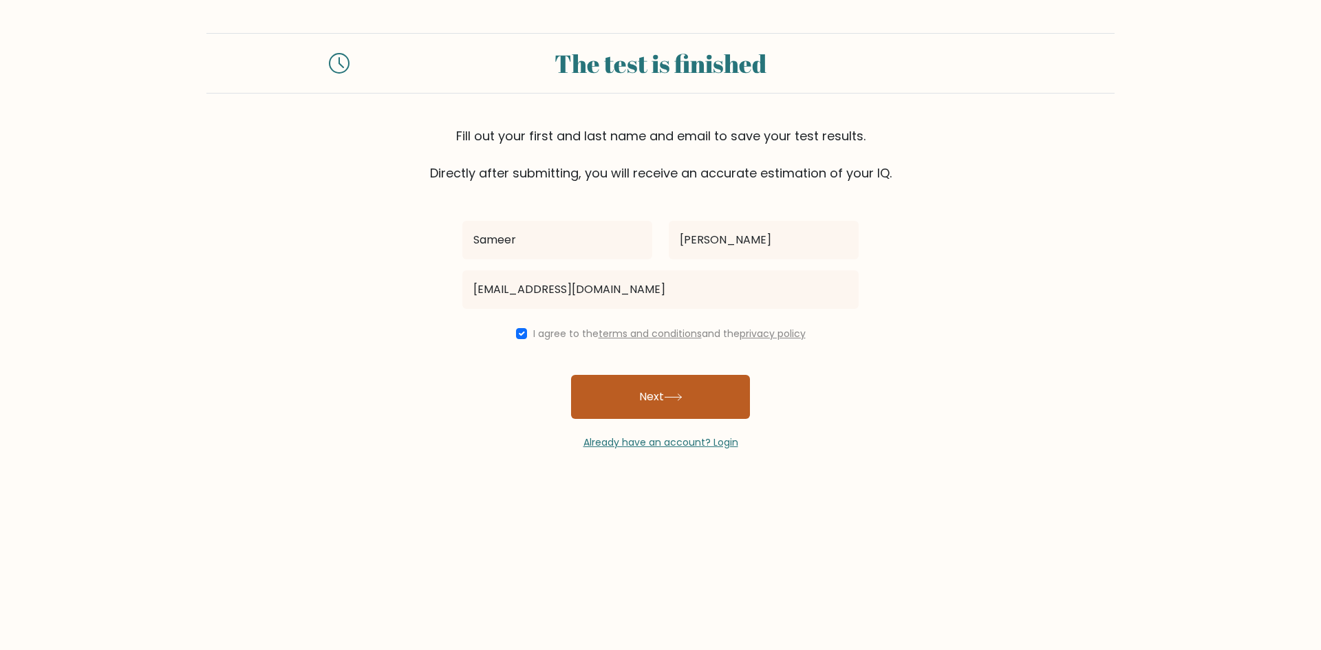
click at [678, 410] on button "Next" at bounding box center [660, 397] width 179 height 44
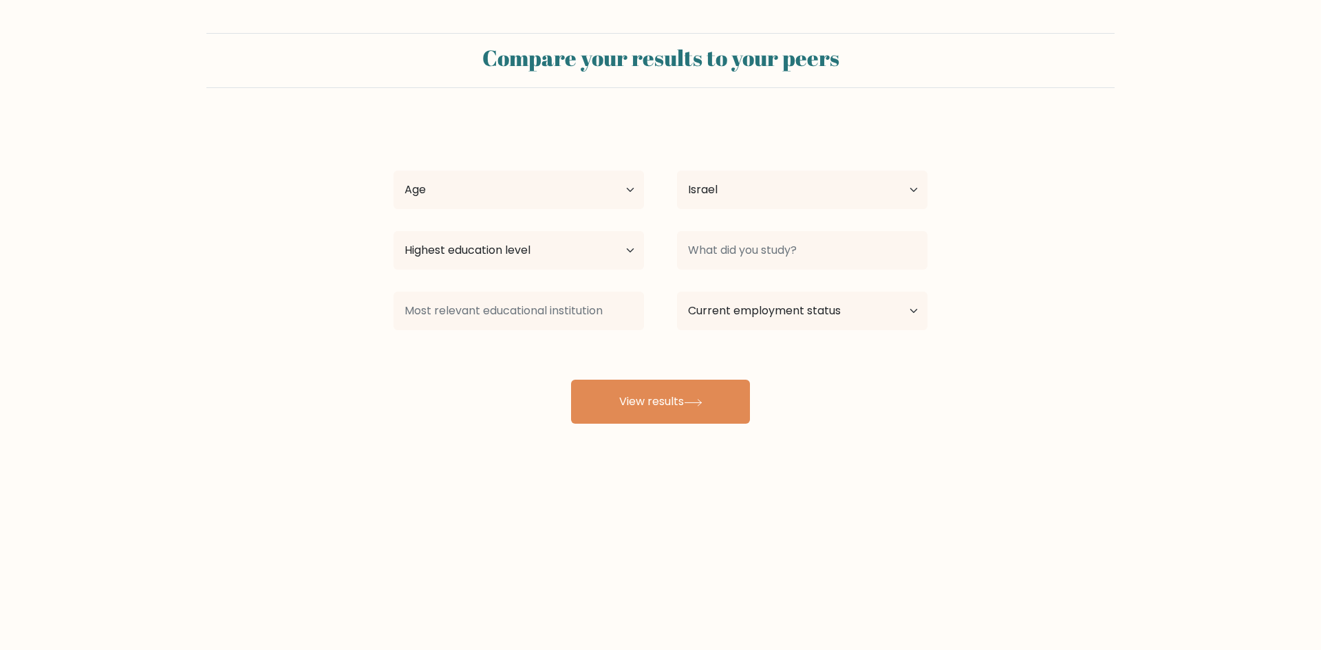
select select "IL"
click at [572, 232] on select "Highest education level No schooling Primary Lower Secondary Upper Secondary Oc…" at bounding box center [519, 250] width 250 height 39
click at [546, 197] on select "Age Under [DEMOGRAPHIC_DATA] [DEMOGRAPHIC_DATA] [DEMOGRAPHIC_DATA] [DEMOGRAPHIC…" at bounding box center [519, 190] width 250 height 39
click at [504, 178] on select "Age Under 18 years old 18-24 years old 25-34 years old 35-44 years old 45-54 ye…" at bounding box center [519, 190] width 250 height 39
select select "min_18"
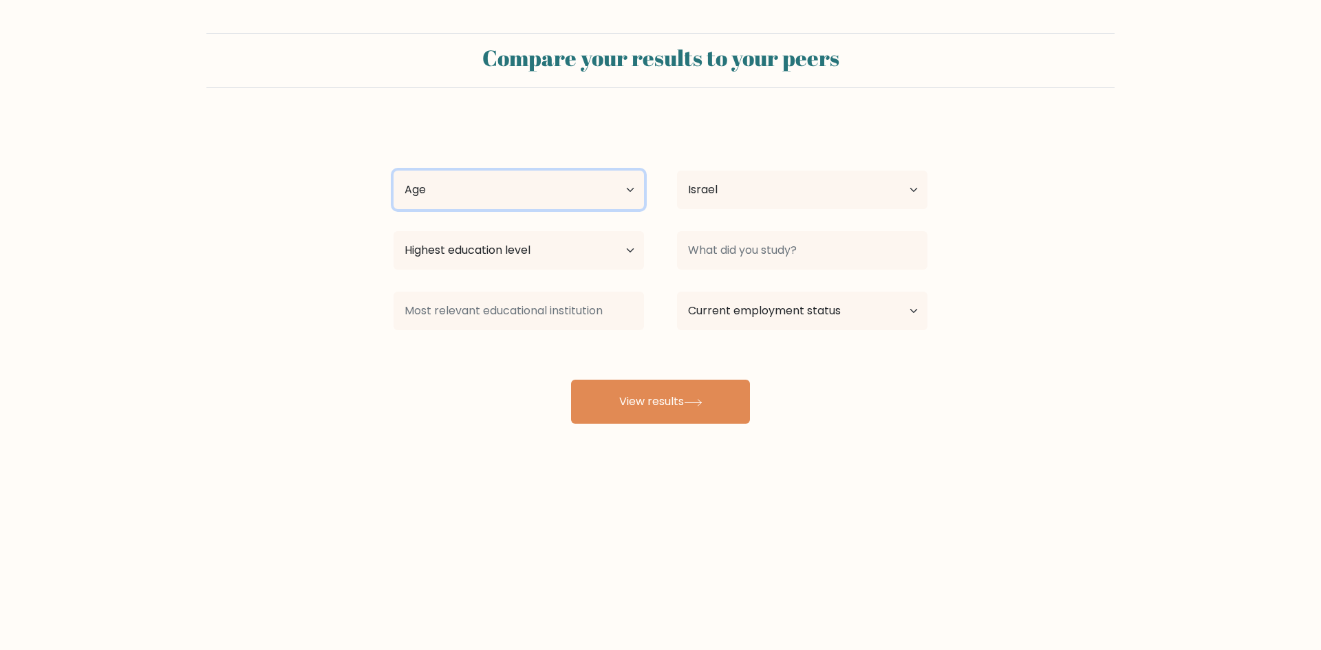
click at [394, 171] on select "Age Under 18 years old 18-24 years old 25-34 years old 35-44 years old 45-54 ye…" at bounding box center [519, 190] width 250 height 39
click at [750, 189] on select "Country Afghanistan Albania Algeria American Samoa Andorra Angola Anguilla Anta…" at bounding box center [802, 190] width 250 height 39
click at [733, 188] on select "Country Afghanistan Albania Algeria American Samoa Andorra Angola Anguilla Anta…" at bounding box center [802, 190] width 250 height 39
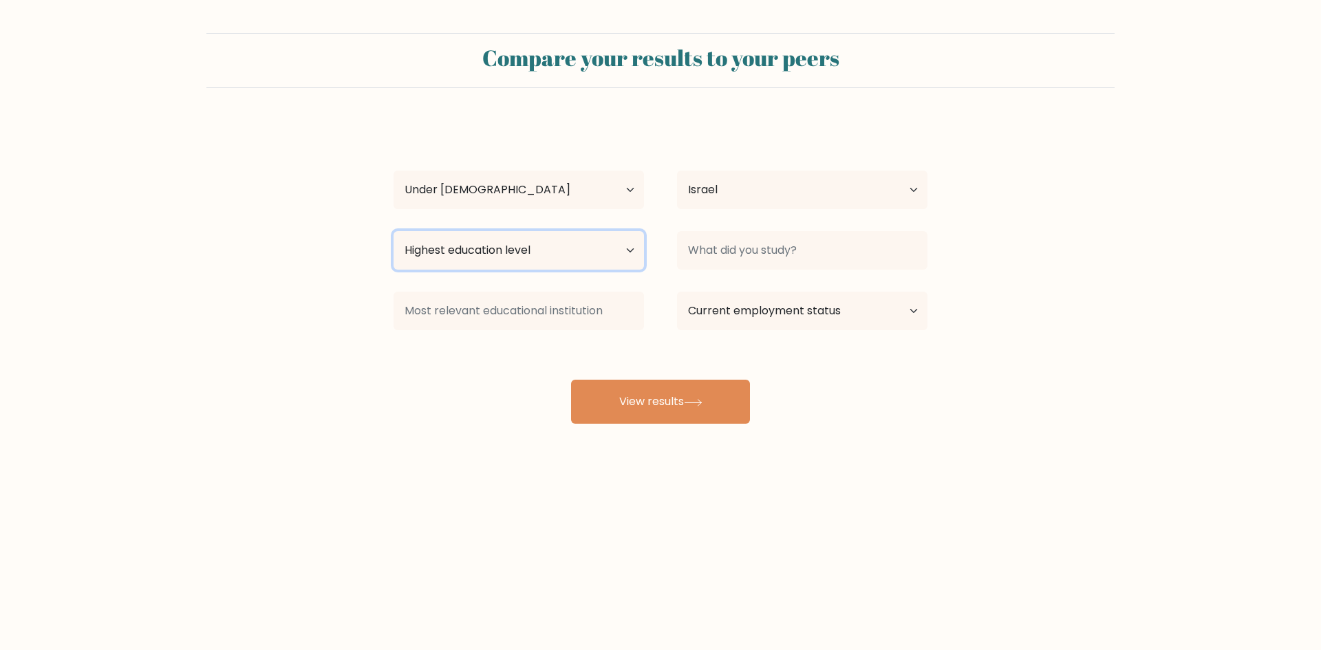
click at [468, 254] on select "Highest education level No schooling Primary Lower Secondary Upper Secondary Oc…" at bounding box center [519, 250] width 250 height 39
click at [525, 238] on select "Highest education level No schooling Primary Lower Secondary Upper Secondary Oc…" at bounding box center [519, 250] width 250 height 39
drag, startPoint x: 492, startPoint y: 257, endPoint x: 484, endPoint y: 269, distance: 13.9
click at [492, 257] on select "Highest education level No schooling Primary Lower Secondary Upper Secondary Oc…" at bounding box center [519, 250] width 250 height 39
select select "upper_secondary"
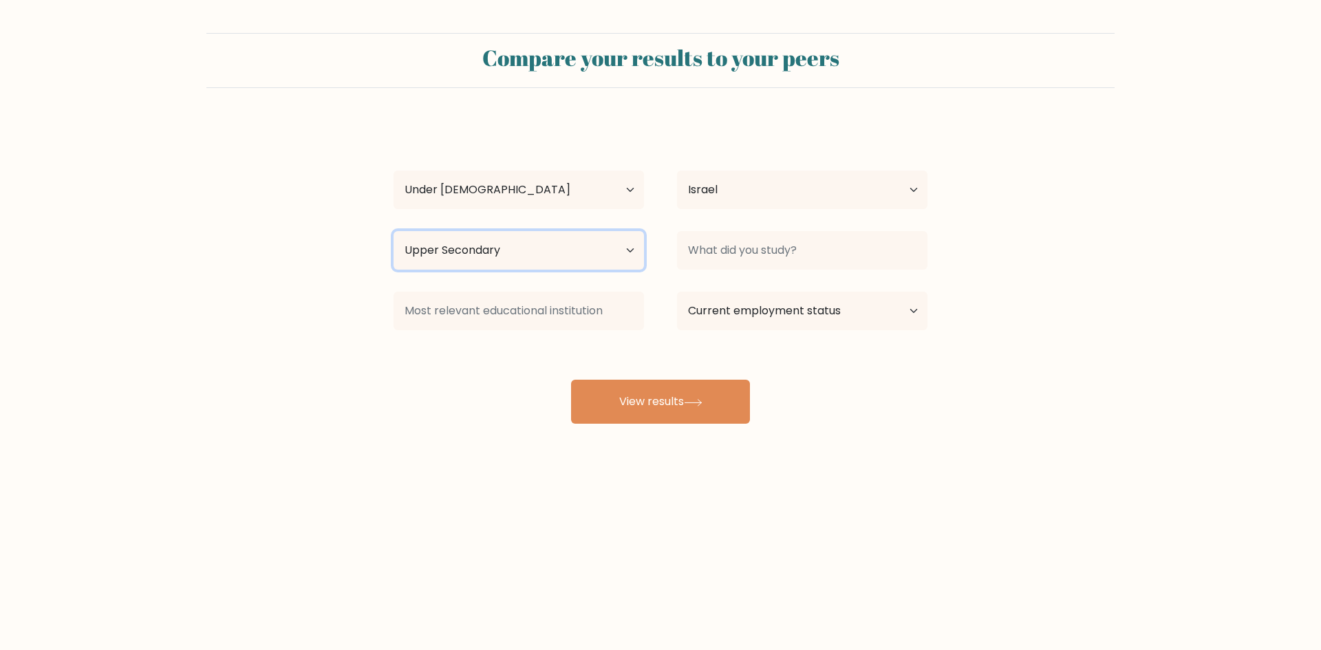
click at [394, 231] on select "Highest education level No schooling Primary Lower Secondary Upper Secondary Oc…" at bounding box center [519, 250] width 250 height 39
drag, startPoint x: 543, startPoint y: 277, endPoint x: 532, endPoint y: 264, distance: 17.1
click at [541, 275] on div "Sameer abo hussien Age Under 18 years old 18-24 years old 25-34 years old 35-44…" at bounding box center [660, 272] width 550 height 303
click at [532, 264] on select "Highest education level No schooling Primary Lower Secondary Upper Secondary Oc…" at bounding box center [519, 250] width 250 height 39
click at [358, 348] on form "Compare your results to your peers Sameer abo hussien Age Under 18 years old 18…" at bounding box center [660, 228] width 1321 height 391
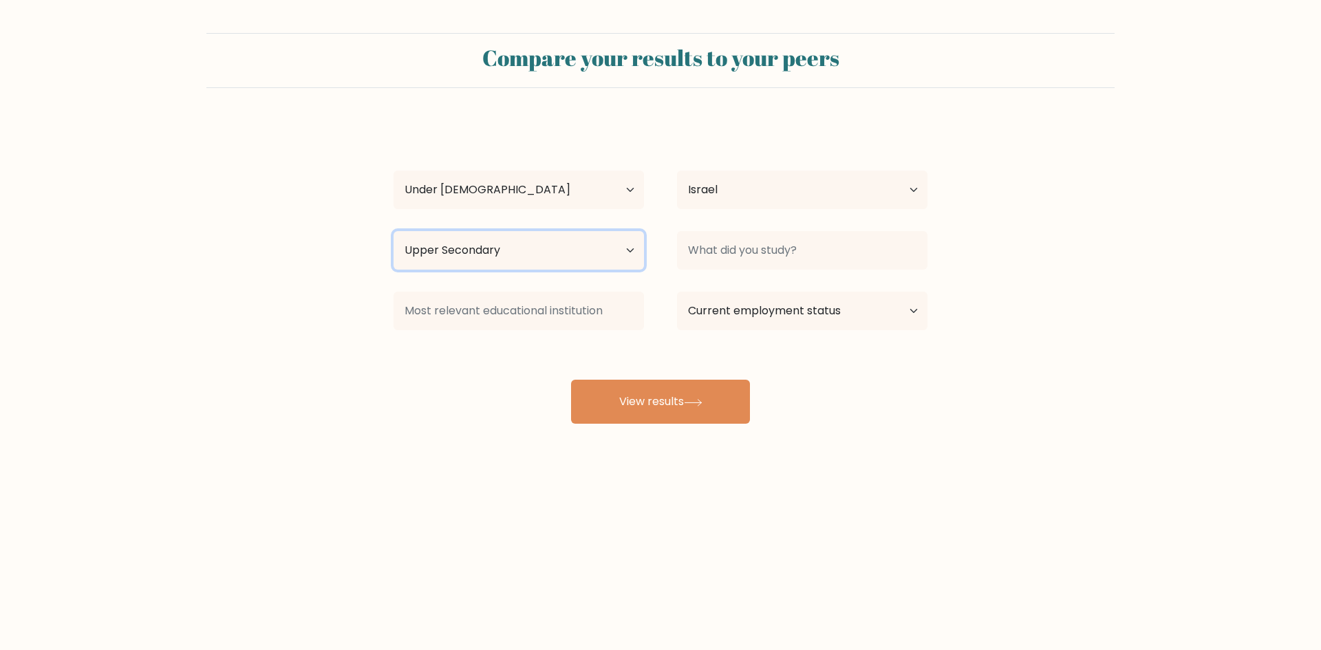
click at [592, 248] on select "Highest education level No schooling Primary Lower Secondary Upper Secondary Oc…" at bounding box center [519, 250] width 250 height 39
click at [496, 235] on select "Highest education level No schooling Primary Lower Secondary Upper Secondary Oc…" at bounding box center [519, 250] width 250 height 39
click at [489, 255] on select "Highest education level No schooling Primary Lower Secondary Upper Secondary Oc…" at bounding box center [519, 250] width 250 height 39
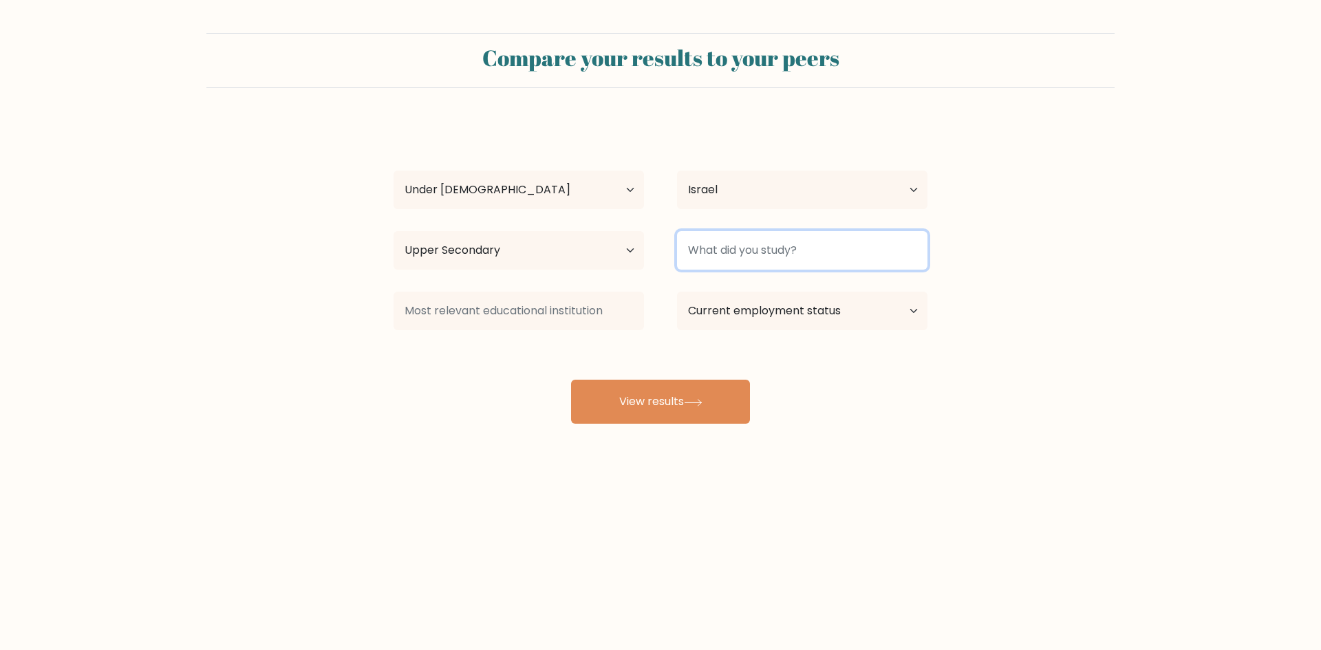
click at [724, 253] on input at bounding box center [802, 250] width 250 height 39
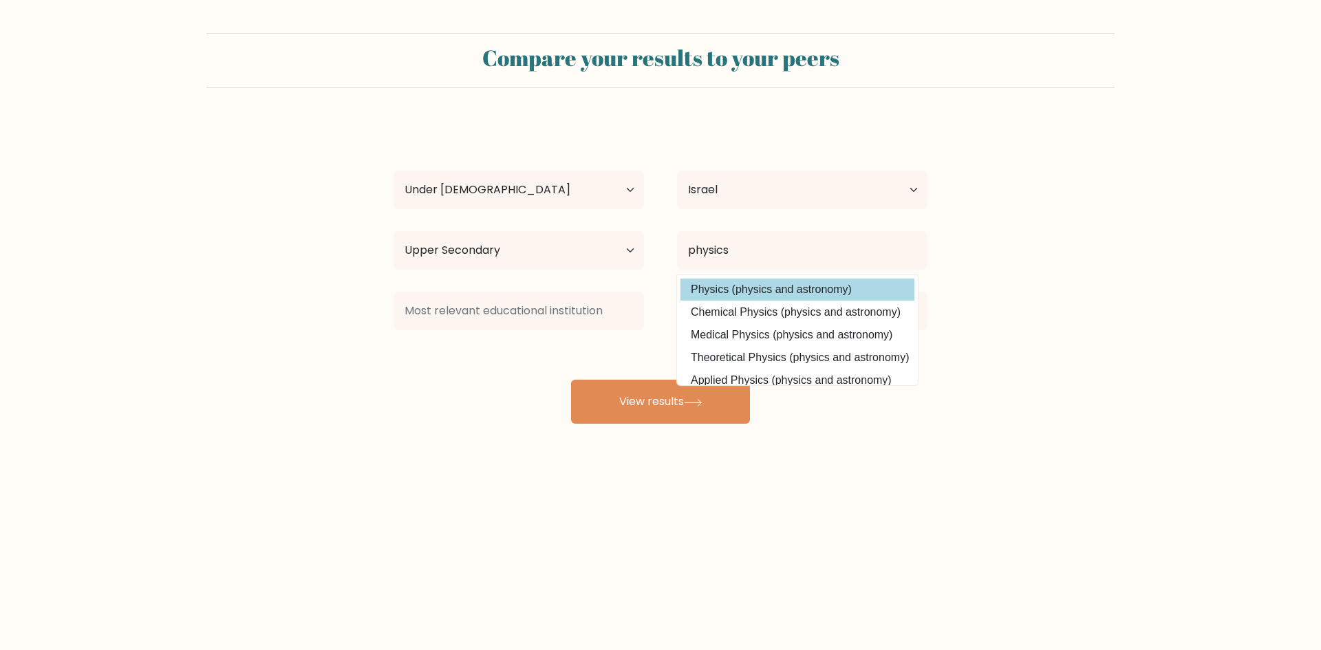
click at [727, 284] on option "Physics (physics and astronomy)" at bounding box center [797, 290] width 234 height 22
type input "Physics"
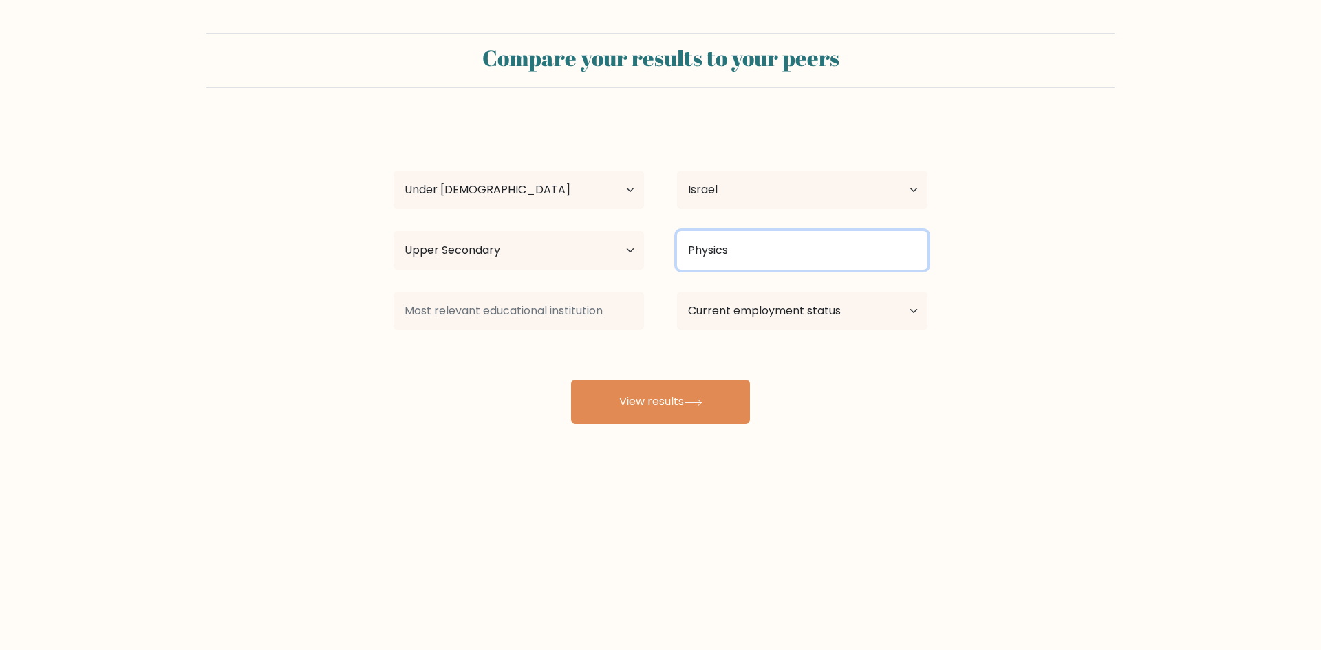
click at [751, 258] on input "Physics" at bounding box center [802, 250] width 250 height 39
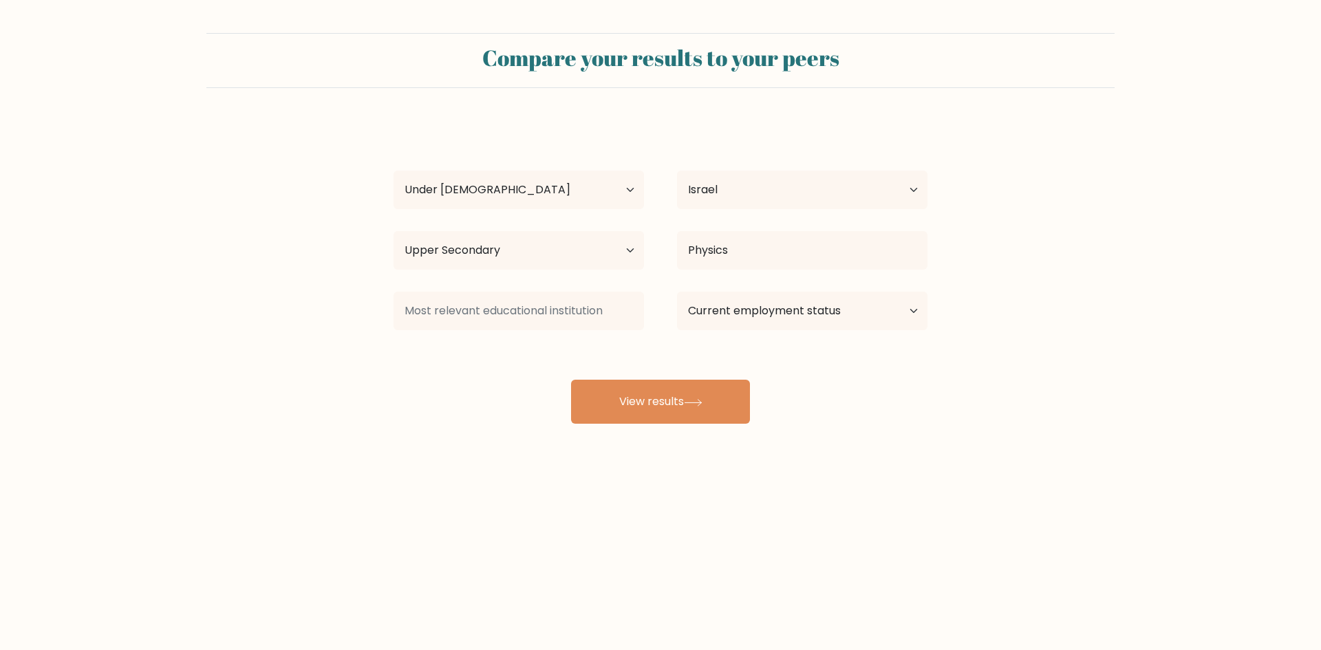
click at [504, 367] on div "Sameer abo hussien Age Under 18 years old 18-24 years old 25-34 years old 35-44…" at bounding box center [660, 272] width 550 height 303
click at [506, 313] on input at bounding box center [519, 311] width 250 height 39
click at [555, 321] on input at bounding box center [519, 311] width 250 height 39
click at [532, 322] on input at bounding box center [519, 311] width 250 height 39
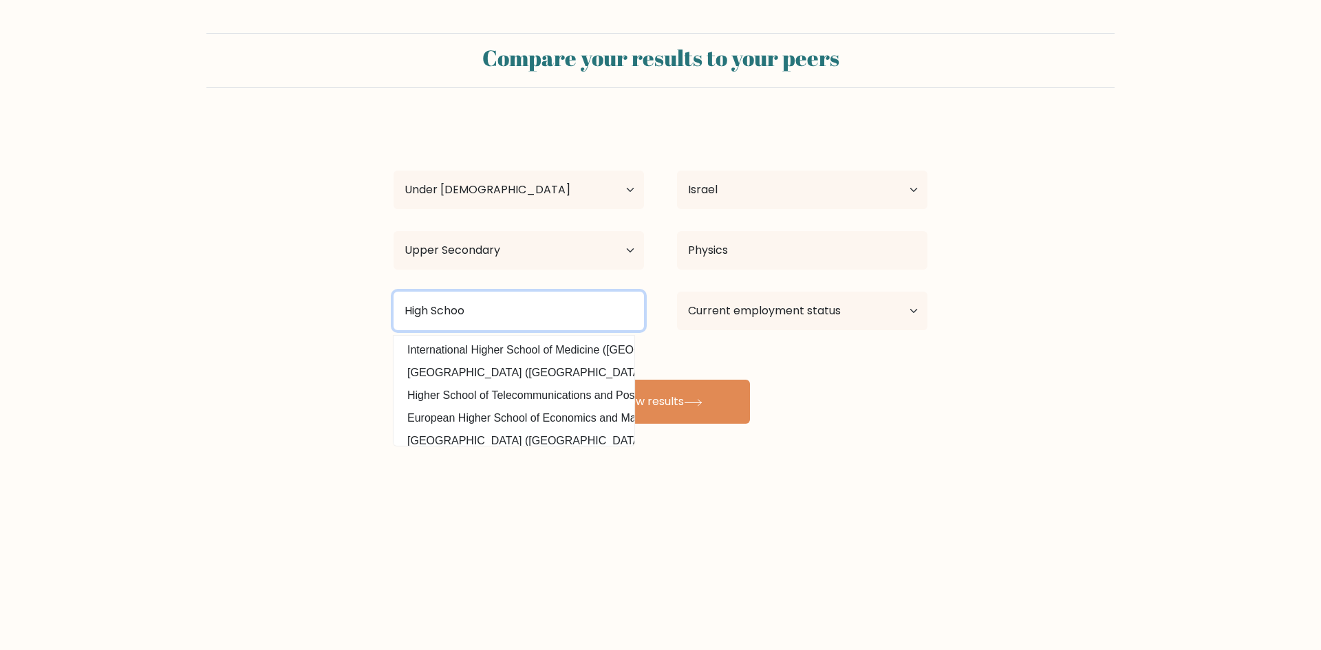
type input "High School"
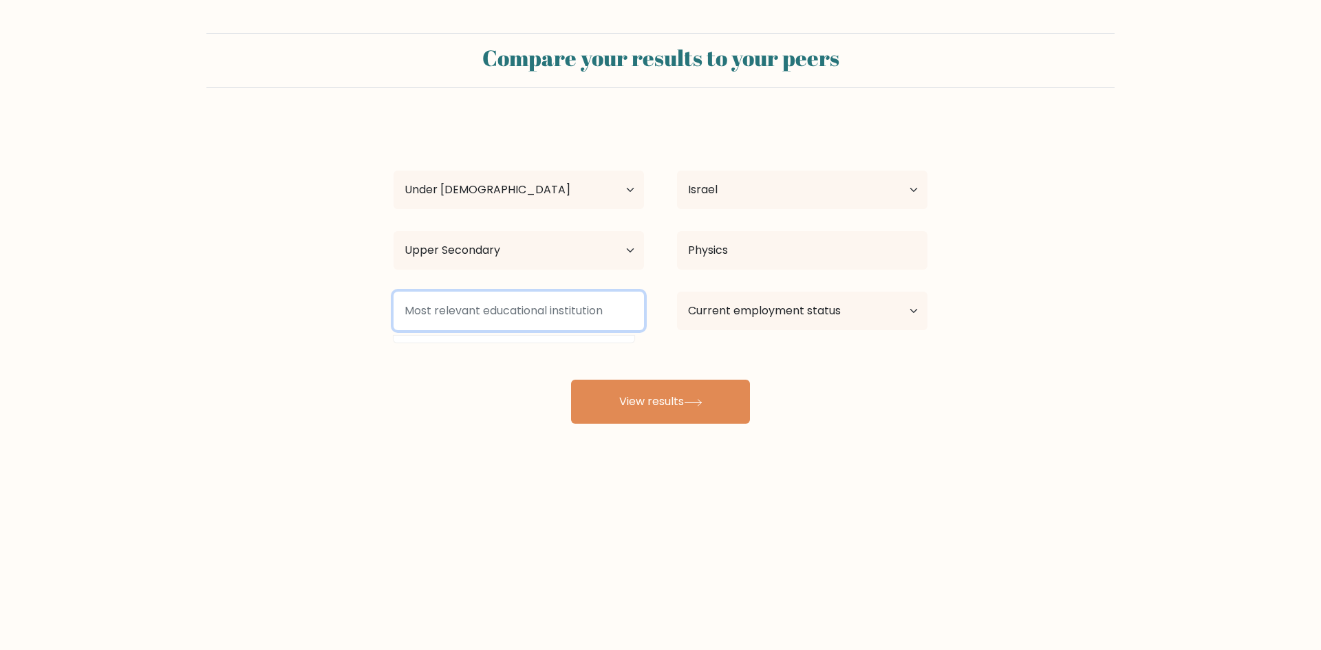
click at [536, 316] on input at bounding box center [519, 311] width 250 height 39
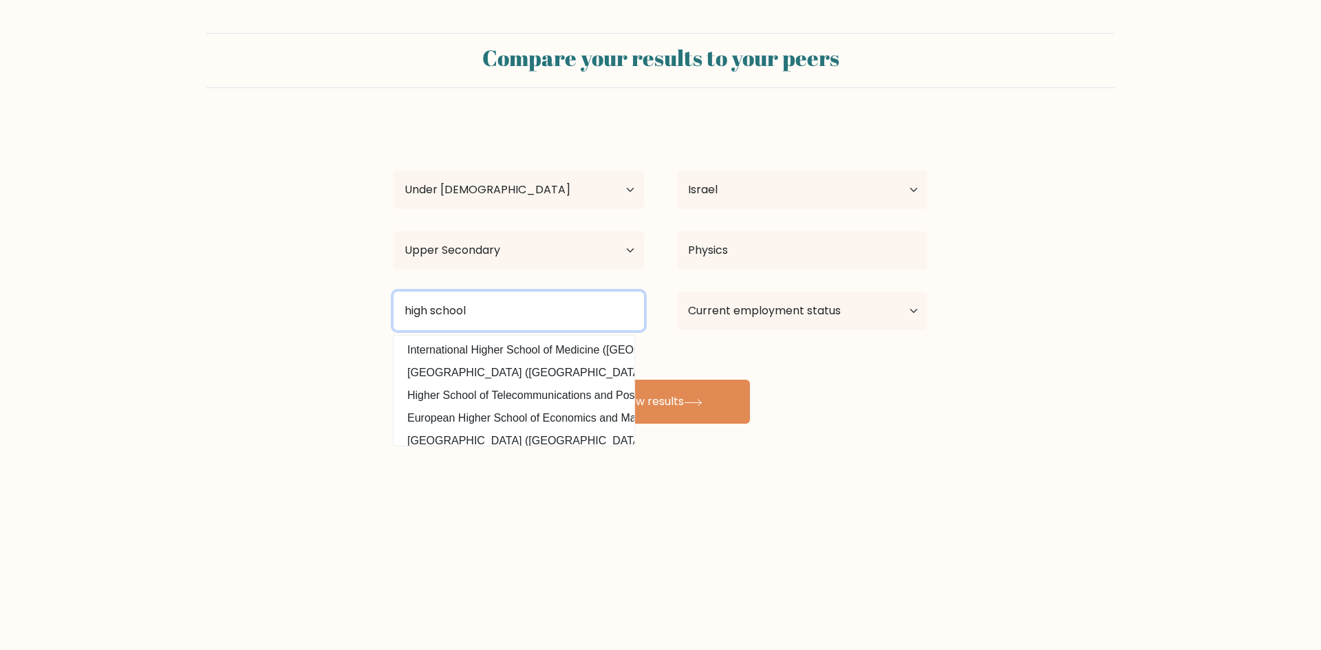
type input "high school"
click at [162, 308] on form "Compare your results to your peers Sameer abo hussien Age Under 18 years old 18…" at bounding box center [660, 228] width 1321 height 391
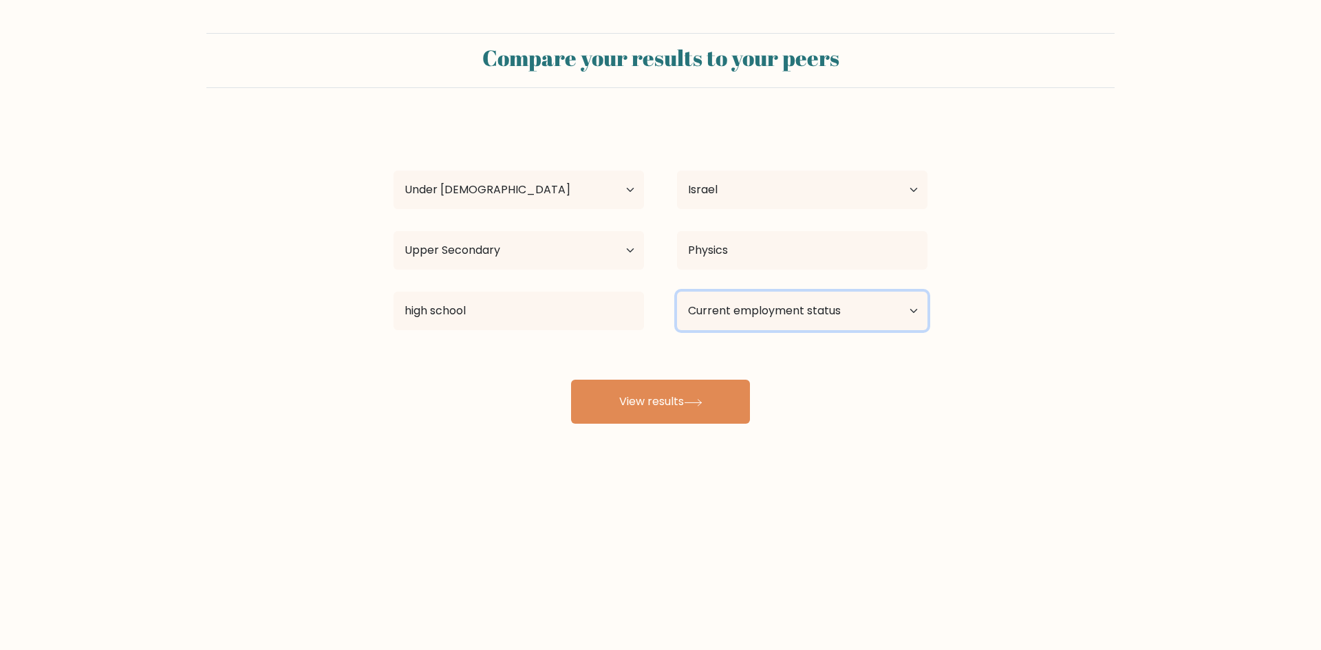
click at [740, 319] on select "Current employment status Employed Student Retired Other / prefer not to answer" at bounding box center [802, 311] width 250 height 39
select select "student"
click at [677, 292] on select "Current employment status Employed Student Retired Other / prefer not to answer" at bounding box center [802, 311] width 250 height 39
click at [711, 317] on select "Current employment status Employed Student Retired Other / prefer not to answer" at bounding box center [802, 311] width 250 height 39
click at [677, 292] on select "Current employment status Employed Student Retired Other / prefer not to answer" at bounding box center [802, 311] width 250 height 39
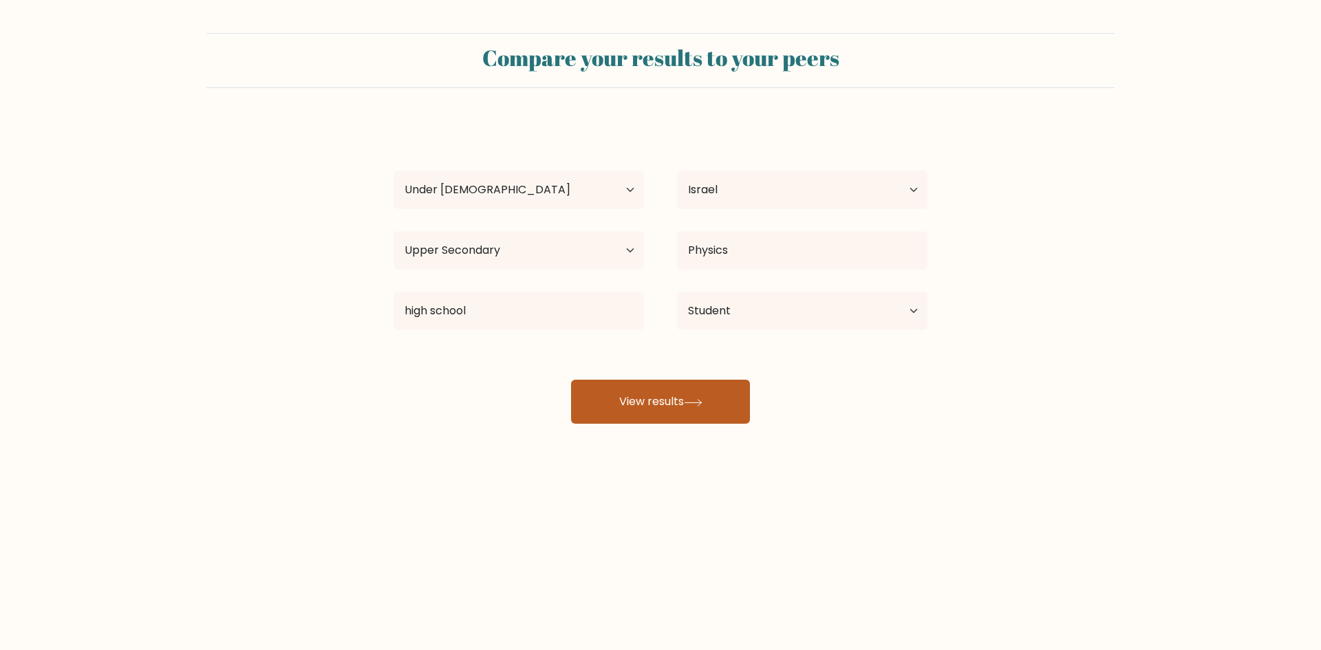
click at [615, 386] on button "View results" at bounding box center [660, 402] width 179 height 44
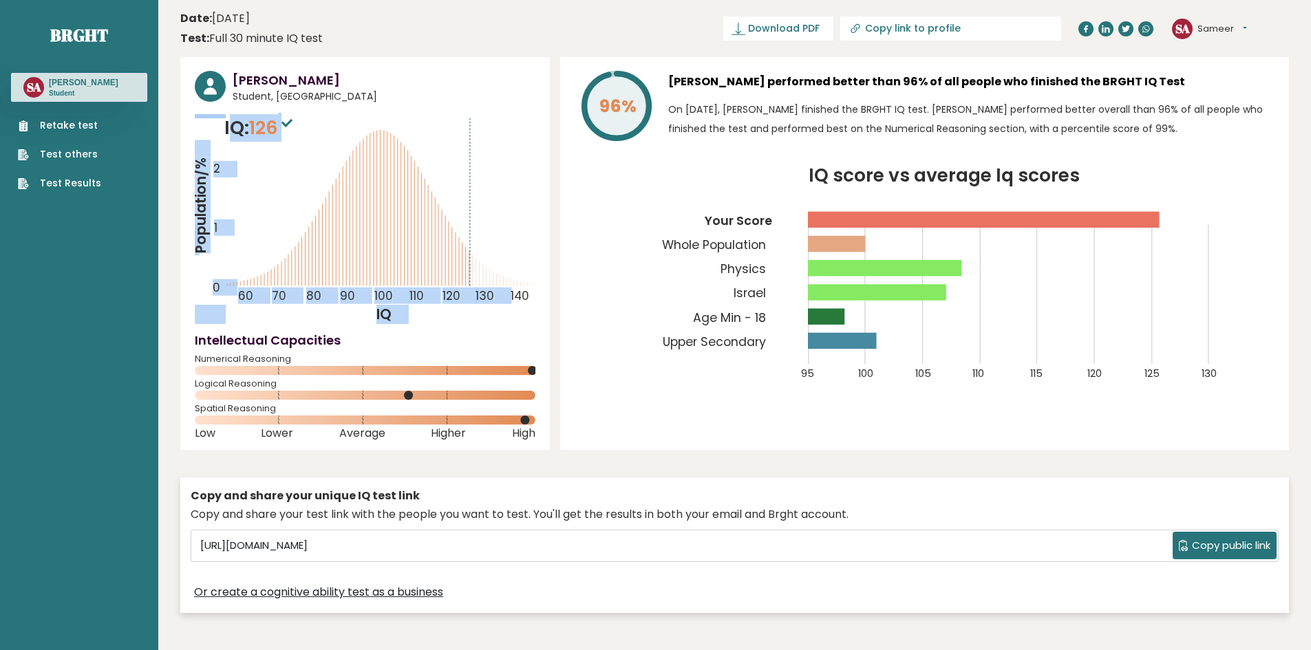
drag, startPoint x: 281, startPoint y: 130, endPoint x: 313, endPoint y: 133, distance: 31.8
click at [313, 133] on div "IQ: 126 Population/% IQ 0 1 2 60 70 80 90 100 110 120 130 140" at bounding box center [365, 219] width 341 height 210
click at [270, 136] on span "126" at bounding box center [272, 127] width 47 height 25
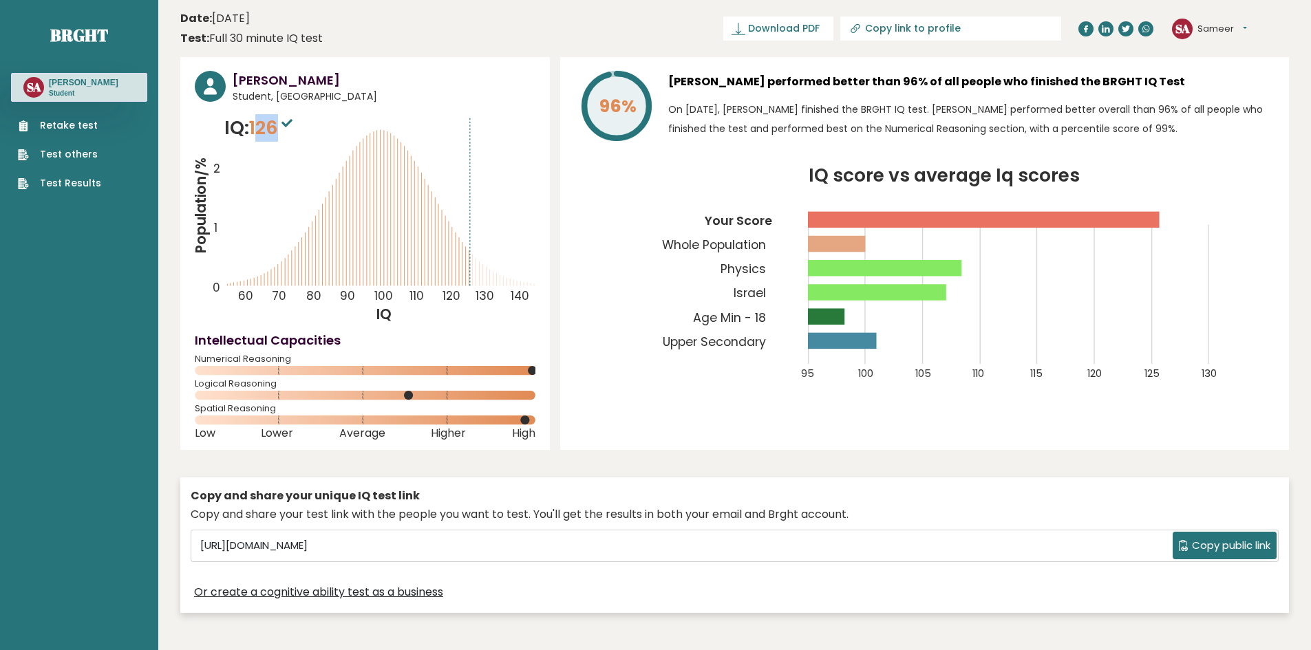
drag, startPoint x: 257, startPoint y: 129, endPoint x: 285, endPoint y: 133, distance: 27.7
click at [285, 133] on span "126" at bounding box center [272, 127] width 47 height 25
click at [268, 131] on span "126" at bounding box center [272, 127] width 47 height 25
click at [278, 145] on icon "Population/% IQ 0 1 2 60 70 80 90 100 110 120 130 140" at bounding box center [365, 219] width 341 height 210
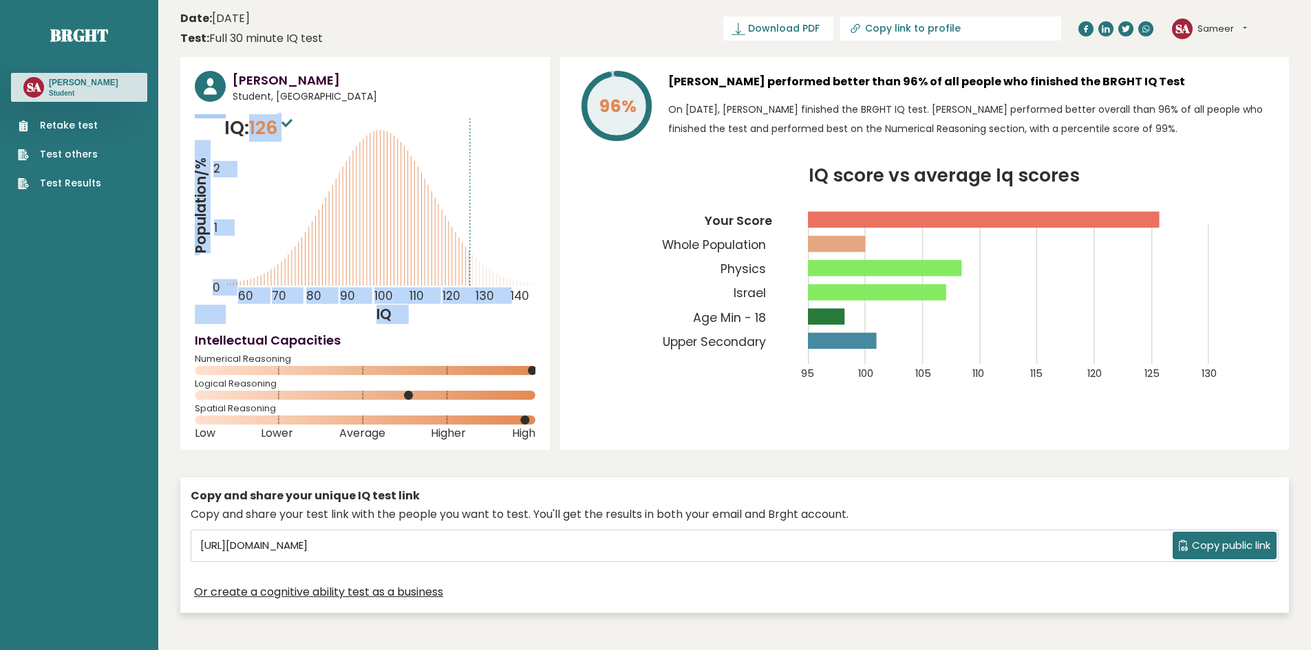
drag, startPoint x: 252, startPoint y: 126, endPoint x: 288, endPoint y: 138, distance: 38.3
click at [314, 132] on div "IQ: 126 Population/% IQ 0 1 2 60 70 80 90 100 110 120 130 140" at bounding box center [365, 219] width 341 height 210
click at [273, 138] on span "126" at bounding box center [272, 127] width 47 height 25
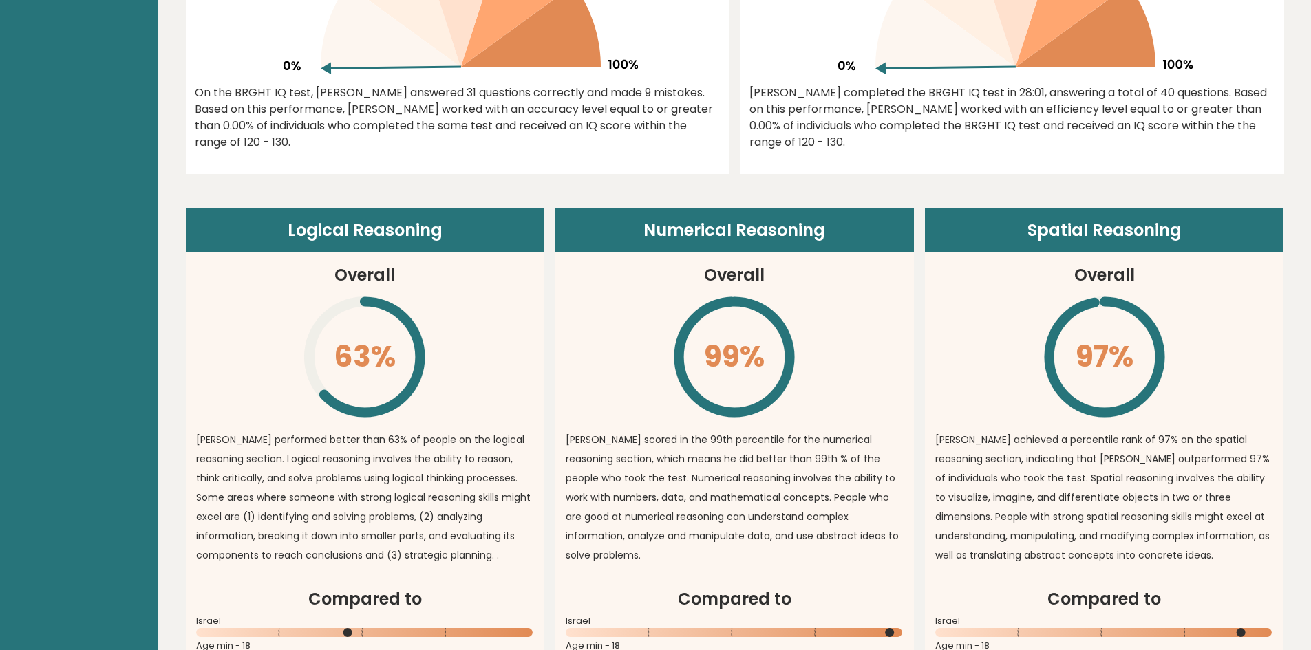
scroll to position [894, 0]
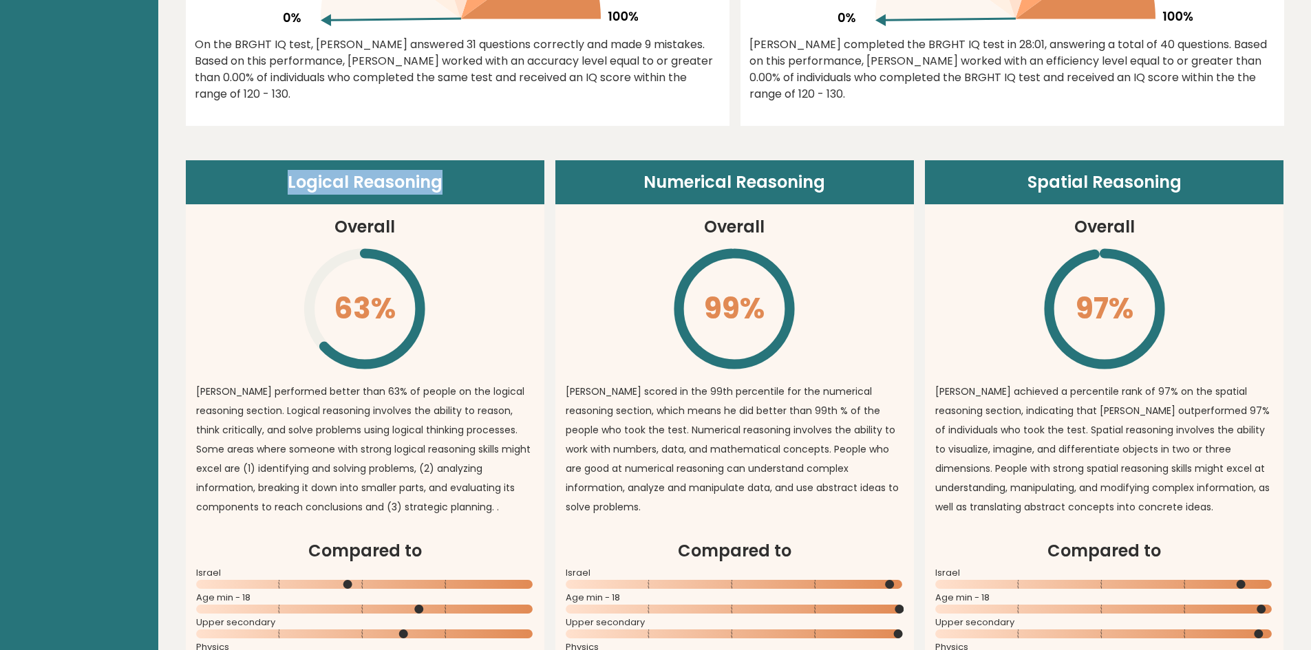
drag, startPoint x: 299, startPoint y: 182, endPoint x: 475, endPoint y: 194, distance: 175.9
click at [483, 196] on header "Logical Reasoning" at bounding box center [365, 182] width 358 height 44
click at [369, 186] on header "Logical Reasoning" at bounding box center [365, 182] width 358 height 44
drag, startPoint x: 321, startPoint y: 283, endPoint x: 383, endPoint y: 308, distance: 67.3
click at [393, 305] on icon "\" at bounding box center [364, 308] width 125 height 125
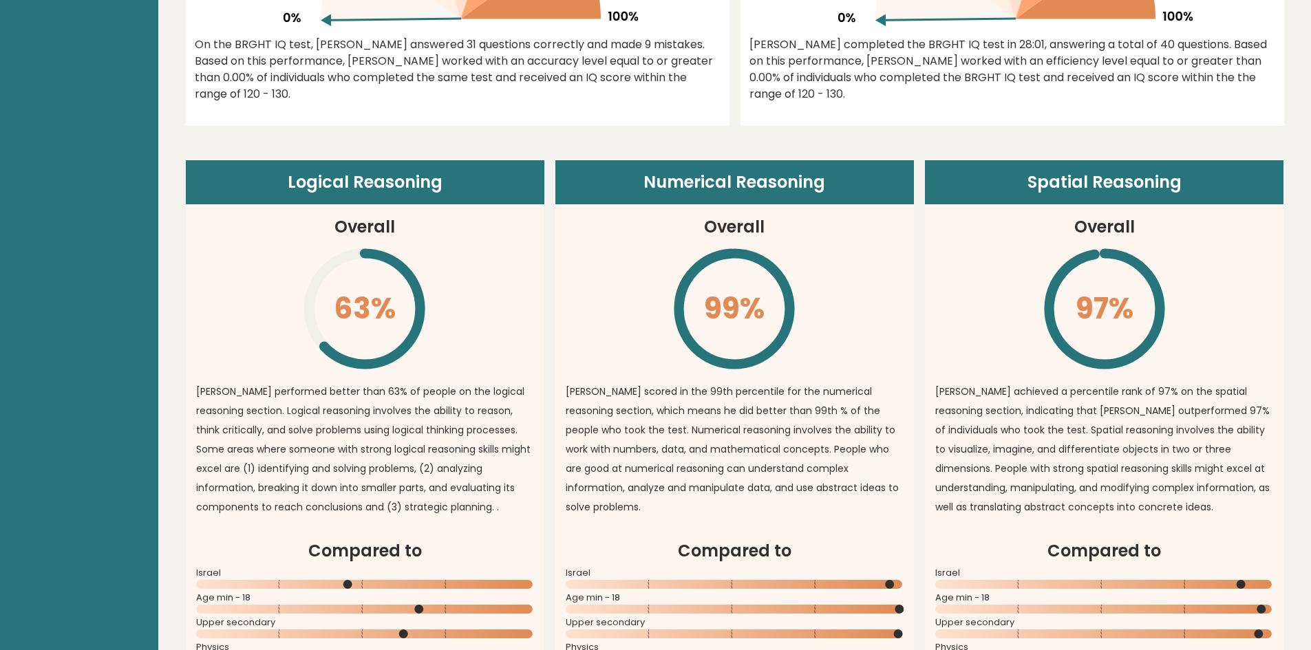
drag, startPoint x: 332, startPoint y: 281, endPoint x: 358, endPoint y: 296, distance: 29.9
click at [375, 295] on icon "\" at bounding box center [364, 308] width 125 height 125
drag, startPoint x: 357, startPoint y: 297, endPoint x: 369, endPoint y: 321, distance: 26.2
click at [339, 299] on icon "\" at bounding box center [364, 308] width 125 height 125
drag, startPoint x: 694, startPoint y: 310, endPoint x: 791, endPoint y: 310, distance: 97.7
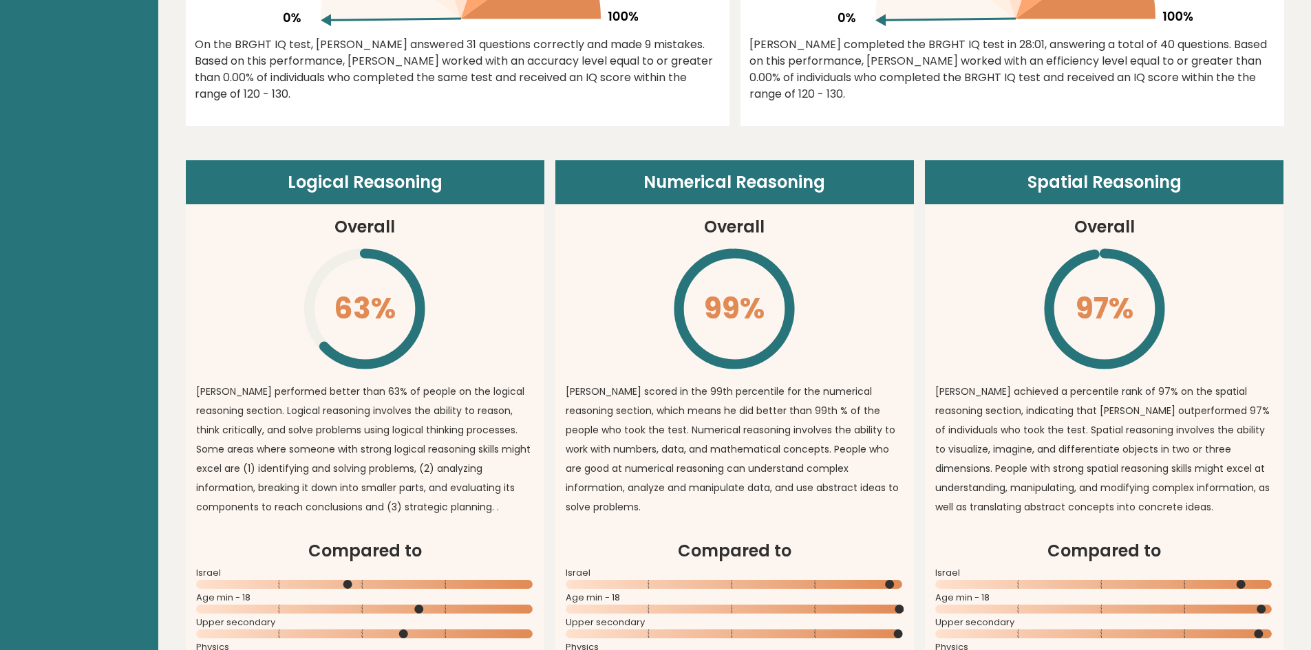
click at [791, 310] on icon "\" at bounding box center [734, 308] width 125 height 125
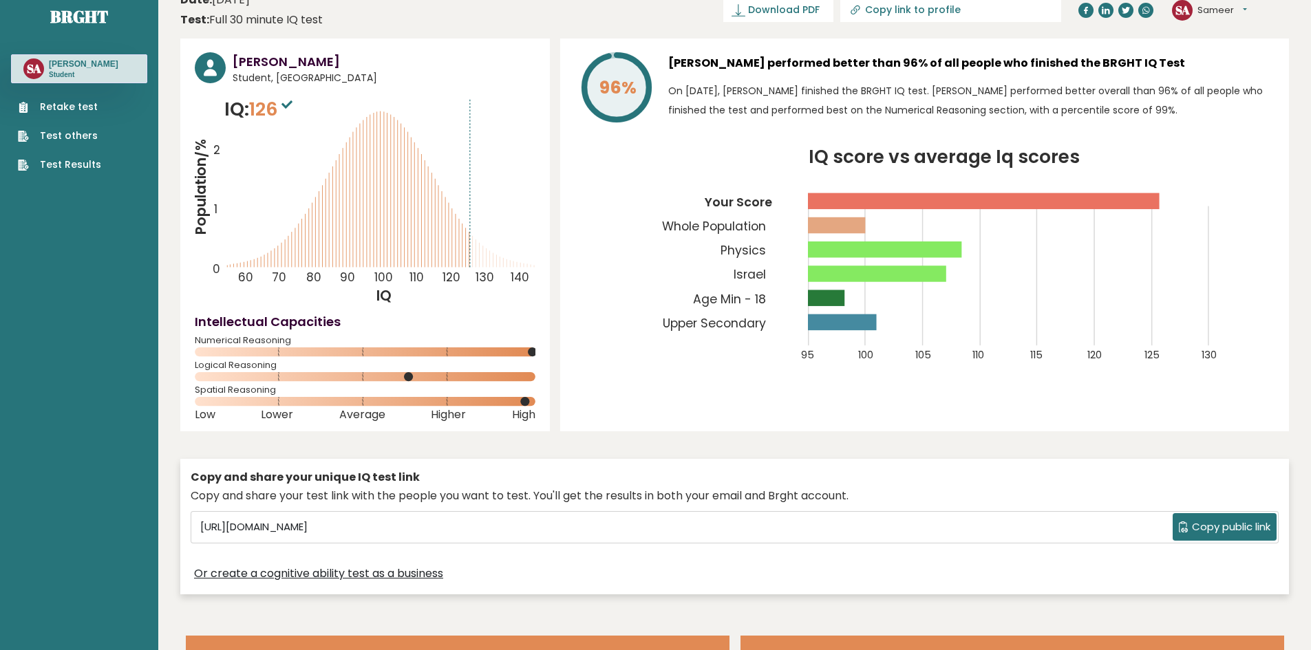
scroll to position [0, 0]
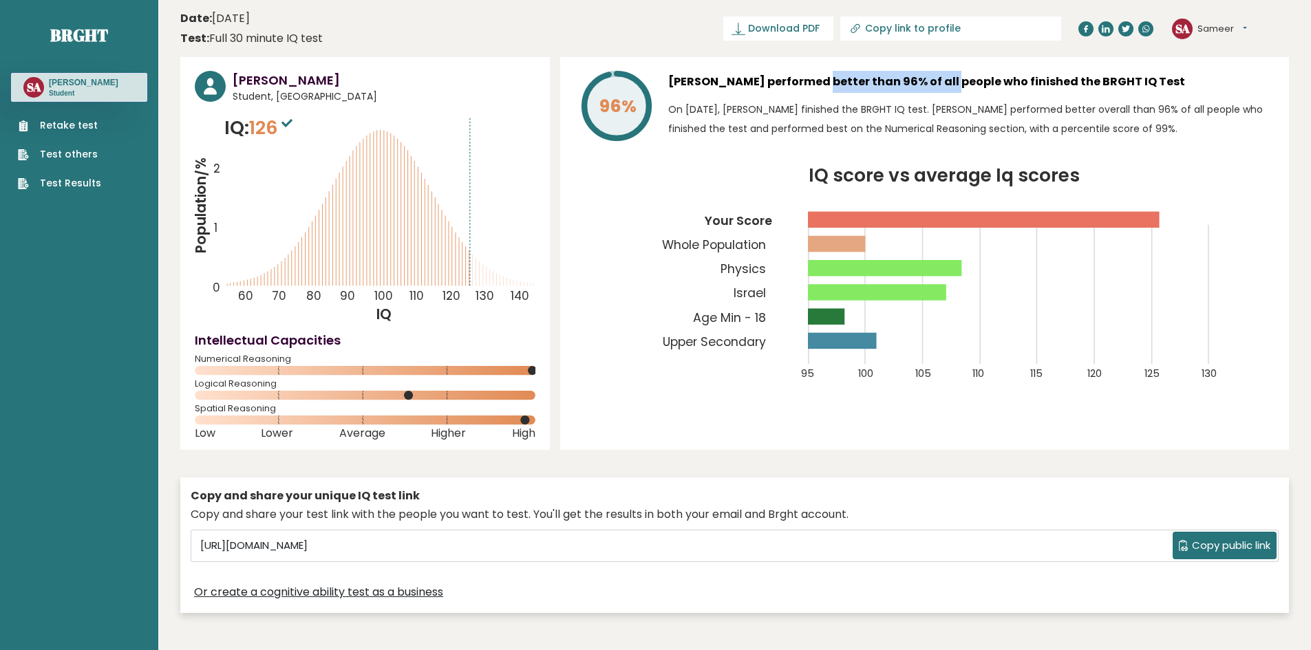
drag, startPoint x: 802, startPoint y: 80, endPoint x: 944, endPoint y: 81, distance: 142.4
click at [944, 81] on h3 "Sameer Abo Hussien performed better than 96% of all people who finished the BRG…" at bounding box center [971, 82] width 606 height 22
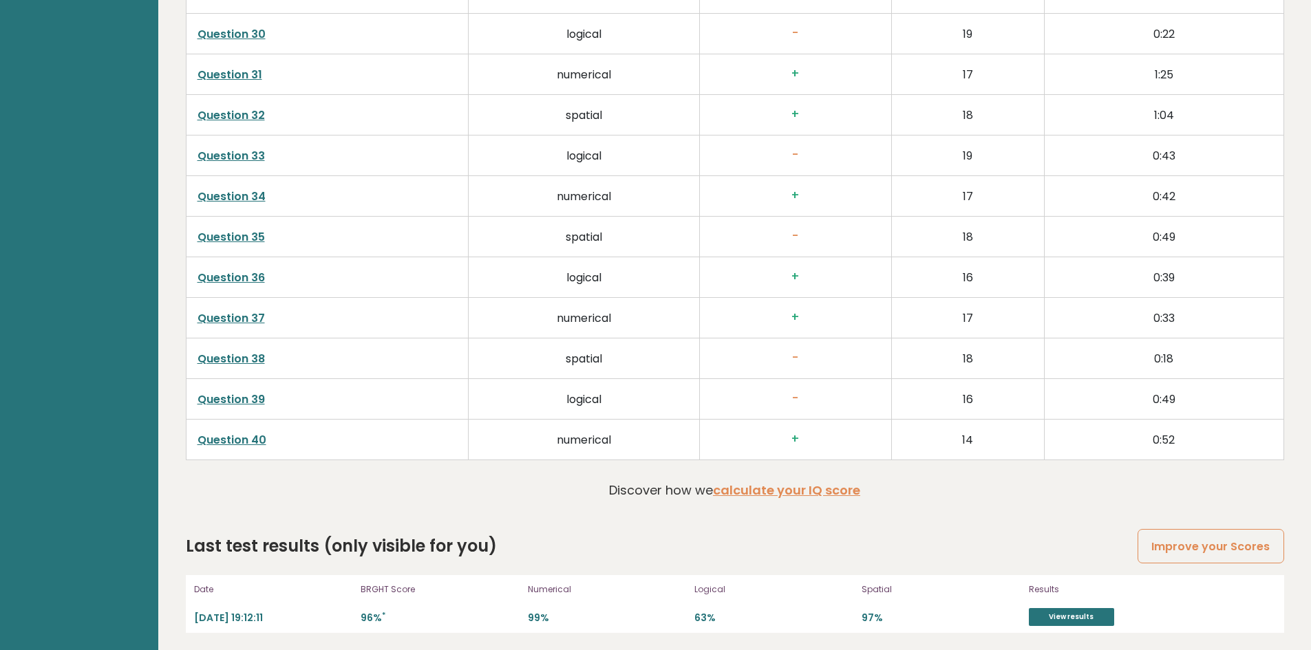
scroll to position [3518, 0]
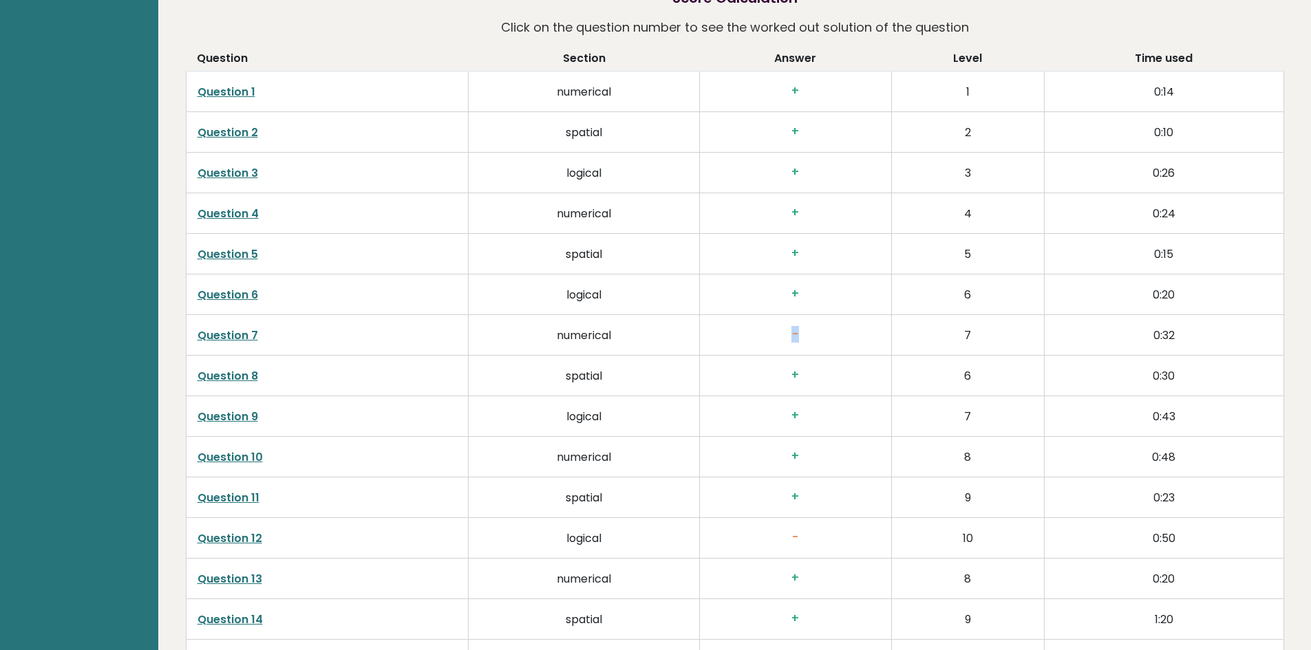
drag, startPoint x: 784, startPoint y: 332, endPoint x: 806, endPoint y: 337, distance: 21.9
click at [806, 337] on h3 "-" at bounding box center [795, 335] width 169 height 14
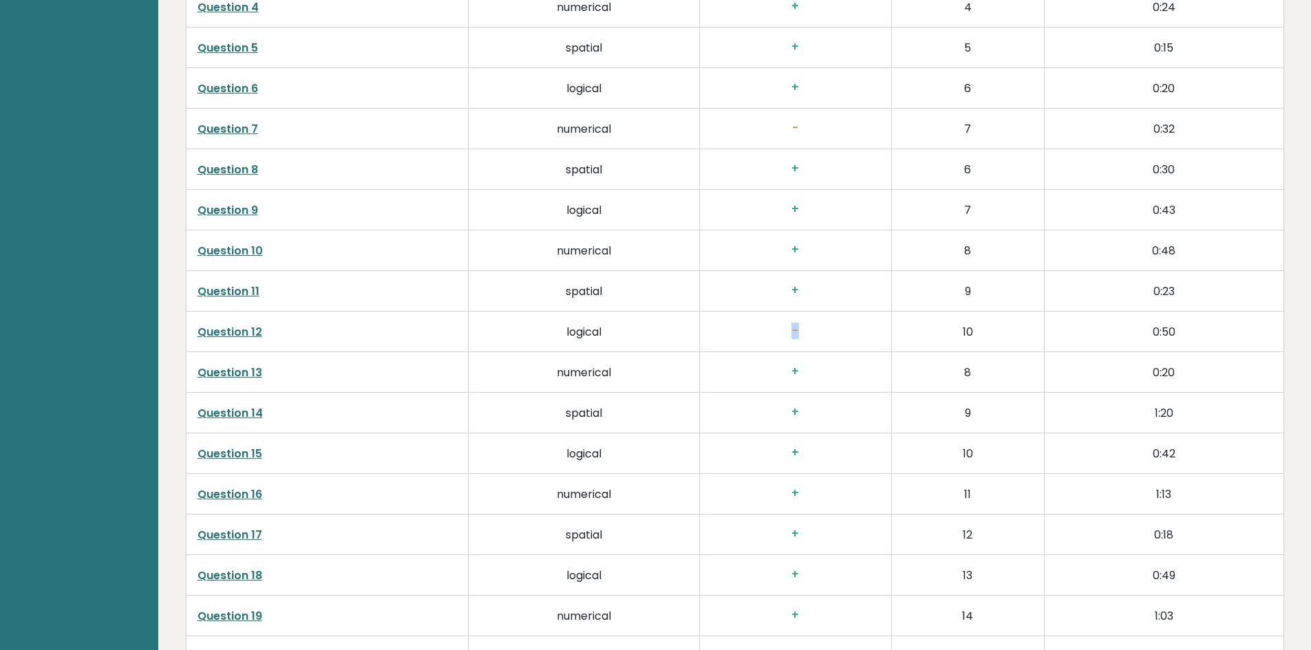
drag, startPoint x: 786, startPoint y: 323, endPoint x: 810, endPoint y: 328, distance: 24.0
click at [808, 328] on td "-" at bounding box center [796, 332] width 192 height 41
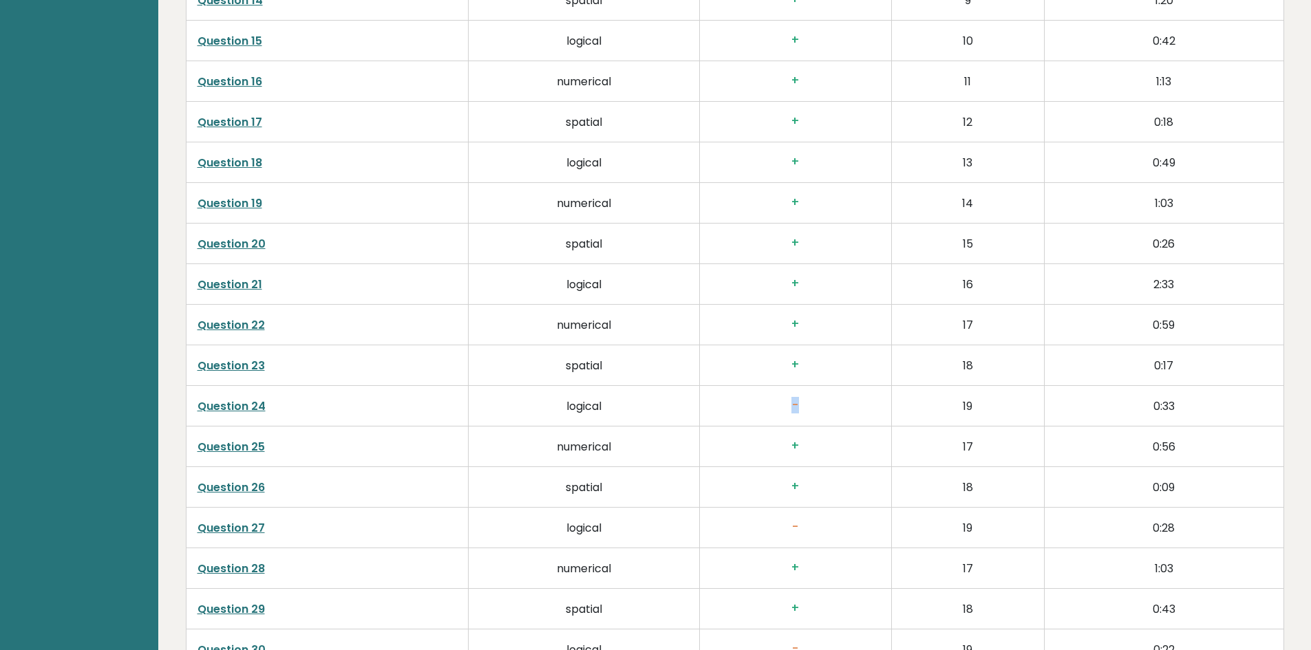
drag, startPoint x: 784, startPoint y: 405, endPoint x: 815, endPoint y: 405, distance: 31.0
click at [819, 408] on h3 "-" at bounding box center [795, 405] width 169 height 14
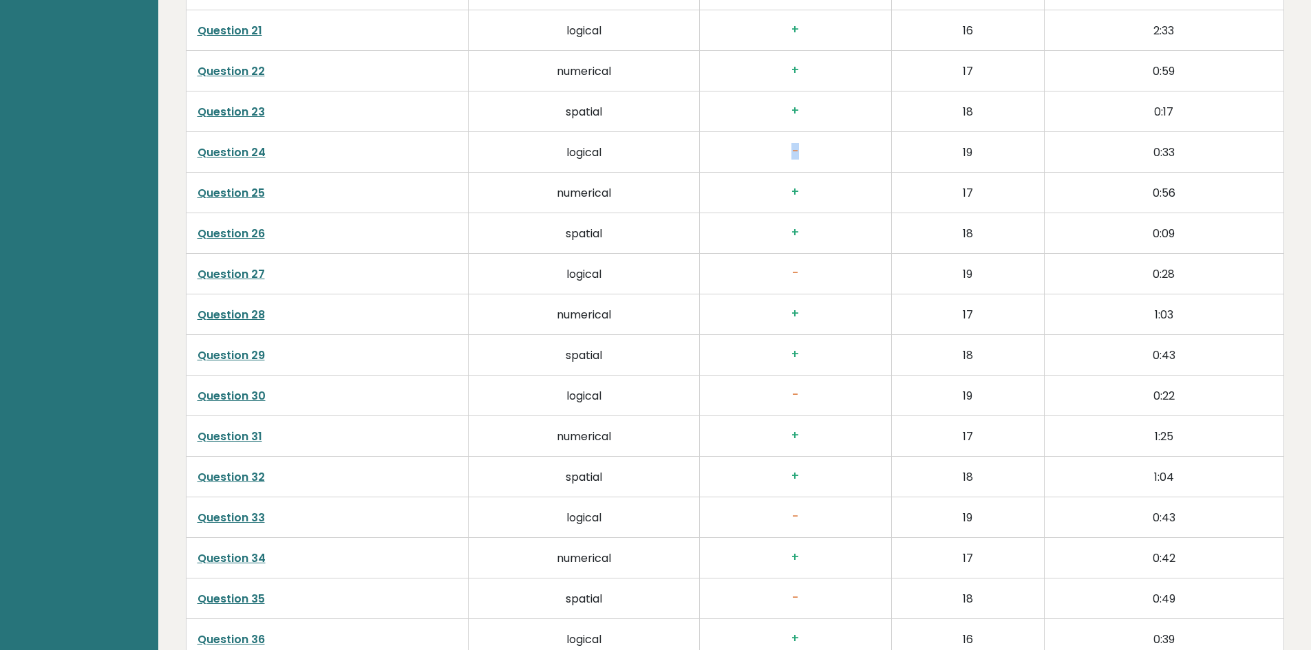
scroll to position [3174, 0]
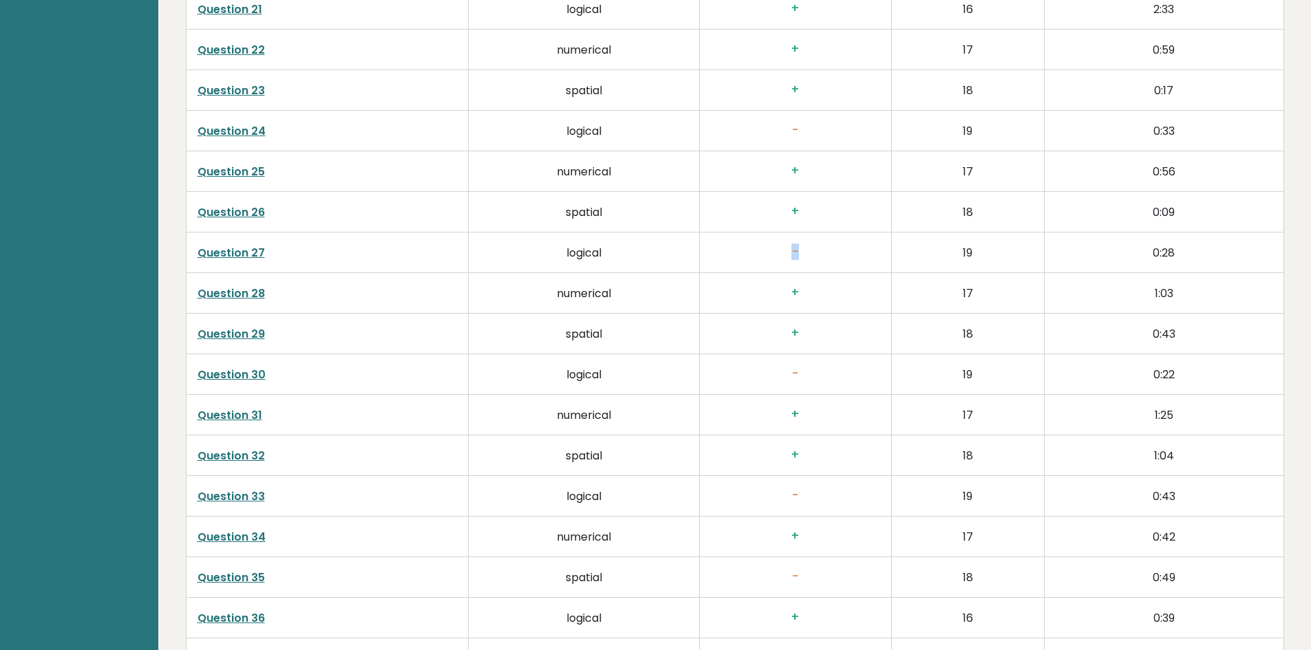
drag, startPoint x: 784, startPoint y: 248, endPoint x: 810, endPoint y: 264, distance: 31.5
click at [806, 254] on h3 "-" at bounding box center [795, 252] width 169 height 14
drag, startPoint x: 792, startPoint y: 378, endPoint x: 802, endPoint y: 385, distance: 12.4
click at [835, 371] on h3 "-" at bounding box center [795, 374] width 169 height 14
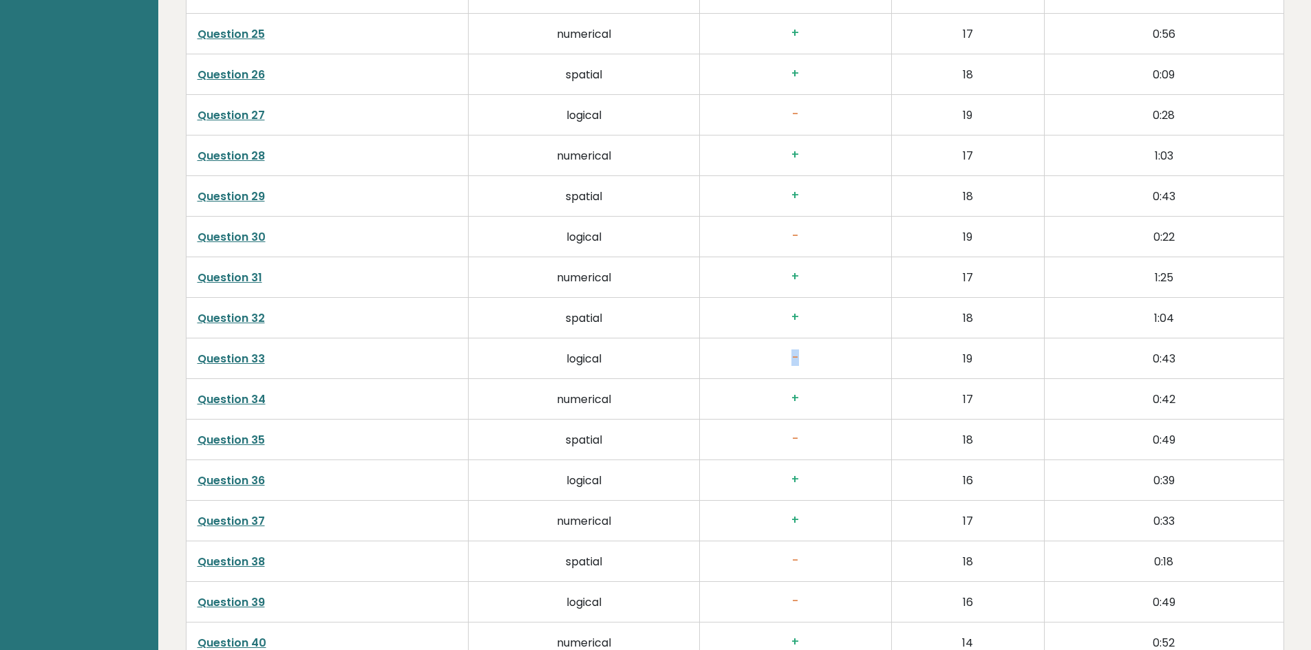
drag, startPoint x: 810, startPoint y: 356, endPoint x: 808, endPoint y: 375, distance: 18.8
click at [826, 353] on h3 "-" at bounding box center [795, 358] width 169 height 14
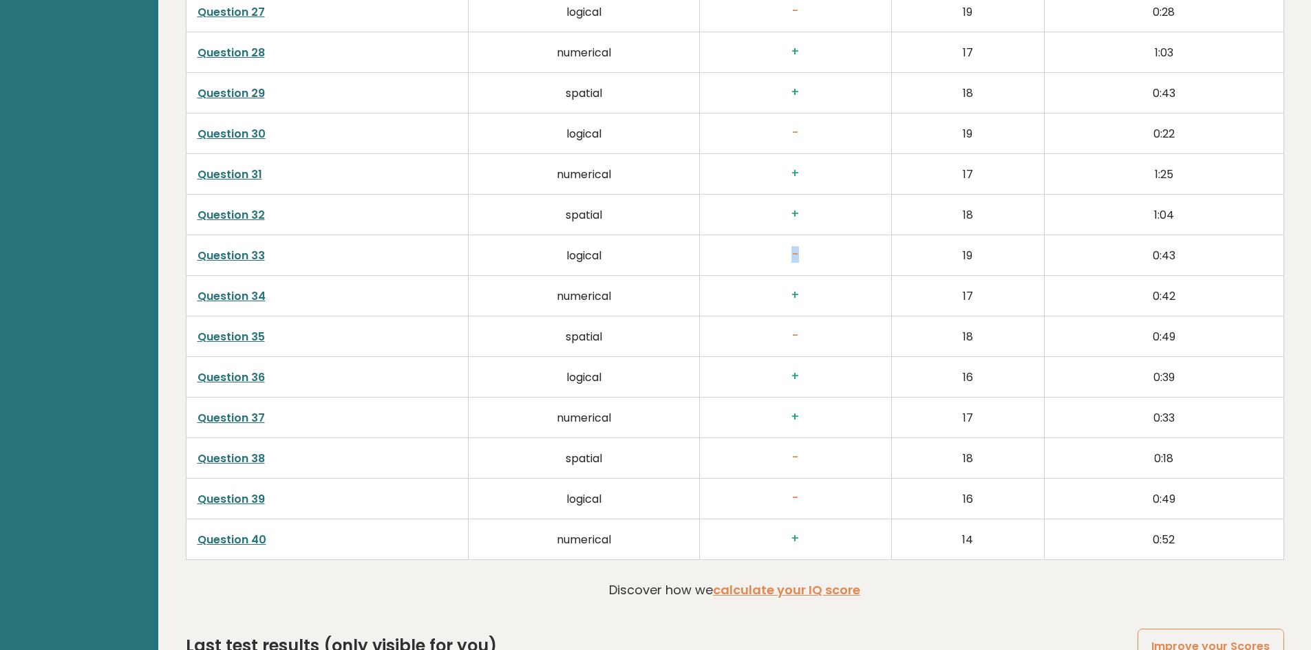
scroll to position [3449, 0]
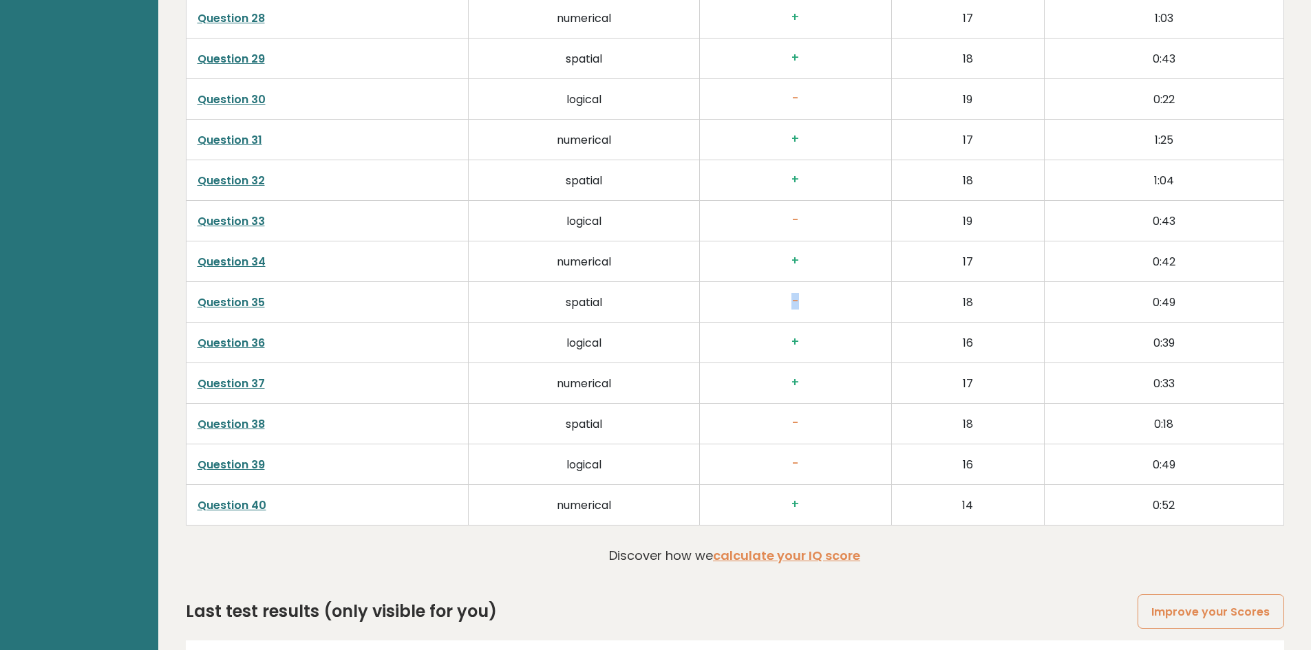
drag, startPoint x: 788, startPoint y: 298, endPoint x: 831, endPoint y: 299, distance: 43.4
click at [831, 299] on h3 "-" at bounding box center [795, 301] width 169 height 14
drag, startPoint x: 813, startPoint y: 426, endPoint x: 797, endPoint y: 458, distance: 36.0
click at [825, 429] on h3 "-" at bounding box center [795, 423] width 169 height 14
drag, startPoint x: 812, startPoint y: 461, endPoint x: 835, endPoint y: 469, distance: 24.6
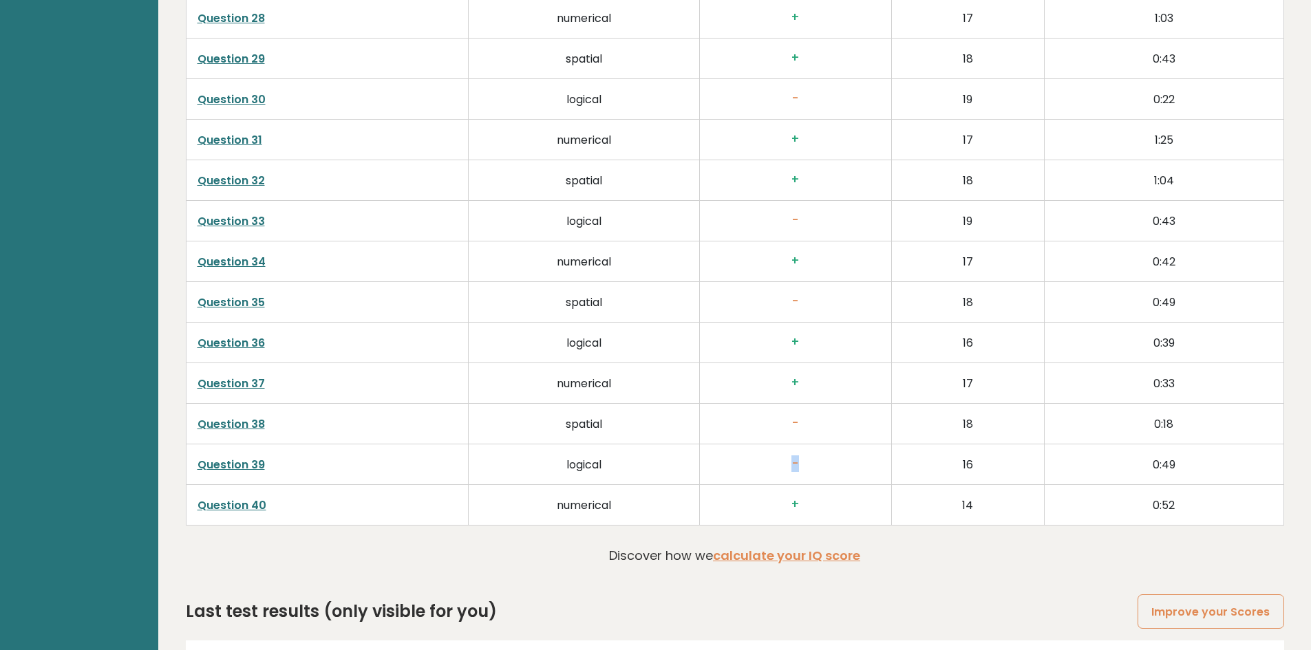
click at [851, 461] on h3 "-" at bounding box center [795, 464] width 169 height 14
click at [835, 469] on h3 "-" at bounding box center [795, 464] width 169 height 14
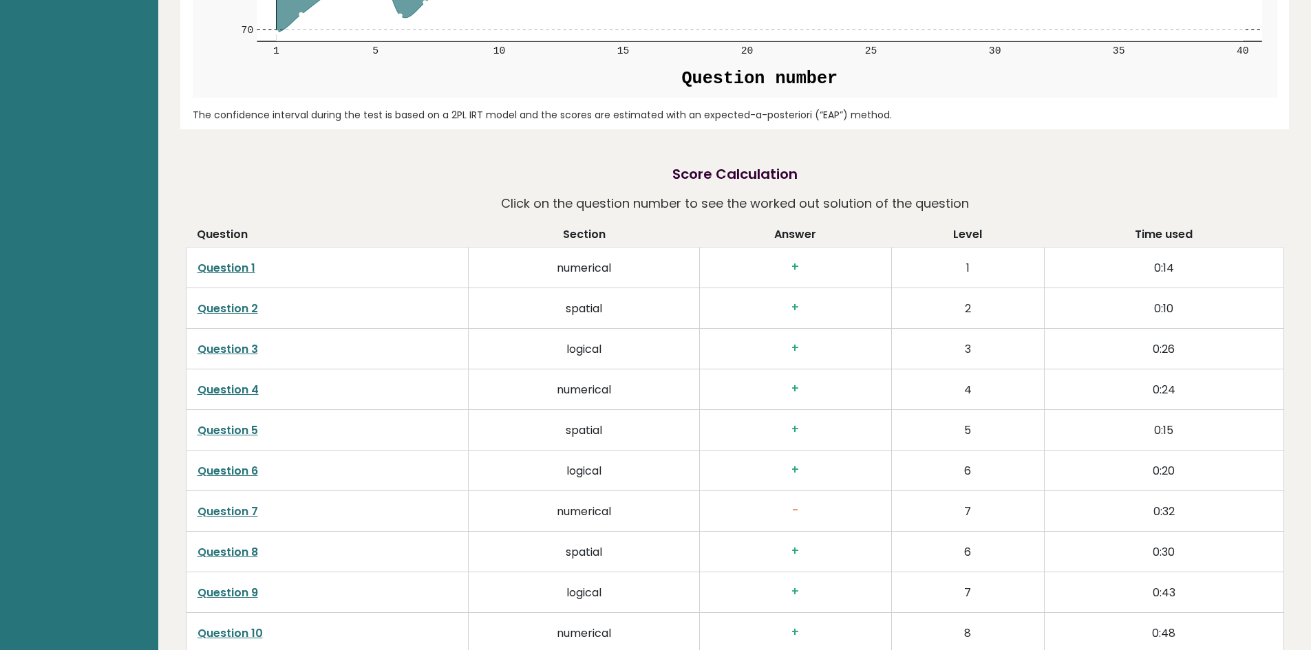
scroll to position [2073, 0]
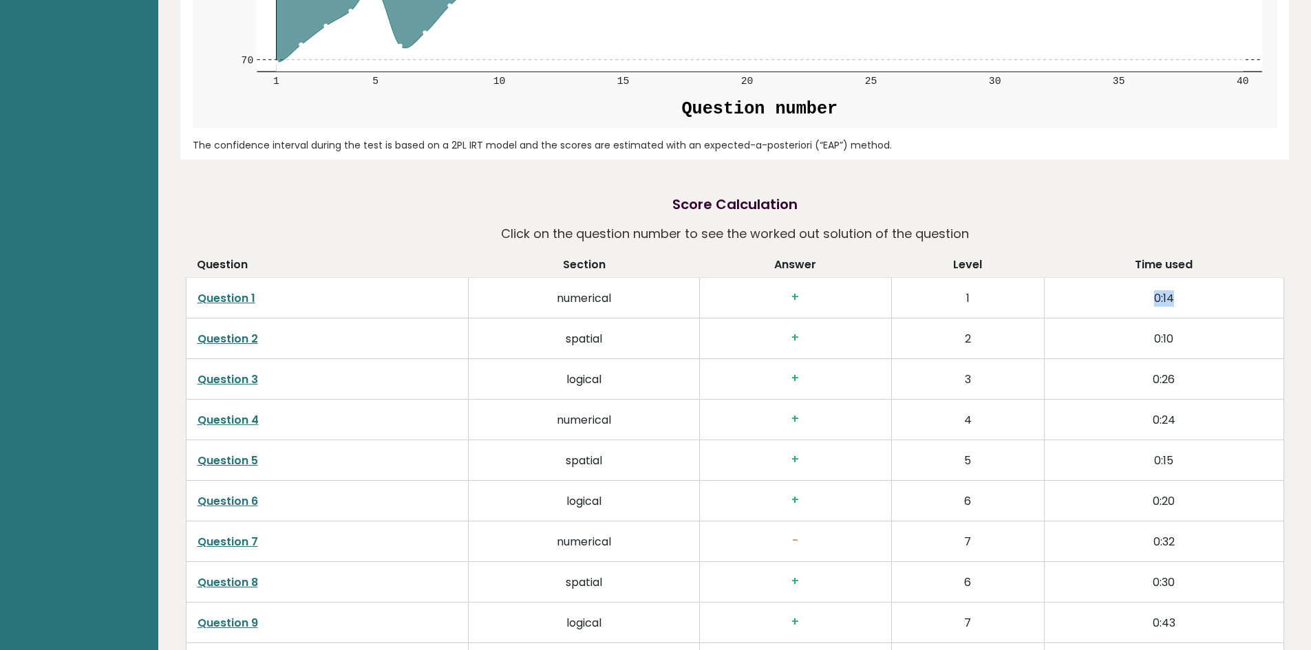
drag, startPoint x: 1157, startPoint y: 299, endPoint x: 1216, endPoint y: 306, distance: 60.3
click at [1216, 306] on td "0:14" at bounding box center [1163, 298] width 239 height 41
click at [1164, 299] on td "0:14" at bounding box center [1163, 298] width 239 height 41
click at [1151, 332] on td "0:10" at bounding box center [1163, 339] width 239 height 41
drag, startPoint x: 1151, startPoint y: 341, endPoint x: 1186, endPoint y: 352, distance: 37.0
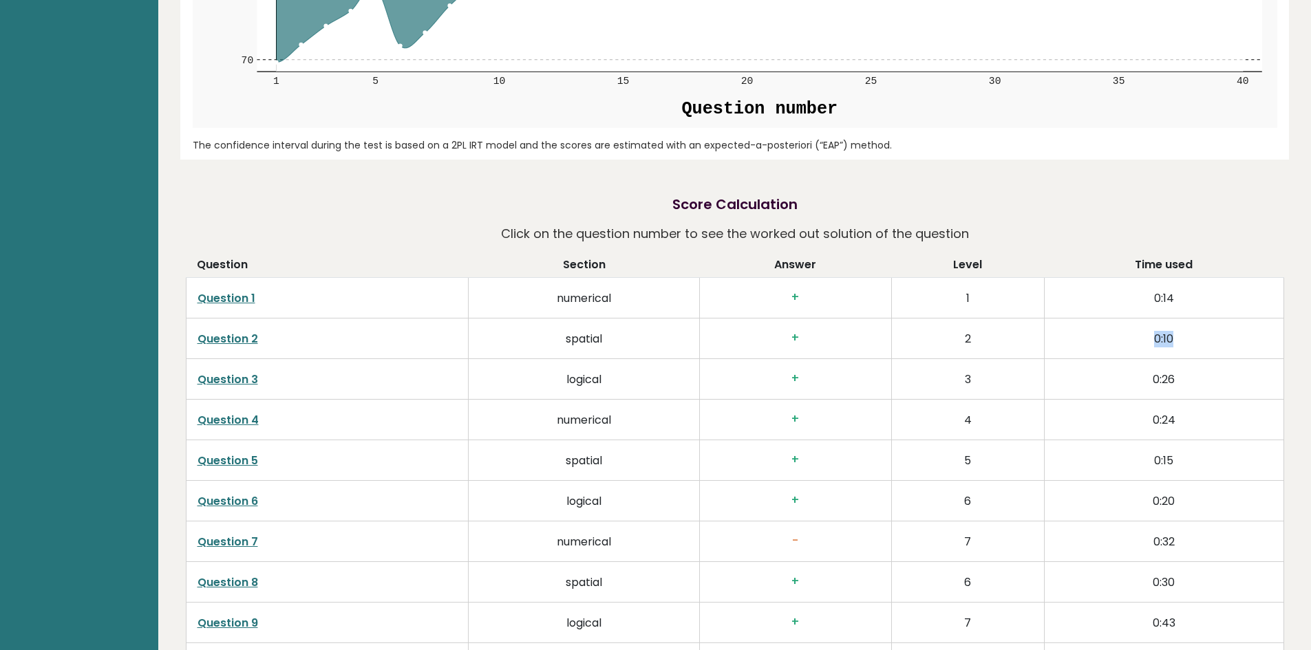
click at [1185, 352] on td "0:10" at bounding box center [1163, 339] width 239 height 41
click at [1158, 350] on td "0:10" at bounding box center [1163, 339] width 239 height 41
drag, startPoint x: 1147, startPoint y: 380, endPoint x: 1166, endPoint y: 383, distance: 19.6
click at [1166, 383] on td "0:26" at bounding box center [1163, 379] width 239 height 41
click at [1159, 385] on td "0:26" at bounding box center [1163, 379] width 239 height 41
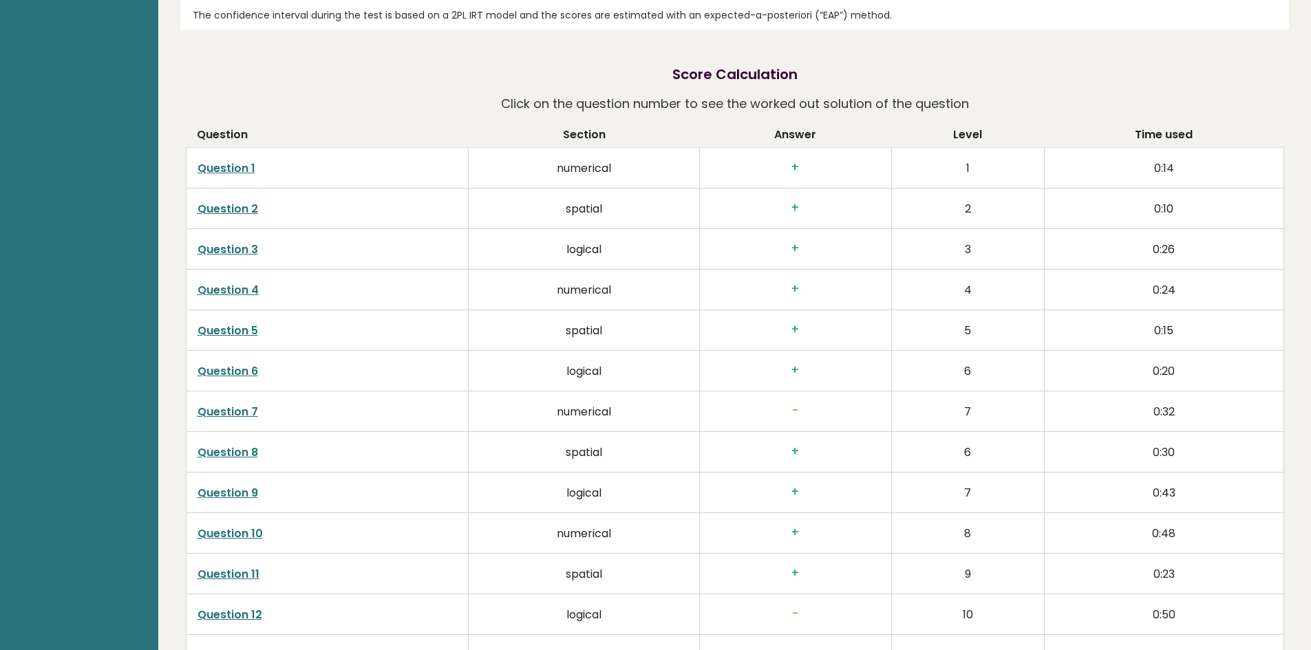
scroll to position [2211, 0]
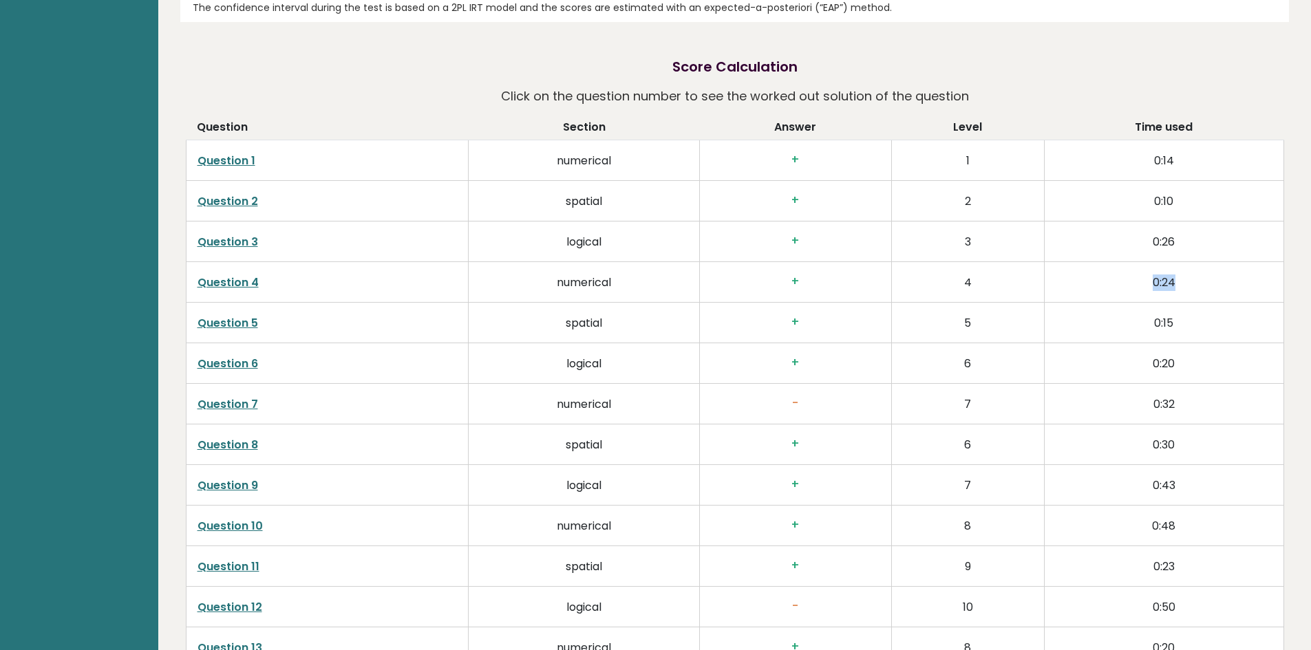
click at [1185, 279] on td "0:24" at bounding box center [1163, 282] width 239 height 41
click at [1172, 282] on td "0:24" at bounding box center [1163, 282] width 239 height 41
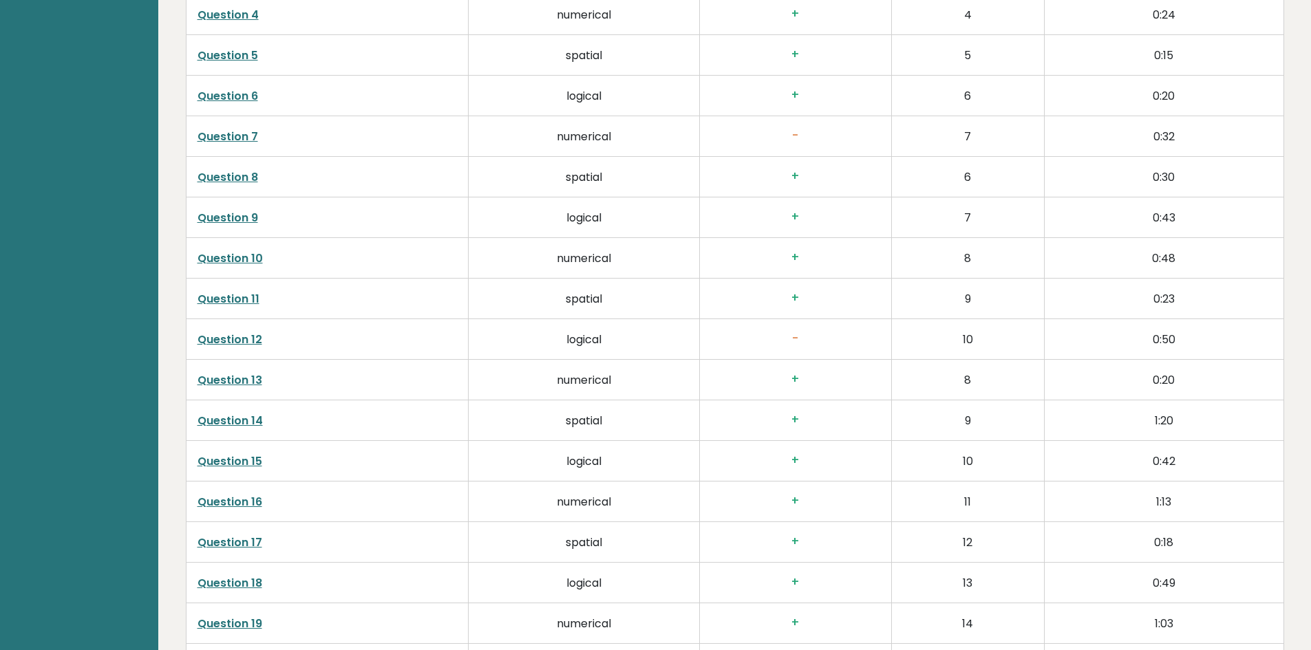
scroll to position [2486, 0]
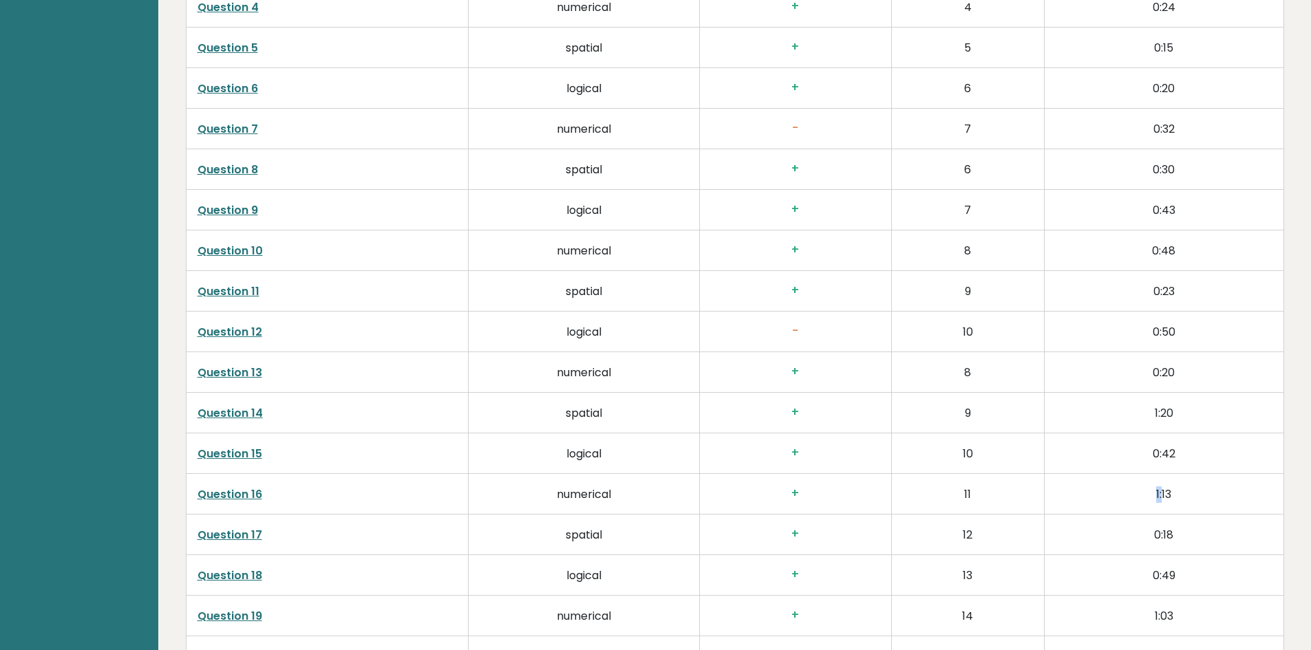
drag, startPoint x: 1157, startPoint y: 490, endPoint x: 1163, endPoint y: 494, distance: 7.4
click at [1163, 494] on td "1:13" at bounding box center [1163, 494] width 239 height 41
click at [1161, 494] on td "1:13" at bounding box center [1163, 494] width 239 height 41
click at [241, 169] on link "Question 8" at bounding box center [227, 170] width 61 height 16
click at [239, 201] on td "Question 9" at bounding box center [327, 210] width 283 height 41
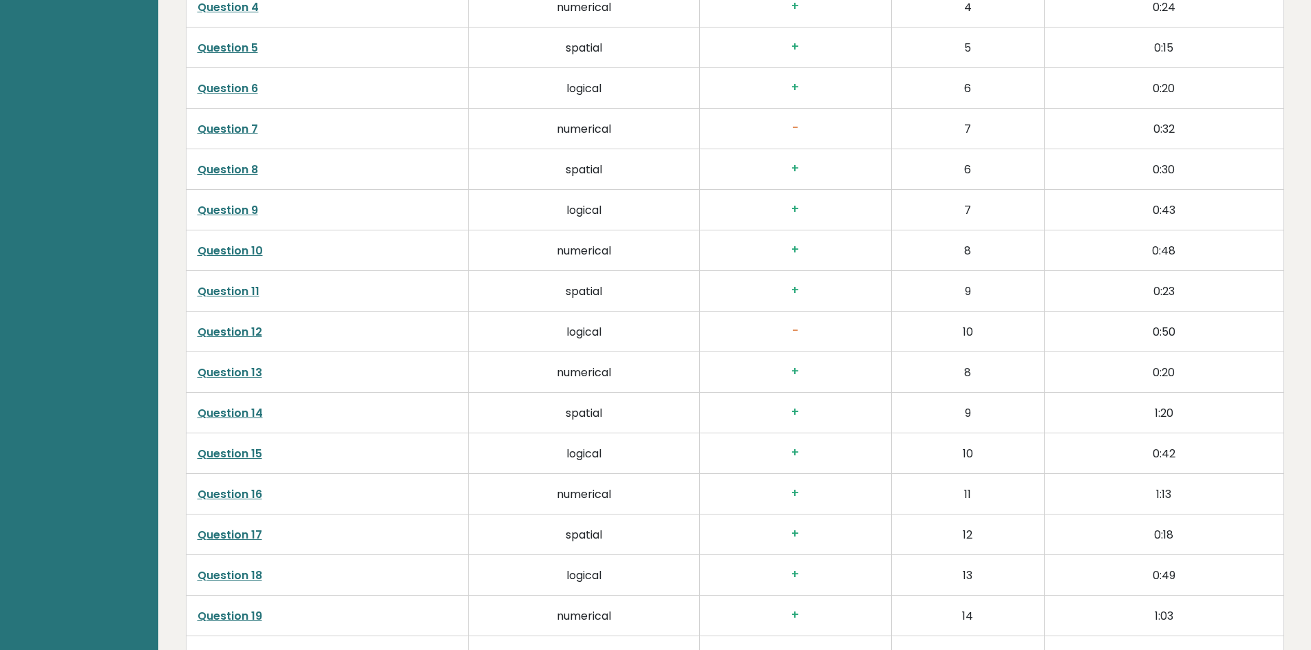
click at [239, 204] on link "Question 9" at bounding box center [227, 210] width 61 height 16
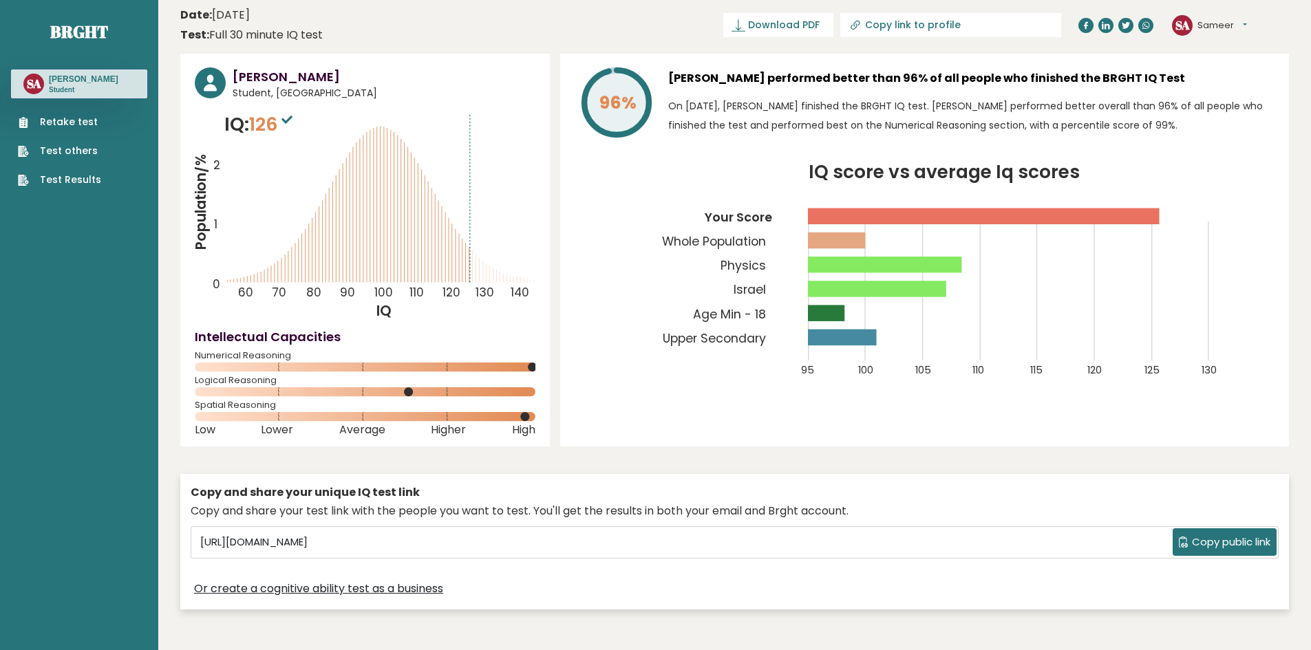
scroll to position [0, 0]
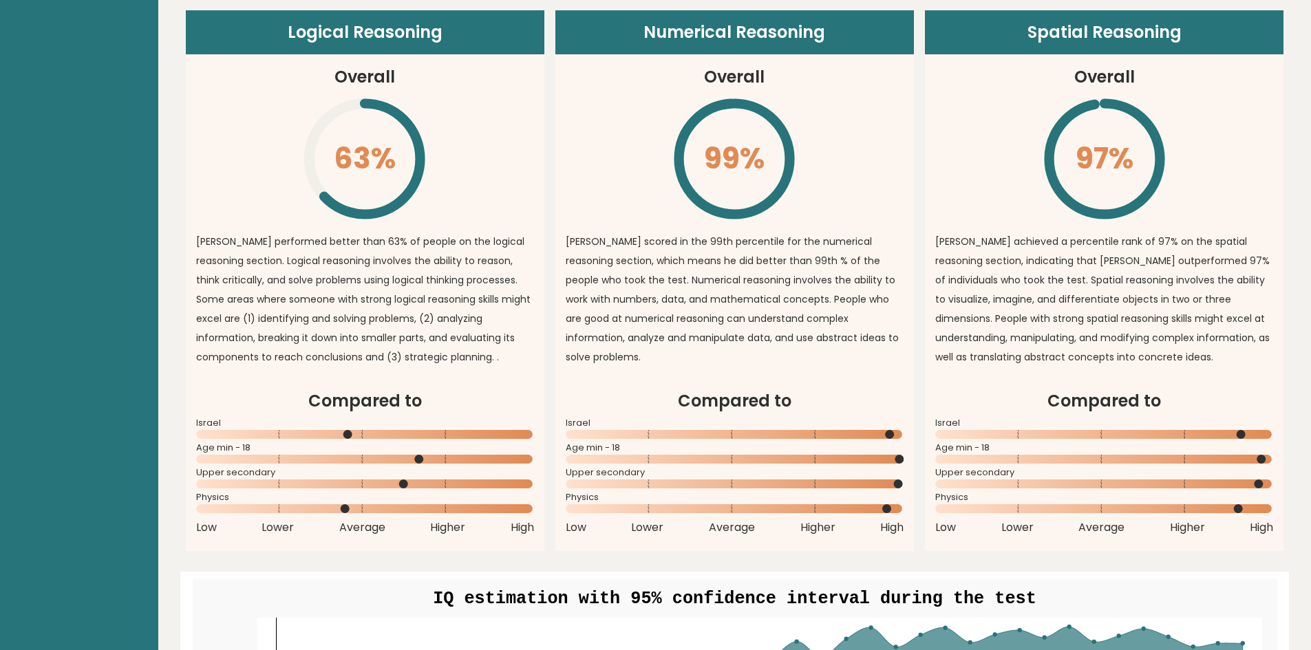
scroll to position [1032, 0]
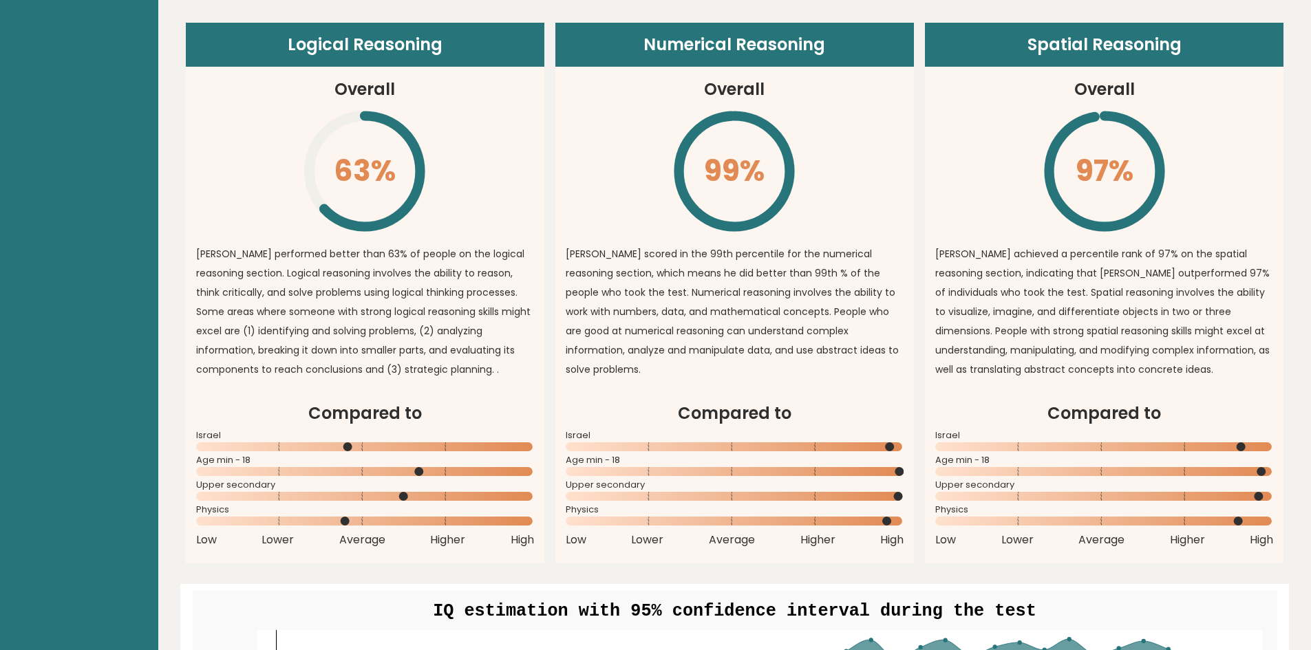
drag, startPoint x: 334, startPoint y: 173, endPoint x: 416, endPoint y: 182, distance: 82.3
click at [438, 175] on article "Logical Reasoning Overall 63% \ Sameer performed better than 63% of people on t…" at bounding box center [365, 212] width 358 height 378
click at [333, 162] on icon "\" at bounding box center [364, 171] width 125 height 125
drag, startPoint x: 700, startPoint y: 160, endPoint x: 808, endPoint y: 162, distance: 108.0
click at [808, 162] on article "Numerical Reasoning Overall 99% \ [PERSON_NAME] scored in the 99th percentile f…" at bounding box center [734, 212] width 358 height 378
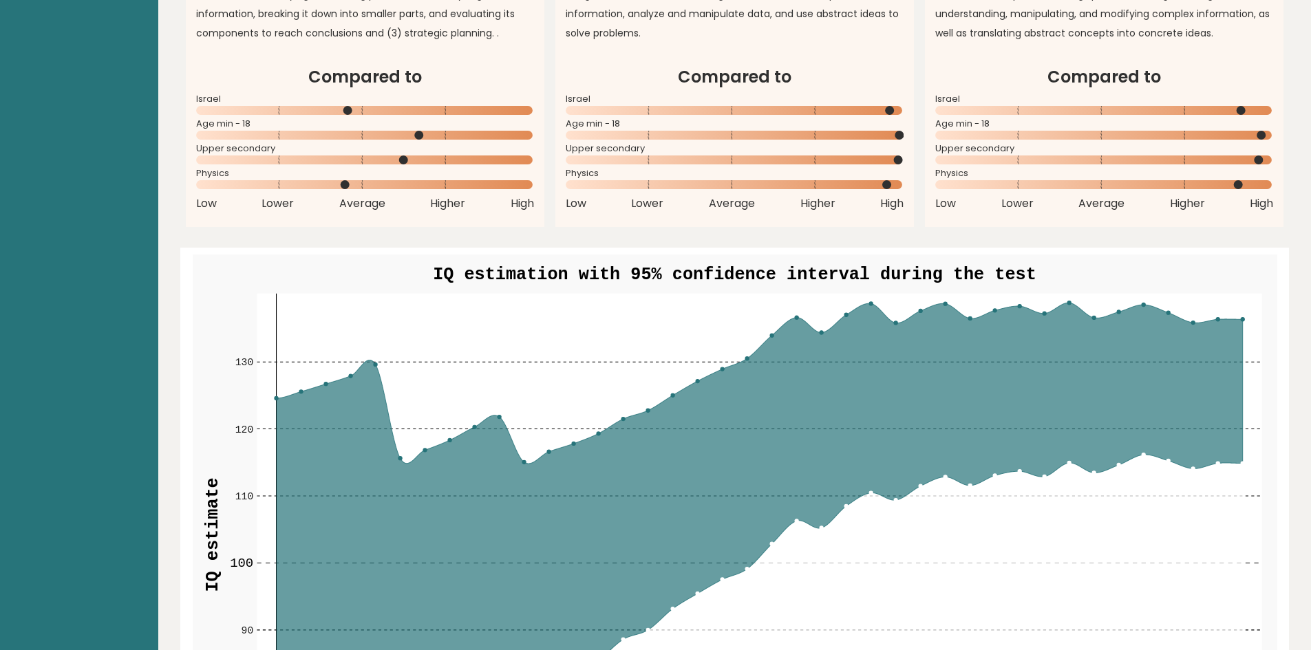
scroll to position [1376, 0]
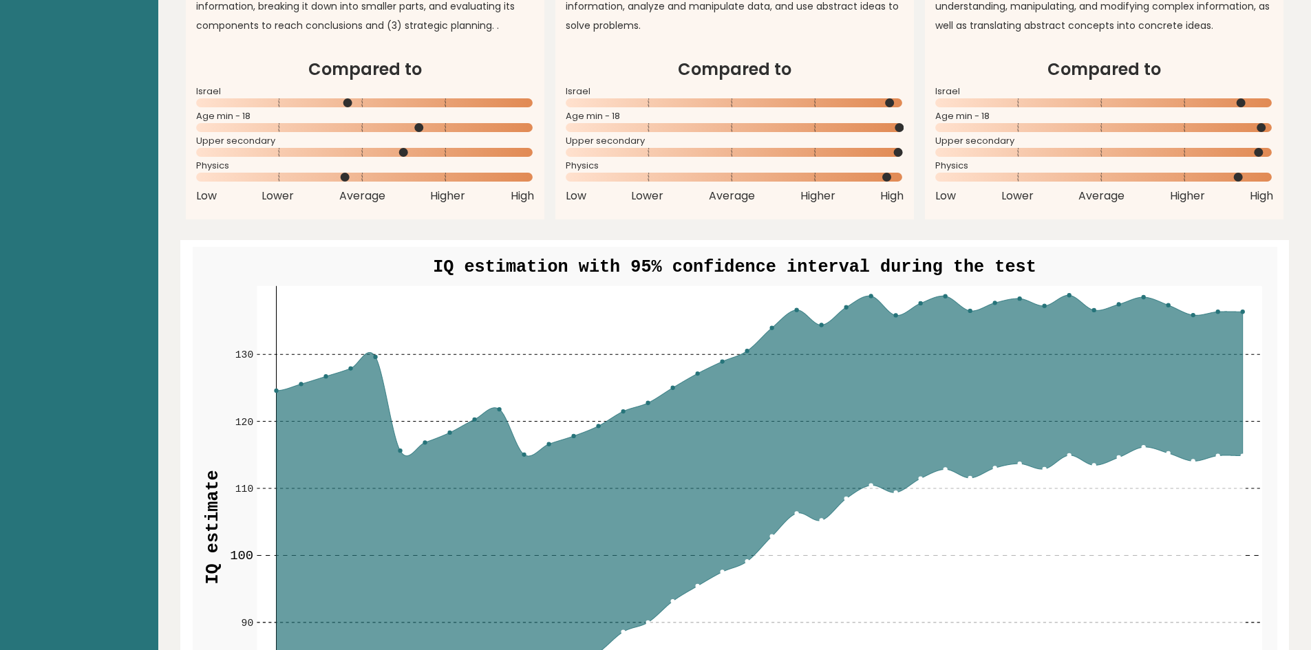
drag, startPoint x: 525, startPoint y: 455, endPoint x: 530, endPoint y: 428, distance: 28.1
click at [530, 429] on g "70 70 80 80 90 90 100 100 110 110 120 120 130 130 1 5 10 15 20 25 30 35 40 IQ e…" at bounding box center [735, 536] width 1084 height 579
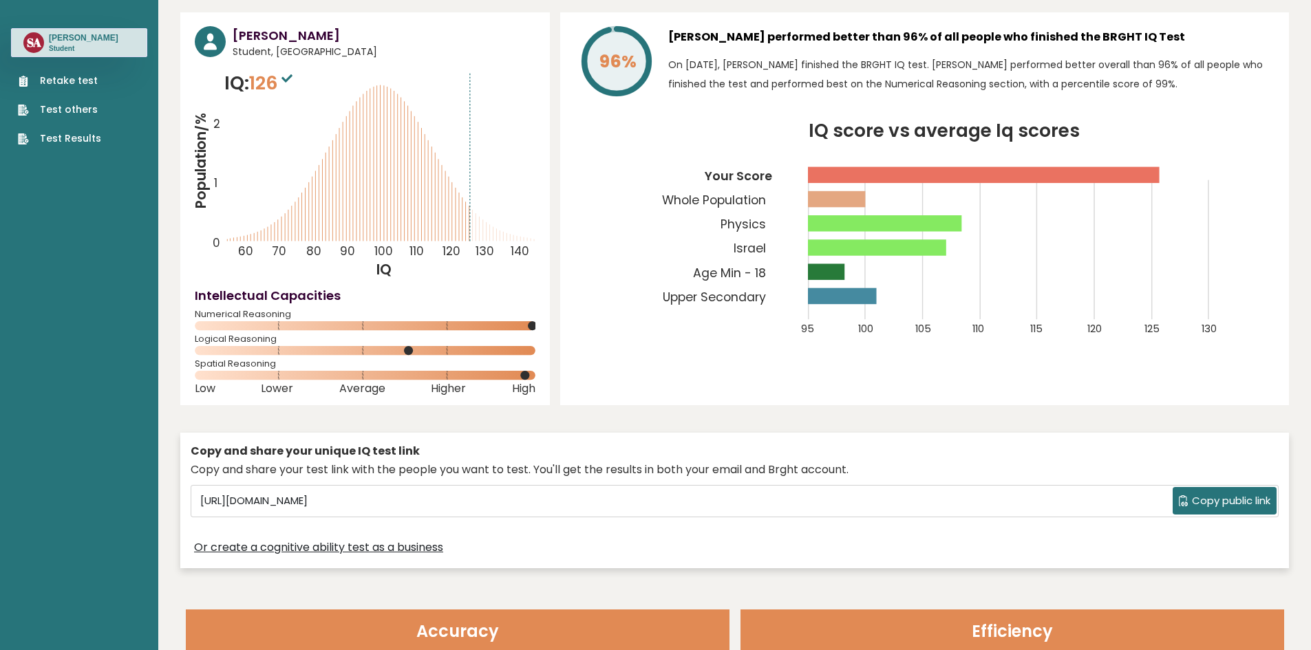
scroll to position [0, 0]
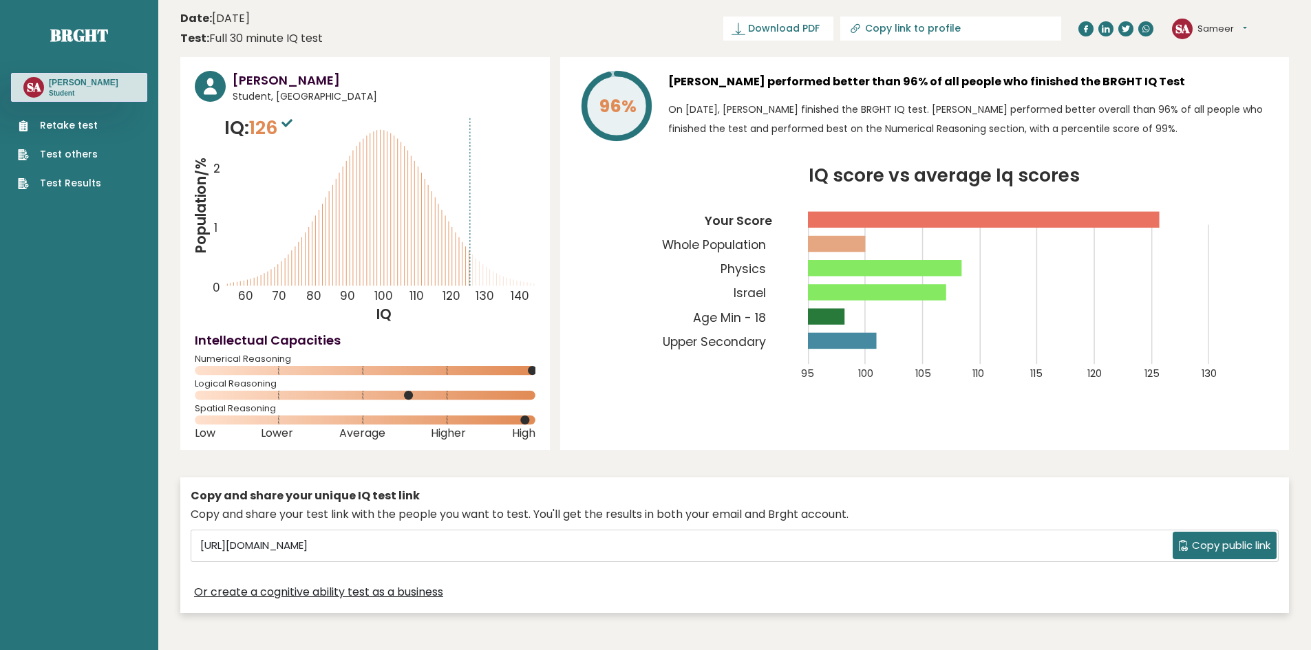
click at [76, 162] on link "Test others" at bounding box center [59, 154] width 83 height 14
